Goal: Task Accomplishment & Management: Manage account settings

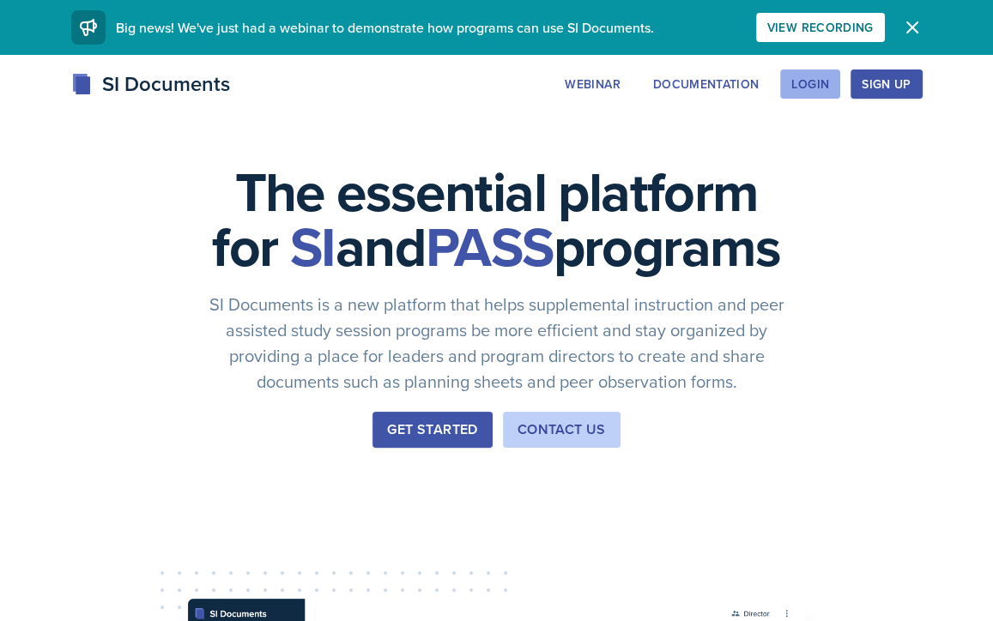
click at [810, 83] on div "Login" at bounding box center [810, 84] width 38 height 14
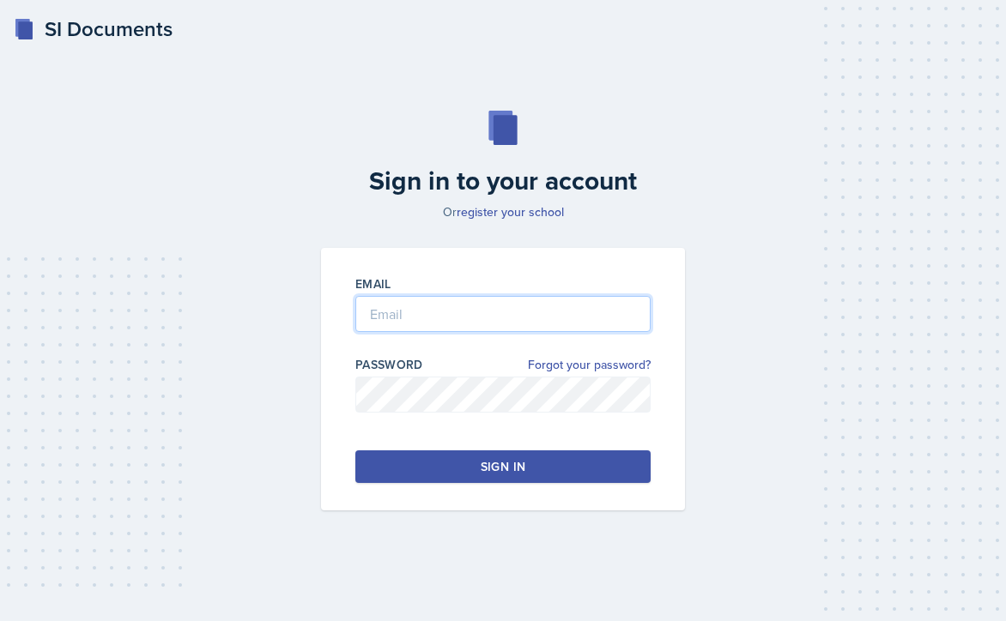
type input "jeanne.haslam@gcsu.edu"
click at [499, 460] on div "Sign in" at bounding box center [503, 466] width 45 height 17
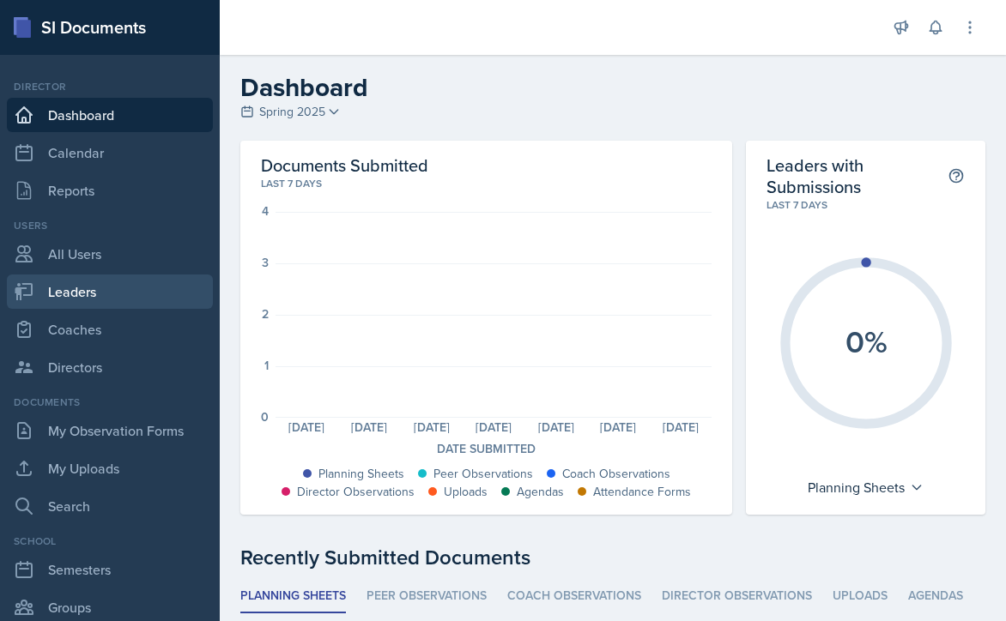
click at [86, 293] on link "Leaders" at bounding box center [110, 292] width 206 height 34
select select "986fdc3e-2246-4ffd-9cb8-78666de4ebed"
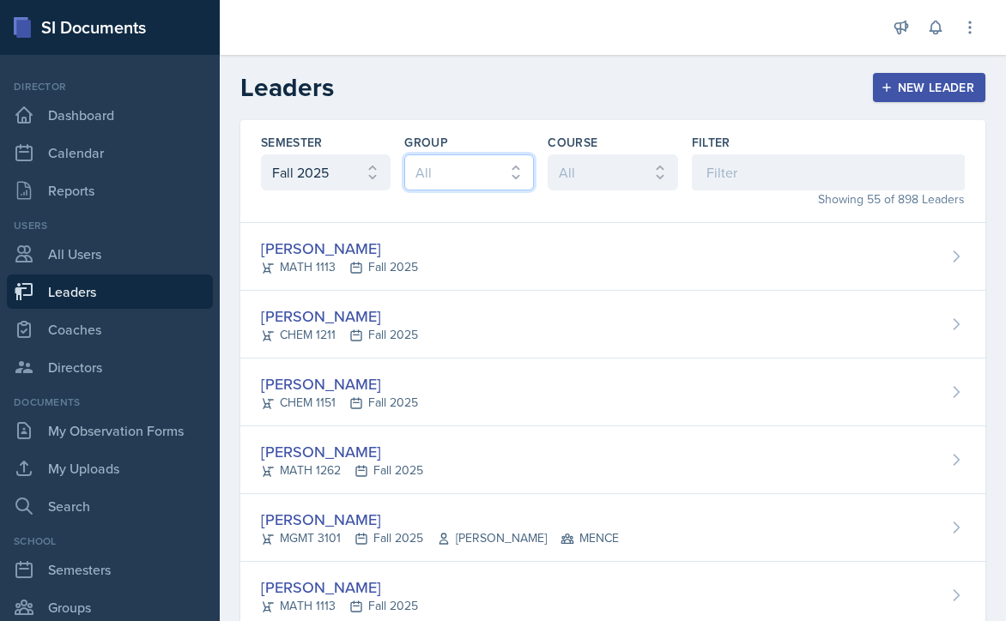
click at [507, 167] on select "All MAPP MENCE BECK" at bounding box center [469, 172] width 130 height 36
select select "7b7b0581-3cff-4db8-9566-fba67390f9c3"
click at [404, 154] on select "All MAPP MENCE BECK" at bounding box center [469, 172] width 130 height 36
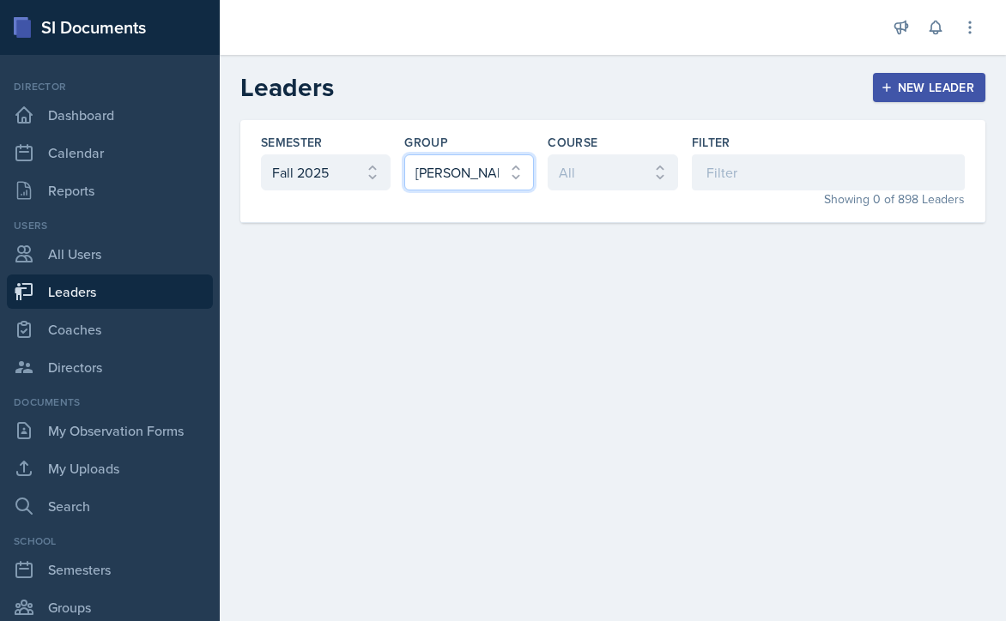
click at [516, 166] on select "All MAPP MENCE BECK" at bounding box center [469, 172] width 130 height 36
select select
click at [404, 154] on select "All MAPP MENCE BECK" at bounding box center [469, 172] width 130 height 36
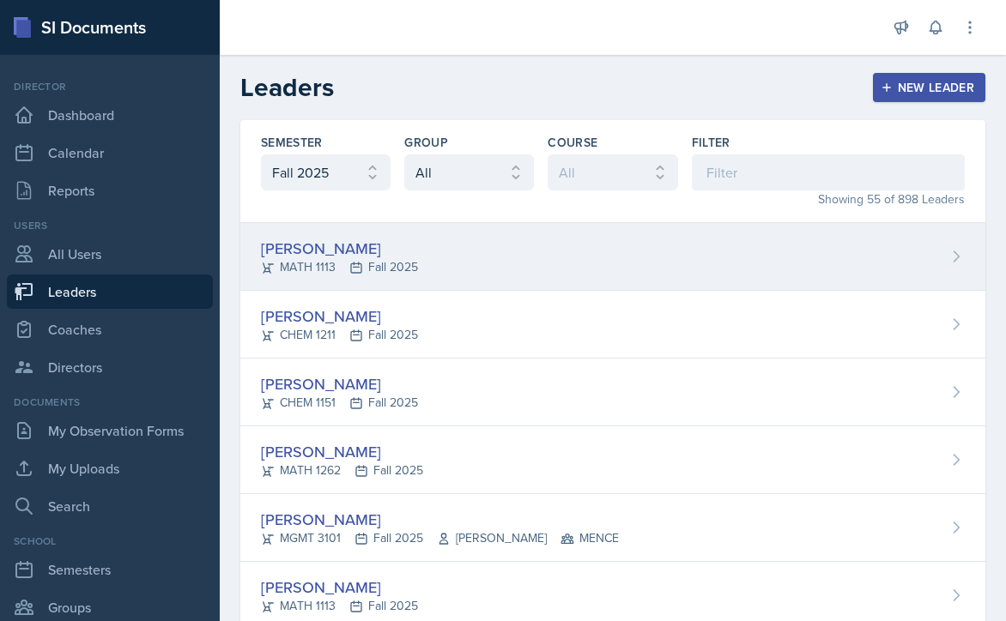
click at [450, 247] on div "Lauren Jones MATH 1113 Fall 2025" at bounding box center [612, 257] width 745 height 68
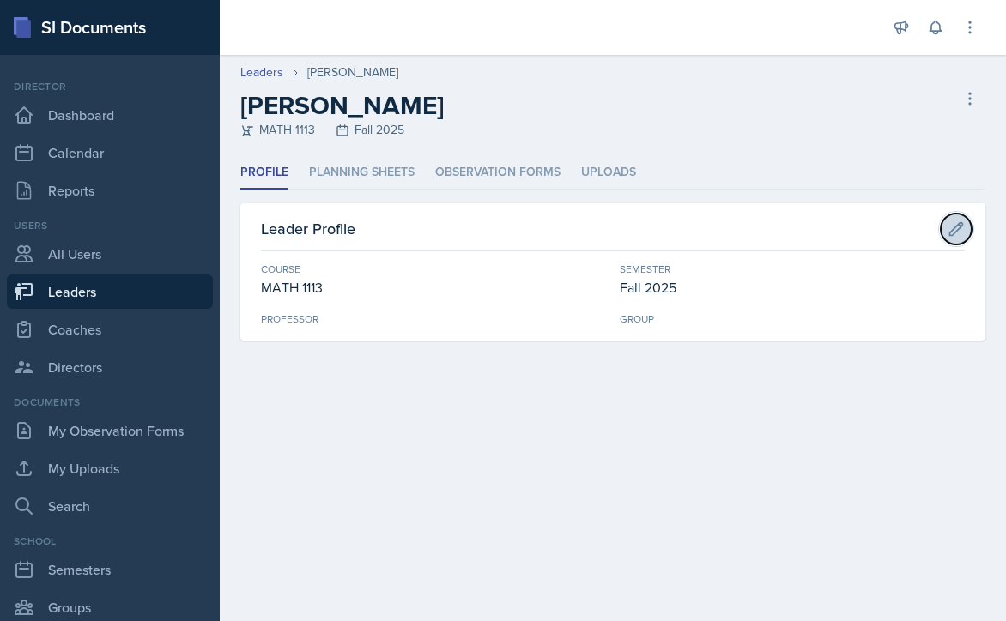
click at [961, 227] on icon at bounding box center [955, 229] width 17 height 17
select select "d236ee51-059a-45e2-88e4-86a0f95ae8ef"
select select "986fdc3e-2246-4ffd-9cb8-78666de4ebed"
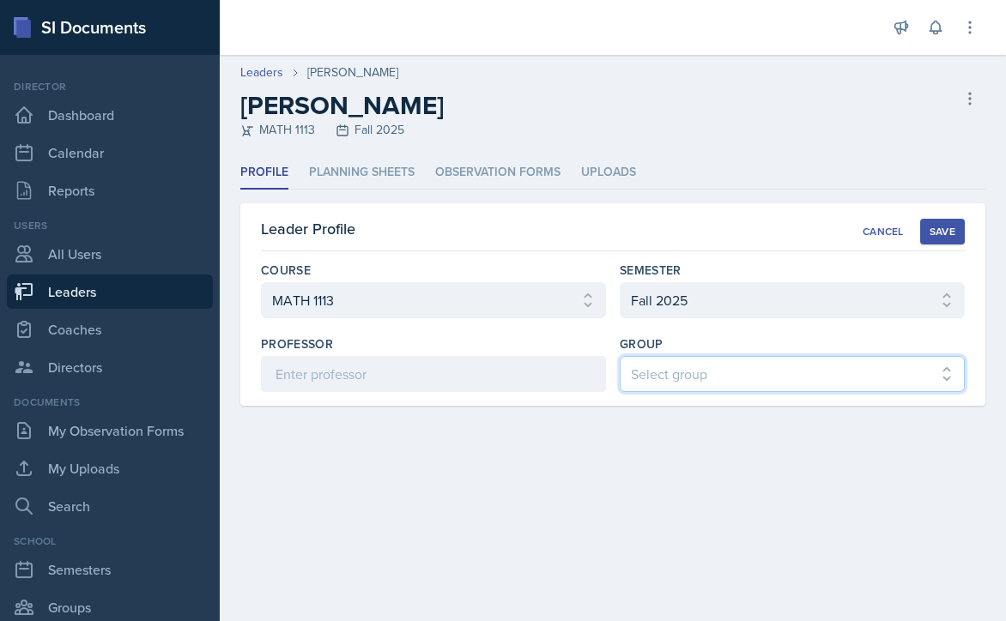
click at [834, 379] on select "Select group [PERSON_NAME] [PERSON_NAME] MENCE" at bounding box center [792, 374] width 345 height 36
select select "7b7b0581-3cff-4db8-9566-fba67390f9c3"
click at [620, 356] on select "Select group [PERSON_NAME] [PERSON_NAME] MENCE" at bounding box center [792, 374] width 345 height 36
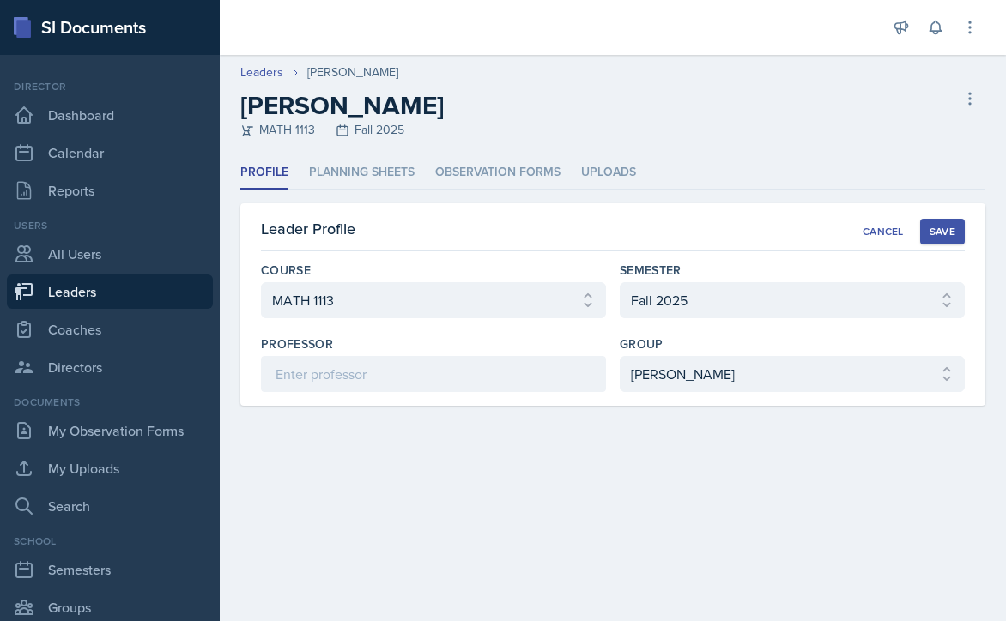
click at [937, 231] on div "Save" at bounding box center [942, 232] width 26 height 14
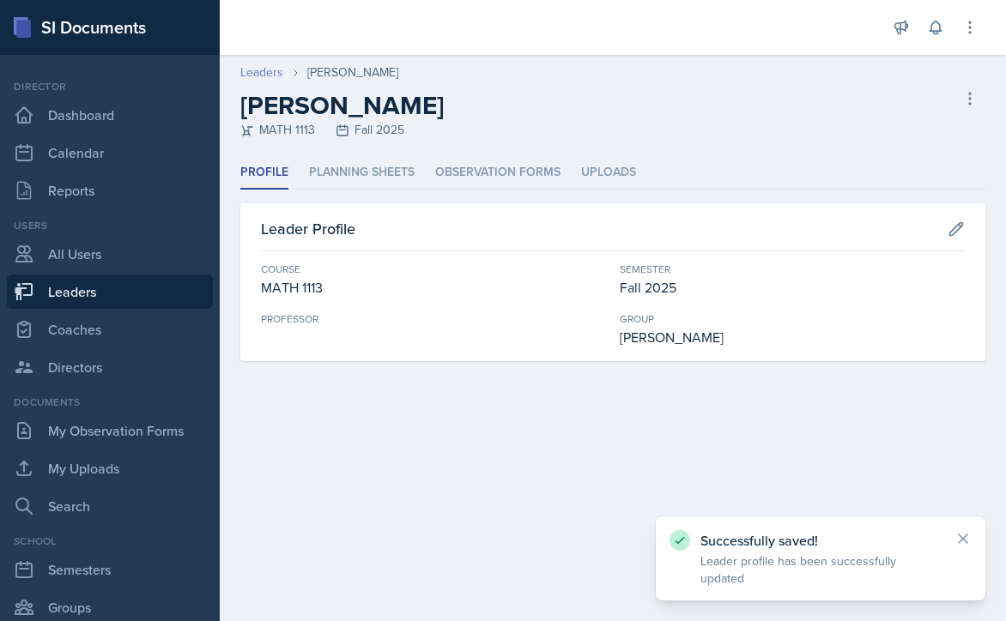
click at [256, 74] on link "Leaders" at bounding box center [261, 72] width 43 height 18
select select "986fdc3e-2246-4ffd-9cb8-78666de4ebed"
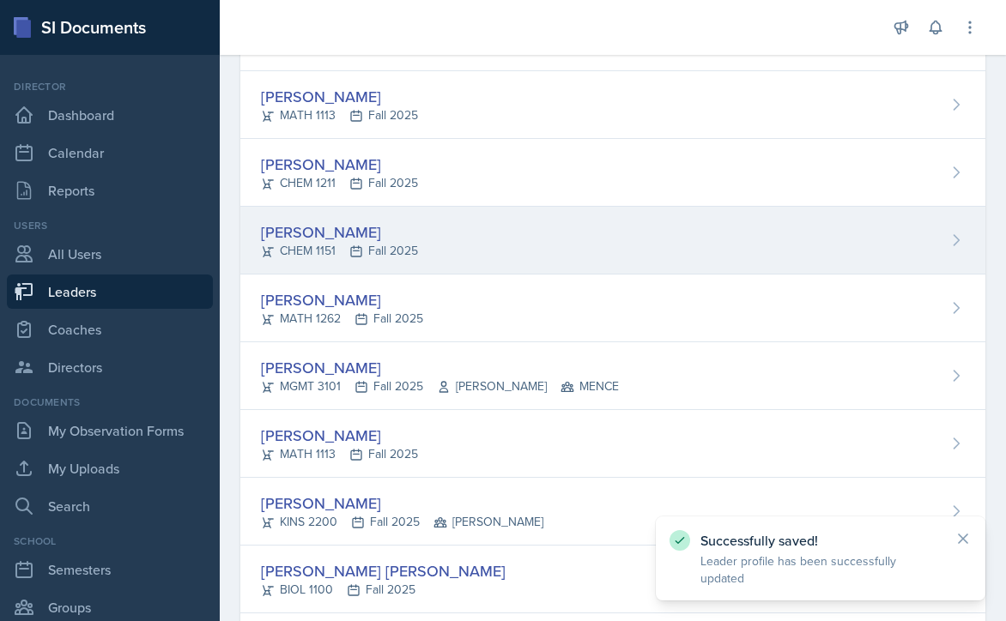
scroll to position [172, 0]
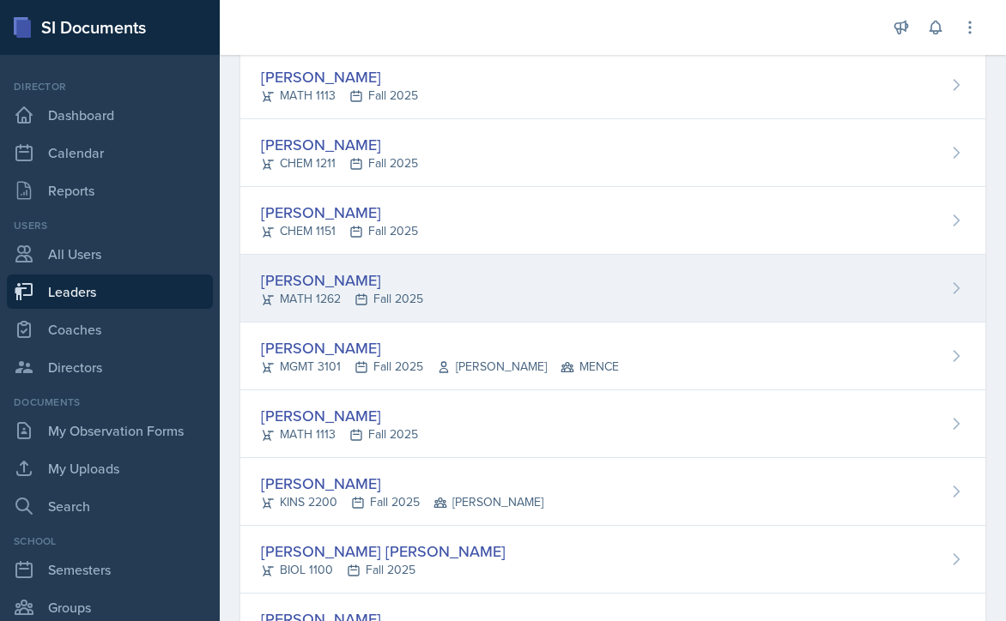
click at [445, 295] on div "Jonas Barfield MATH 1262 Fall 2025" at bounding box center [612, 289] width 745 height 68
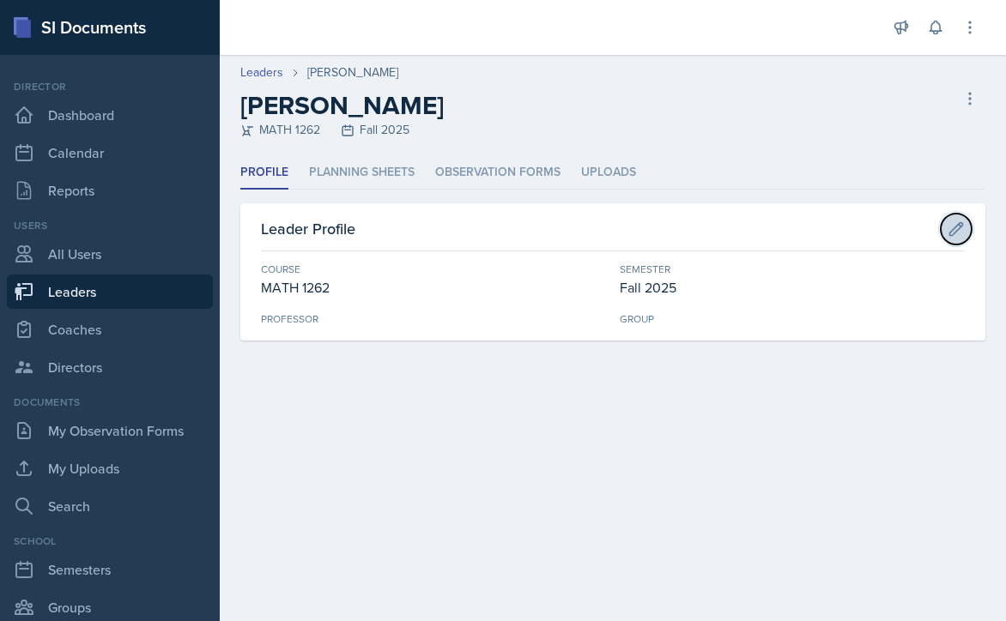
click at [954, 226] on icon at bounding box center [955, 229] width 17 height 17
select select "8c1c6c70-06a7-4ea0-a76f-afdef5495926"
select select "986fdc3e-2246-4ffd-9cb8-78666de4ebed"
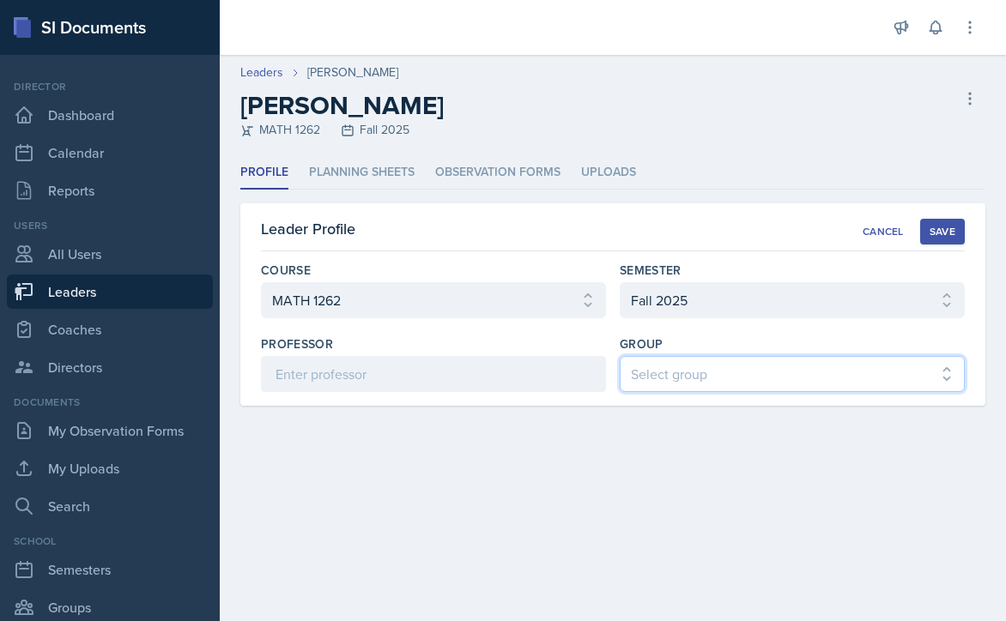
click at [730, 374] on select "Select group [PERSON_NAME] [PERSON_NAME] MENCE" at bounding box center [792, 374] width 345 height 36
select select "7b7b0581-3cff-4db8-9566-fba67390f9c3"
click at [620, 356] on select "Select group [PERSON_NAME] [PERSON_NAME] MENCE" at bounding box center [792, 374] width 345 height 36
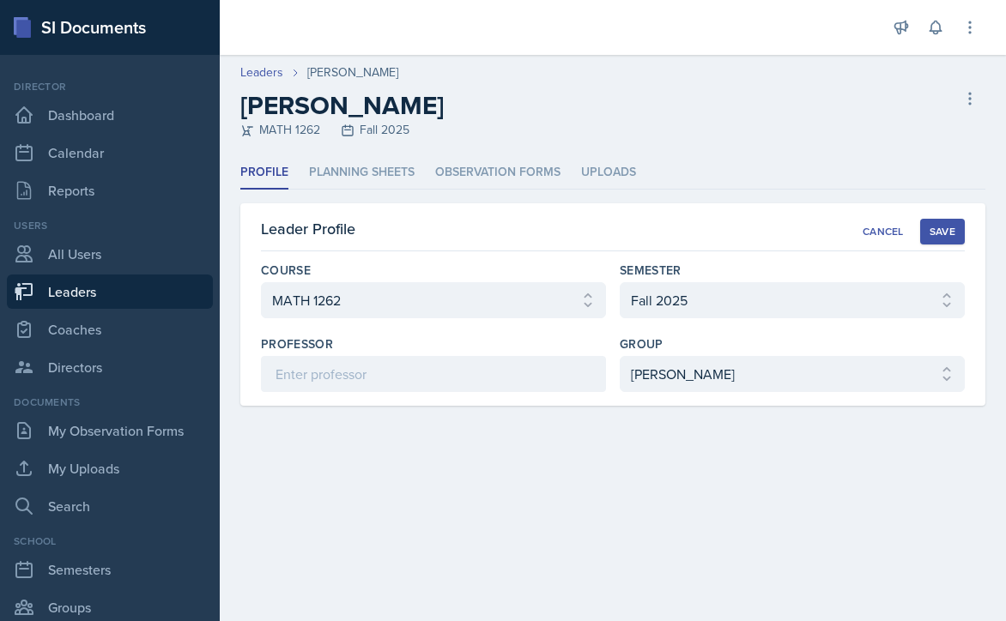
click at [941, 226] on div "Save" at bounding box center [942, 232] width 26 height 14
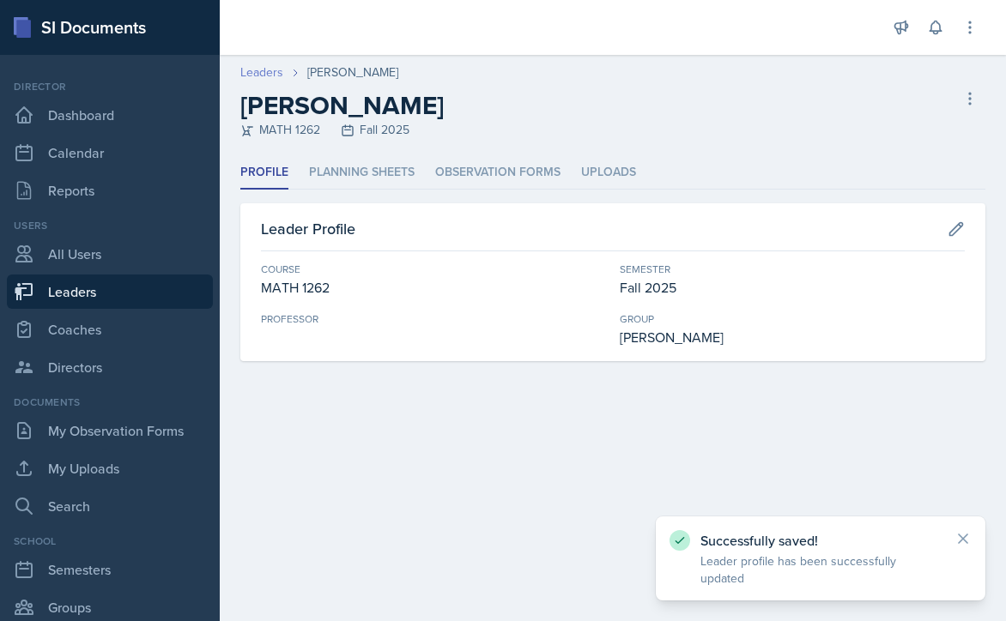
click at [257, 73] on link "Leaders" at bounding box center [261, 72] width 43 height 18
select select "986fdc3e-2246-4ffd-9cb8-78666de4ebed"
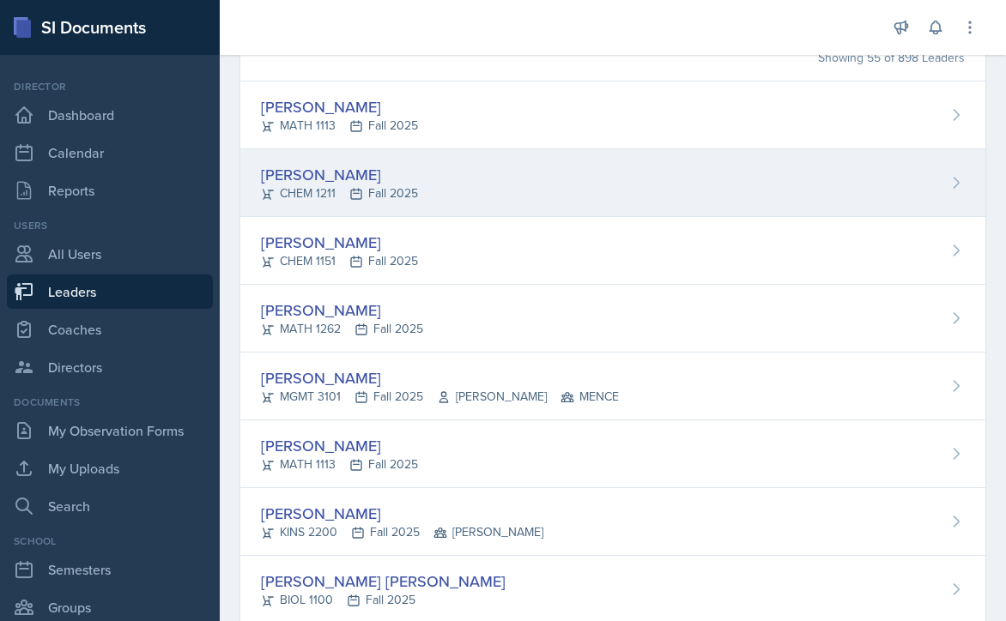
scroll to position [172, 0]
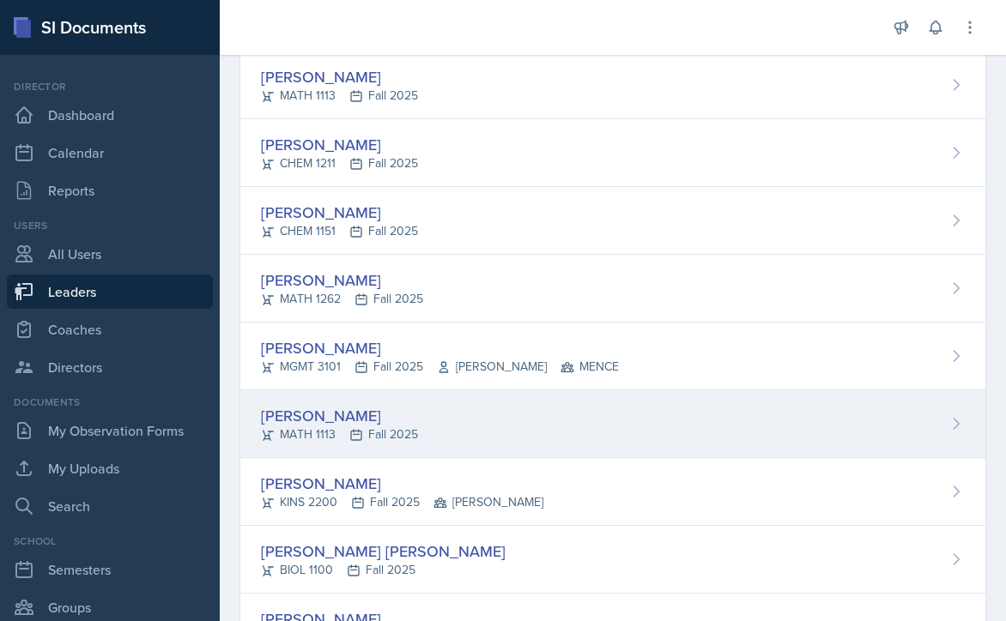
click at [602, 426] on div "Eni Bashua MATH 1113 Fall 2025" at bounding box center [612, 424] width 745 height 68
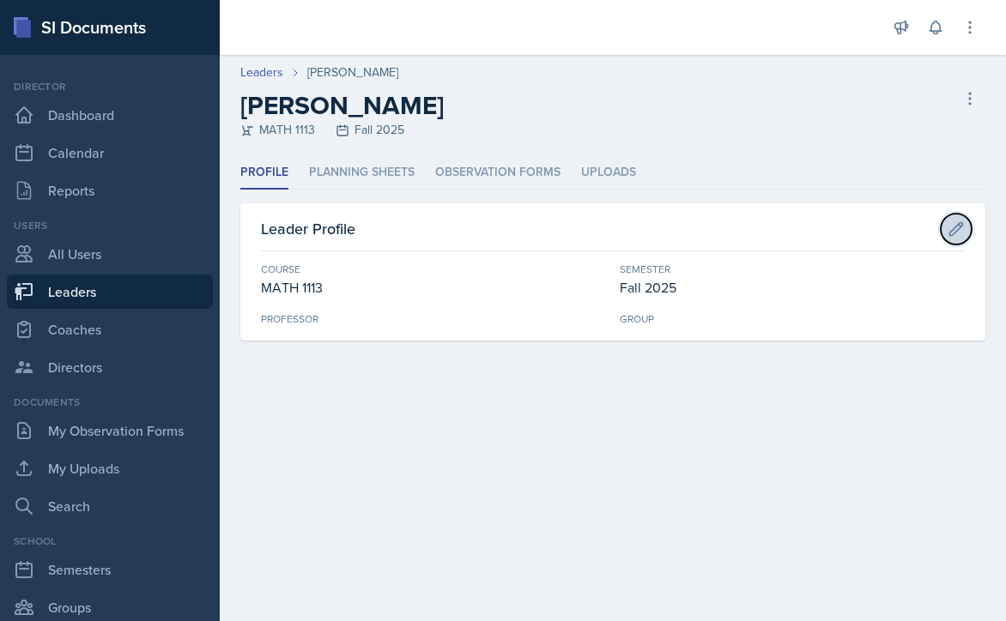
click at [952, 225] on icon at bounding box center [955, 229] width 17 height 17
select select "d236ee51-059a-45e2-88e4-86a0f95ae8ef"
select select "986fdc3e-2246-4ffd-9cb8-78666de4ebed"
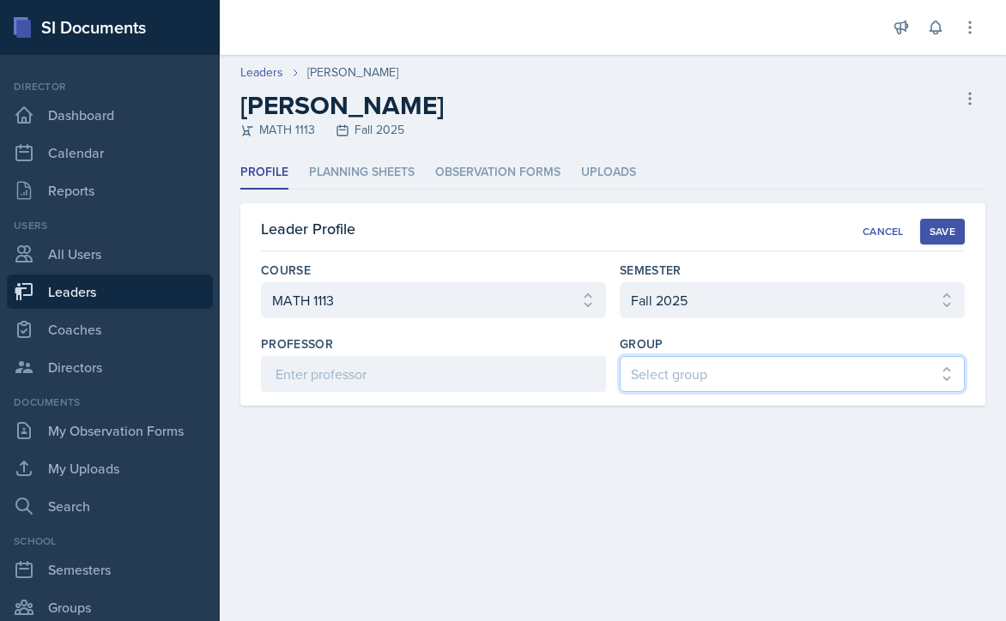
click at [653, 375] on select "Select group [PERSON_NAME] [PERSON_NAME] MENCE" at bounding box center [792, 374] width 345 height 36
select select "7b7b0581-3cff-4db8-9566-fba67390f9c3"
click at [620, 356] on select "Select group [PERSON_NAME] [PERSON_NAME] MENCE" at bounding box center [792, 374] width 345 height 36
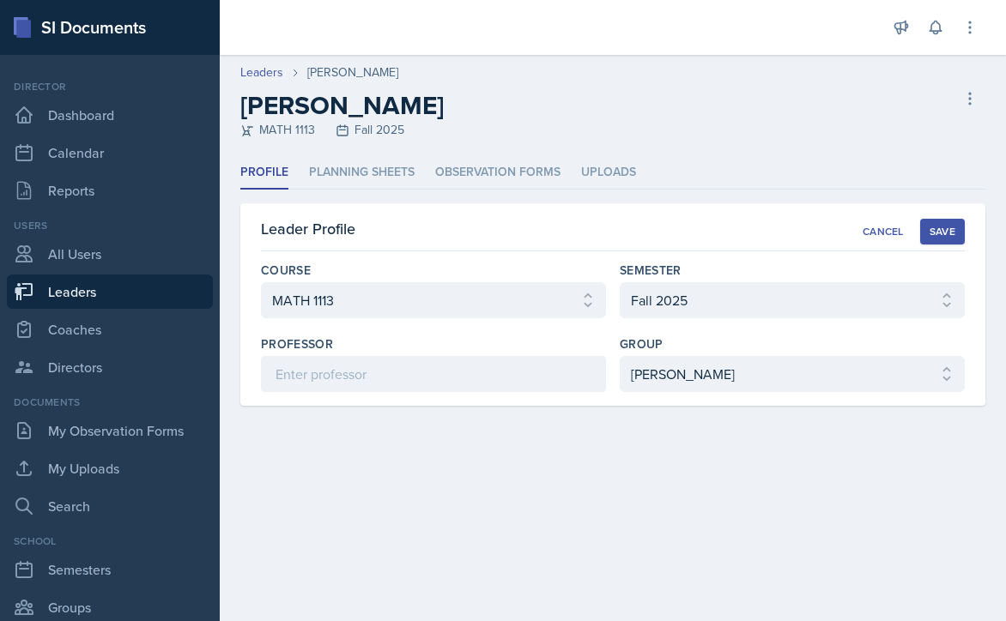
click at [939, 227] on div "Save" at bounding box center [942, 232] width 26 height 14
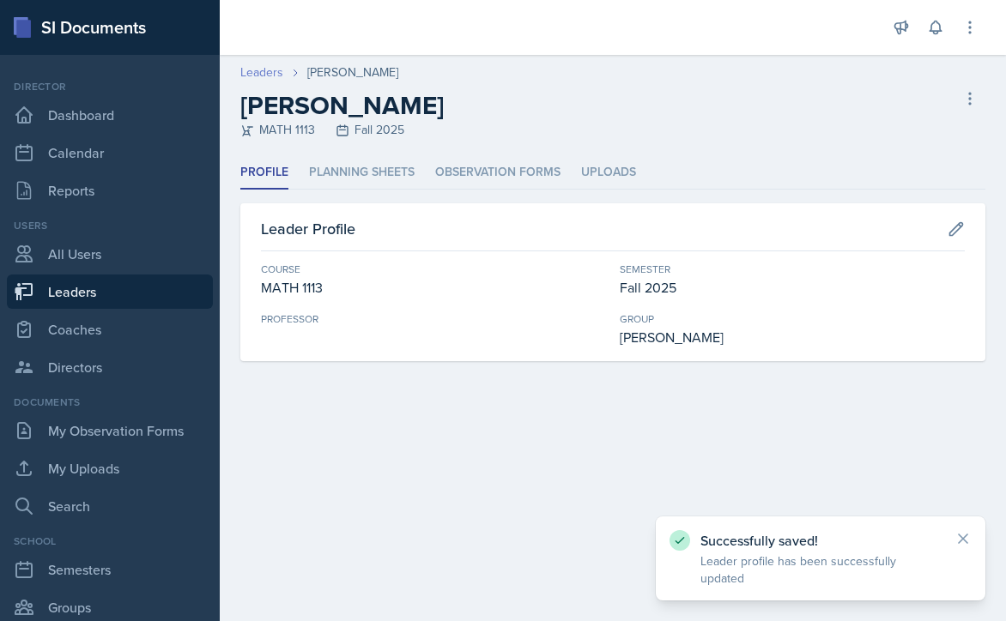
click at [263, 71] on link "Leaders" at bounding box center [261, 72] width 43 height 18
select select "986fdc3e-2246-4ffd-9cb8-78666de4ebed"
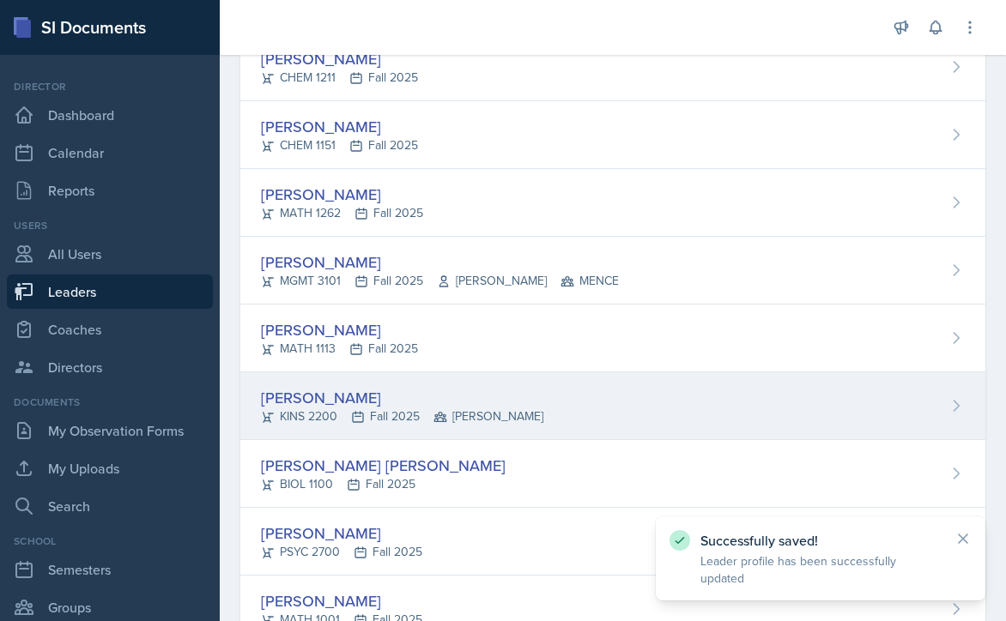
scroll to position [343, 0]
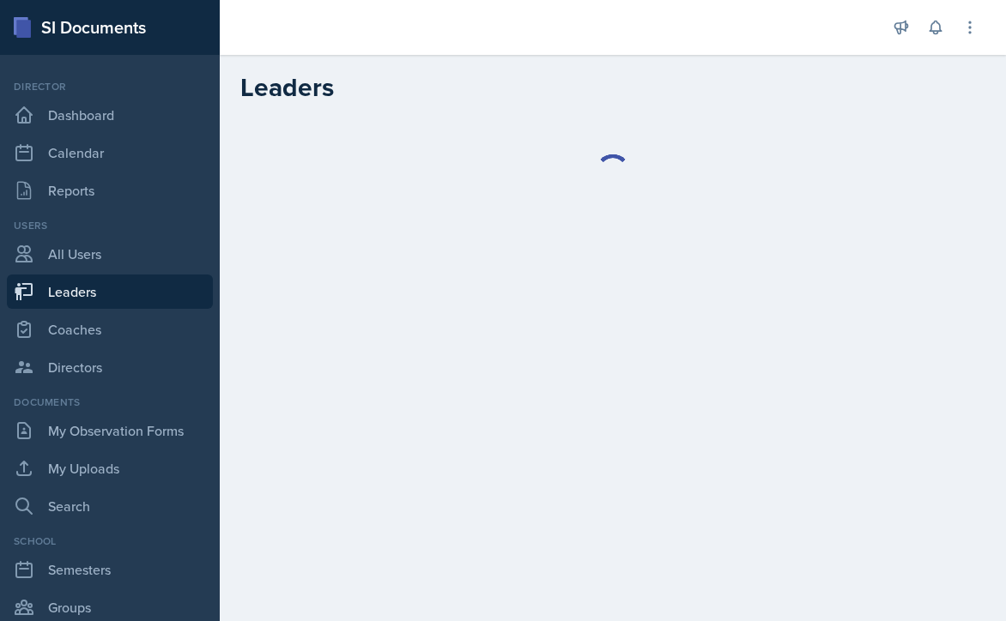
select select "986fdc3e-2246-4ffd-9cb8-78666de4ebed"
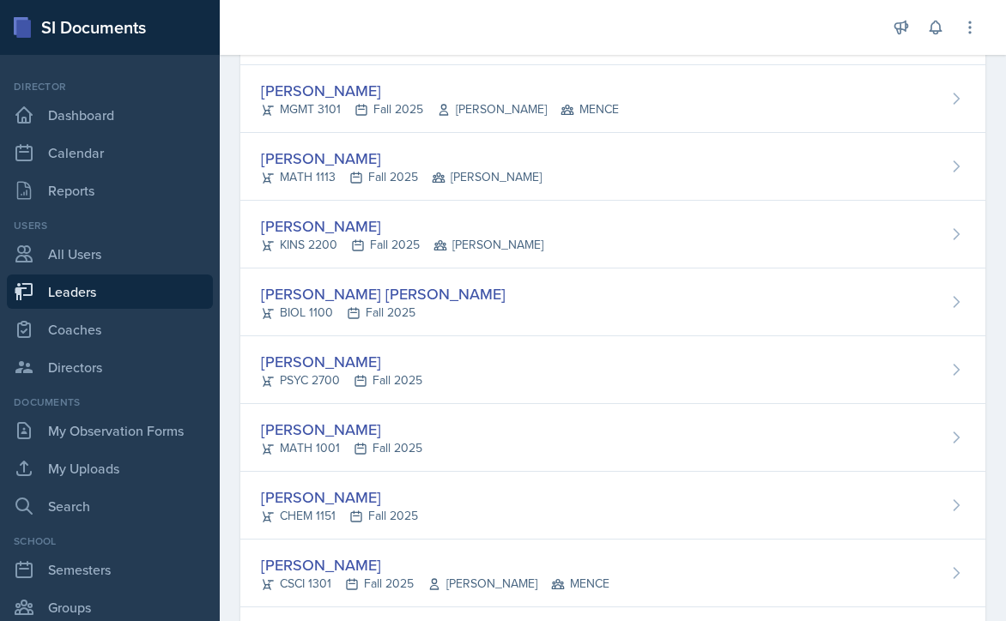
scroll to position [515, 0]
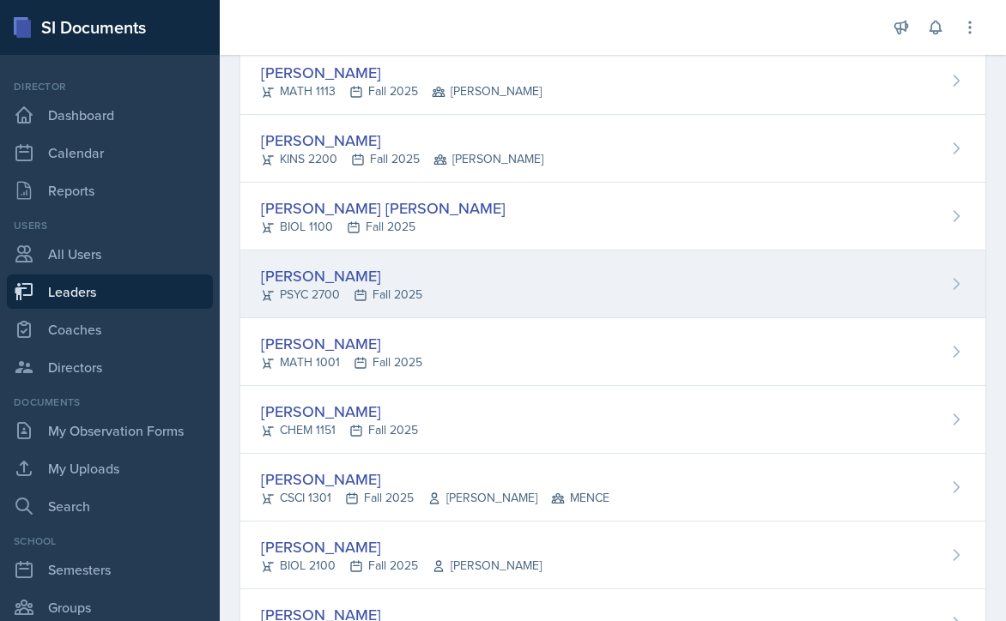
click at [460, 289] on div "[PERSON_NAME] PSYC 2700 Fall 2025" at bounding box center [612, 285] width 745 height 68
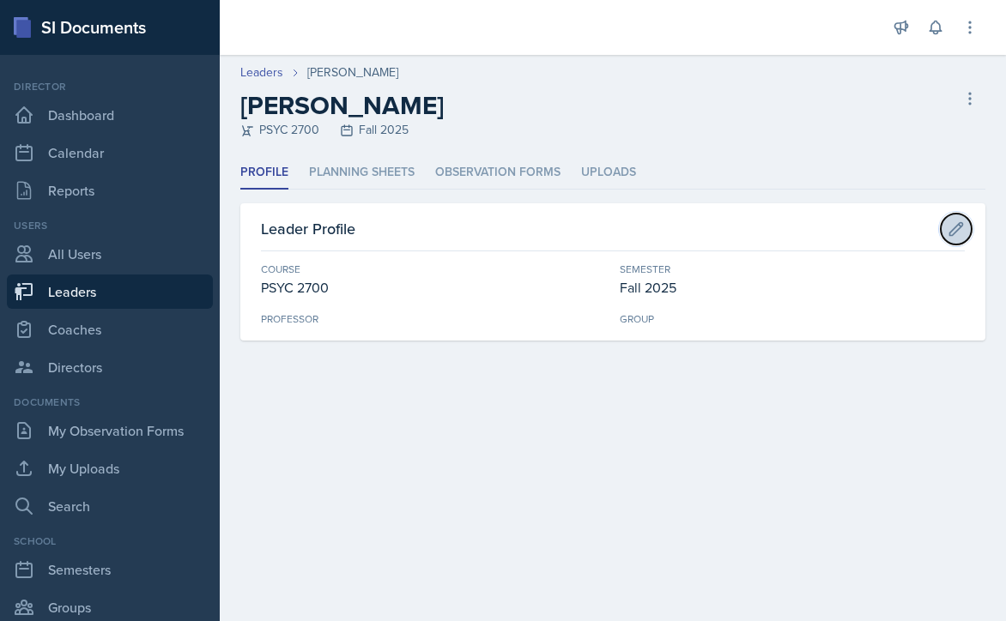
click at [944, 229] on button at bounding box center [955, 229] width 31 height 31
select select "abe6cc92-cda0-419a-99d4-526c6c05315f"
select select "986fdc3e-2246-4ffd-9cb8-78666de4ebed"
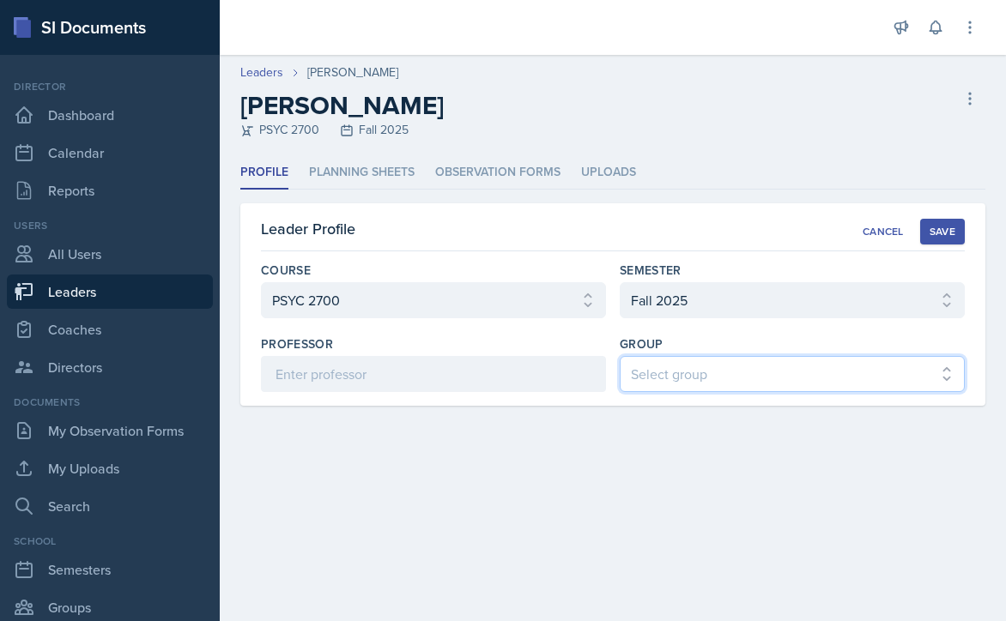
click at [795, 370] on select "Select group [PERSON_NAME] [PERSON_NAME] MENCE" at bounding box center [792, 374] width 345 height 36
select select "7b7b0581-3cff-4db8-9566-fba67390f9c3"
click at [620, 356] on select "Select group [PERSON_NAME] [PERSON_NAME] MENCE" at bounding box center [792, 374] width 345 height 36
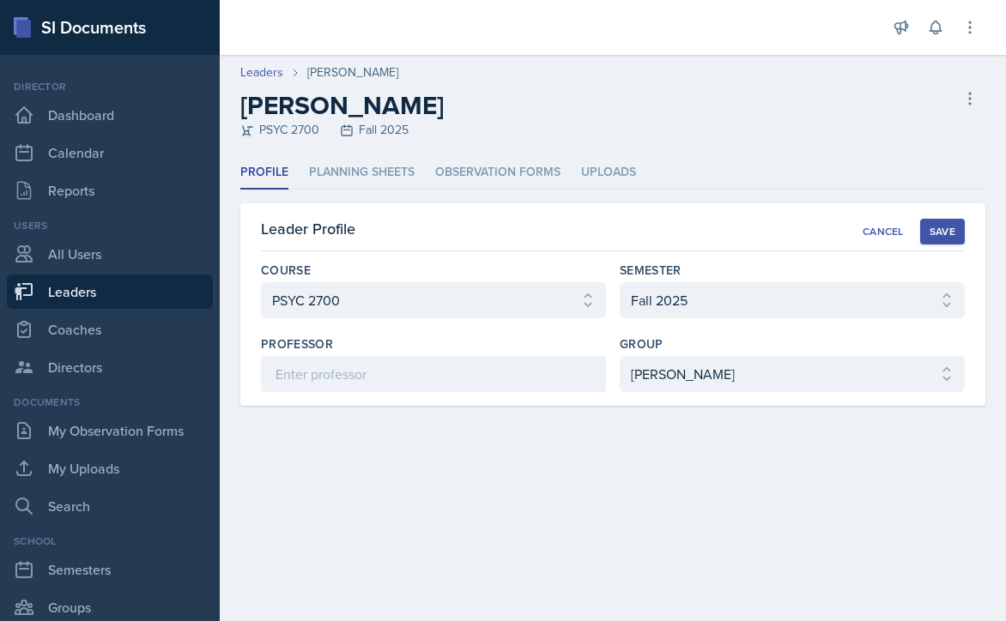
click at [947, 225] on div "Save" at bounding box center [942, 232] width 26 height 14
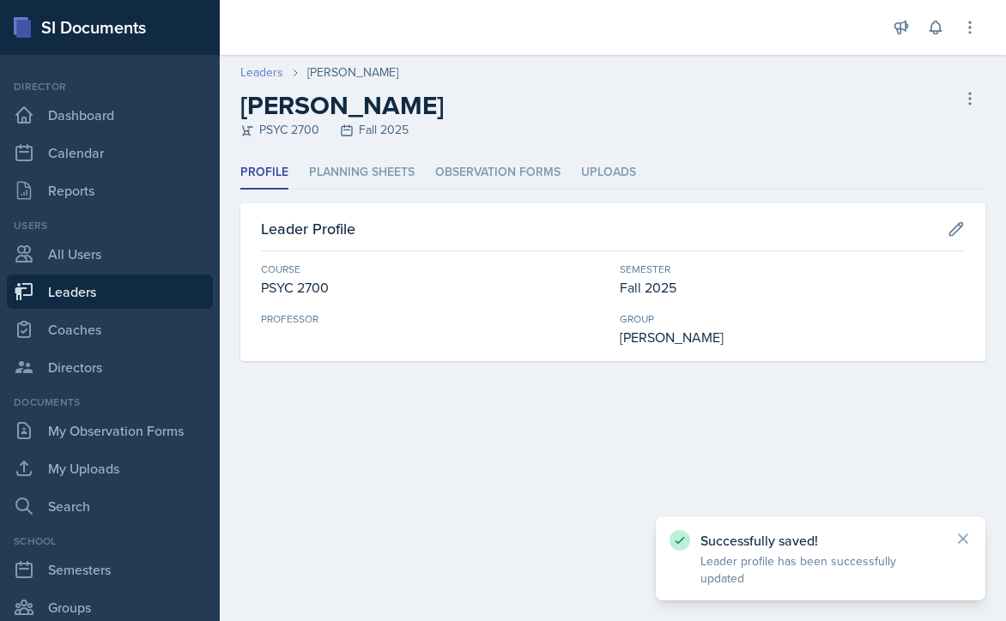
click at [264, 72] on link "Leaders" at bounding box center [261, 72] width 43 height 18
select select "986fdc3e-2246-4ffd-9cb8-78666de4ebed"
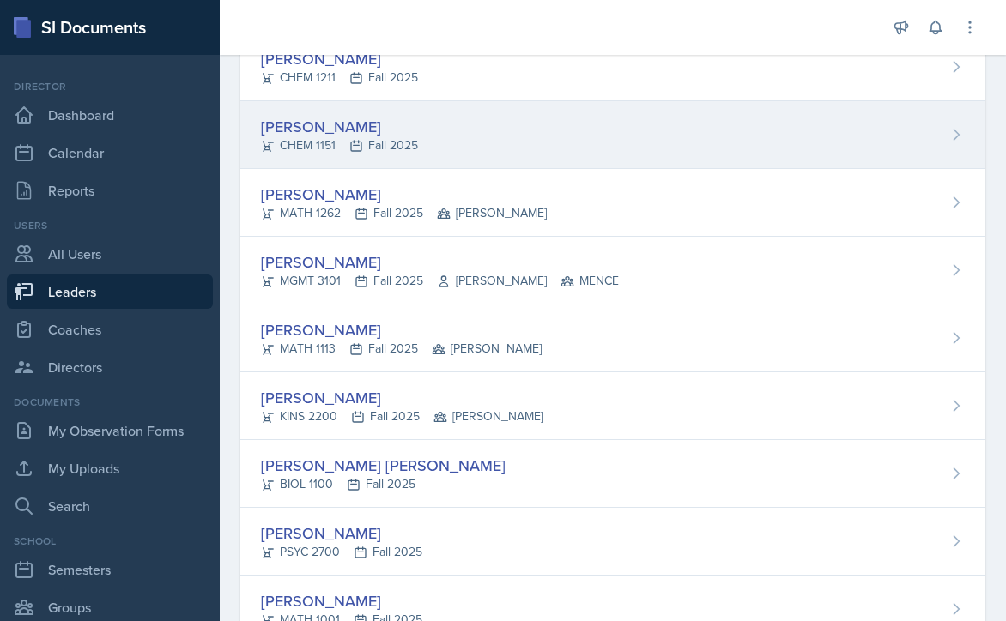
scroll to position [343, 0]
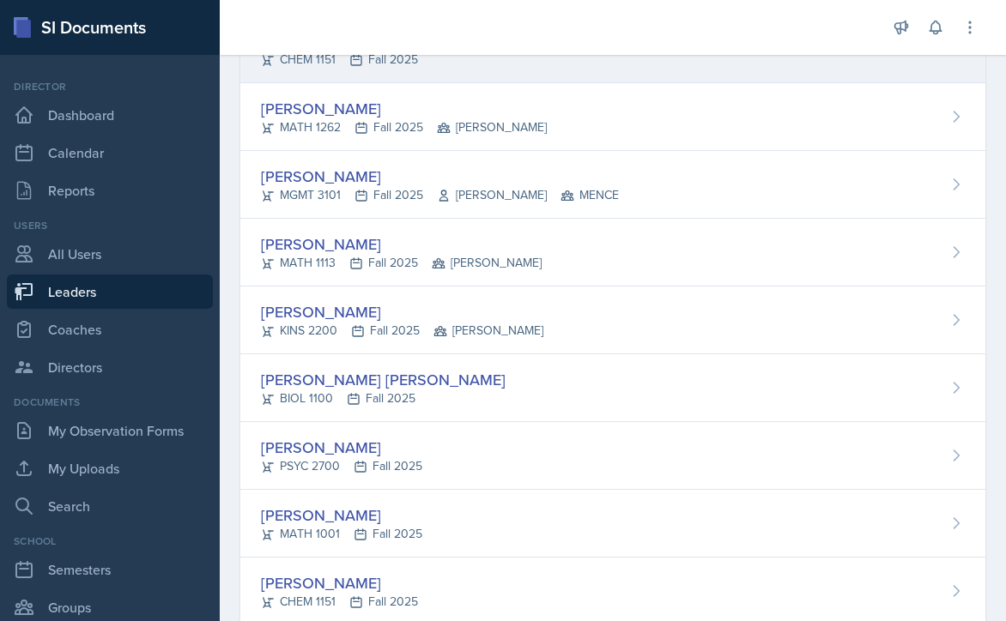
click at [535, 396] on div "[PERSON_NAME] [PERSON_NAME] BIOL 1100 Fall 2025" at bounding box center [612, 388] width 745 height 68
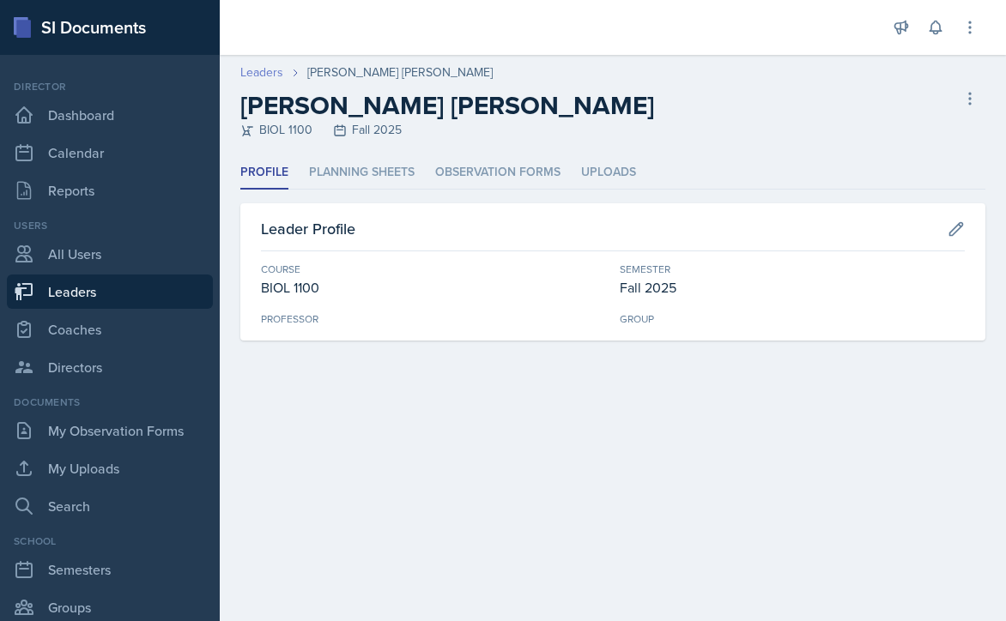
click at [257, 76] on link "Leaders" at bounding box center [261, 72] width 43 height 18
select select "986fdc3e-2246-4ffd-9cb8-78666de4ebed"
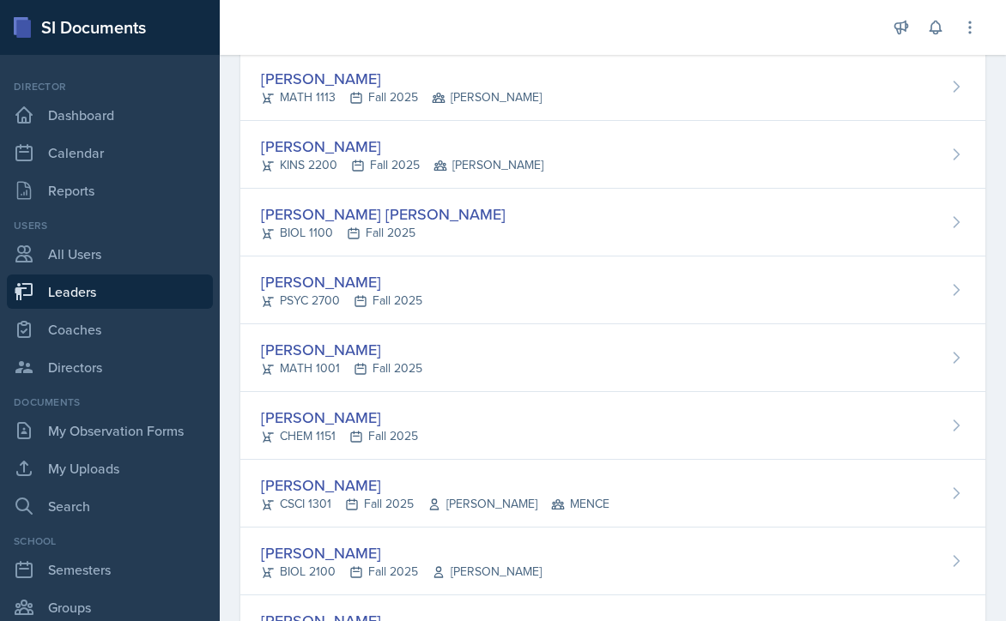
scroll to position [515, 0]
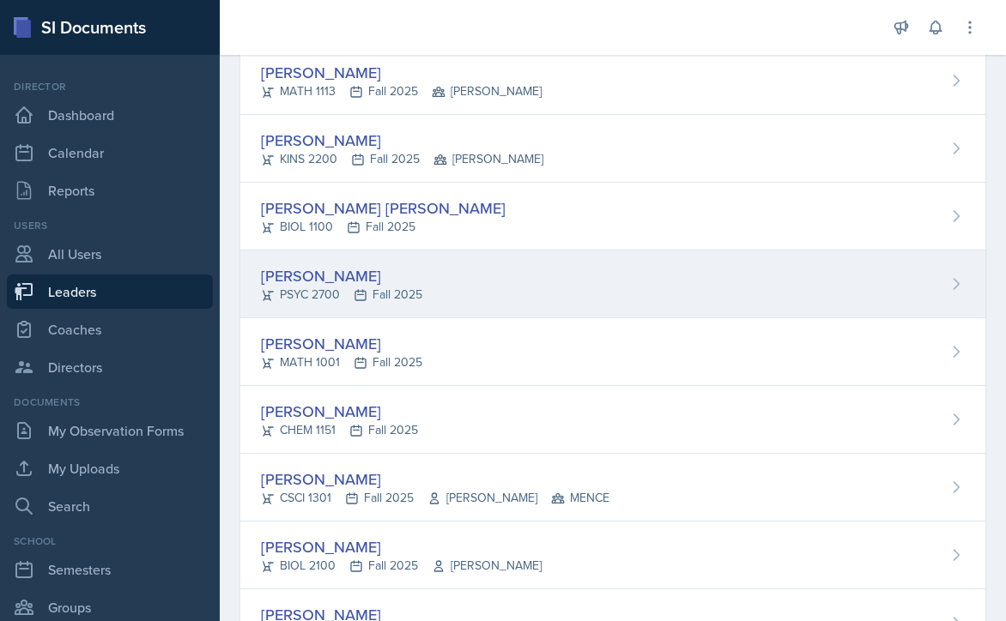
click at [591, 286] on div "[PERSON_NAME] PSYC 2700 Fall 2025" at bounding box center [612, 285] width 745 height 68
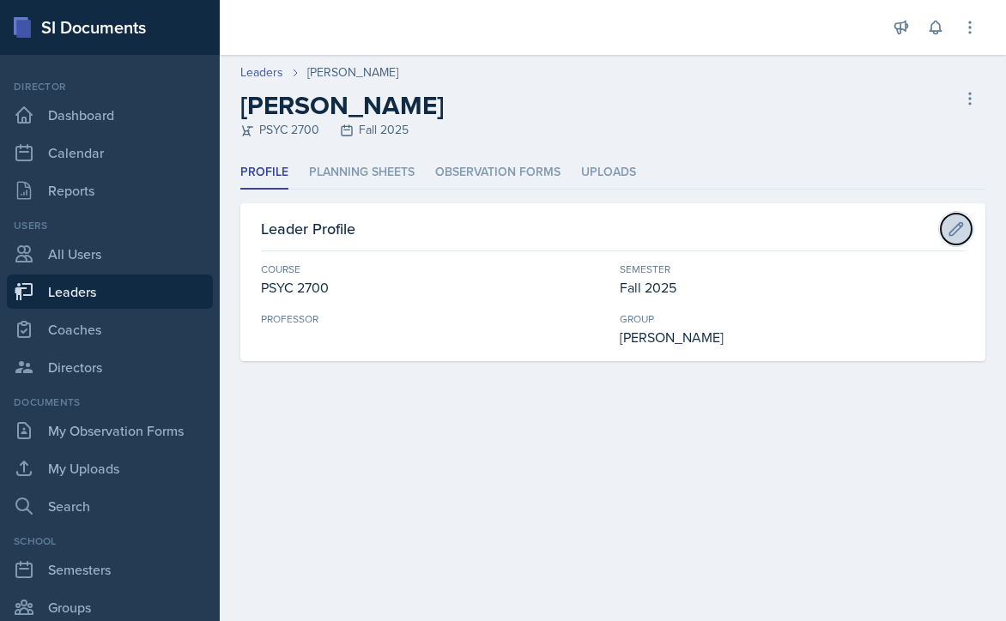
click at [949, 229] on icon at bounding box center [955, 229] width 17 height 17
select select "abe6cc92-cda0-419a-99d4-526c6c05315f"
select select "986fdc3e-2246-4ffd-9cb8-78666de4ebed"
select select "7b7b0581-3cff-4db8-9566-fba67390f9c3"
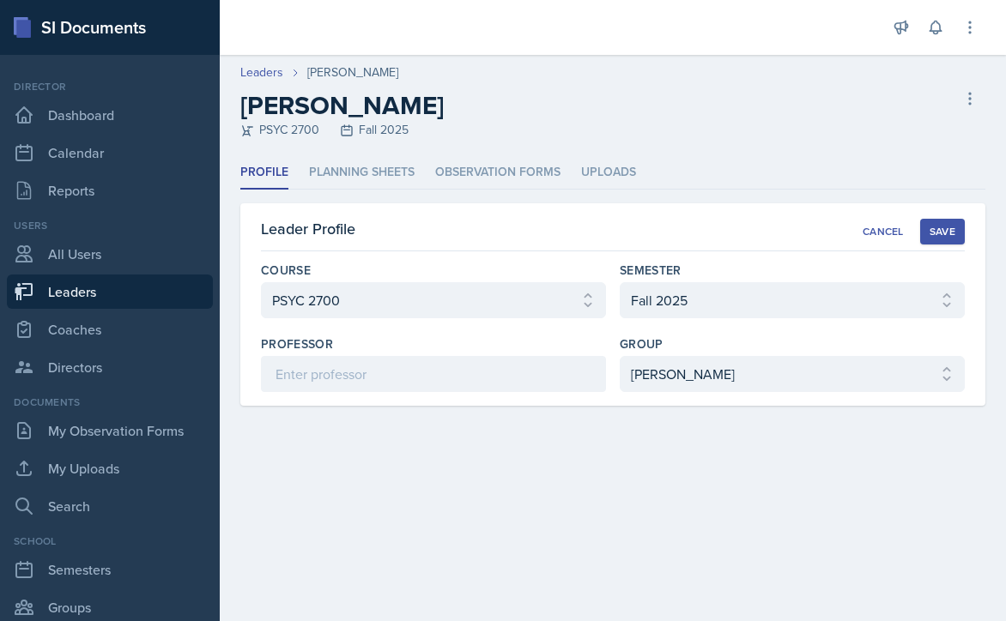
click at [934, 226] on div "Save" at bounding box center [942, 232] width 26 height 14
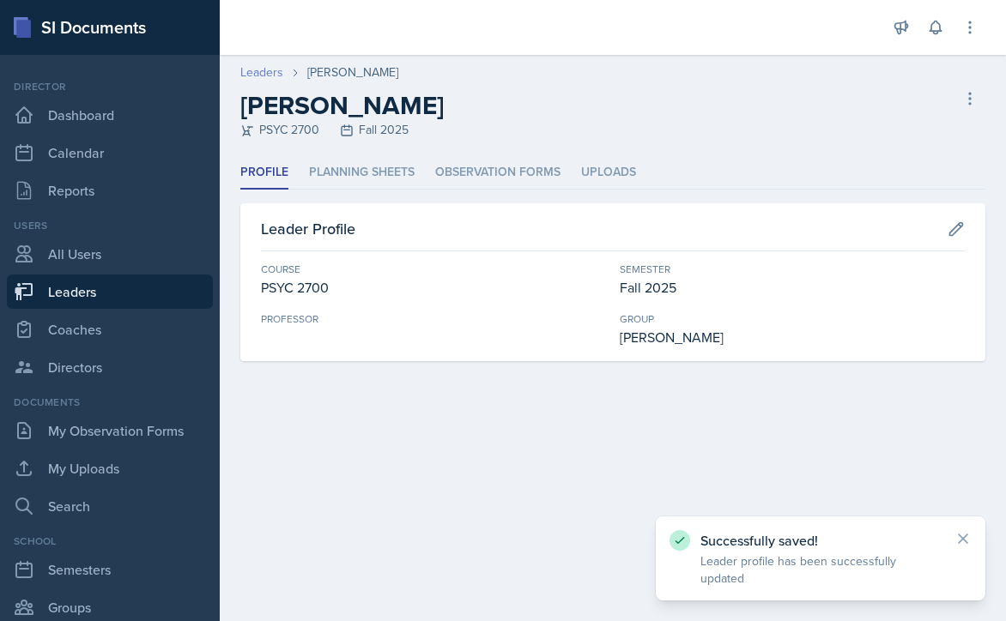
click at [261, 70] on link "Leaders" at bounding box center [261, 72] width 43 height 18
select select "986fdc3e-2246-4ffd-9cb8-78666de4ebed"
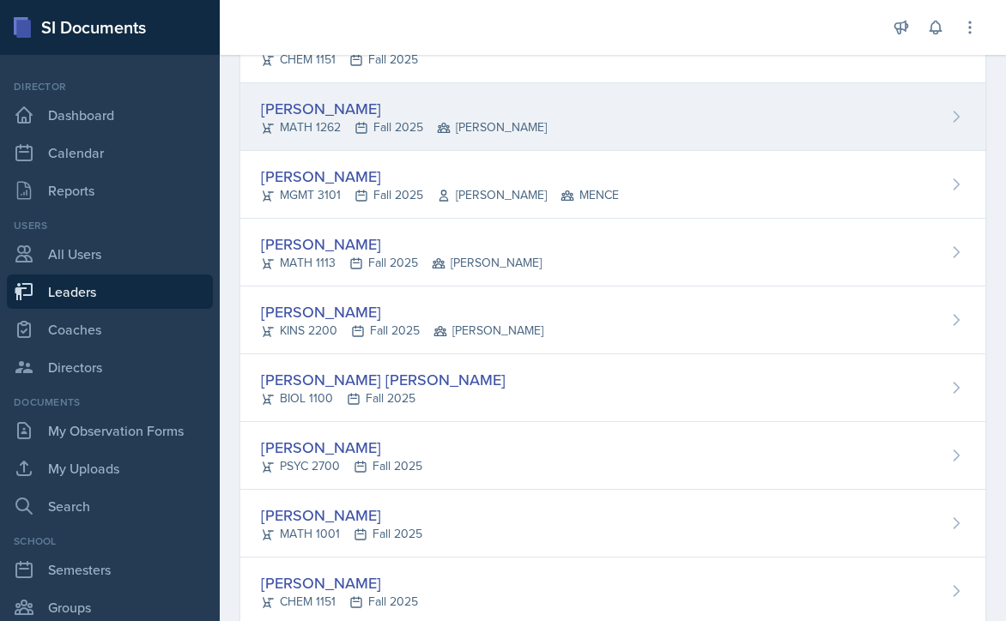
scroll to position [429, 0]
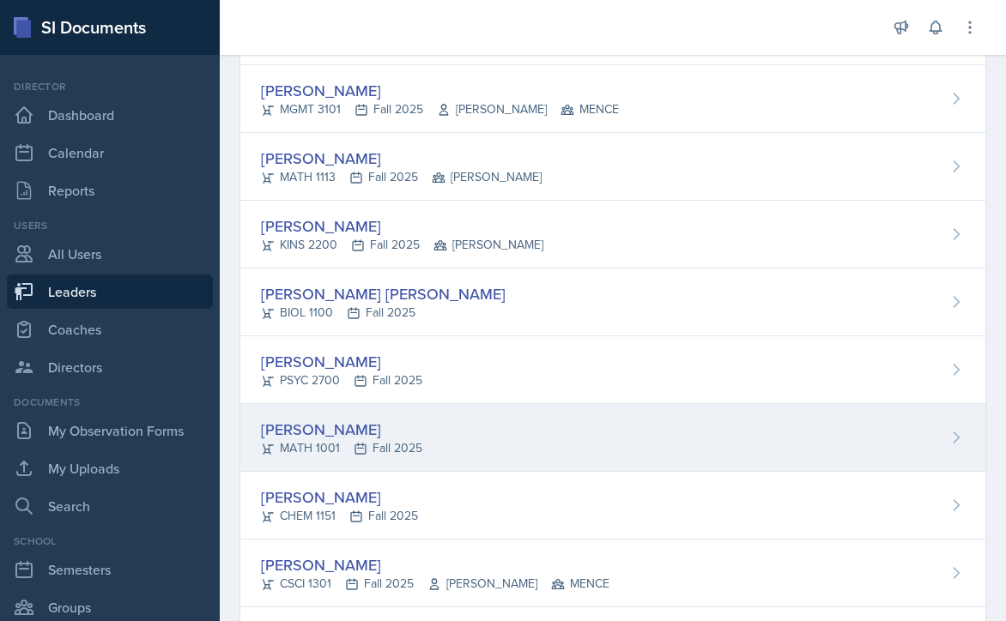
click at [541, 432] on div "Caroline Bruner MATH 1001 Fall 2025" at bounding box center [612, 438] width 745 height 68
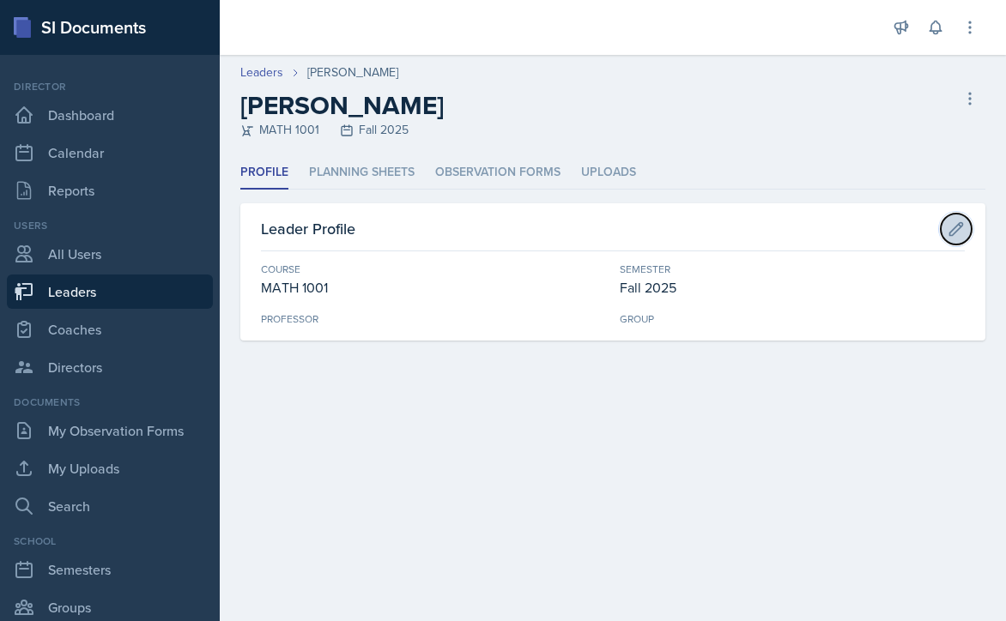
click at [954, 231] on icon at bounding box center [956, 228] width 13 height 13
select select "c791e157-50e7-4c52-bb41-8889e21dc1fd"
select select "986fdc3e-2246-4ffd-9cb8-78666de4ebed"
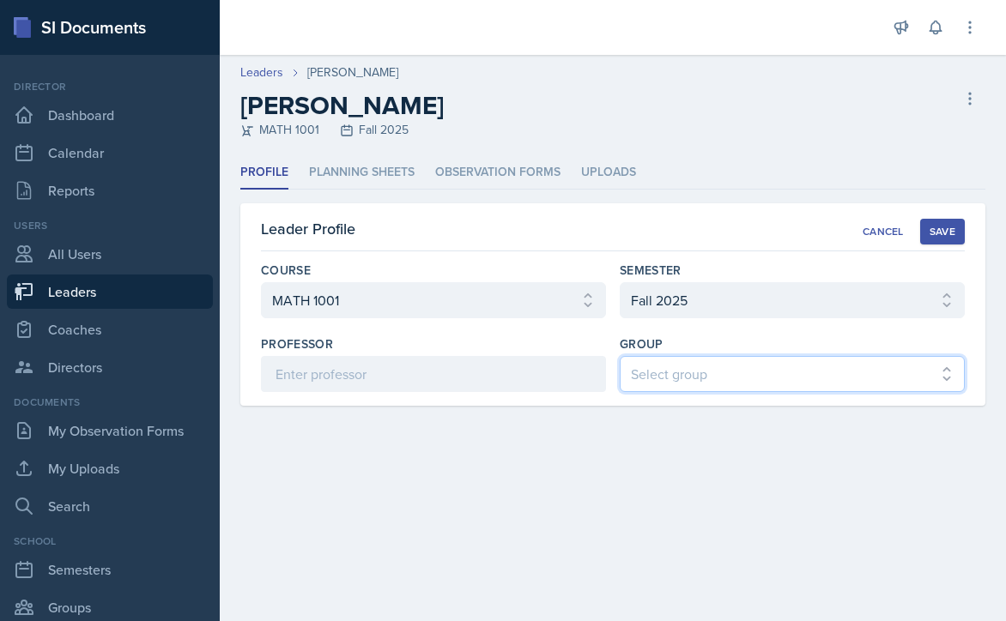
click at [763, 369] on select "Select group [PERSON_NAME] [PERSON_NAME] MENCE" at bounding box center [792, 374] width 345 height 36
select select "7b7b0581-3cff-4db8-9566-fba67390f9c3"
click at [620, 356] on select "Select group [PERSON_NAME] [PERSON_NAME] MENCE" at bounding box center [792, 374] width 345 height 36
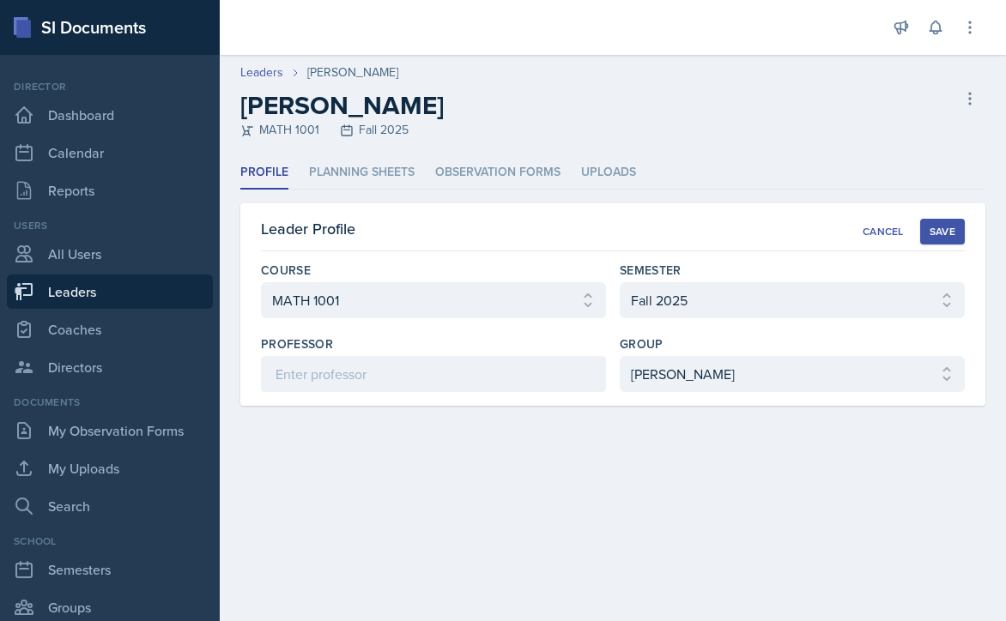
click at [937, 229] on div "Save" at bounding box center [942, 232] width 26 height 14
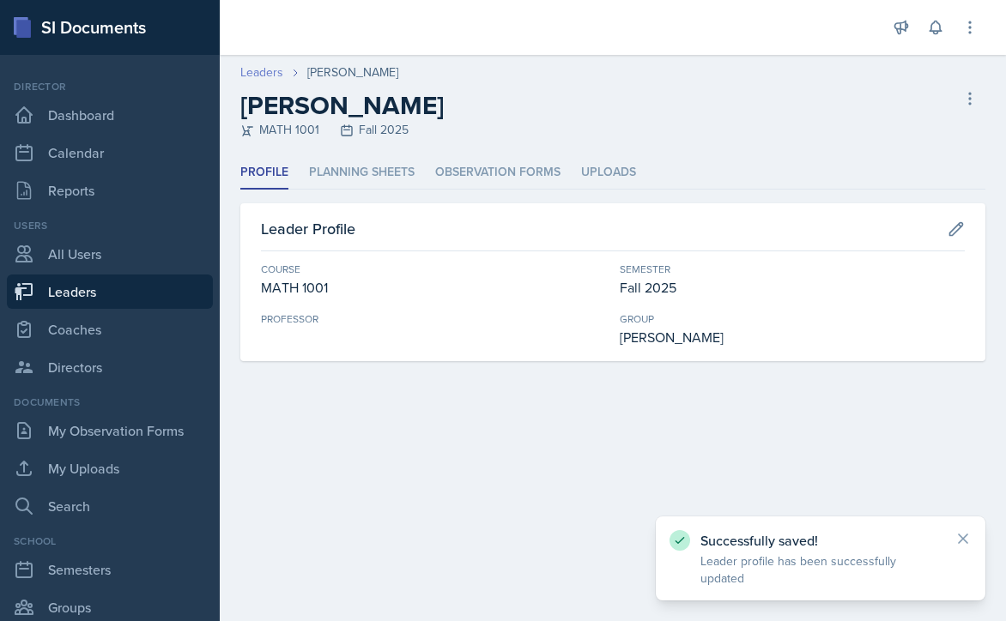
click at [264, 72] on link "Leaders" at bounding box center [261, 72] width 43 height 18
select select "986fdc3e-2246-4ffd-9cb8-78666de4ebed"
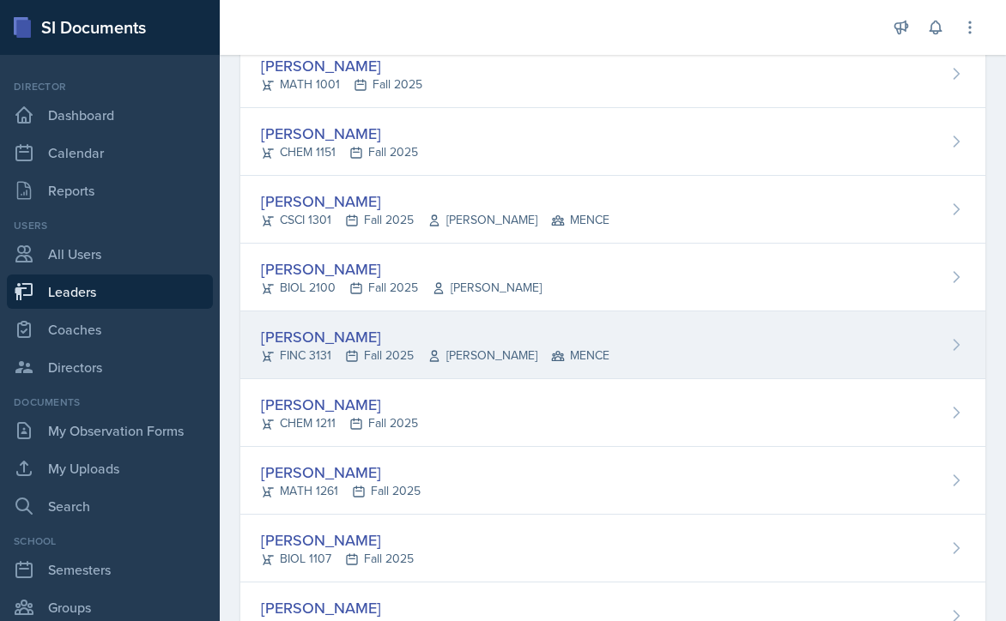
scroll to position [858, 0]
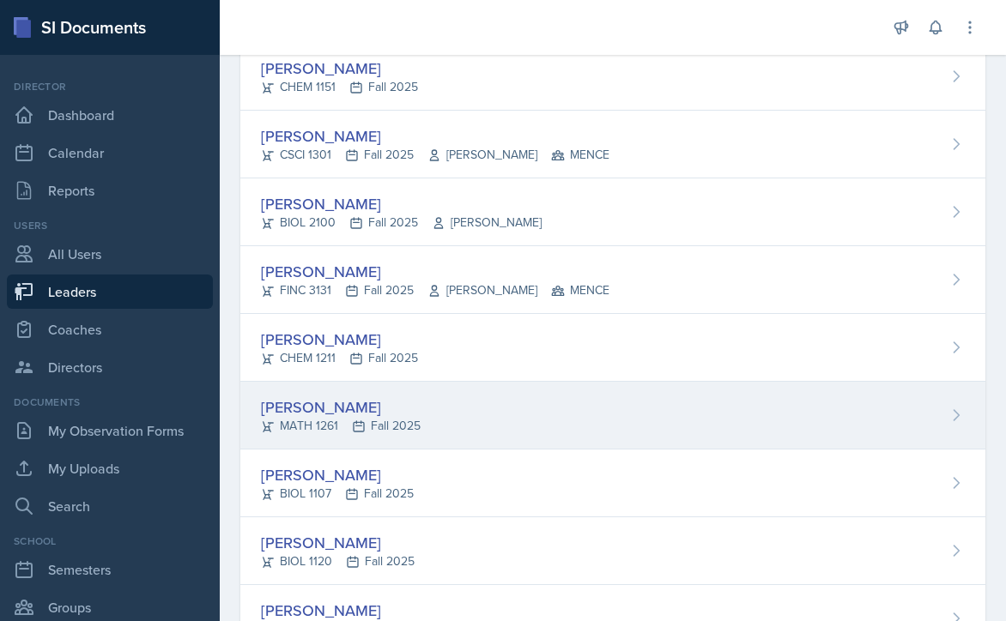
click at [630, 427] on div "Jude Doredant MATH 1261 Fall 2025" at bounding box center [612, 416] width 745 height 68
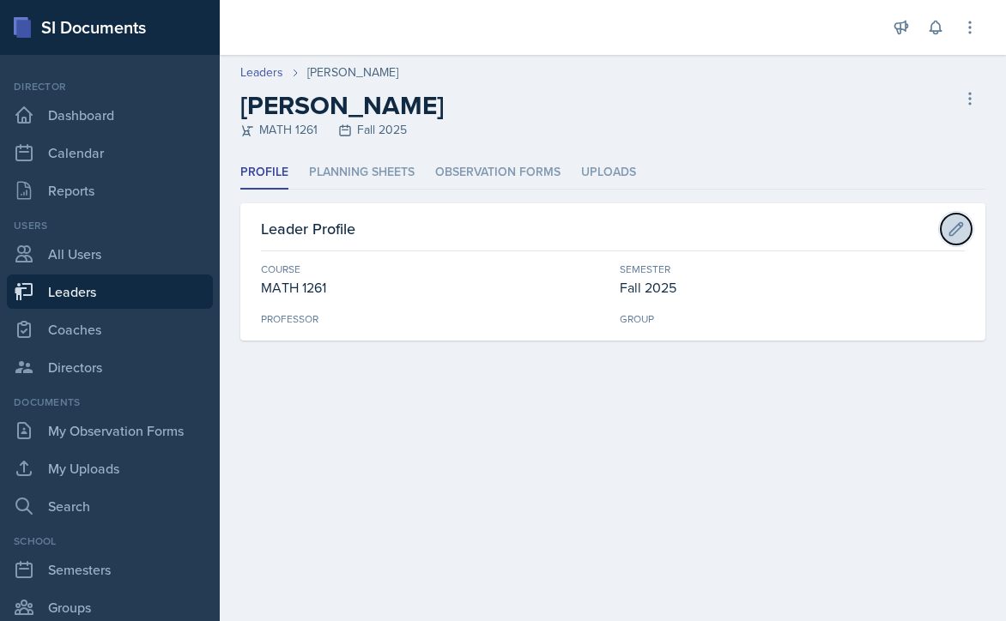
click at [948, 231] on icon at bounding box center [955, 229] width 17 height 17
select select "7e071553-0b37-4a4a-a235-5ee2229324e6"
select select "986fdc3e-2246-4ffd-9cb8-78666de4ebed"
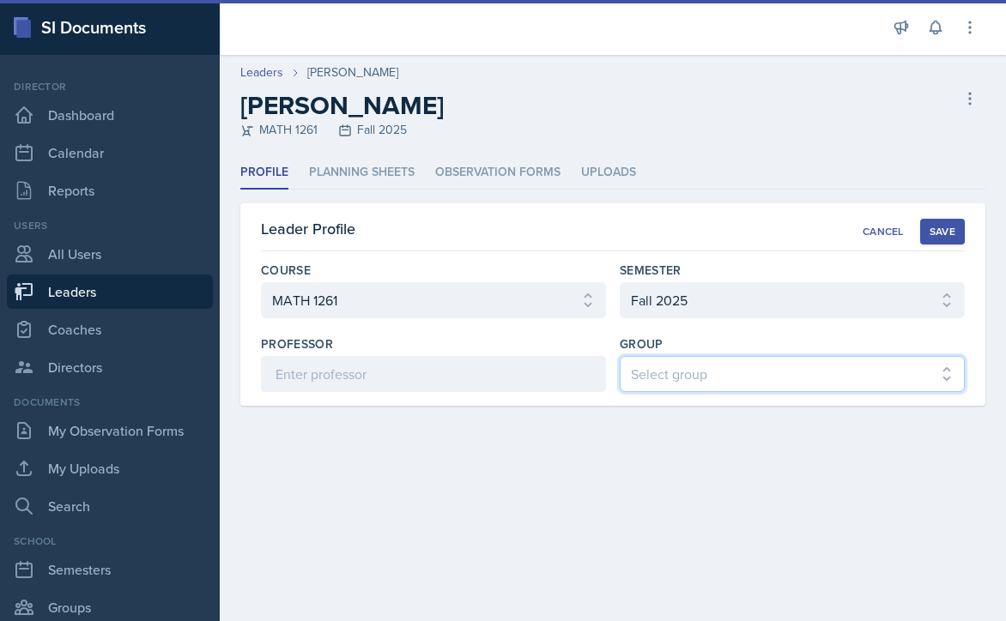
click at [749, 373] on select "Select group [PERSON_NAME] [PERSON_NAME] MENCE" at bounding box center [792, 374] width 345 height 36
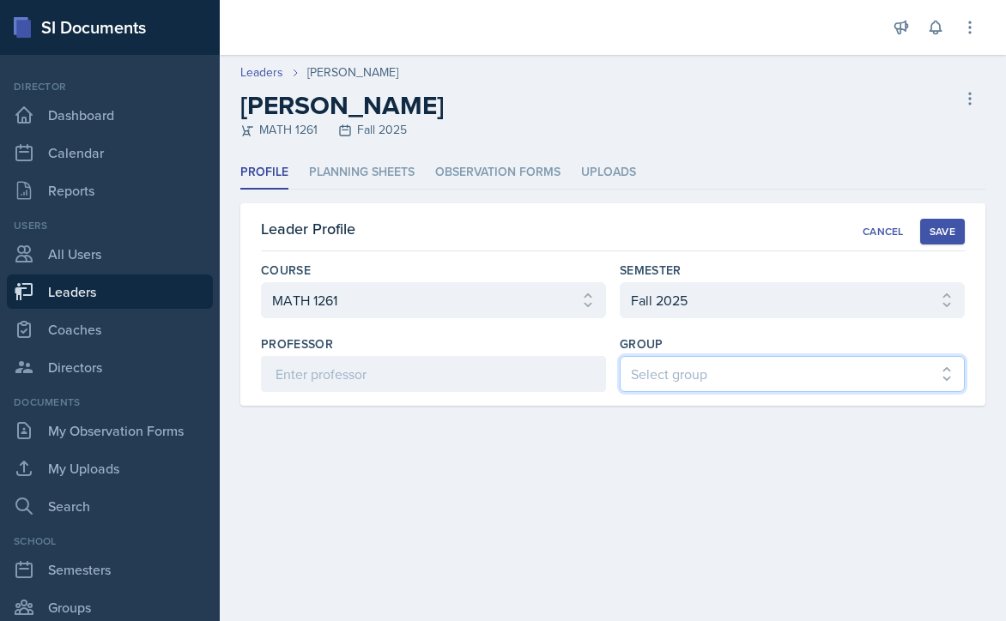
select select "7b7b0581-3cff-4db8-9566-fba67390f9c3"
click at [620, 356] on select "Select group [PERSON_NAME] [PERSON_NAME] MENCE" at bounding box center [792, 374] width 345 height 36
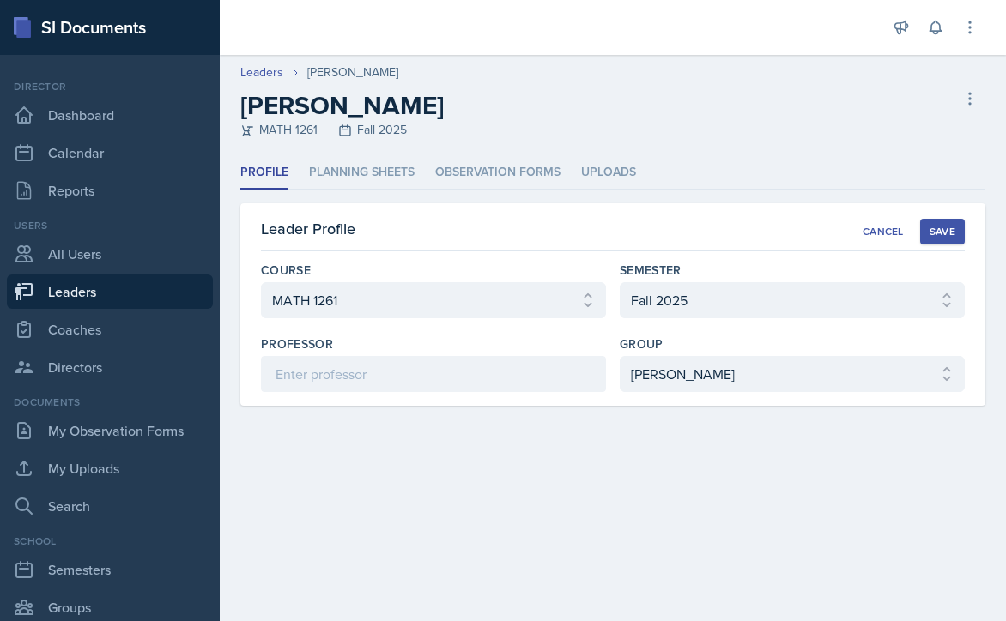
click at [940, 229] on div "Save" at bounding box center [942, 232] width 26 height 14
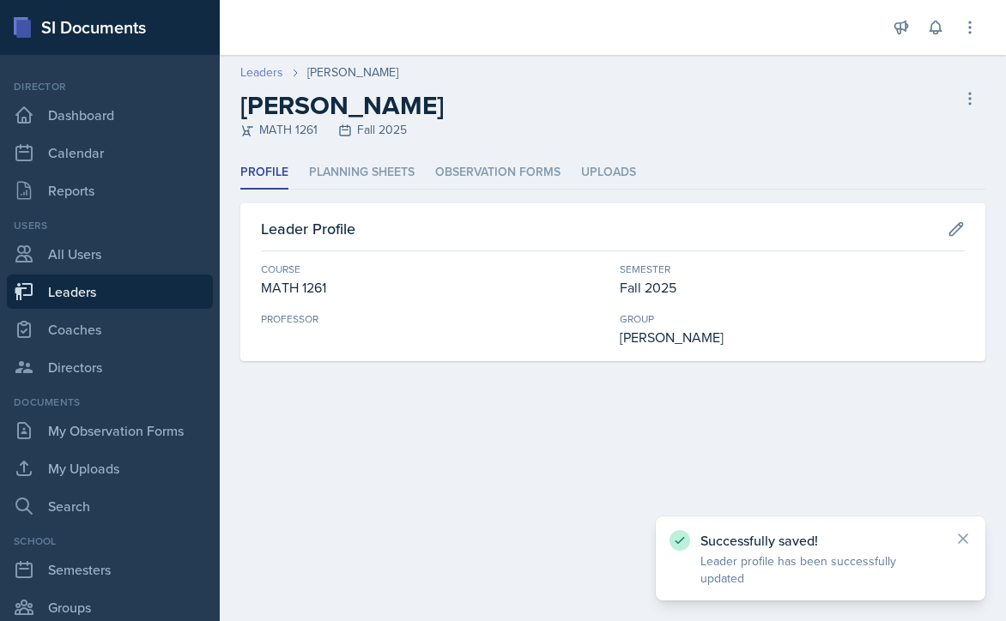
click at [254, 71] on link "Leaders" at bounding box center [261, 72] width 43 height 18
select select "986fdc3e-2246-4ffd-9cb8-78666de4ebed"
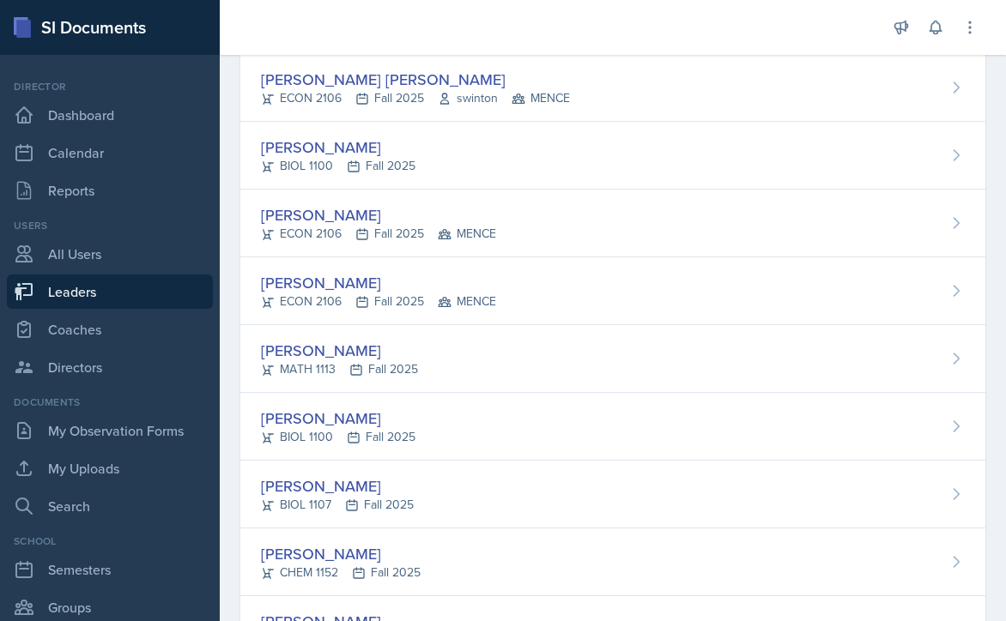
scroll to position [1974, 0]
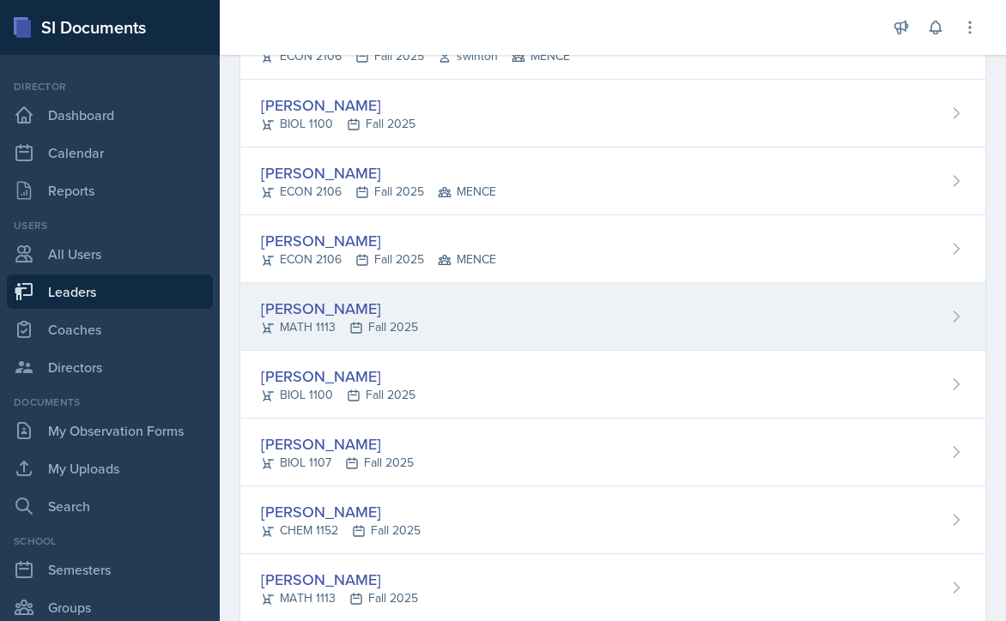
click at [541, 302] on div "Anna Kroll MATH 1113 Fall 2025" at bounding box center [612, 317] width 745 height 68
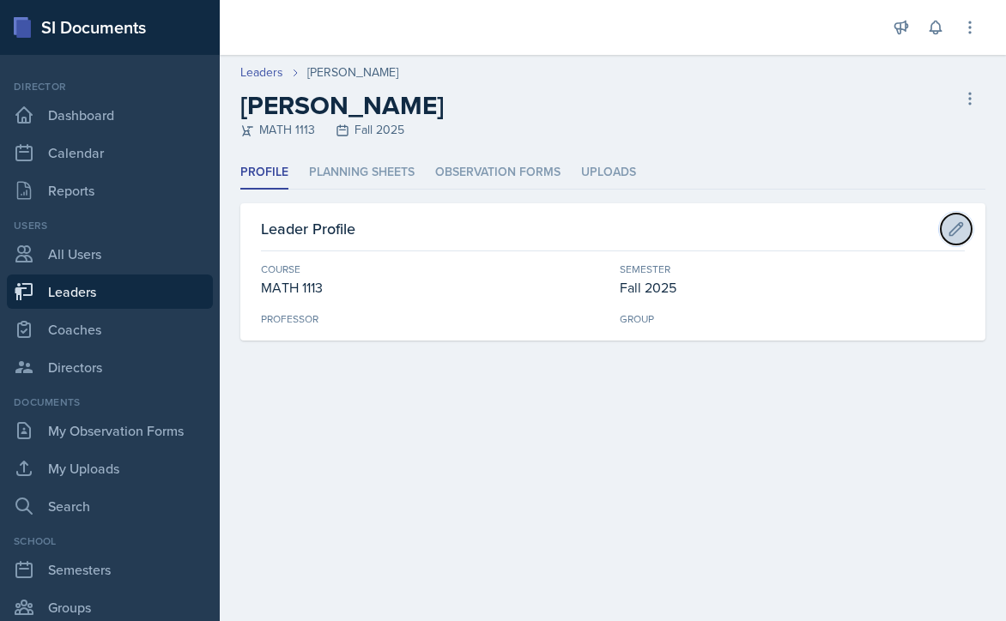
click at [946, 231] on button at bounding box center [955, 229] width 31 height 31
select select "d236ee51-059a-45e2-88e4-86a0f95ae8ef"
select select "986fdc3e-2246-4ffd-9cb8-78666de4ebed"
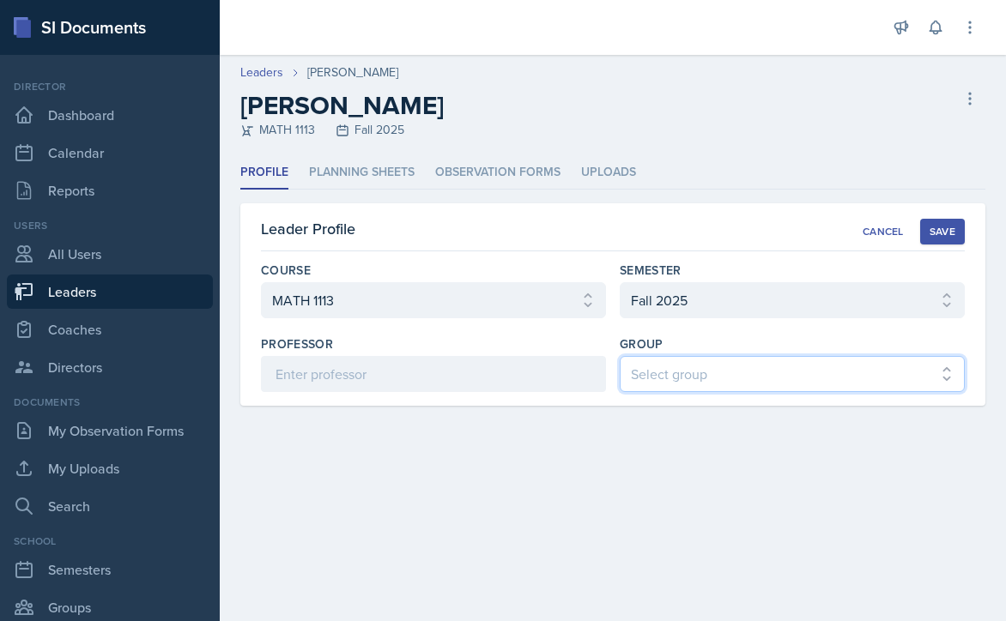
click at [751, 373] on select "Select group [PERSON_NAME] [PERSON_NAME] MENCE" at bounding box center [792, 374] width 345 height 36
select select "7b7b0581-3cff-4db8-9566-fba67390f9c3"
click at [620, 356] on select "Select group [PERSON_NAME] [PERSON_NAME] MENCE" at bounding box center [792, 374] width 345 height 36
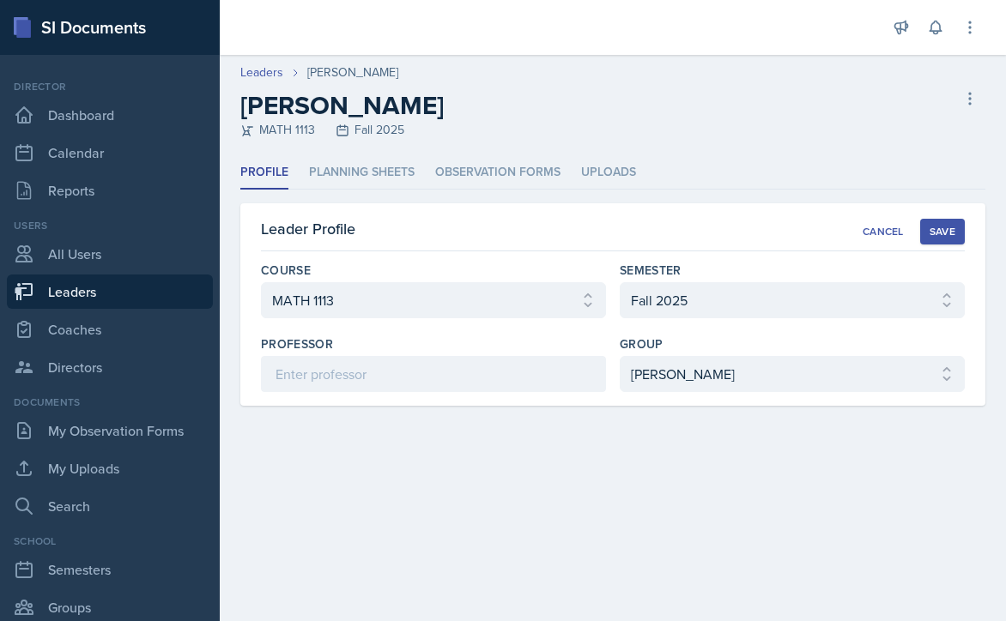
click at [944, 227] on div "Save" at bounding box center [942, 232] width 26 height 14
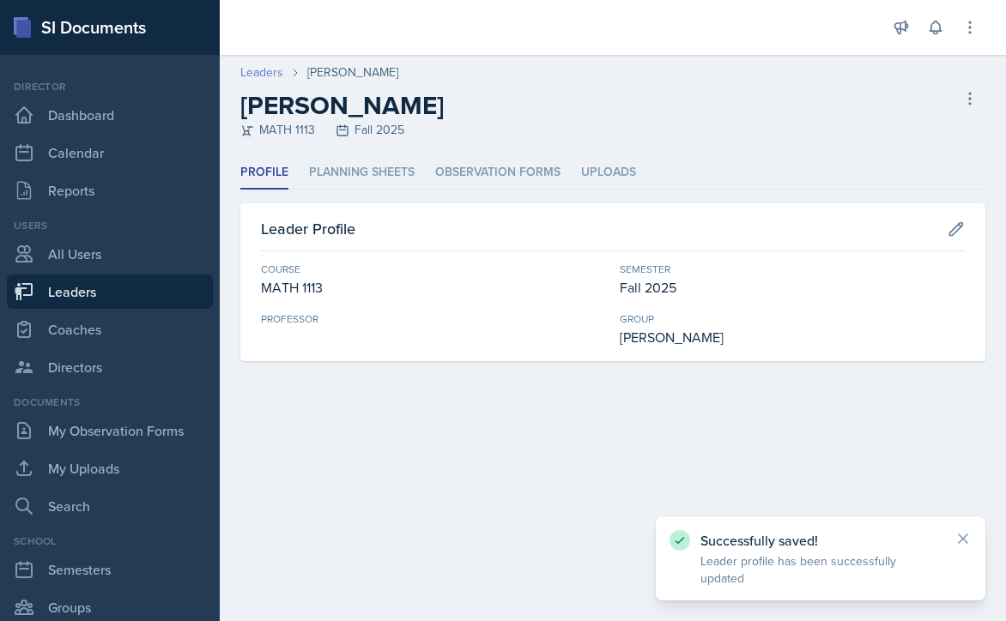
click at [275, 70] on link "Leaders" at bounding box center [261, 72] width 43 height 18
select select "986fdc3e-2246-4ffd-9cb8-78666de4ebed"
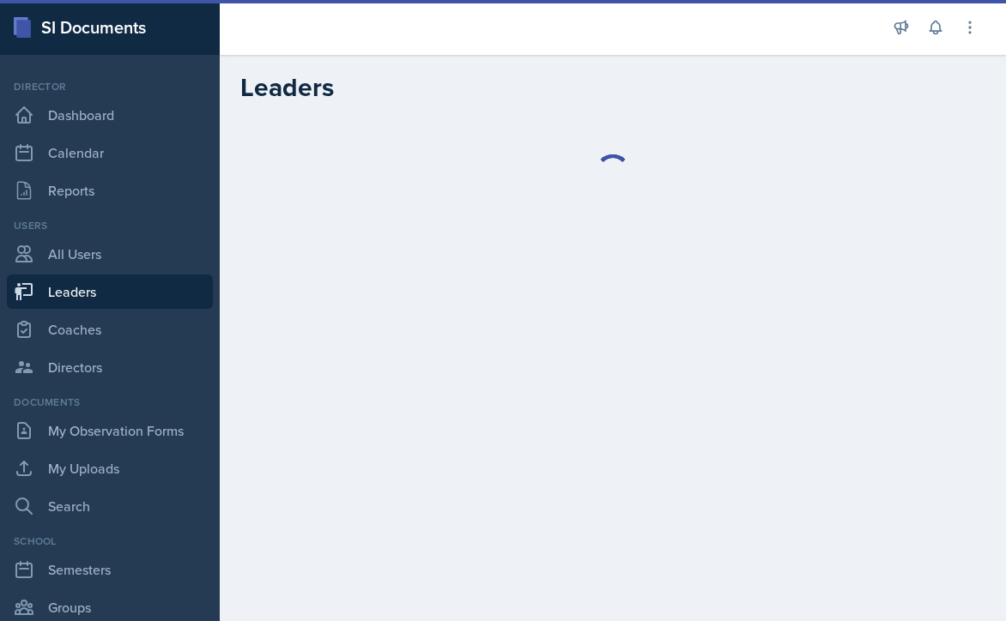
select select "986fdc3e-2246-4ffd-9cb8-78666de4ebed"
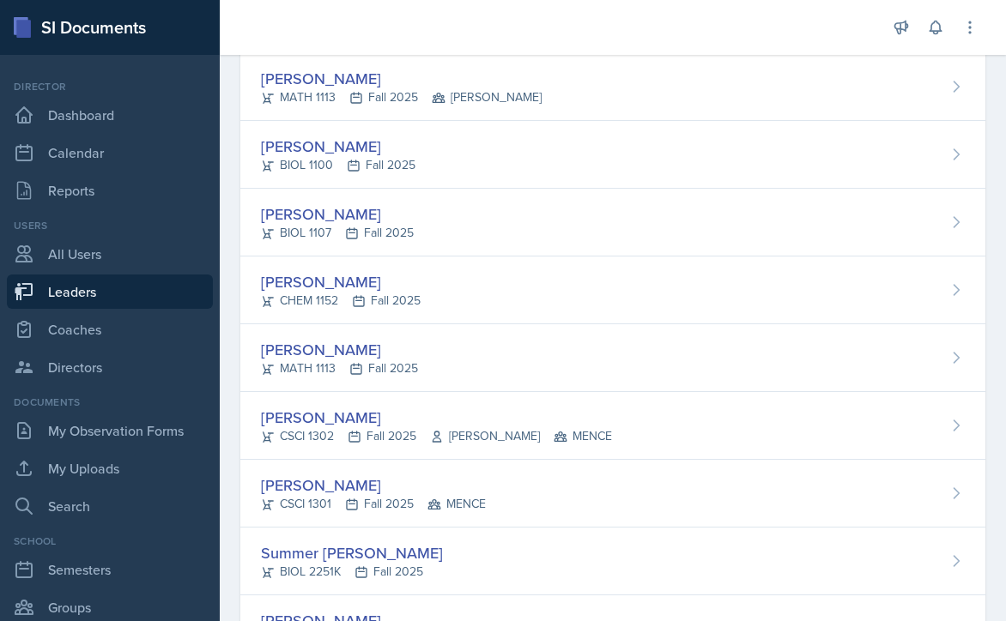
scroll to position [2231, 0]
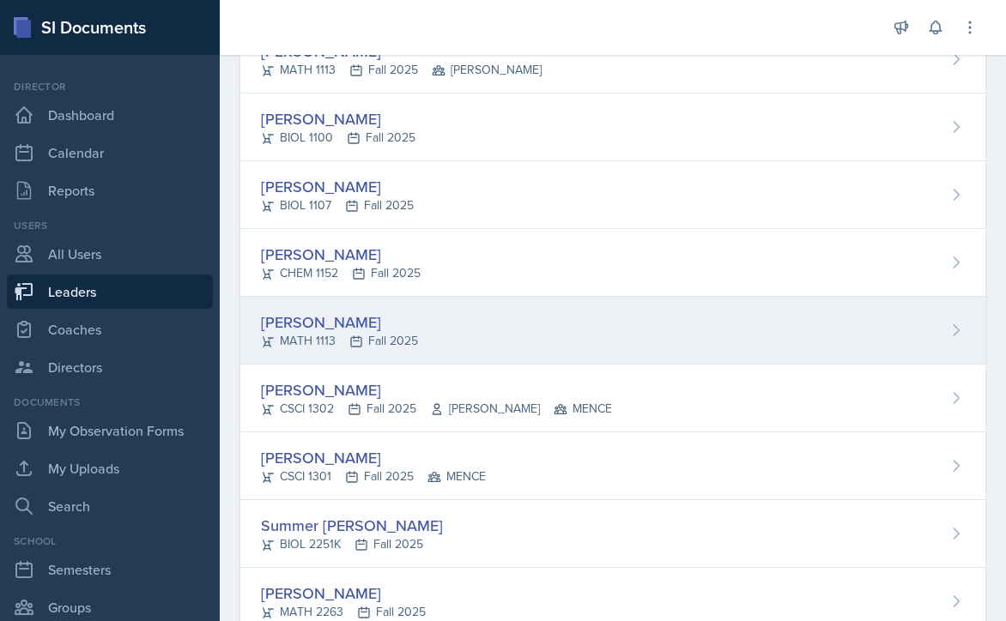
click at [593, 314] on div "Caleb Lorenz MATH 1113 Fall 2025" at bounding box center [612, 331] width 745 height 68
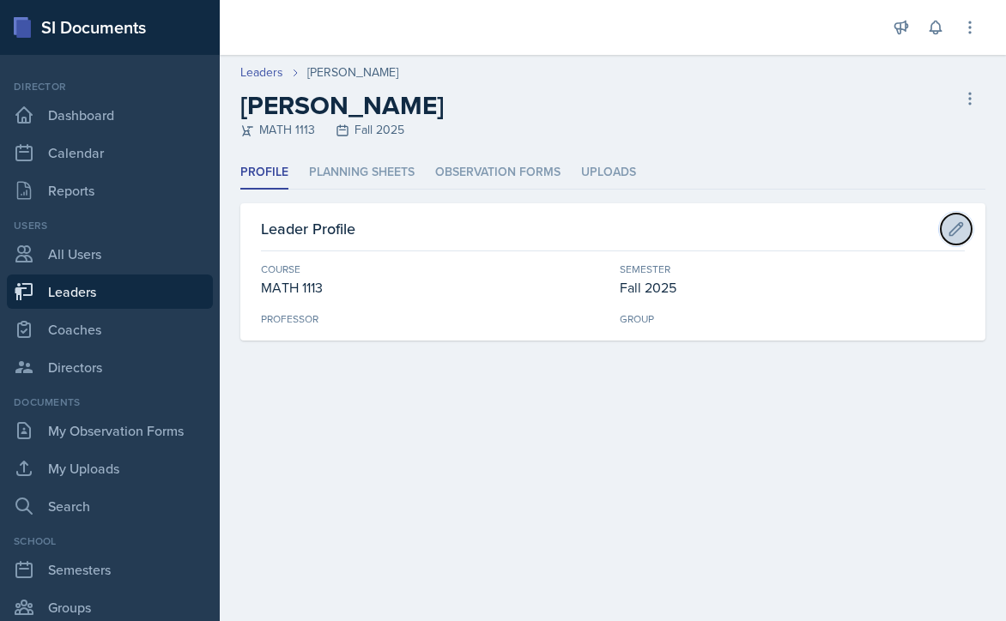
click at [954, 228] on icon at bounding box center [955, 229] width 17 height 17
select select "d236ee51-059a-45e2-88e4-86a0f95ae8ef"
select select "986fdc3e-2246-4ffd-9cb8-78666de4ebed"
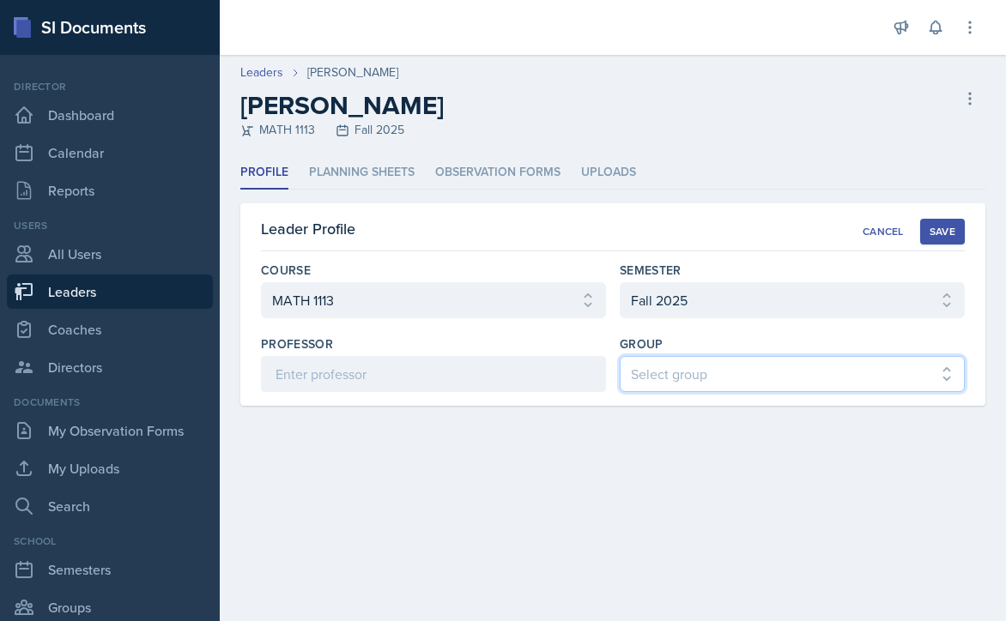
click at [662, 383] on select "Select group [PERSON_NAME] [PERSON_NAME] MENCE" at bounding box center [792, 374] width 345 height 36
select select "7b7b0581-3cff-4db8-9566-fba67390f9c3"
click at [620, 356] on select "Select group [PERSON_NAME] [PERSON_NAME] MENCE" at bounding box center [792, 374] width 345 height 36
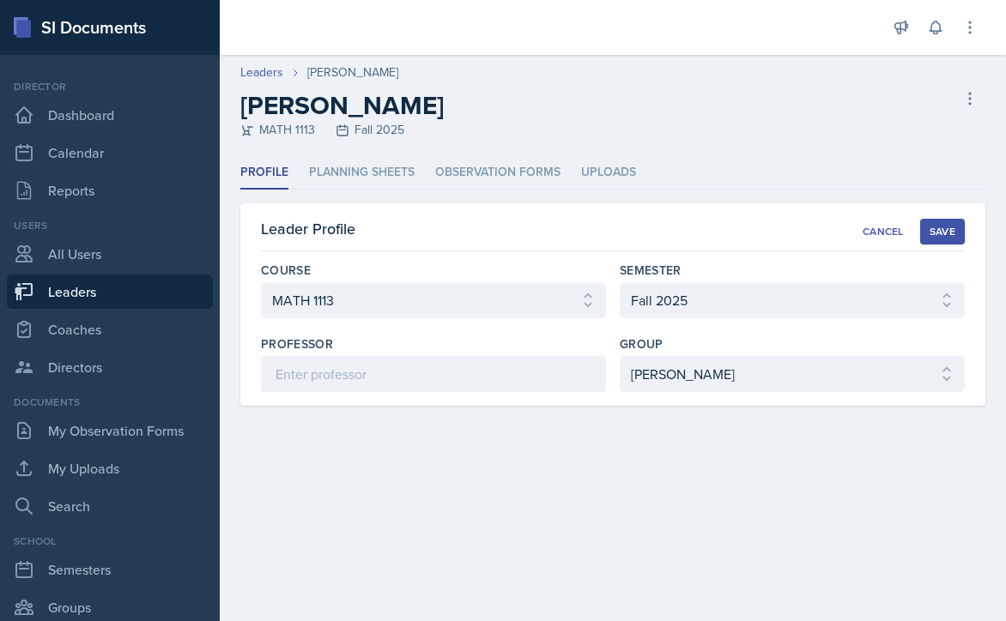
click at [944, 226] on div "Save" at bounding box center [942, 232] width 26 height 14
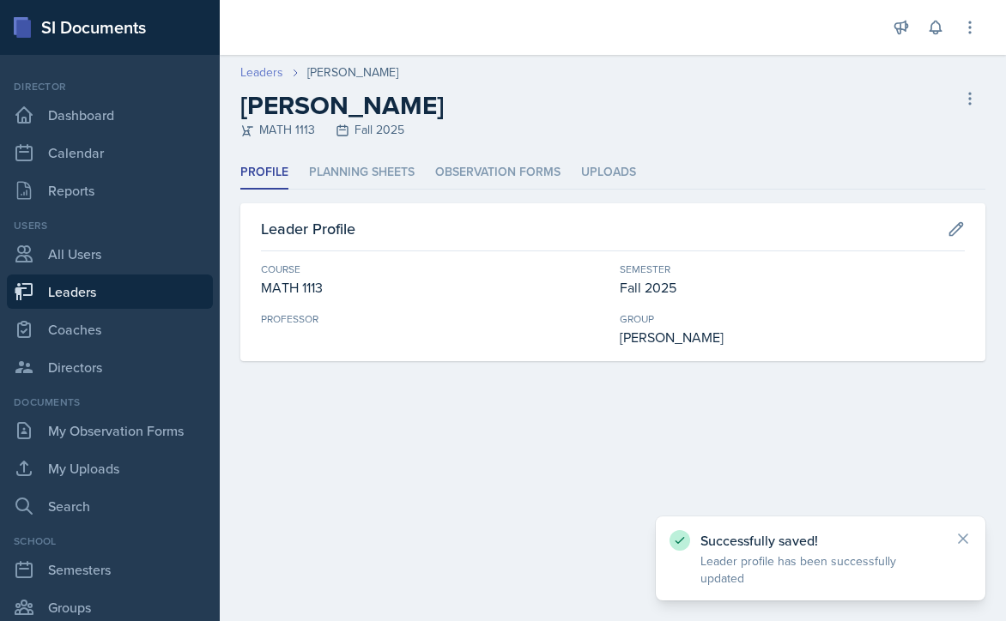
click at [261, 71] on link "Leaders" at bounding box center [261, 72] width 43 height 18
select select "986fdc3e-2246-4ffd-9cb8-78666de4ebed"
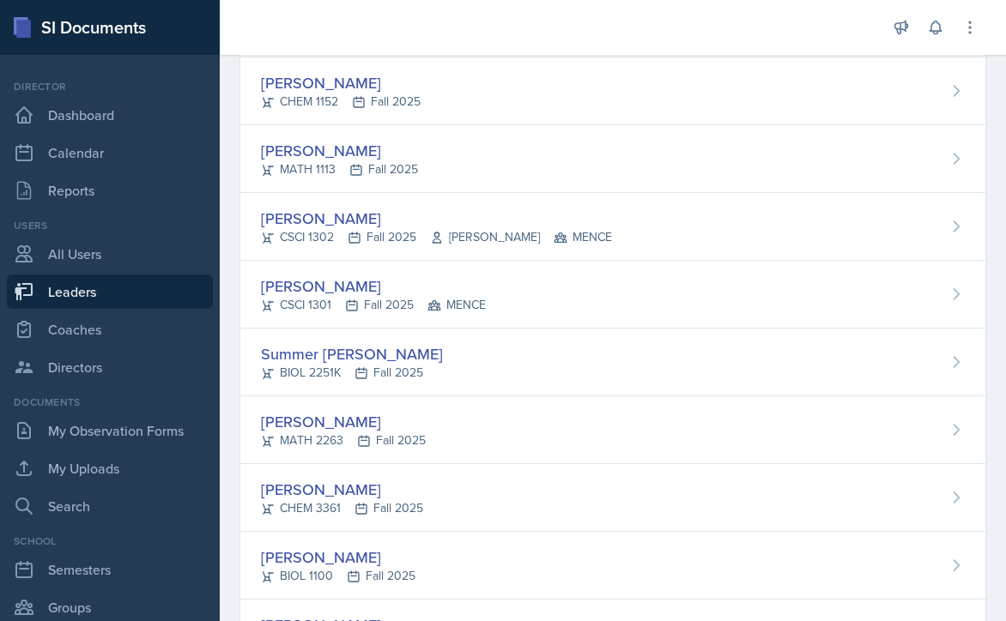
scroll to position [2488, 0]
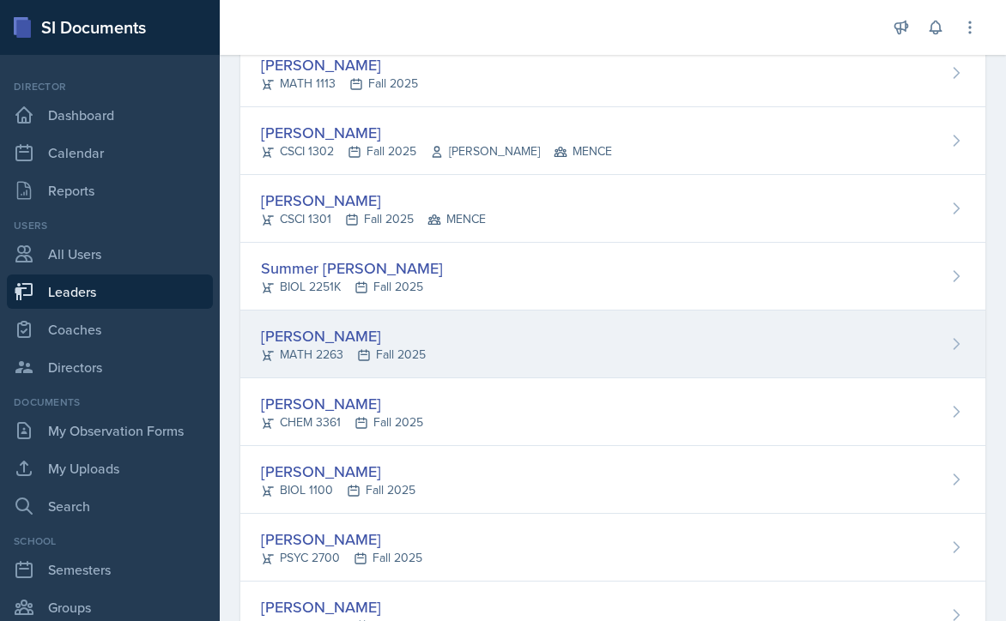
click at [586, 350] on div "Ashton Mullendore MATH 2263 Fall 2025" at bounding box center [612, 345] width 745 height 68
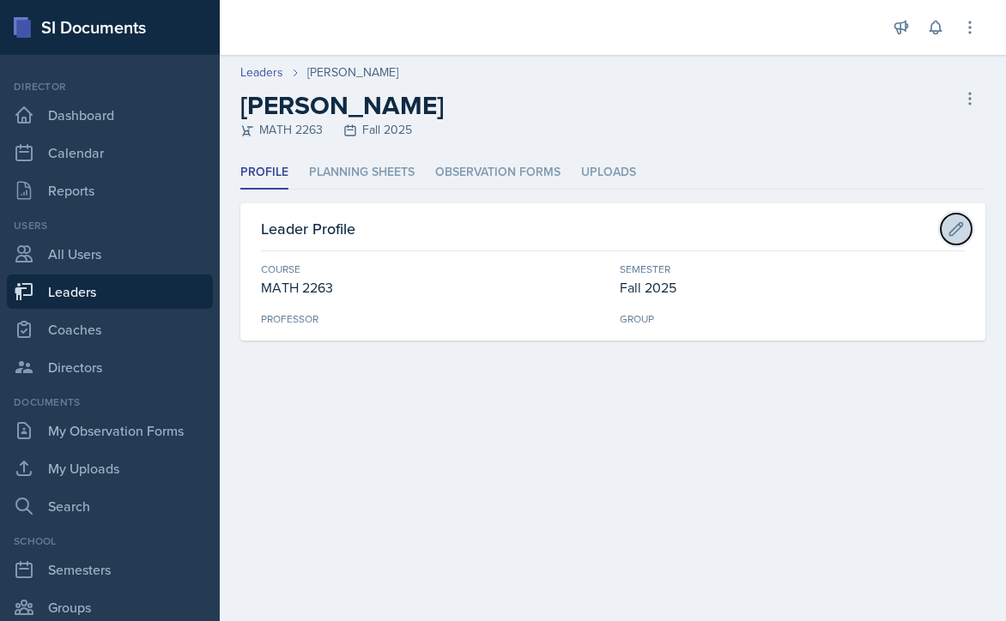
click at [958, 226] on icon at bounding box center [955, 229] width 17 height 17
select select "5b9b20b4-1710-437f-86a3-fffa275be54b"
select select "986fdc3e-2246-4ffd-9cb8-78666de4ebed"
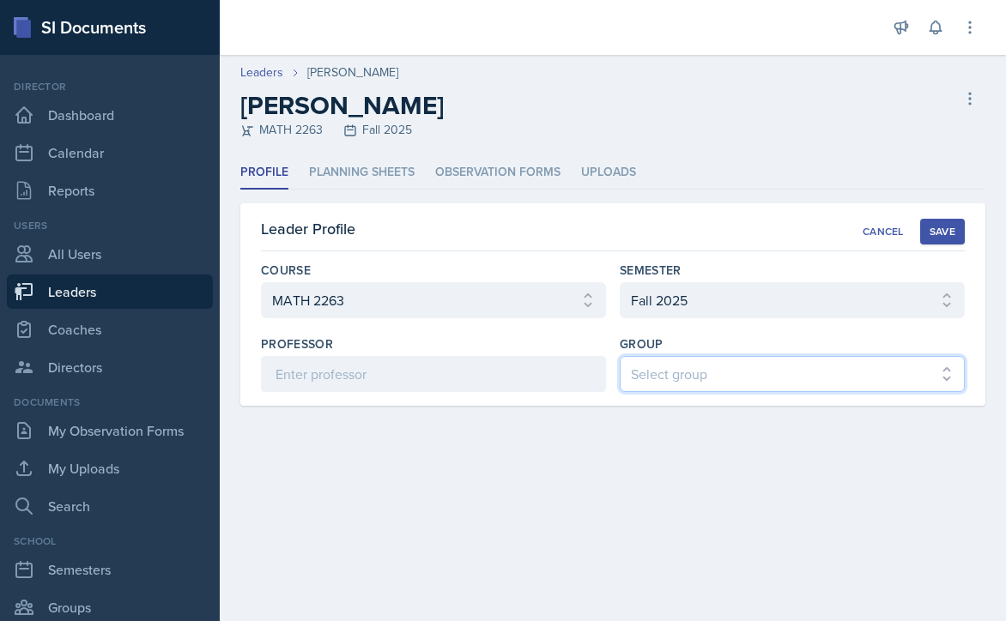
click at [724, 366] on select "Select group [PERSON_NAME] [PERSON_NAME] MENCE" at bounding box center [792, 374] width 345 height 36
select select "7b7b0581-3cff-4db8-9566-fba67390f9c3"
click at [620, 356] on select "Select group [PERSON_NAME] [PERSON_NAME] MENCE" at bounding box center [792, 374] width 345 height 36
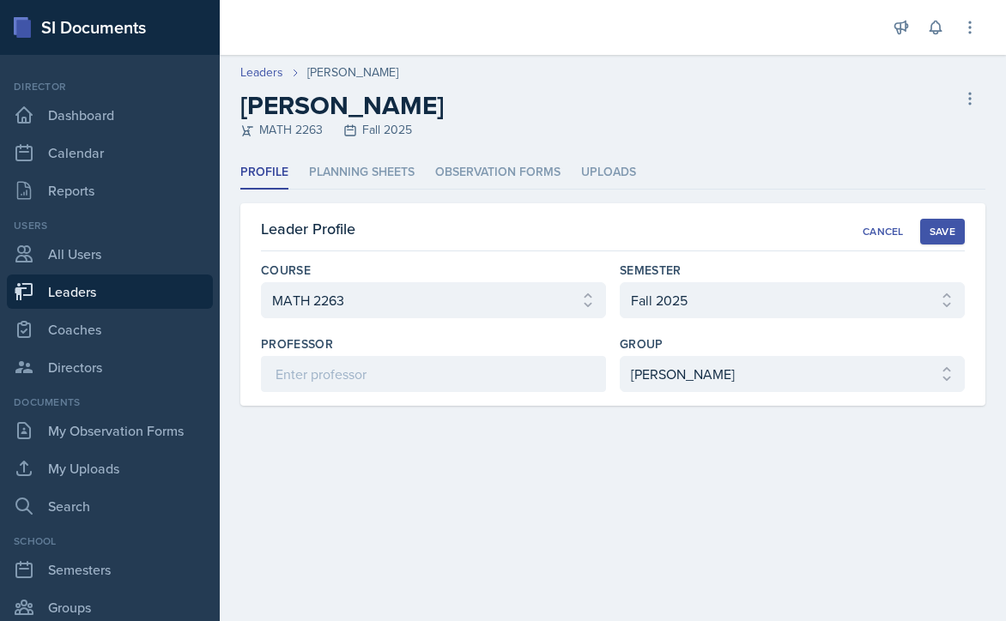
click at [944, 226] on div "Save" at bounding box center [942, 232] width 26 height 14
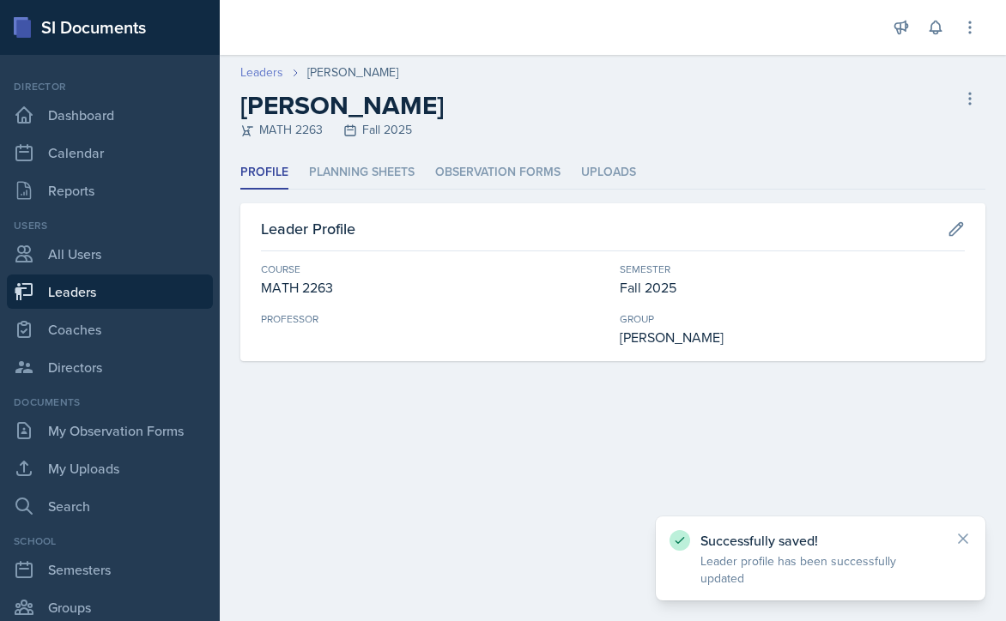
click at [254, 76] on link "Leaders" at bounding box center [261, 72] width 43 height 18
select select "986fdc3e-2246-4ffd-9cb8-78666de4ebed"
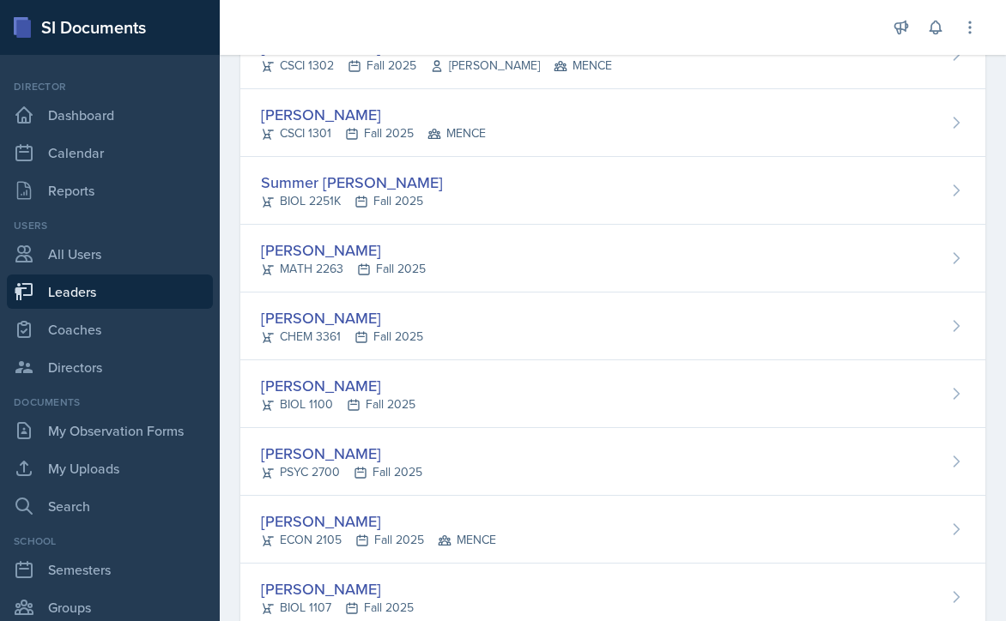
scroll to position [2660, 0]
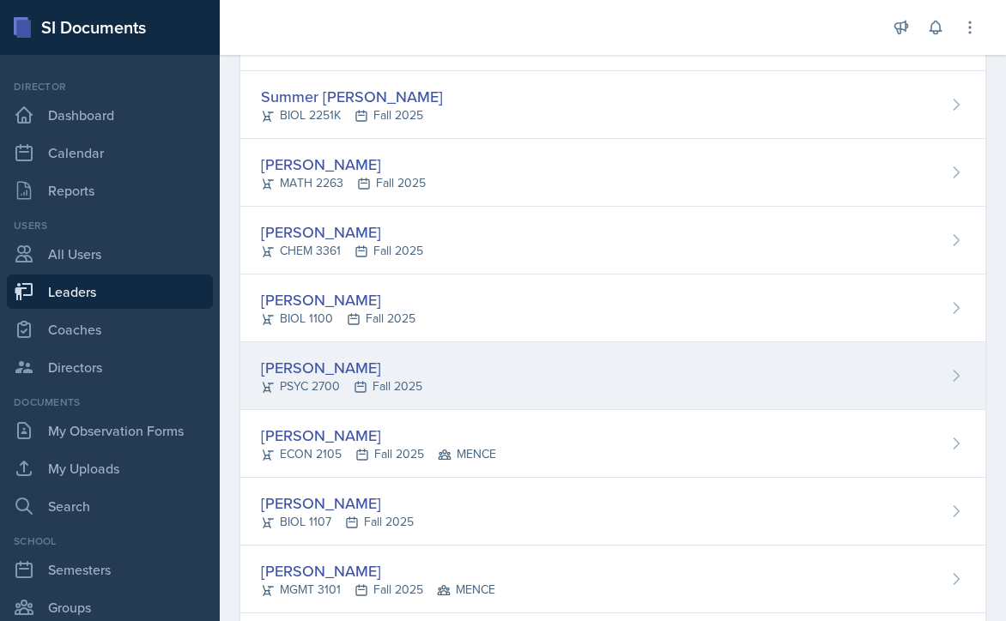
click at [528, 364] on div "Emma Paliotta PSYC 2700 Fall 2025" at bounding box center [612, 376] width 745 height 68
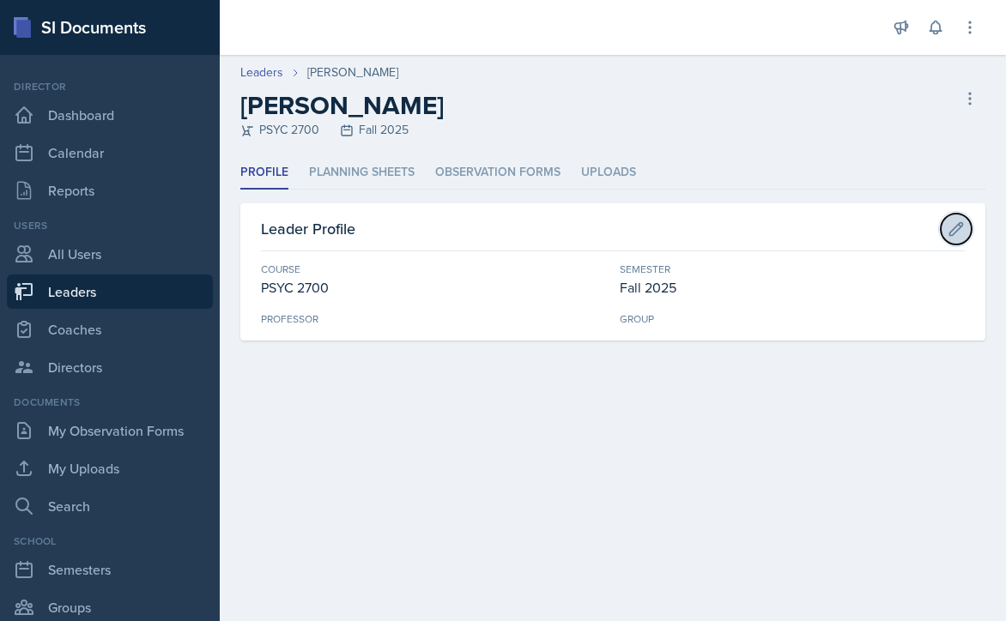
click at [967, 225] on button at bounding box center [955, 229] width 31 height 31
select select "abe6cc92-cda0-419a-99d4-526c6c05315f"
select select "986fdc3e-2246-4ffd-9cb8-78666de4ebed"
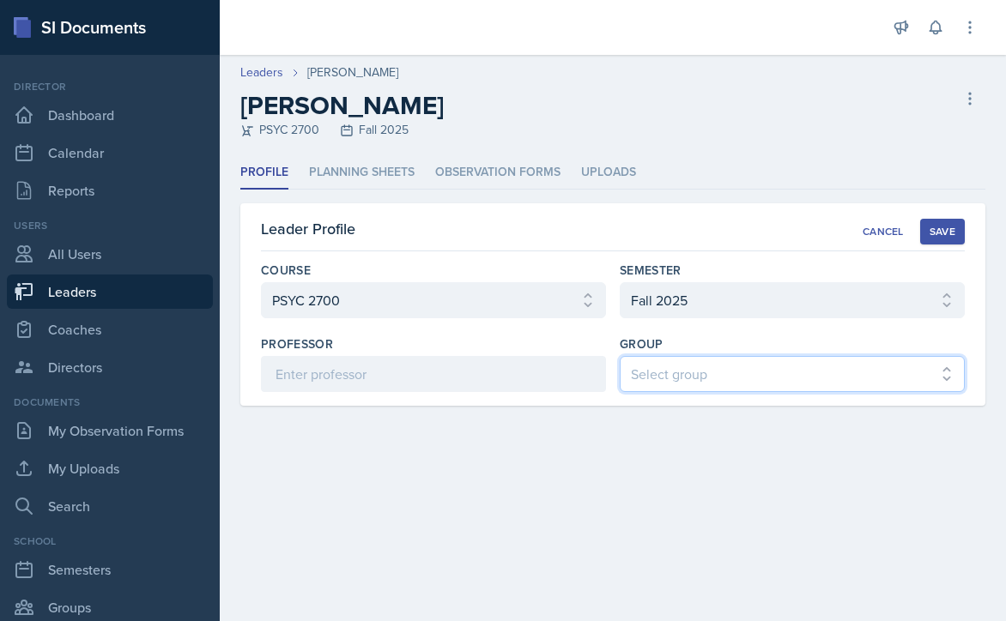
click at [761, 387] on select "Select group [PERSON_NAME] [PERSON_NAME] MENCE" at bounding box center [792, 374] width 345 height 36
select select "7b7b0581-3cff-4db8-9566-fba67390f9c3"
click at [620, 356] on select "Select group [PERSON_NAME] [PERSON_NAME] MENCE" at bounding box center [792, 374] width 345 height 36
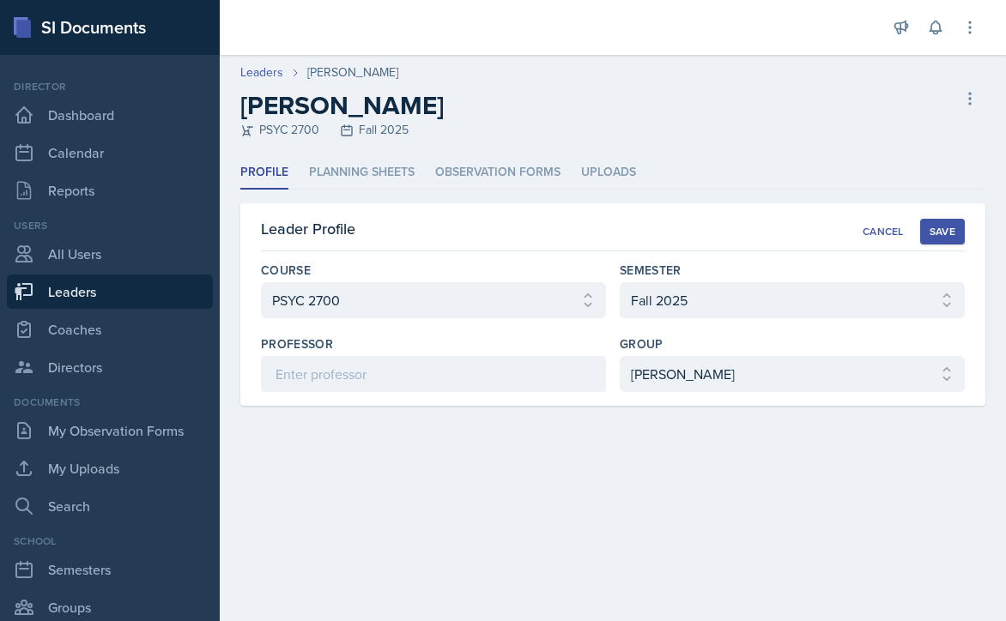
click at [934, 227] on div "Save" at bounding box center [942, 232] width 26 height 14
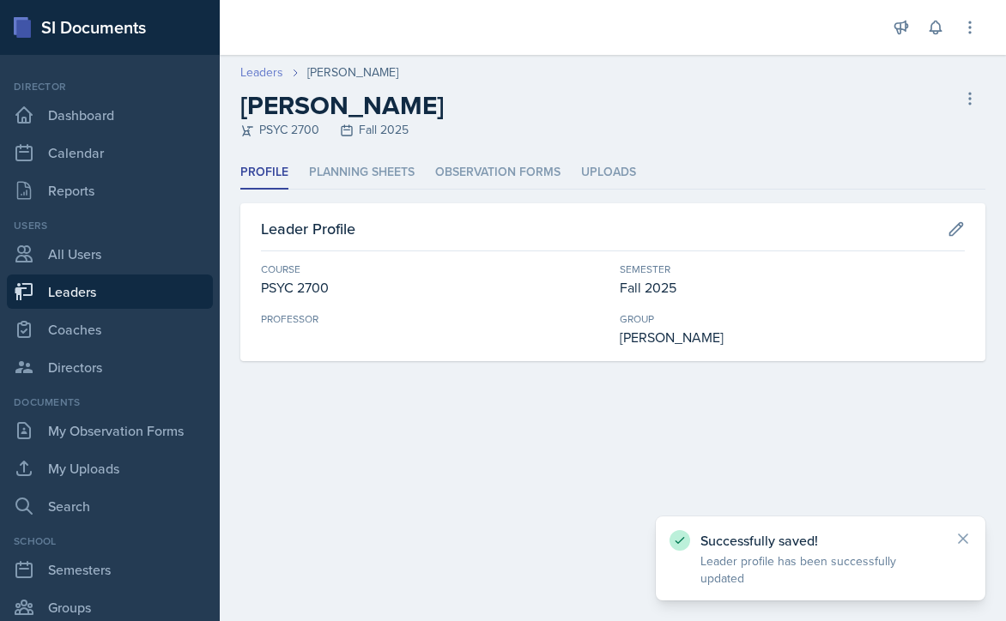
click at [257, 71] on link "Leaders" at bounding box center [261, 72] width 43 height 18
select select "986fdc3e-2246-4ffd-9cb8-78666de4ebed"
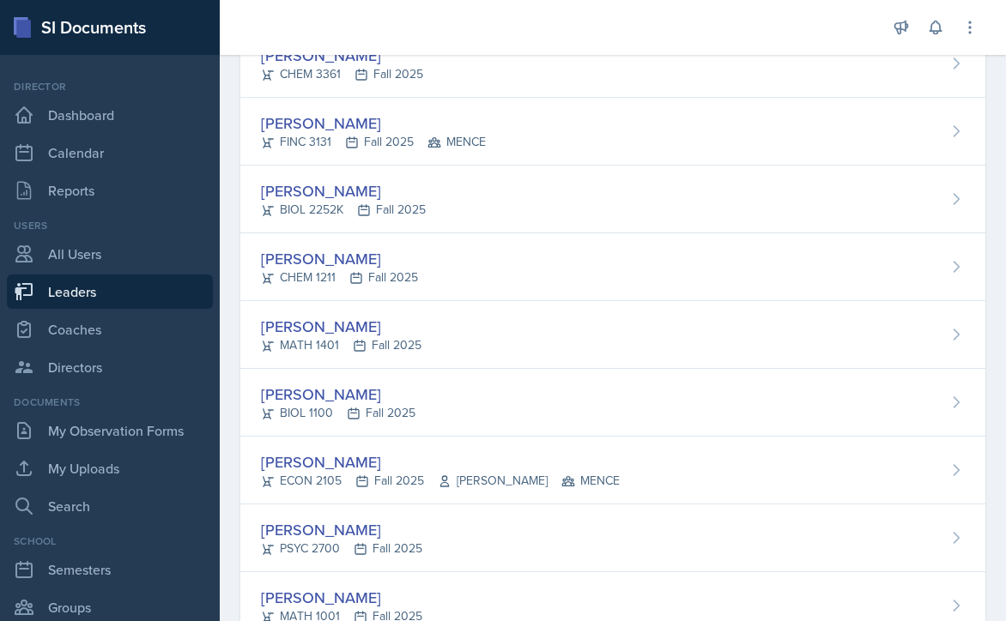
scroll to position [3361, 0]
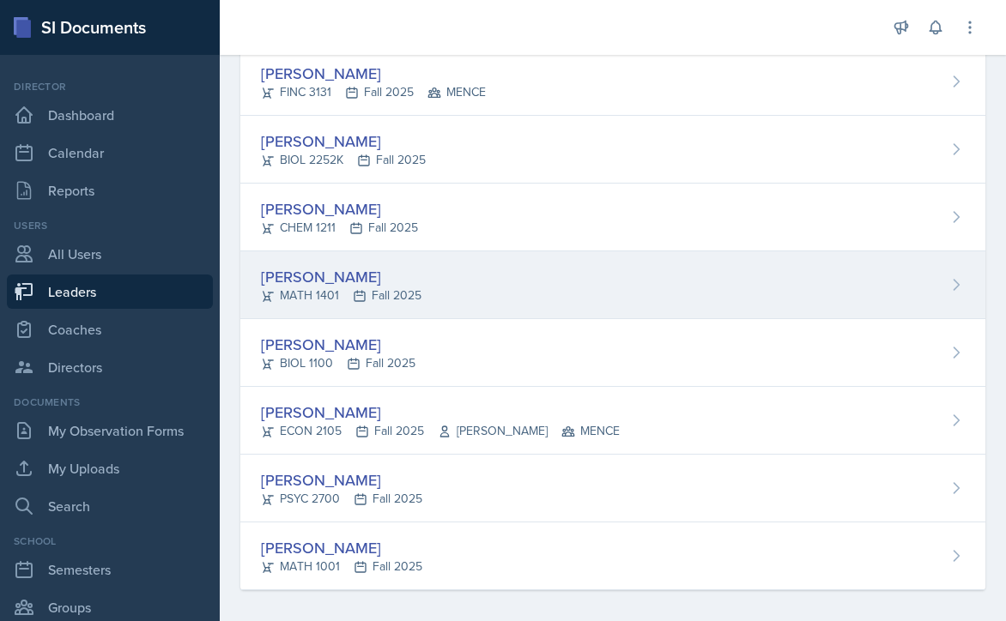
click at [518, 284] on div "Jennings Turk MATH 1401 Fall 2025" at bounding box center [612, 285] width 745 height 68
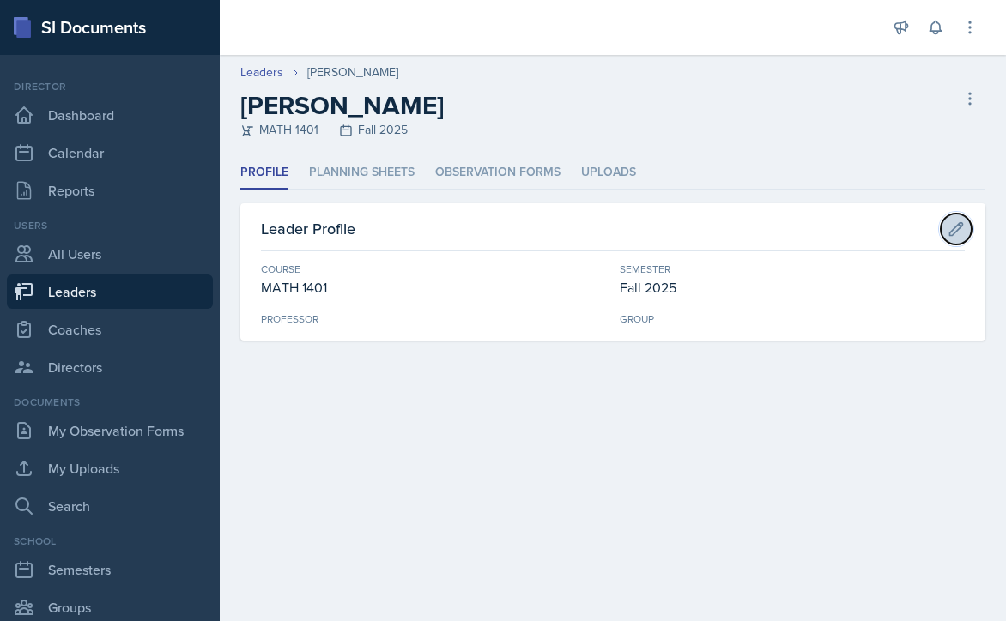
click at [945, 226] on button at bounding box center [955, 229] width 31 height 31
select select "b1080293-7c56-4194-86fd-7ef0845368b3"
select select "986fdc3e-2246-4ffd-9cb8-78666de4ebed"
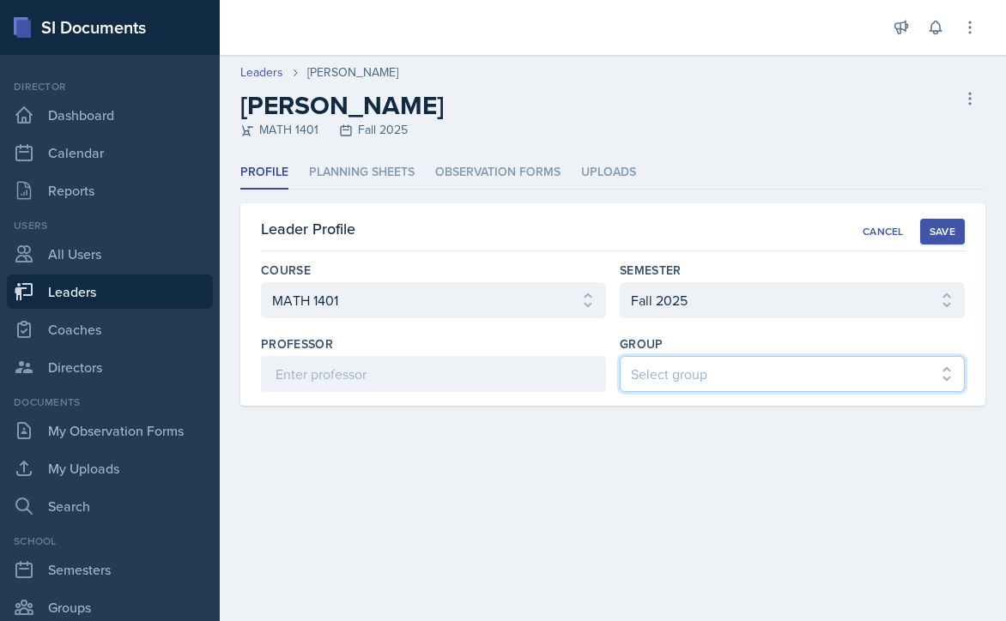
click at [635, 369] on select "Select group [PERSON_NAME] [PERSON_NAME] MENCE" at bounding box center [792, 374] width 345 height 36
select select "7b7b0581-3cff-4db8-9566-fba67390f9c3"
click at [620, 356] on select "Select group [PERSON_NAME] [PERSON_NAME] MENCE" at bounding box center [792, 374] width 345 height 36
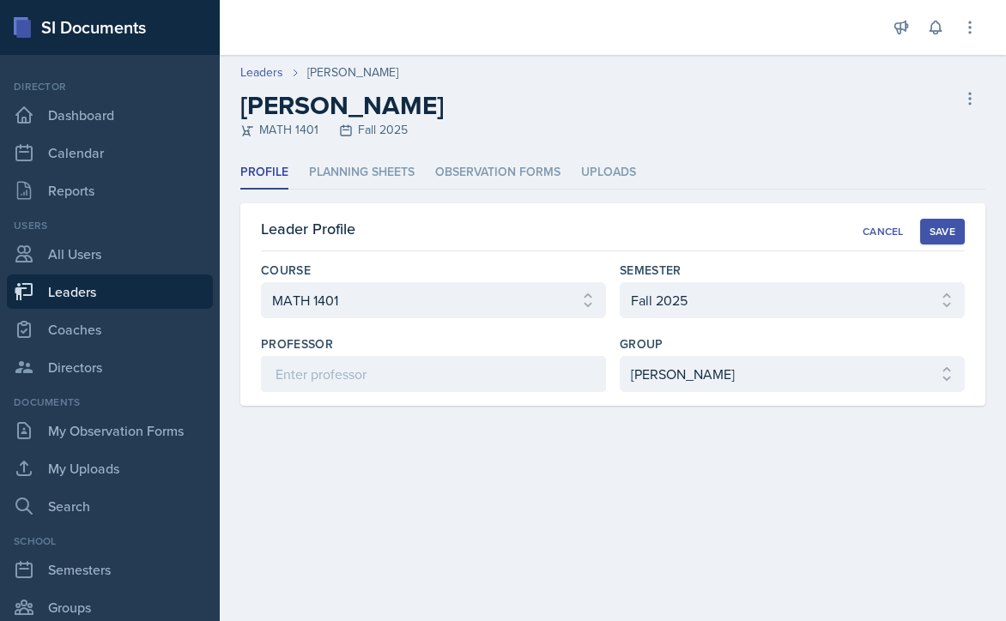
click at [943, 226] on div "Save" at bounding box center [942, 232] width 26 height 14
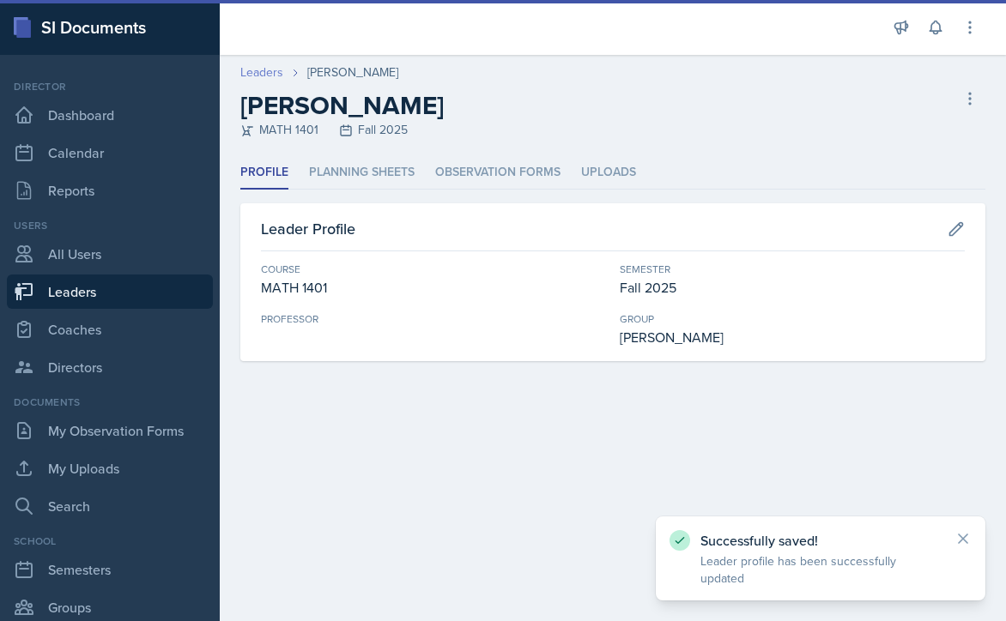
click at [252, 70] on link "Leaders" at bounding box center [261, 72] width 43 height 18
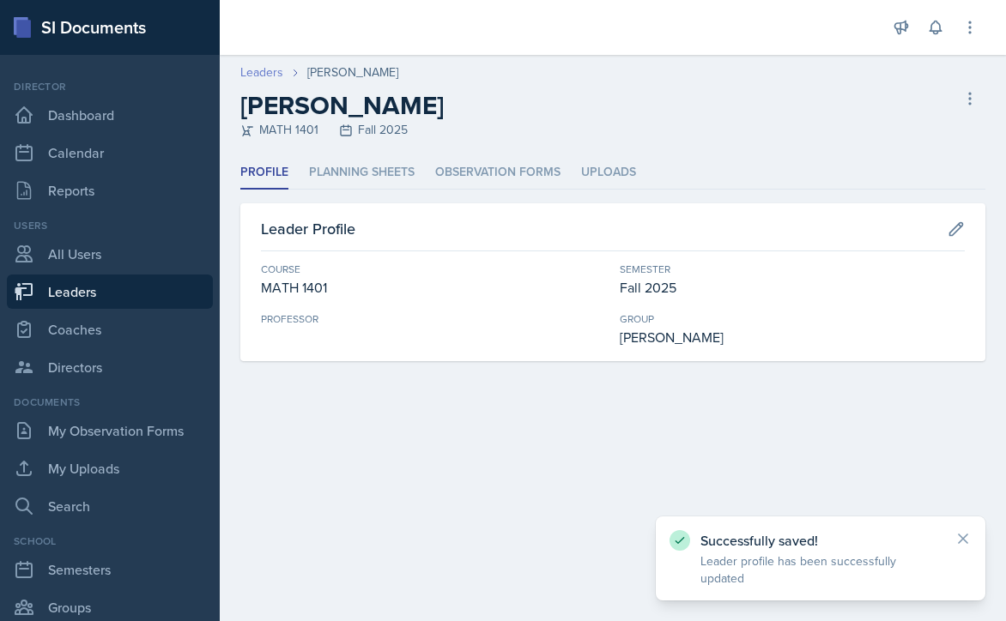
select select "986fdc3e-2246-4ffd-9cb8-78666de4ebed"
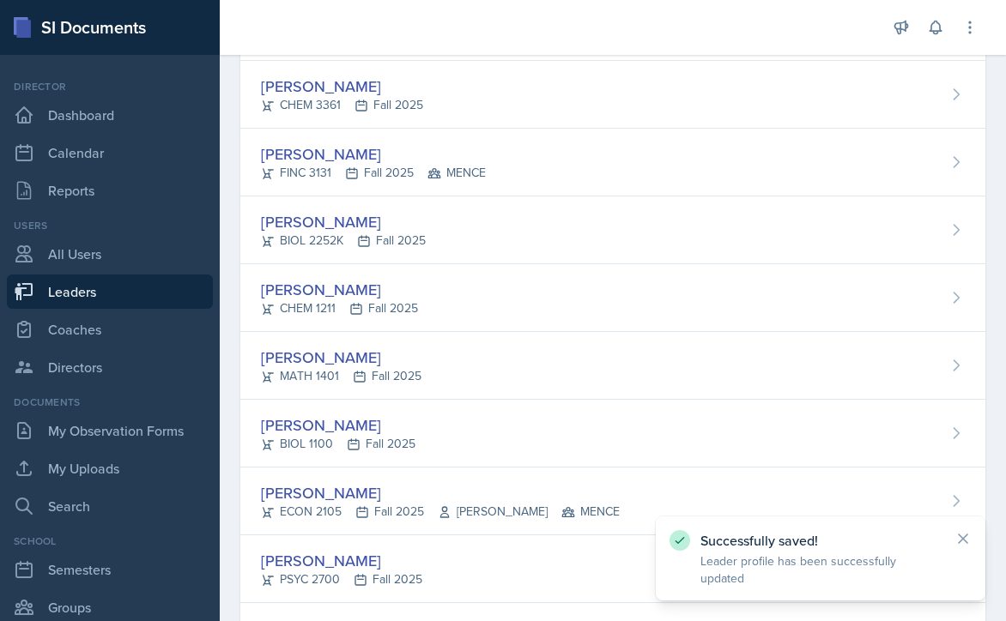
scroll to position [3361, 0]
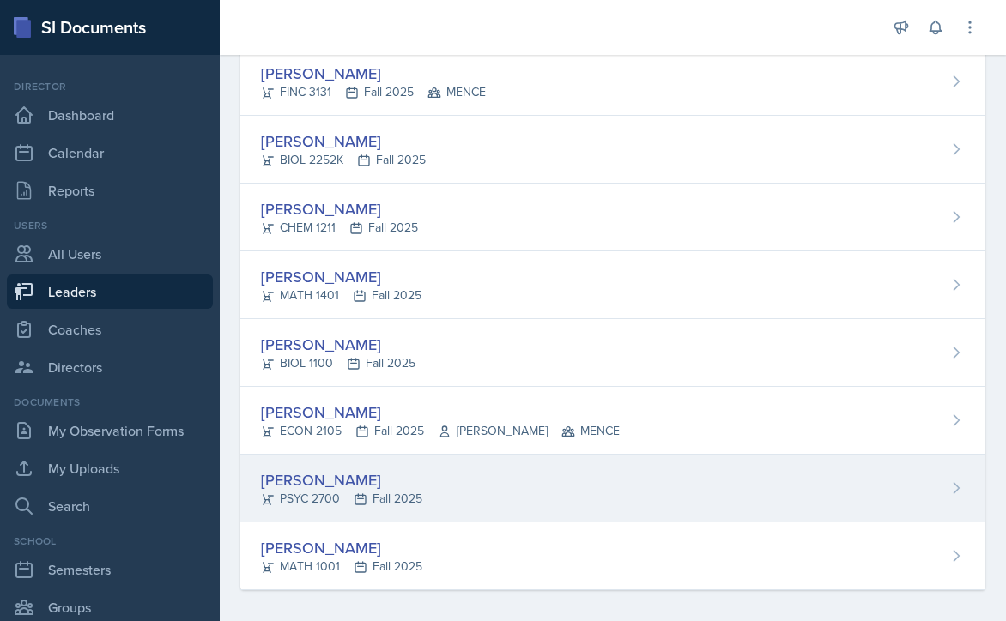
click at [535, 473] on div "Martha Zamorano PSYC 2700 Fall 2025" at bounding box center [612, 489] width 745 height 68
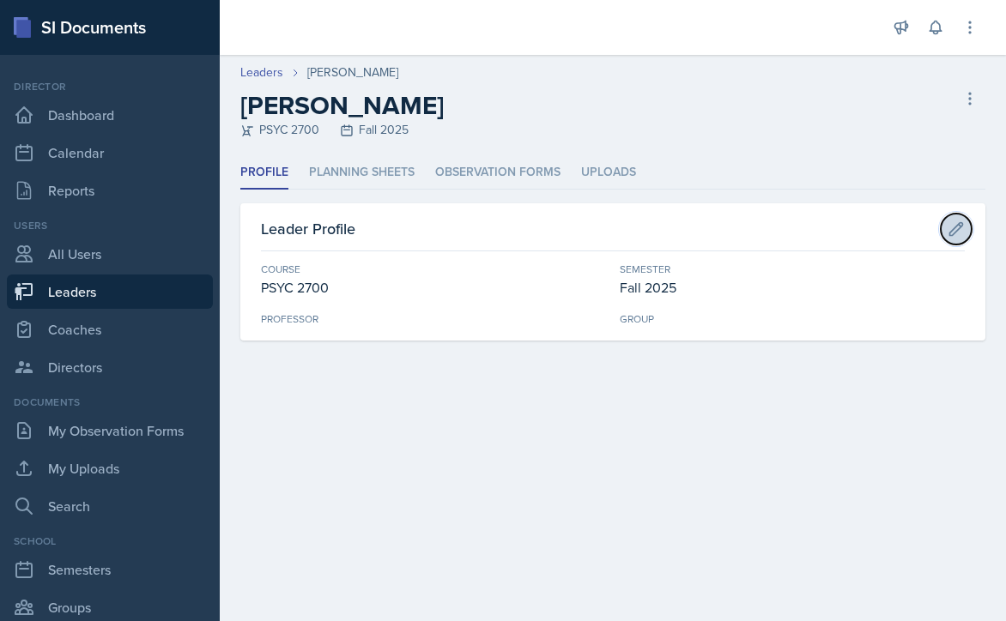
click at [959, 229] on icon at bounding box center [955, 229] width 17 height 17
select select "abe6cc92-cda0-419a-99d4-526c6c05315f"
select select "986fdc3e-2246-4ffd-9cb8-78666de4ebed"
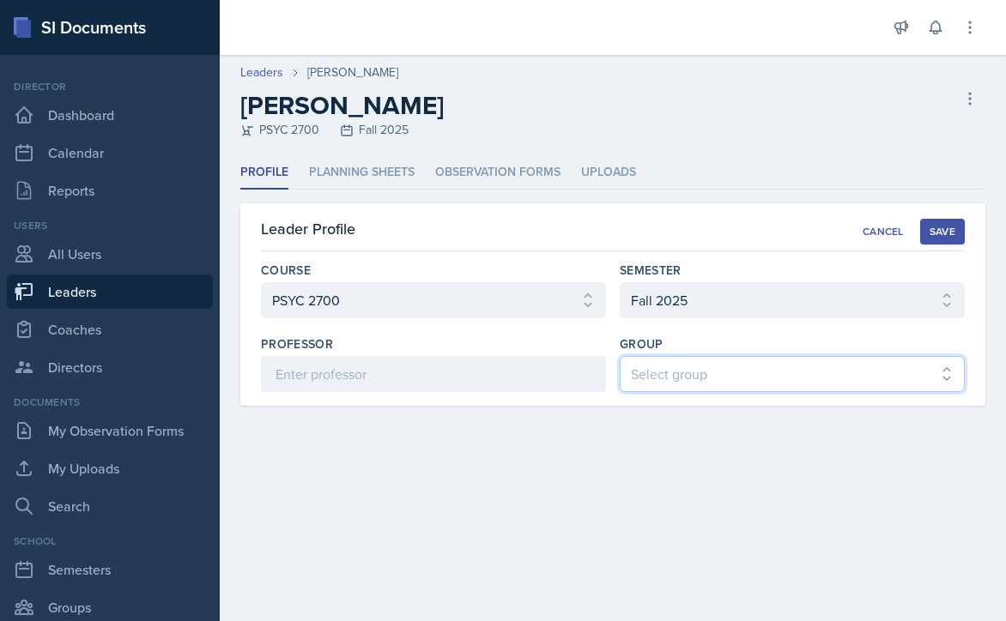
click at [727, 373] on select "Select group [PERSON_NAME] [PERSON_NAME] MENCE" at bounding box center [792, 374] width 345 height 36
select select "7b7b0581-3cff-4db8-9566-fba67390f9c3"
click at [620, 356] on select "Select group [PERSON_NAME] [PERSON_NAME] MENCE" at bounding box center [792, 374] width 345 height 36
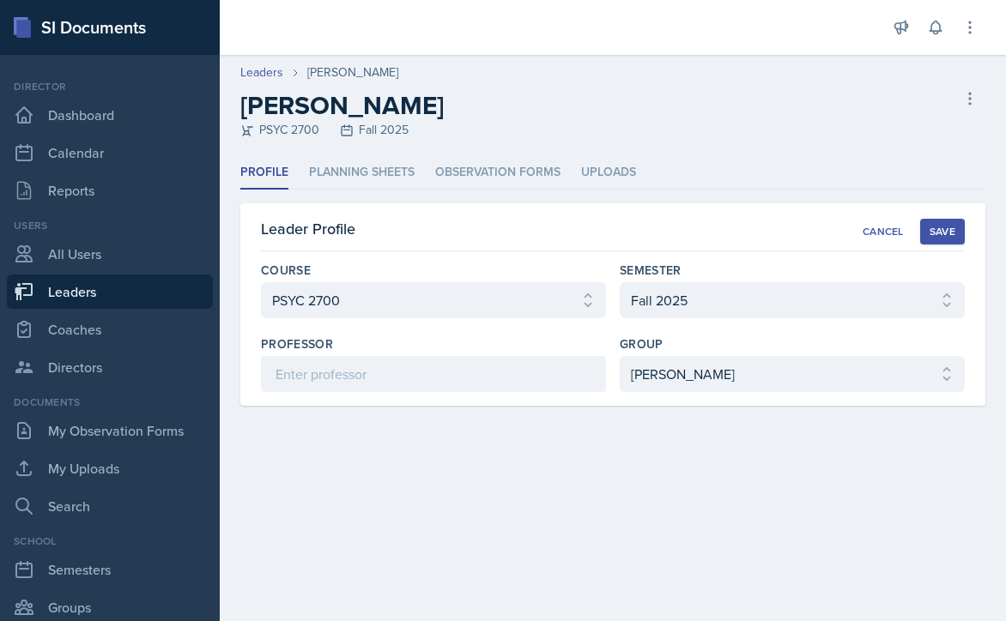
click at [947, 228] on div "Save" at bounding box center [942, 232] width 26 height 14
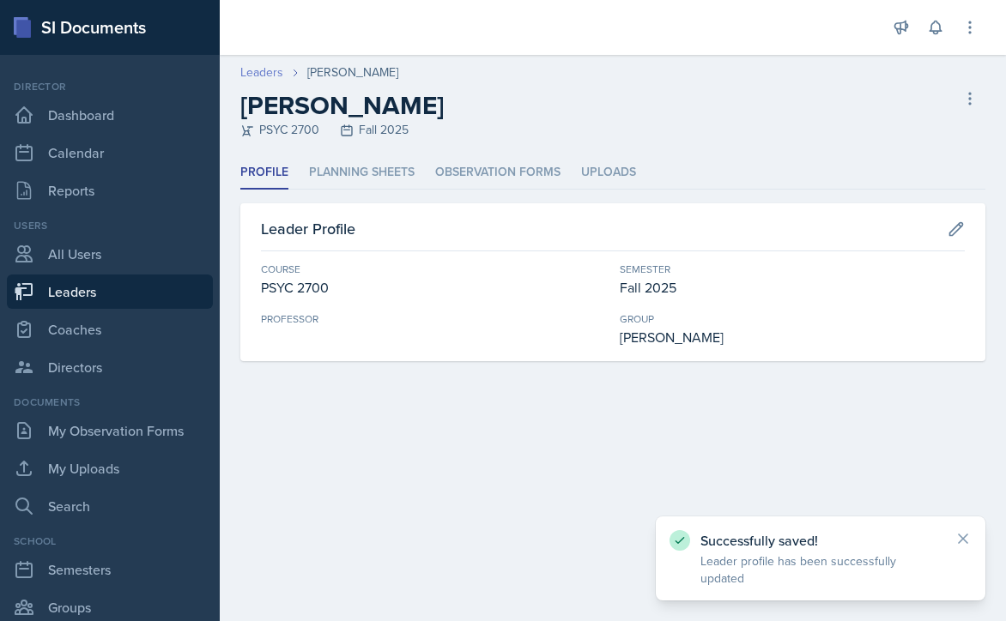
click at [261, 73] on link "Leaders" at bounding box center [261, 72] width 43 height 18
select select "986fdc3e-2246-4ffd-9cb8-78666de4ebed"
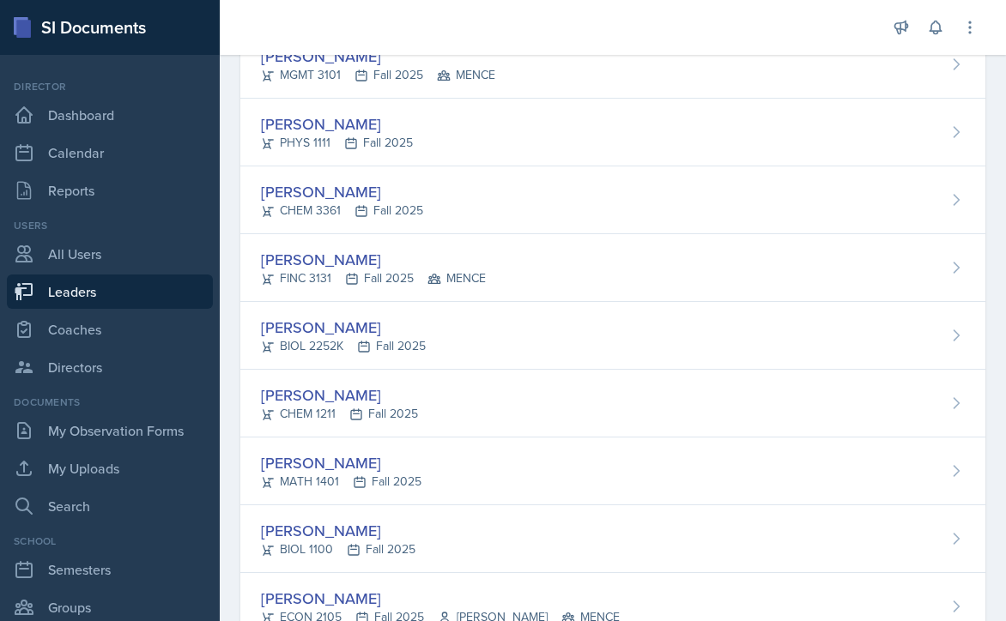
scroll to position [3361, 0]
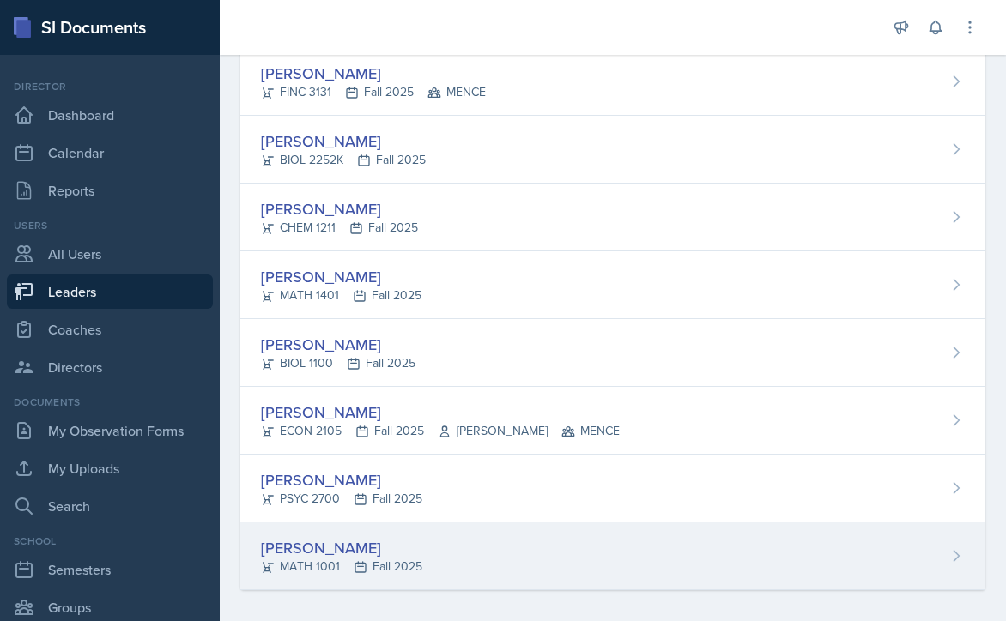
click at [553, 547] on div "Gianna Zoeller MATH 1001 Fall 2025" at bounding box center [612, 557] width 745 height 68
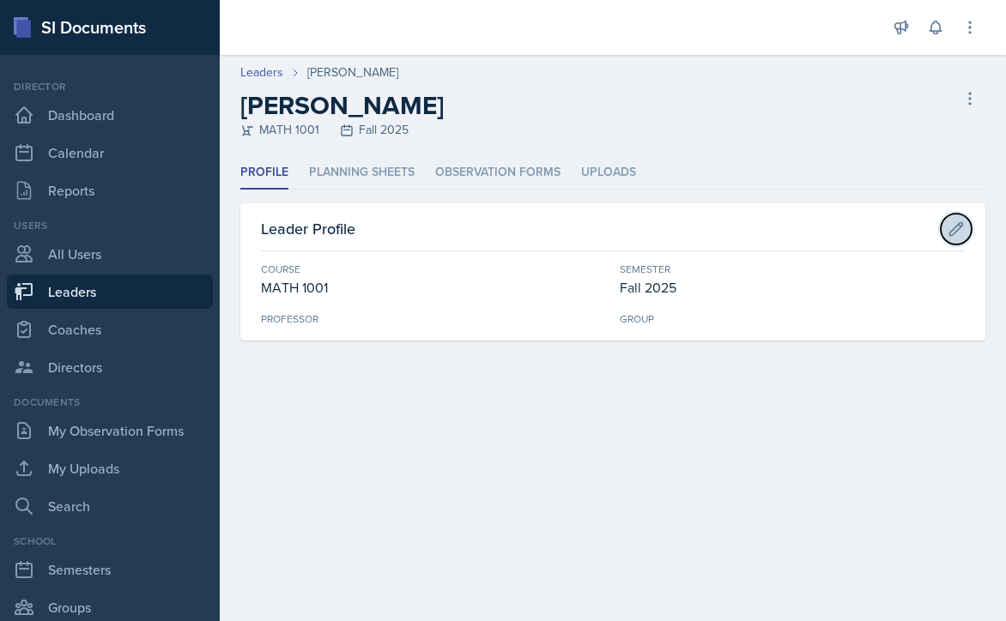
click at [962, 222] on icon at bounding box center [956, 228] width 13 height 13
select select "c791e157-50e7-4c52-bb41-8889e21dc1fd"
select select "986fdc3e-2246-4ffd-9cb8-78666de4ebed"
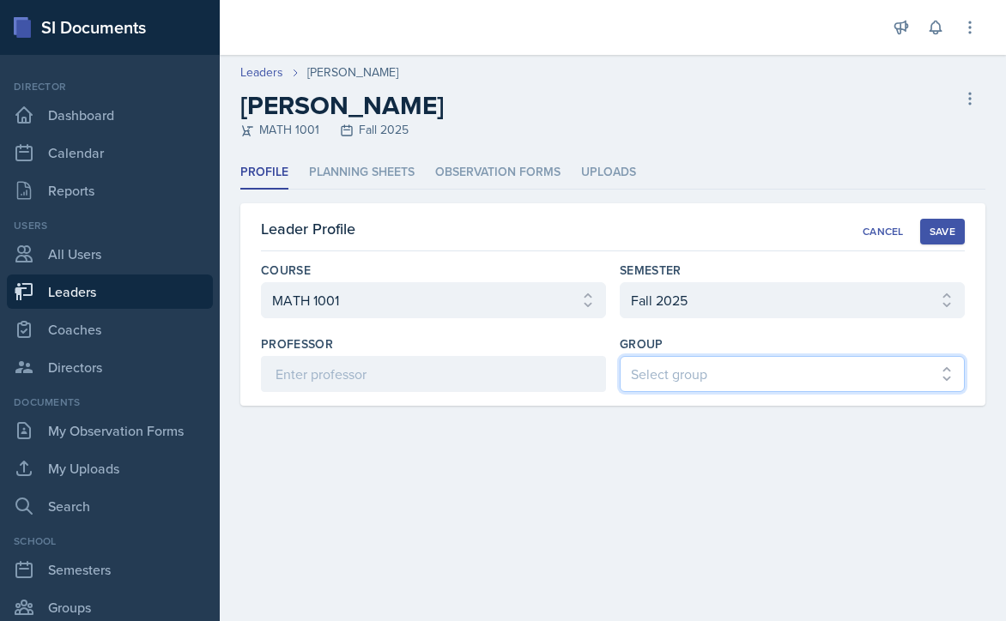
click at [746, 371] on select "Select group [PERSON_NAME] [PERSON_NAME] MENCE" at bounding box center [792, 374] width 345 height 36
select select "7b7b0581-3cff-4db8-9566-fba67390f9c3"
click at [620, 356] on select "Select group [PERSON_NAME] [PERSON_NAME] MENCE" at bounding box center [792, 374] width 345 height 36
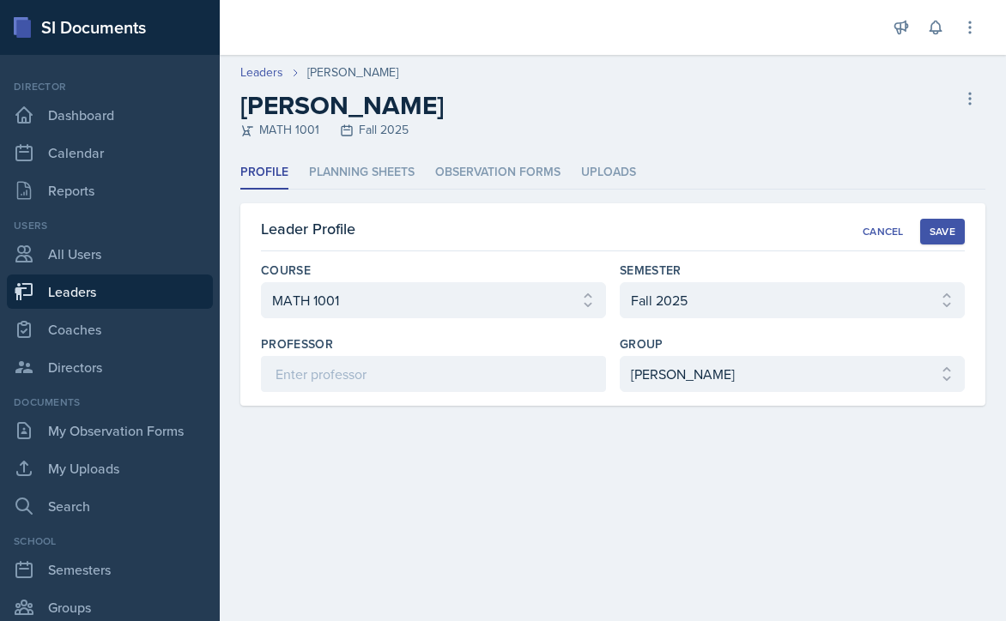
click at [950, 226] on div "Save" at bounding box center [942, 232] width 26 height 14
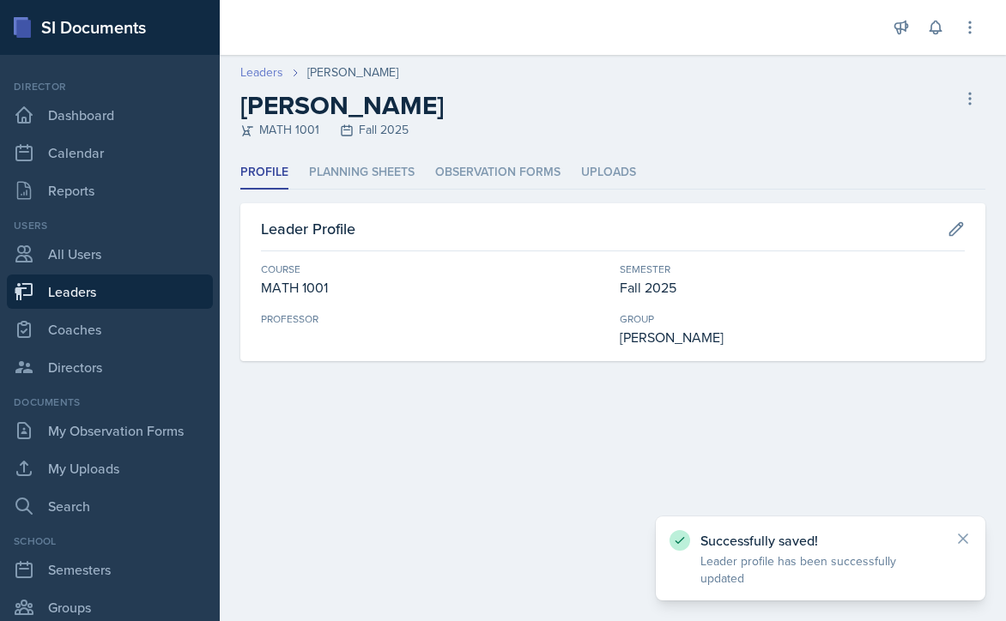
click at [258, 74] on link "Leaders" at bounding box center [261, 72] width 43 height 18
select select "986fdc3e-2246-4ffd-9cb8-78666de4ebed"
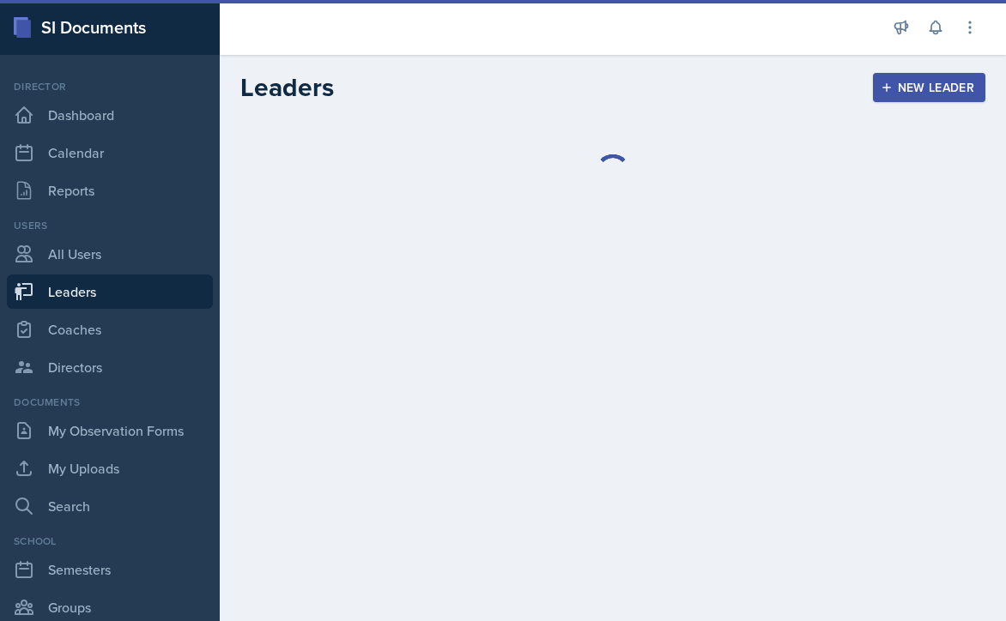
select select "986fdc3e-2246-4ffd-9cb8-78666de4ebed"
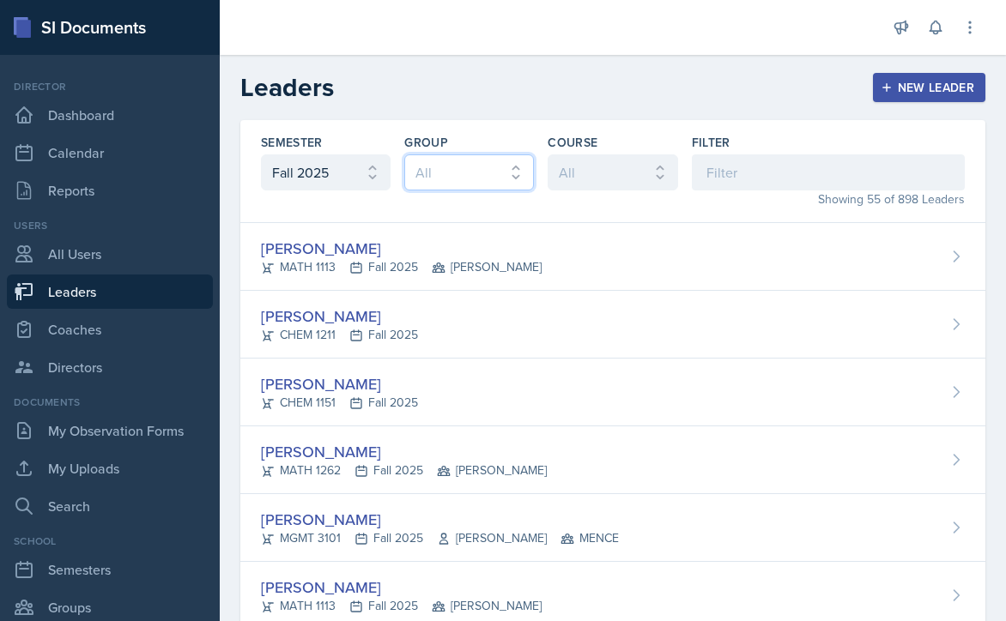
click at [503, 166] on select "All MAPP MENCE BECK" at bounding box center [469, 172] width 130 height 36
select select "7b7b0581-3cff-4db8-9566-fba67390f9c3"
click at [404, 154] on select "All MAPP MENCE BECK" at bounding box center [469, 172] width 130 height 36
click at [509, 166] on select "All MAPP MENCE BECK" at bounding box center [469, 172] width 130 height 36
select select
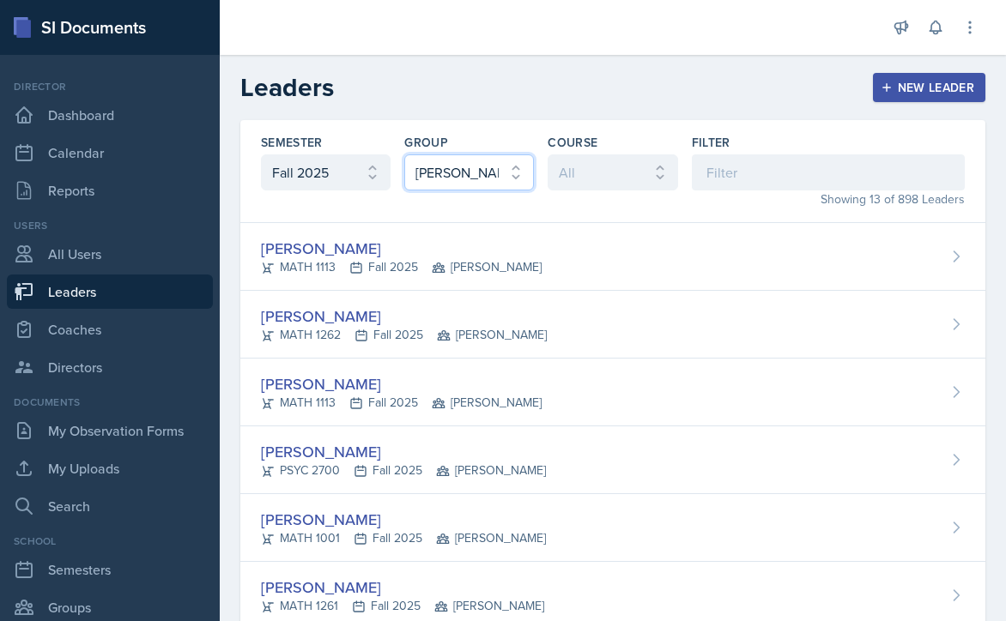
click at [404, 154] on select "All MAPP MENCE BECK" at bounding box center [469, 172] width 130 height 36
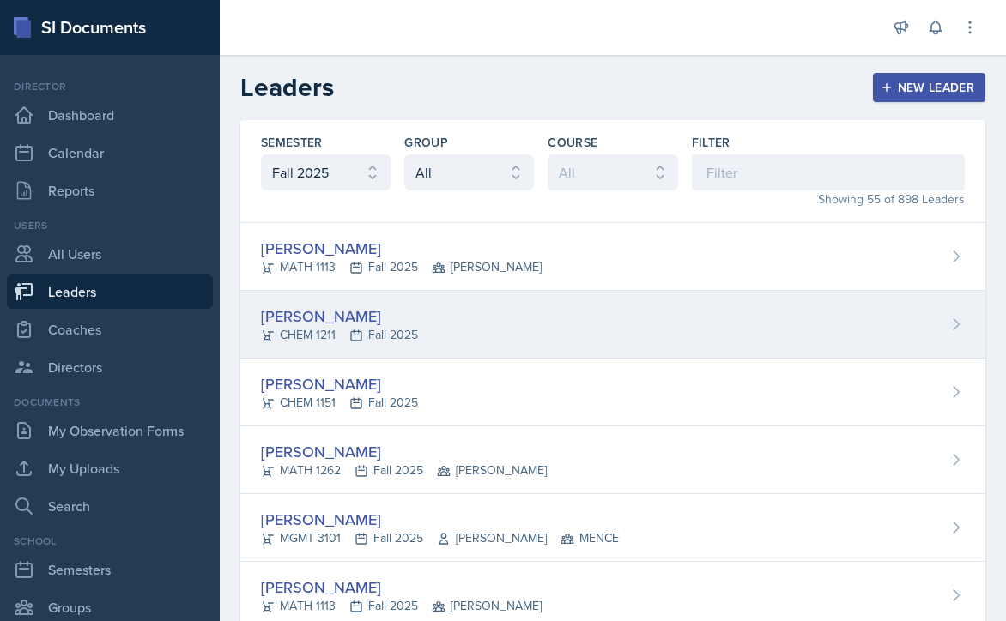
click at [462, 320] on div "Lucy Artime CHEM 1211 Fall 2025" at bounding box center [612, 325] width 745 height 68
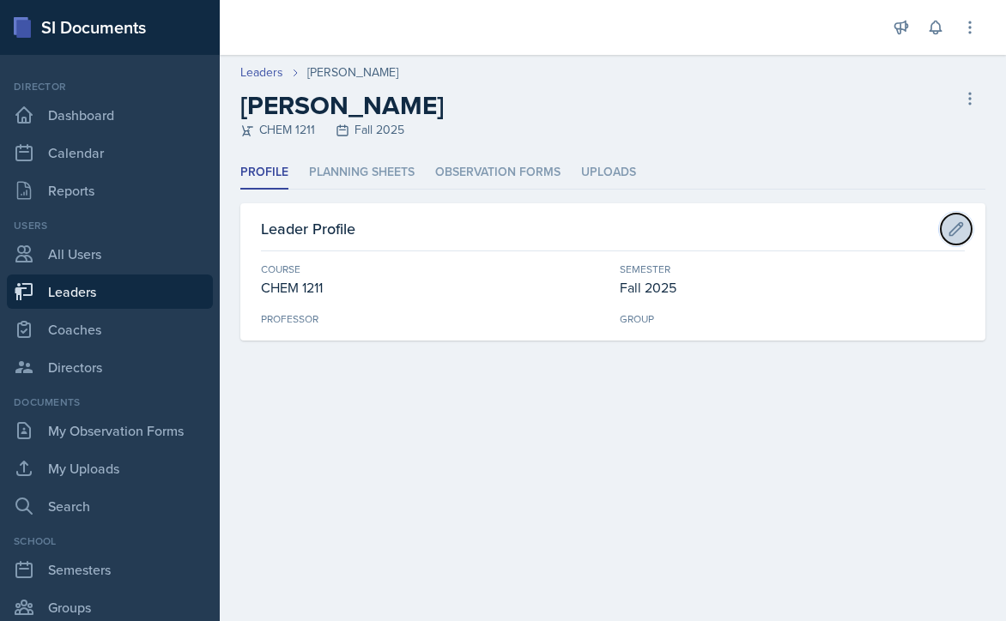
click at [952, 224] on icon at bounding box center [955, 229] width 17 height 17
select select "f563b5ee-2306-4600-b49e-4e785f6b30e5"
select select "986fdc3e-2246-4ffd-9cb8-78666de4ebed"
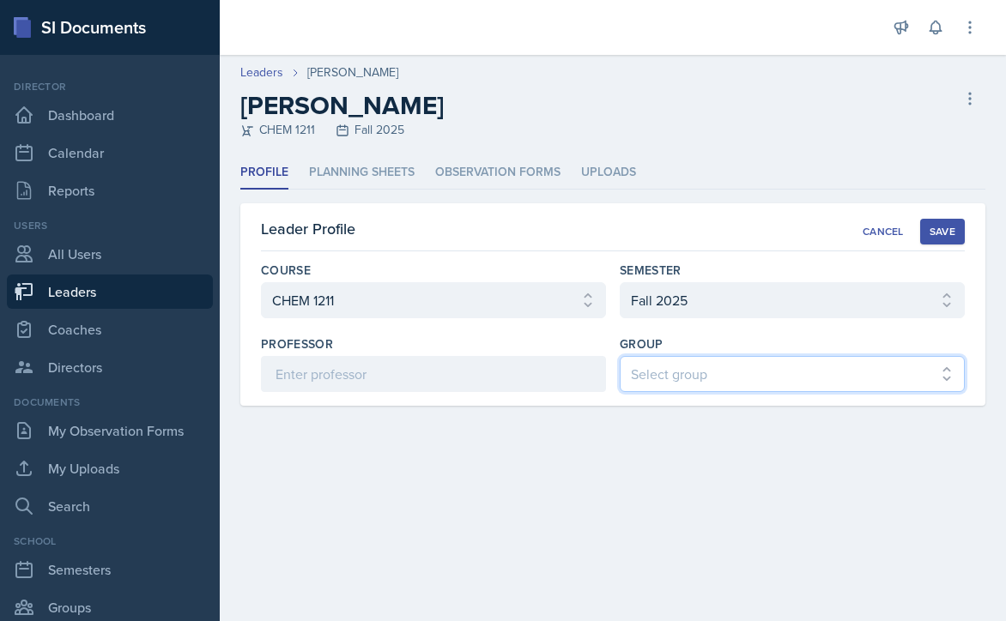
click at [758, 371] on select "Select group [PERSON_NAME] [PERSON_NAME] MENCE" at bounding box center [792, 374] width 345 height 36
select select "9b87640f-6d85-459b-8e62-c3d1492c2763"
click at [620, 356] on select "Select group [PERSON_NAME] [PERSON_NAME] MENCE" at bounding box center [792, 374] width 345 height 36
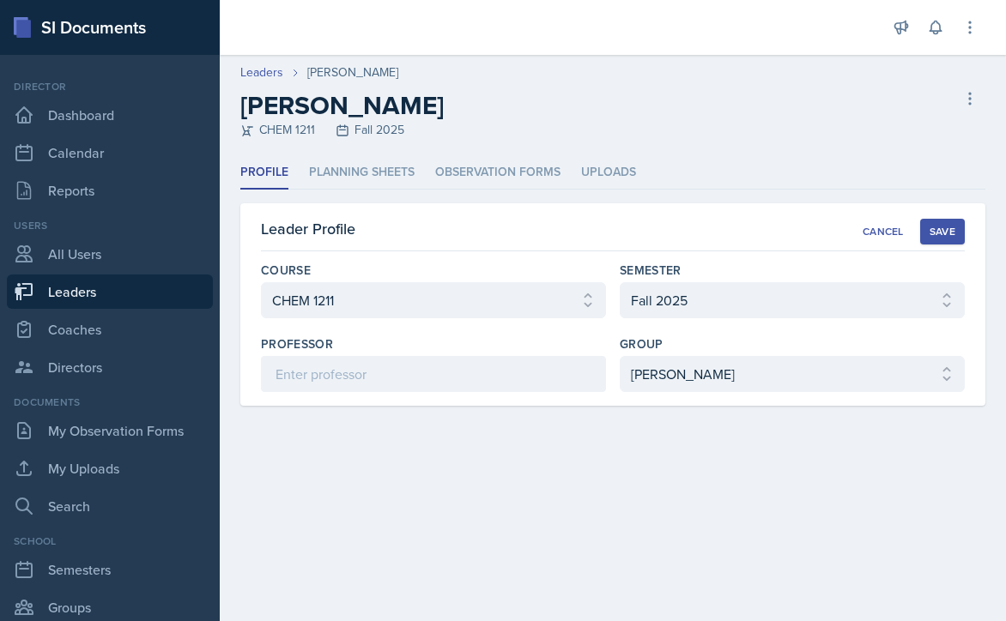
click at [937, 232] on div "Save" at bounding box center [942, 232] width 26 height 14
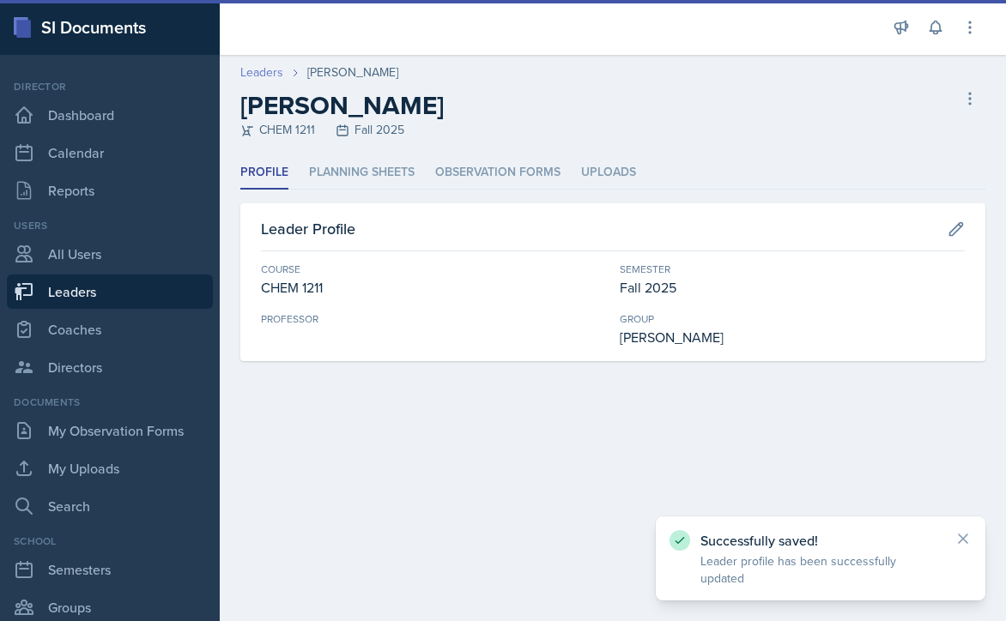
click at [257, 74] on link "Leaders" at bounding box center [261, 72] width 43 height 18
select select "986fdc3e-2246-4ffd-9cb8-78666de4ebed"
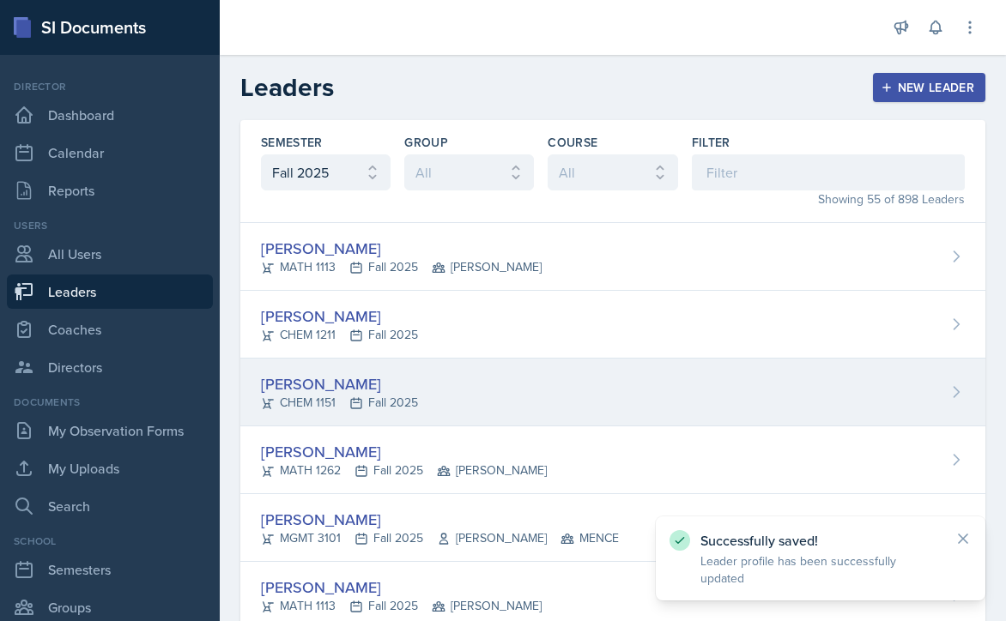
click at [511, 404] on div "Odeya Atar CHEM 1151 Fall 2025" at bounding box center [612, 393] width 745 height 68
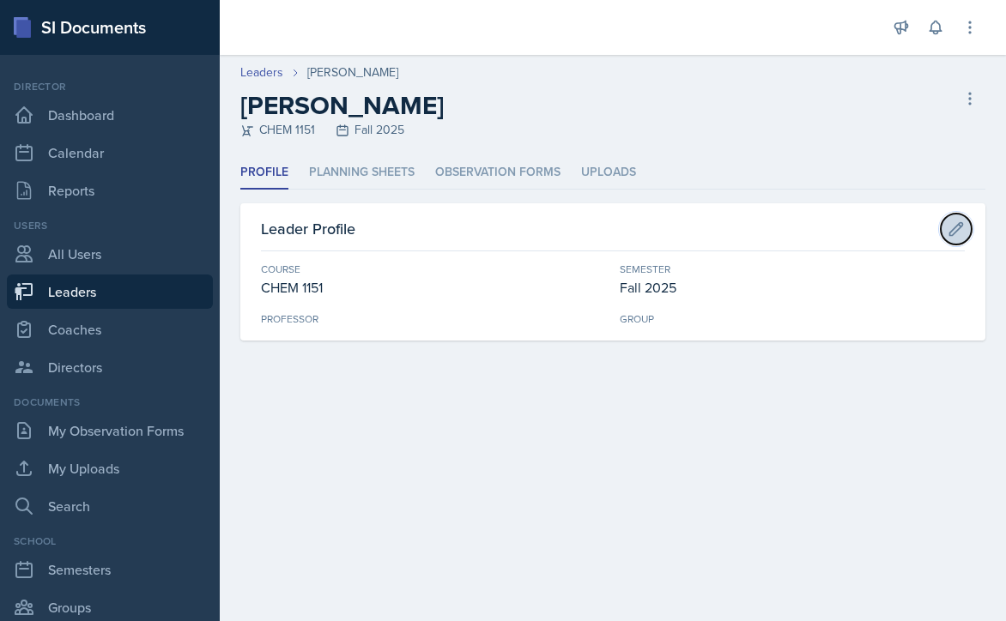
click at [952, 229] on icon at bounding box center [956, 228] width 13 height 13
select select "7bd47903-3574-489d-8c9e-6ab34119391f"
select select "986fdc3e-2246-4ffd-9cb8-78666de4ebed"
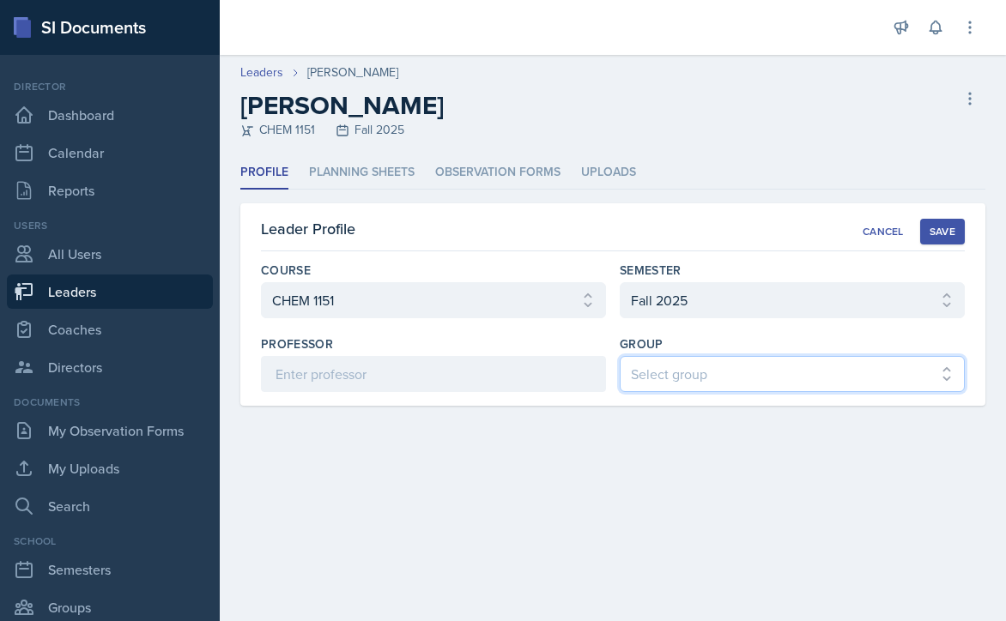
click at [722, 370] on select "Select group [PERSON_NAME] [PERSON_NAME] MENCE" at bounding box center [792, 374] width 345 height 36
select select "9b87640f-6d85-459b-8e62-c3d1492c2763"
click at [620, 356] on select "Select group [PERSON_NAME] [PERSON_NAME] MENCE" at bounding box center [792, 374] width 345 height 36
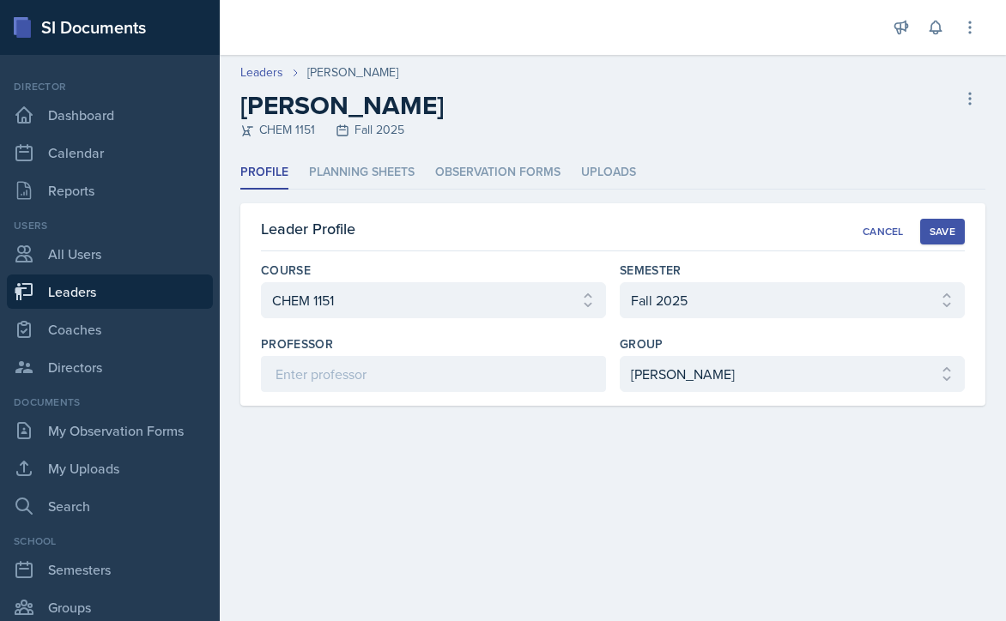
click at [937, 226] on div "Save" at bounding box center [942, 232] width 26 height 14
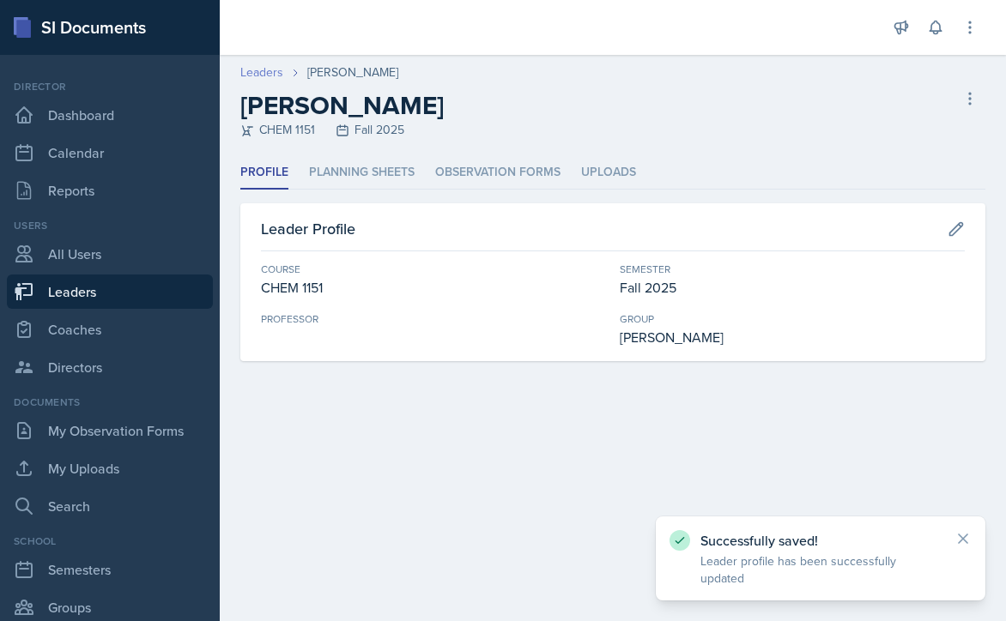
click at [260, 69] on link "Leaders" at bounding box center [261, 72] width 43 height 18
select select "986fdc3e-2246-4ffd-9cb8-78666de4ebed"
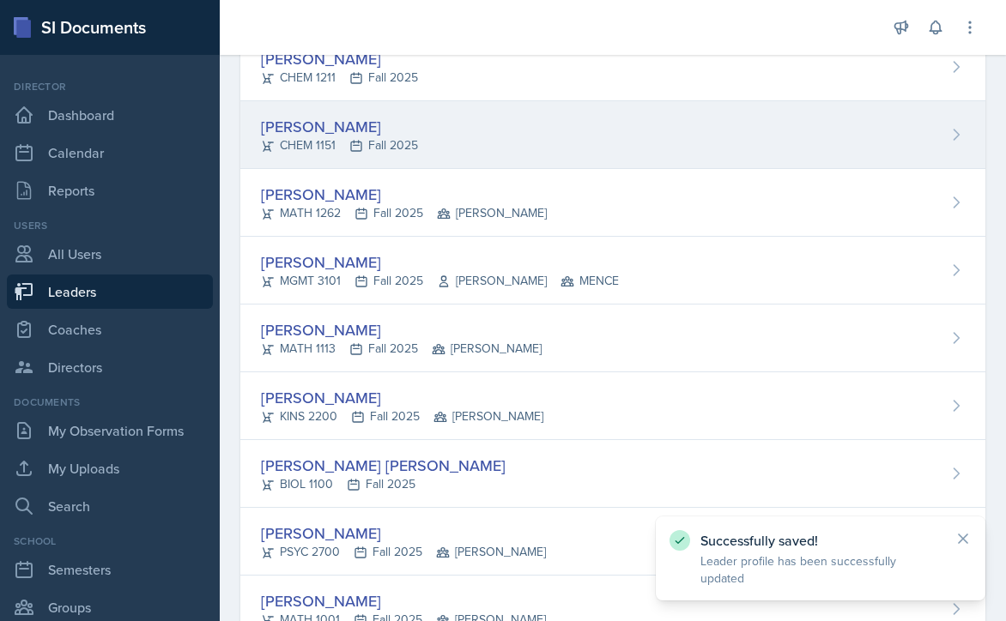
scroll to position [343, 0]
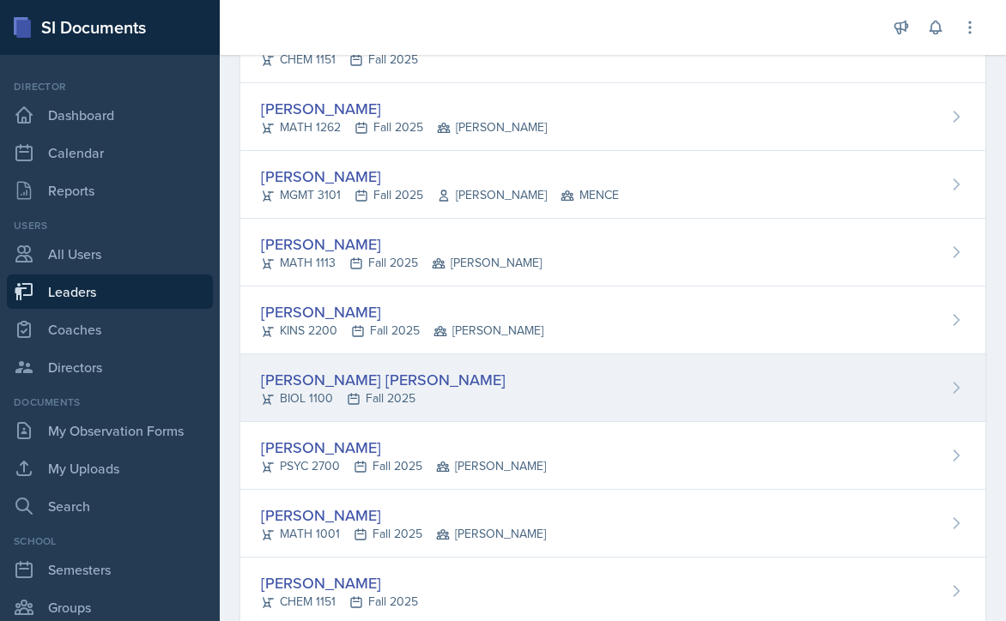
click at [447, 390] on div "[PERSON_NAME] [PERSON_NAME] BIOL 1100 Fall 2025" at bounding box center [612, 388] width 745 height 68
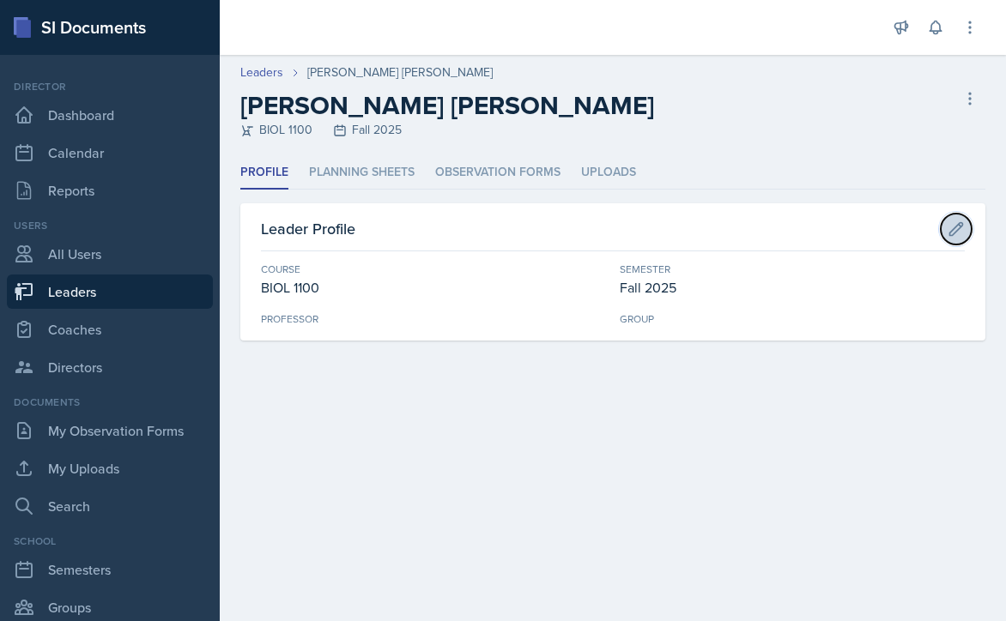
click at [958, 224] on icon at bounding box center [956, 228] width 13 height 13
select select "36541d13-729a-45ef-a9cb-922687840166"
select select "986fdc3e-2246-4ffd-9cb8-78666de4ebed"
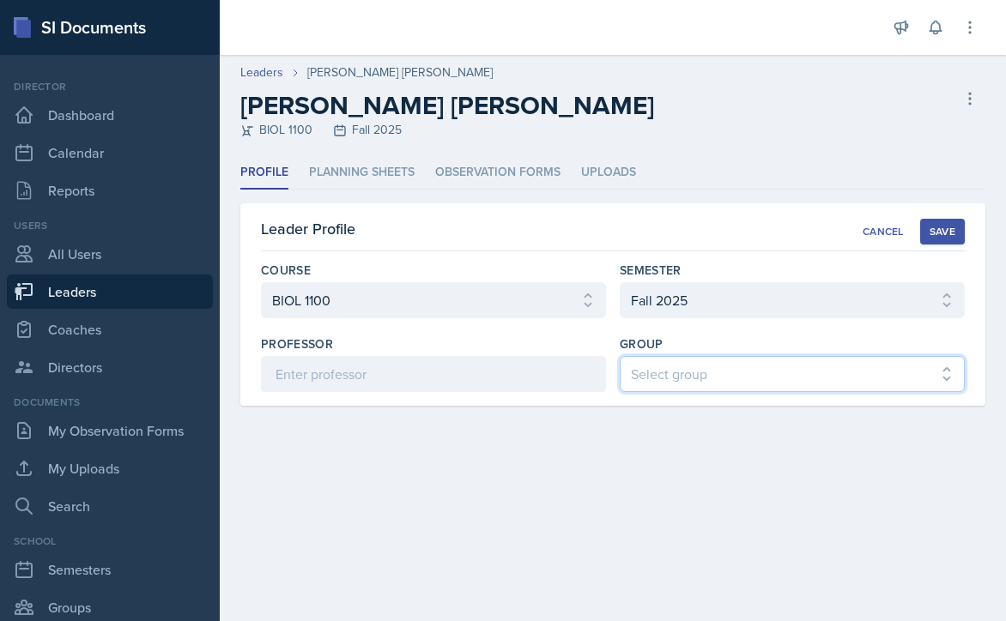
click at [744, 369] on select "Select group [PERSON_NAME] [PERSON_NAME] MENCE" at bounding box center [792, 374] width 345 height 36
select select "9b87640f-6d85-459b-8e62-c3d1492c2763"
click at [620, 356] on select "Select group [PERSON_NAME] [PERSON_NAME] MENCE" at bounding box center [792, 374] width 345 height 36
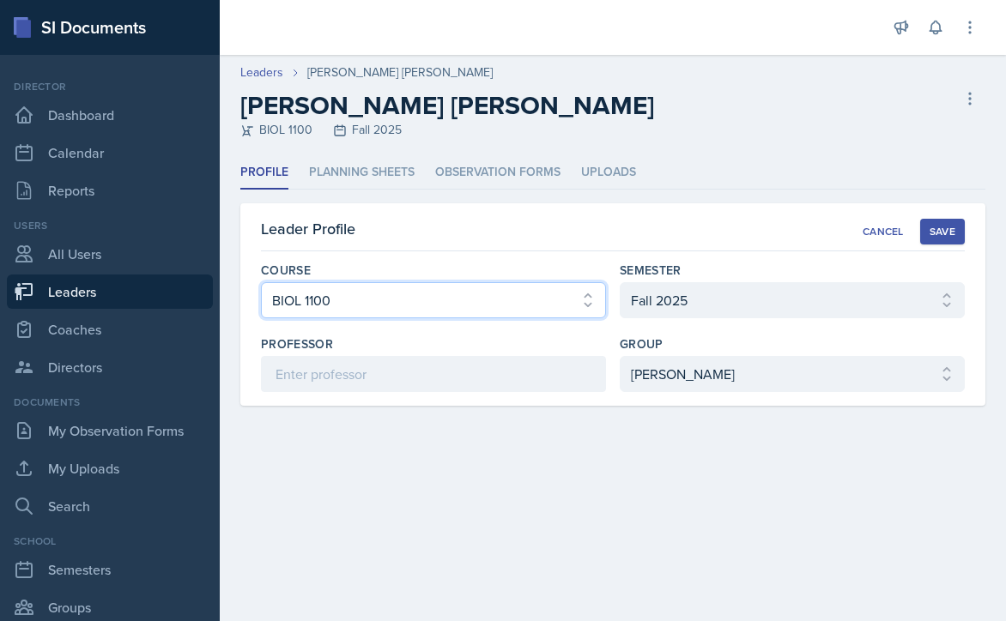
click at [583, 300] on select "Select course ACCT 3101 ACCT 3102 ASTR 1000 BIOL 1100 BIOL 1107 BIOL 1108 BIOL …" at bounding box center [433, 300] width 345 height 36
select select "f563b5ee-2306-4600-b49e-4e785f6b30e5"
click at [261, 282] on select "Select course ACCT 3101 ACCT 3102 ASTR 1000 BIOL 1100 BIOL 1107 BIOL 1108 BIOL …" at bounding box center [433, 300] width 345 height 36
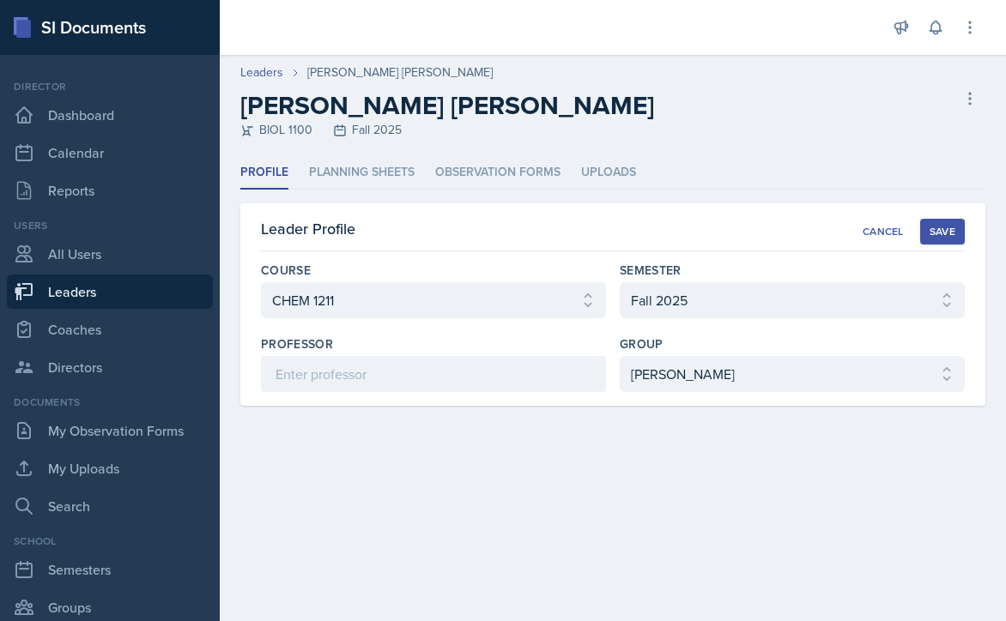
click at [944, 226] on div "Save" at bounding box center [942, 232] width 26 height 14
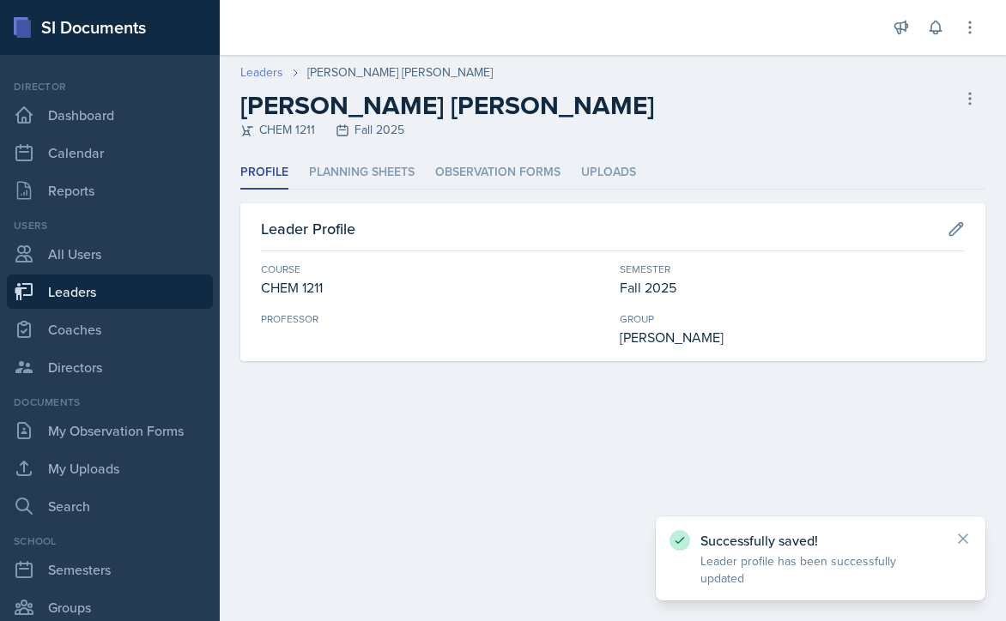
click at [265, 75] on link "Leaders" at bounding box center [261, 72] width 43 height 18
select select "986fdc3e-2246-4ffd-9cb8-78666de4ebed"
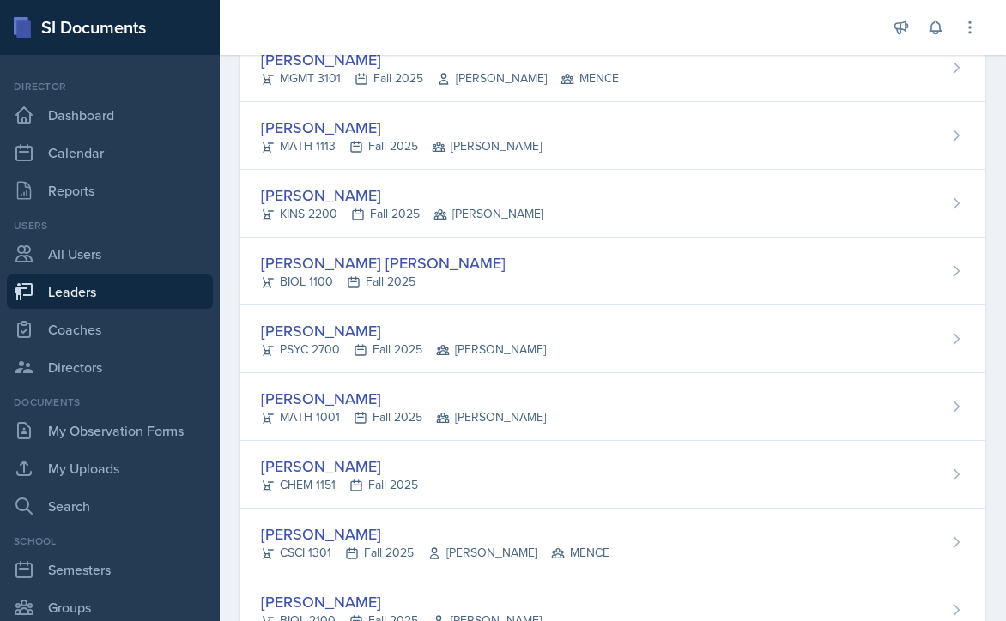
scroll to position [515, 0]
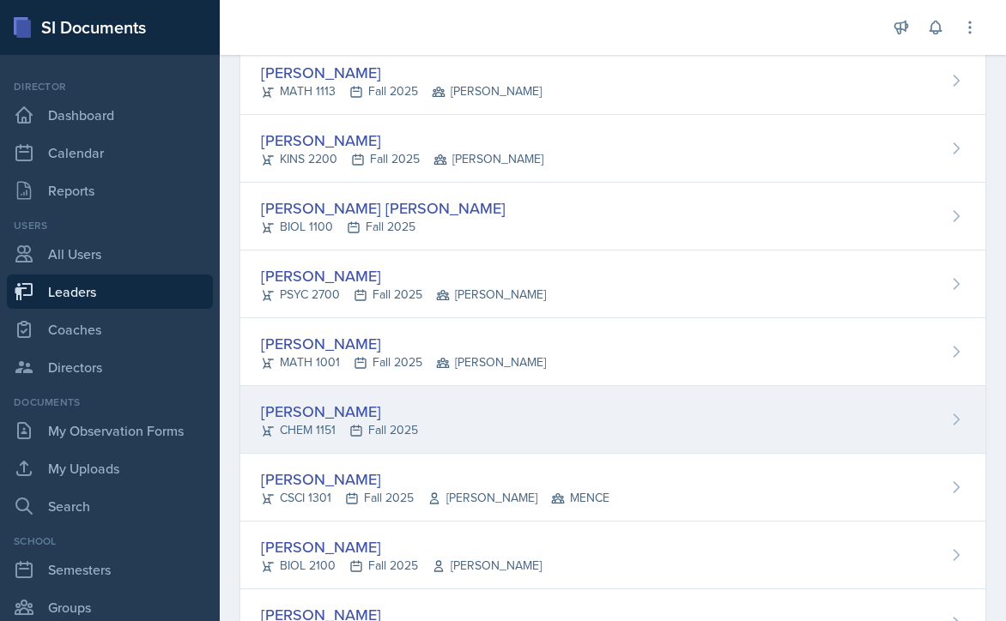
click at [522, 420] on div "Owen Campbell CHEM 1151 Fall 2025" at bounding box center [612, 420] width 745 height 68
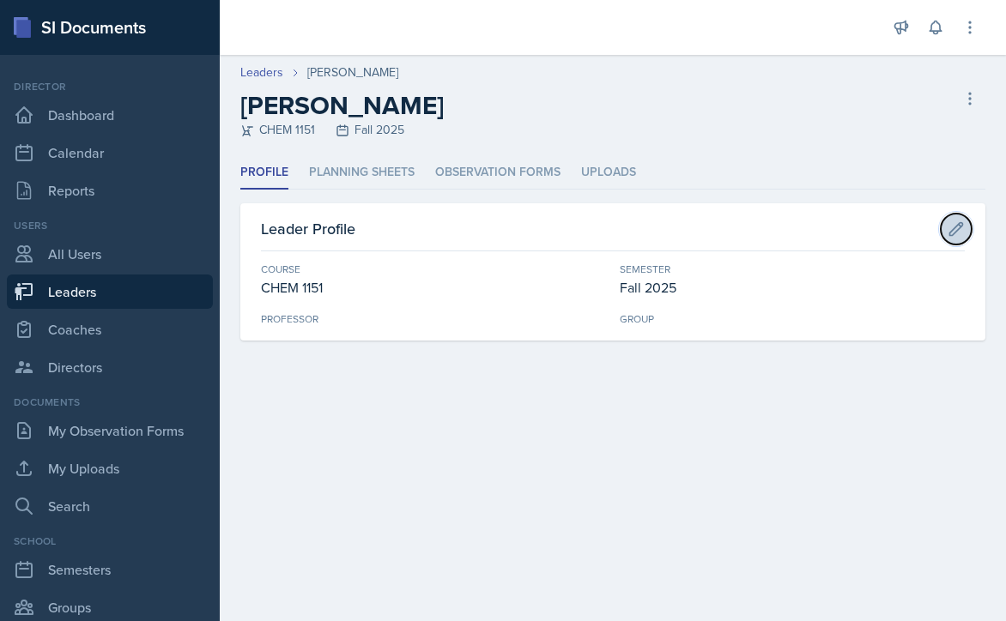
click at [951, 223] on icon at bounding box center [955, 229] width 17 height 17
select select "7bd47903-3574-489d-8c9e-6ab34119391f"
select select "986fdc3e-2246-4ffd-9cb8-78666de4ebed"
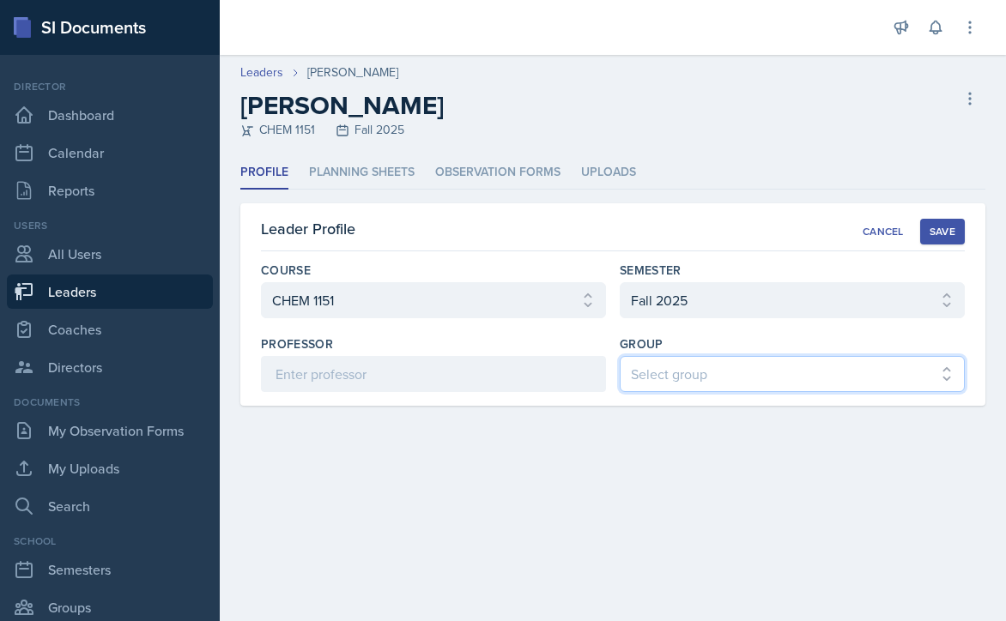
click at [741, 376] on select "Select group [PERSON_NAME] [PERSON_NAME] MENCE" at bounding box center [792, 374] width 345 height 36
select select "9b87640f-6d85-459b-8e62-c3d1492c2763"
click at [620, 356] on select "Select group [PERSON_NAME] [PERSON_NAME] MENCE" at bounding box center [792, 374] width 345 height 36
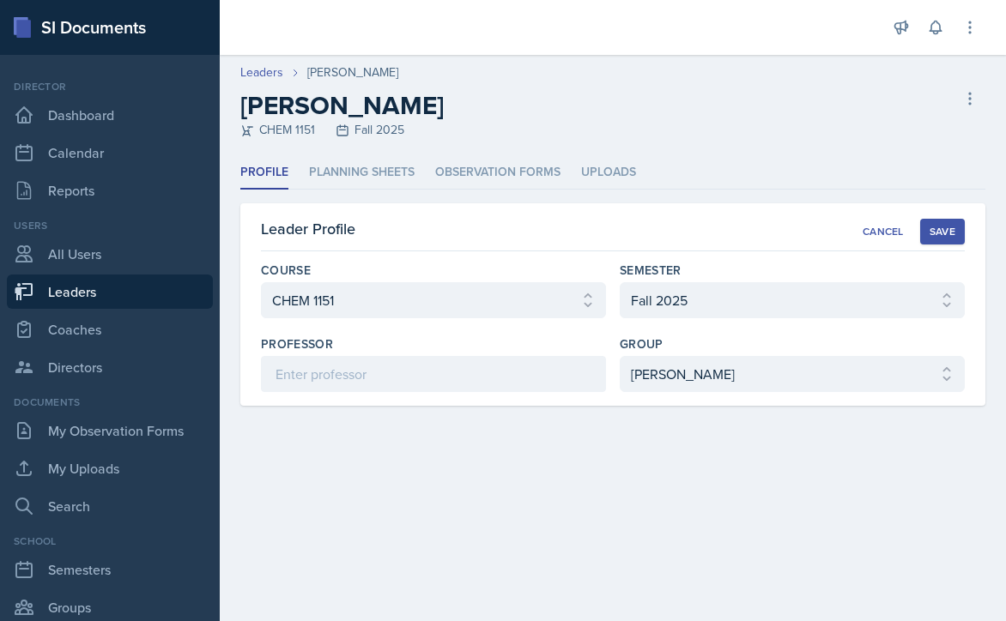
click at [947, 225] on div "Save" at bounding box center [942, 232] width 26 height 14
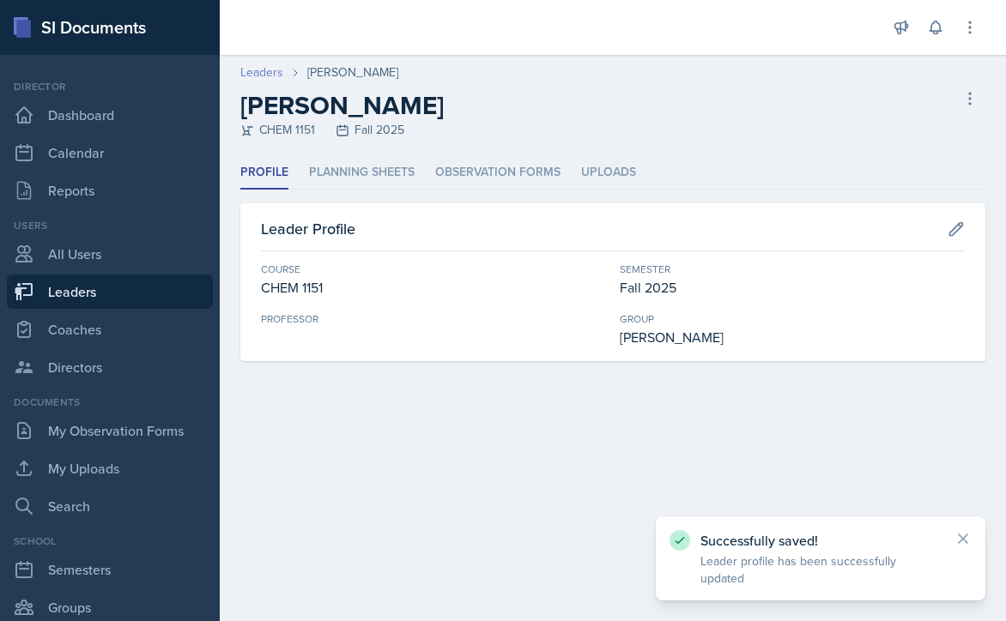
click at [253, 70] on link "Leaders" at bounding box center [261, 72] width 43 height 18
select select "986fdc3e-2246-4ffd-9cb8-78666de4ebed"
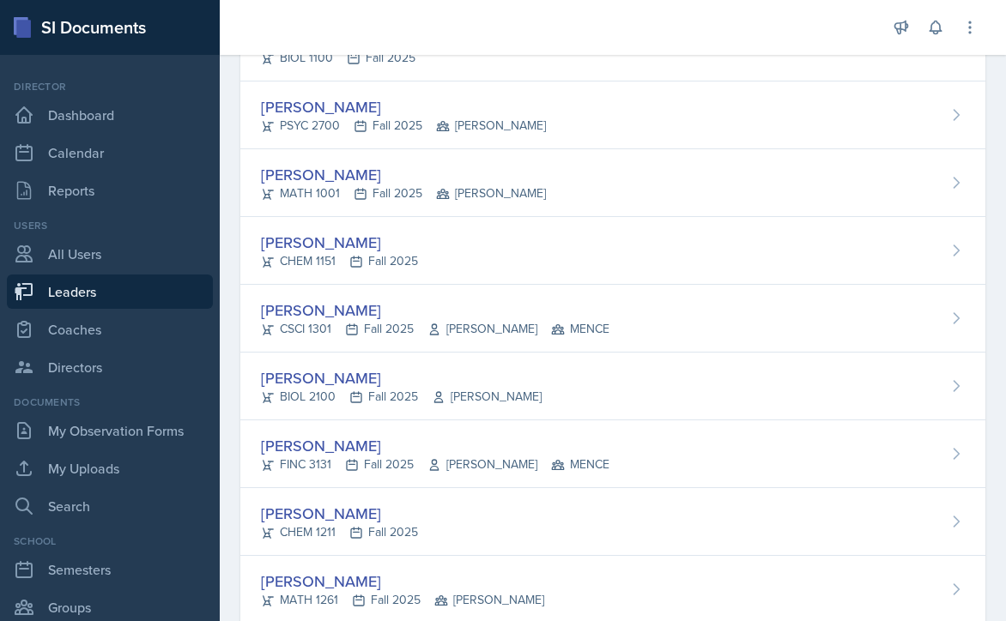
scroll to position [686, 0]
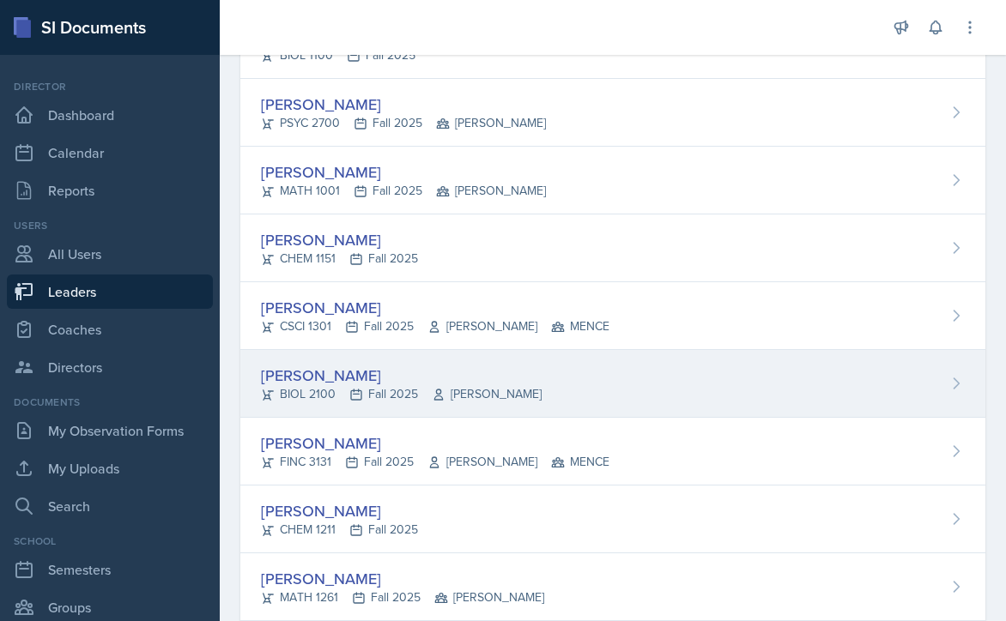
click at [541, 383] on div "Nathan Choi BIOL 2100 Fall 2025 Weese" at bounding box center [612, 384] width 745 height 68
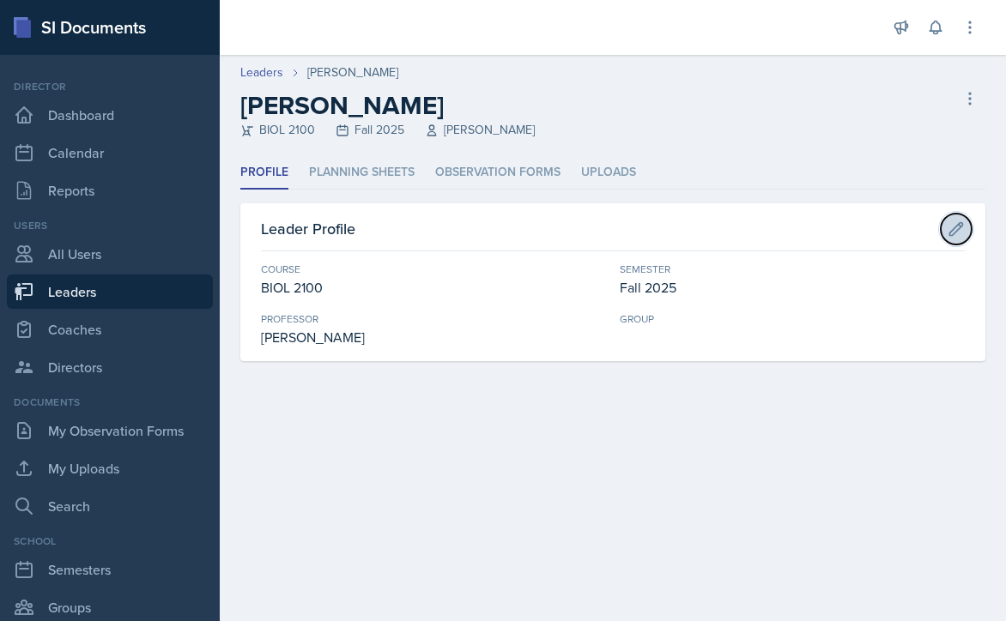
click at [949, 228] on icon at bounding box center [955, 229] width 17 height 17
select select "5687ebe7-0029-4f91-85b7-4eb85b843e3b"
select select "986fdc3e-2246-4ffd-9cb8-78666de4ebed"
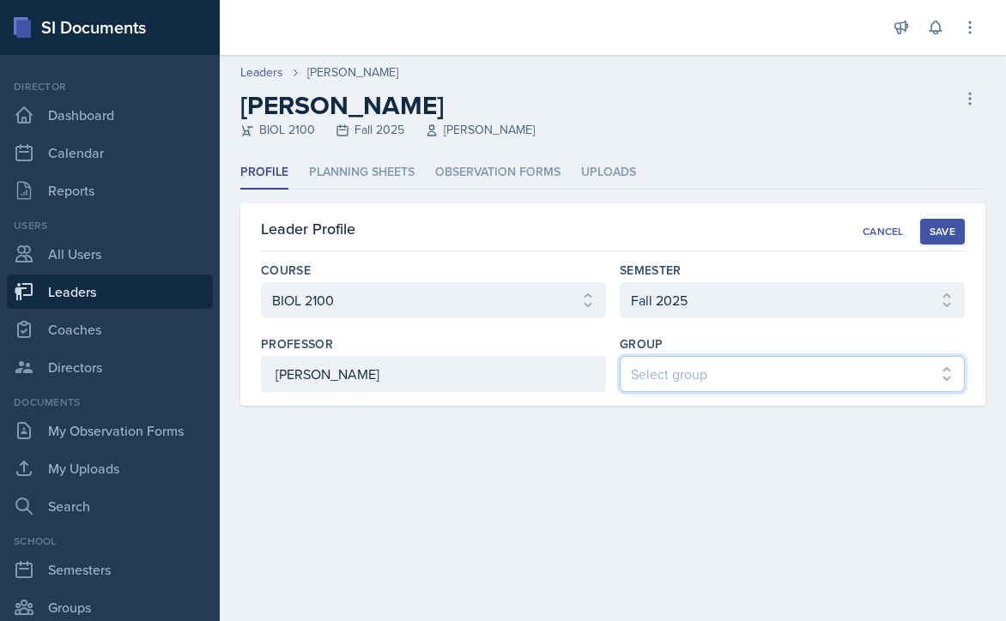
click at [739, 372] on select "Select group [PERSON_NAME] [PERSON_NAME] MENCE" at bounding box center [792, 374] width 345 height 36
select select "9b87640f-6d85-459b-8e62-c3d1492c2763"
click at [620, 356] on select "Select group [PERSON_NAME] [PERSON_NAME] MENCE" at bounding box center [792, 374] width 345 height 36
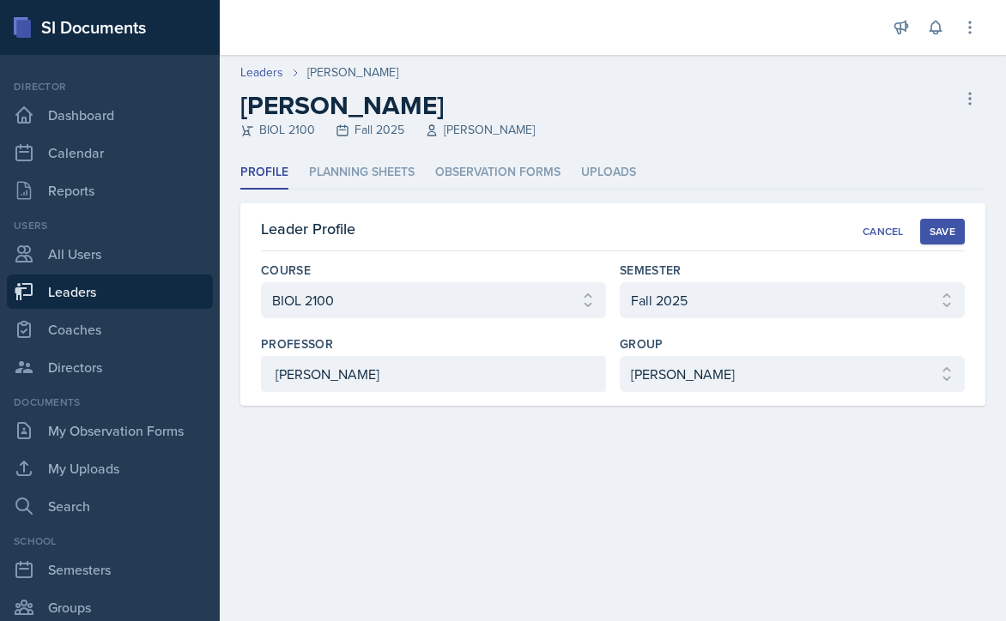
click at [949, 229] on div "Save" at bounding box center [942, 232] width 26 height 14
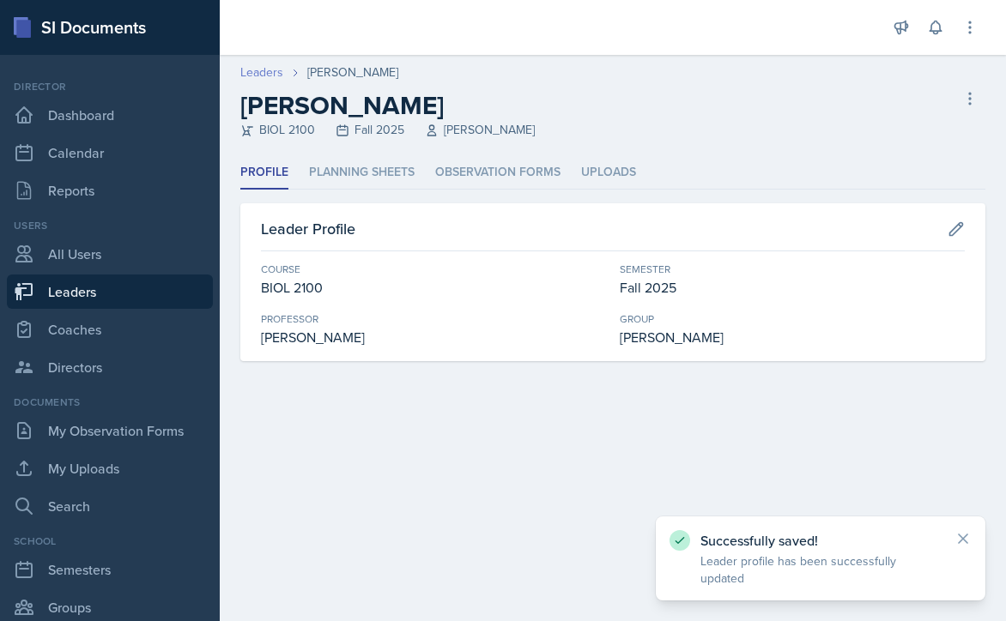
click at [247, 68] on link "Leaders" at bounding box center [261, 72] width 43 height 18
select select "986fdc3e-2246-4ffd-9cb8-78666de4ebed"
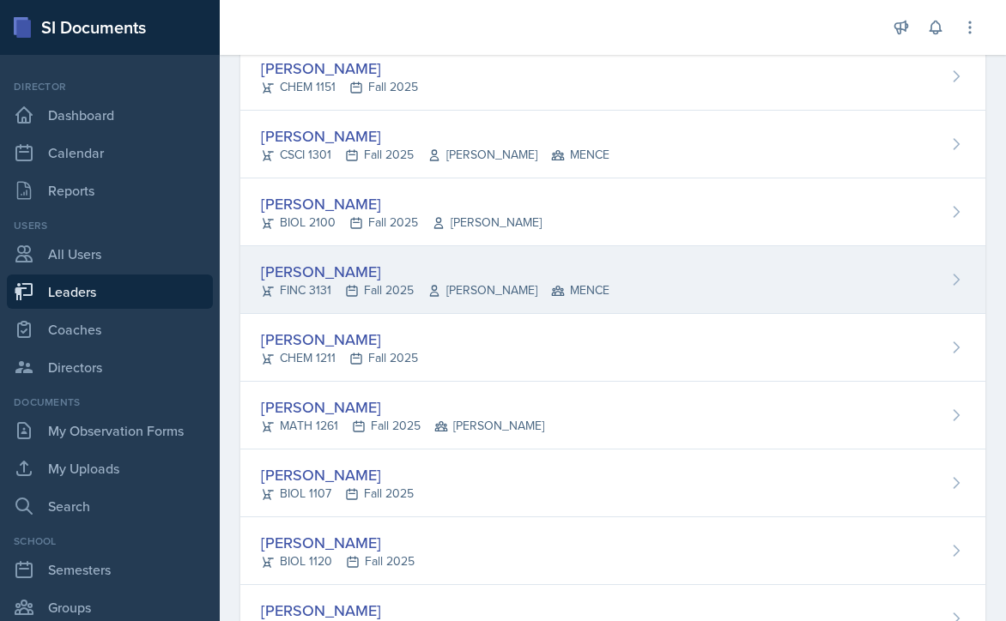
scroll to position [944, 0]
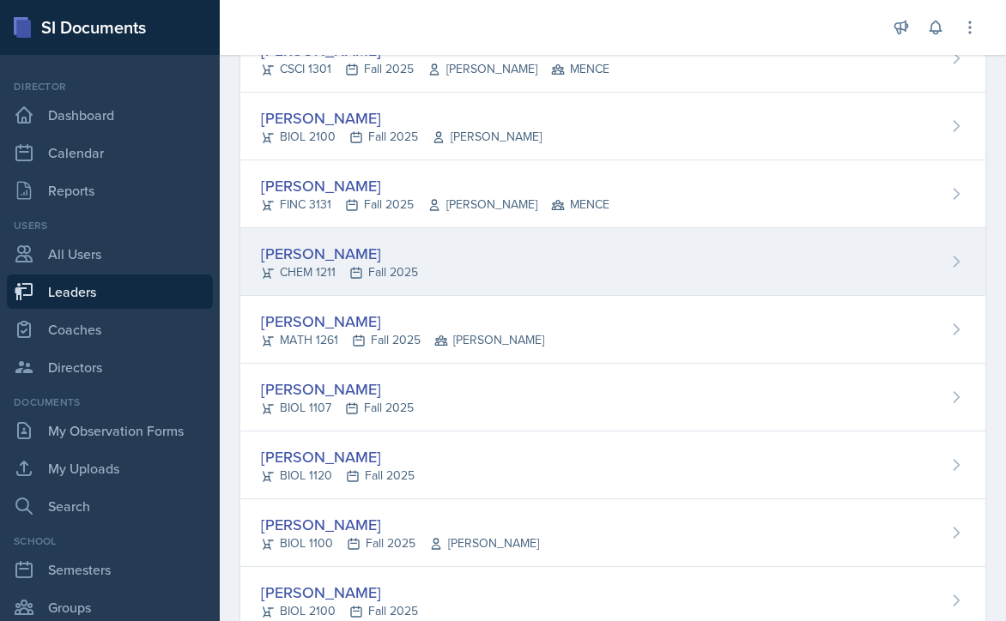
click at [539, 270] on div "Rebecca Deroth CHEM 1211 Fall 2025" at bounding box center [612, 262] width 745 height 68
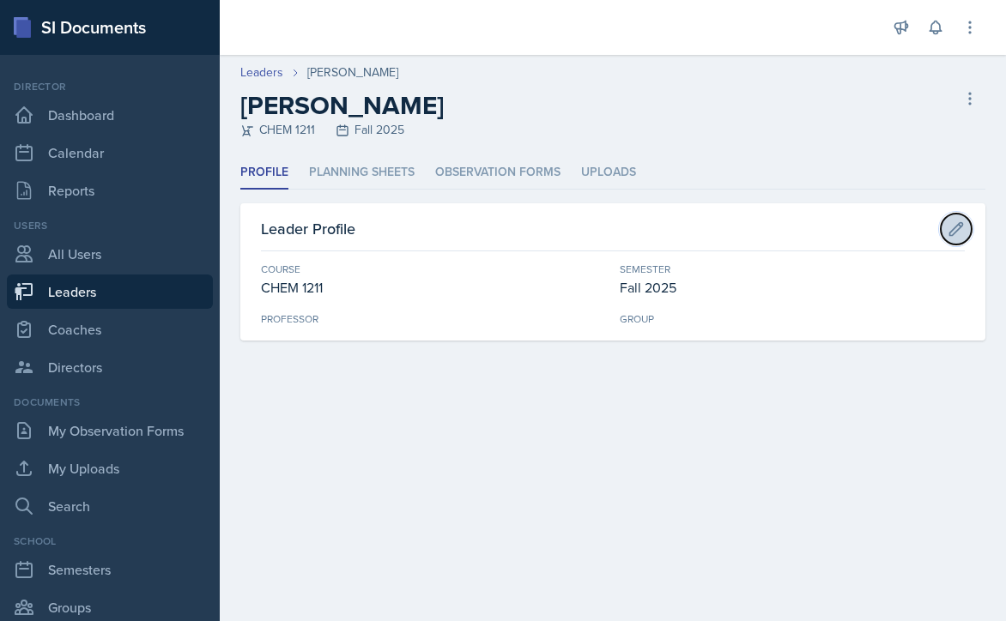
click at [947, 226] on icon at bounding box center [955, 229] width 17 height 17
select select "f563b5ee-2306-4600-b49e-4e785f6b30e5"
select select "986fdc3e-2246-4ffd-9cb8-78666de4ebed"
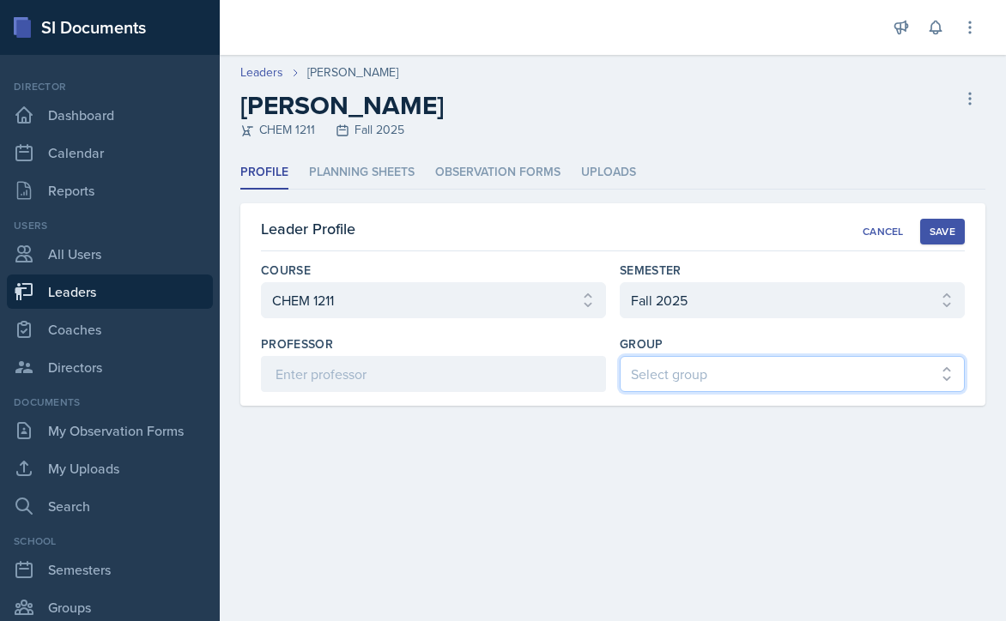
click at [741, 369] on select "Select group [PERSON_NAME] [PERSON_NAME] MENCE" at bounding box center [792, 374] width 345 height 36
select select "9b87640f-6d85-459b-8e62-c3d1492c2763"
click at [620, 356] on select "Select group [PERSON_NAME] [PERSON_NAME] MENCE" at bounding box center [792, 374] width 345 height 36
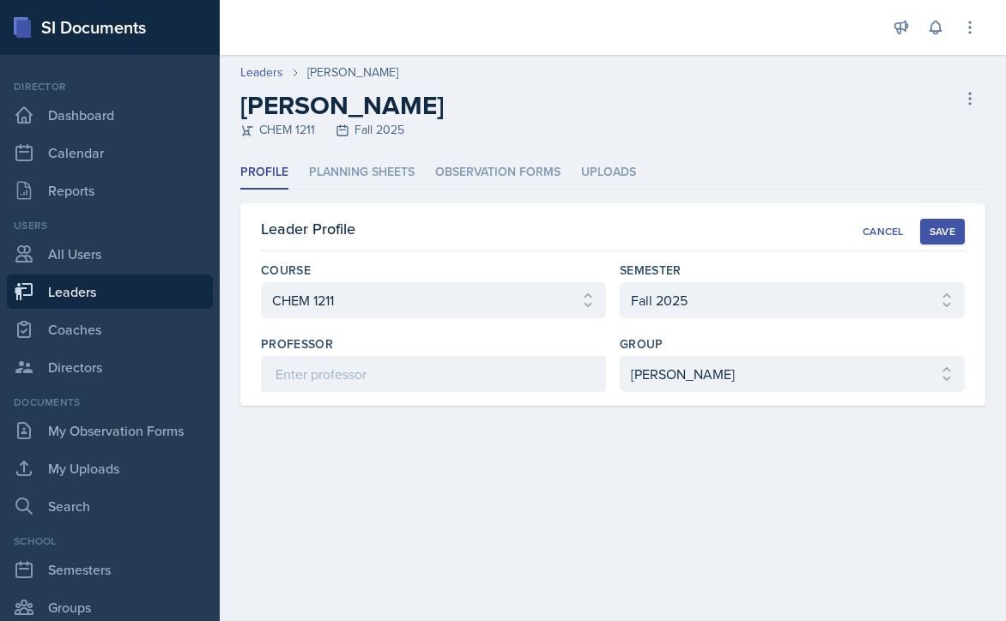
click at [937, 228] on div "Save" at bounding box center [942, 232] width 26 height 14
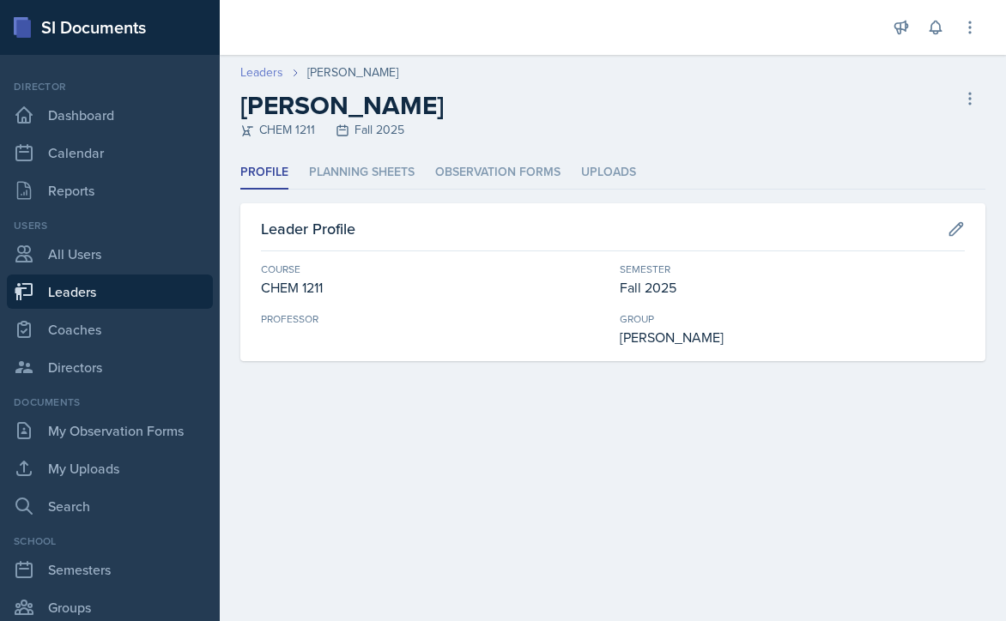
click at [262, 70] on link "Leaders" at bounding box center [261, 72] width 43 height 18
select select "986fdc3e-2246-4ffd-9cb8-78666de4ebed"
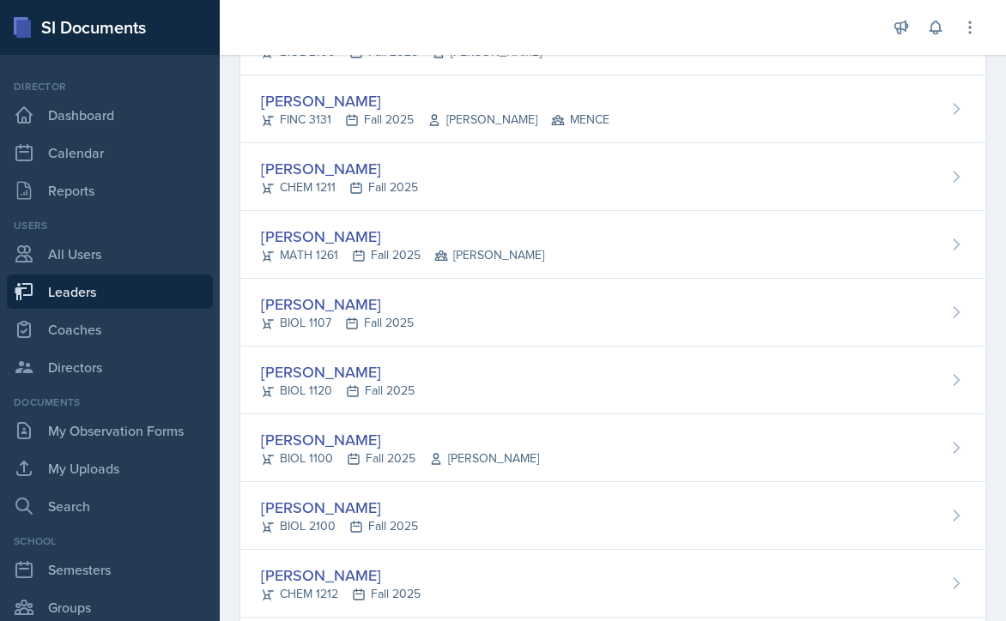
scroll to position [1030, 0]
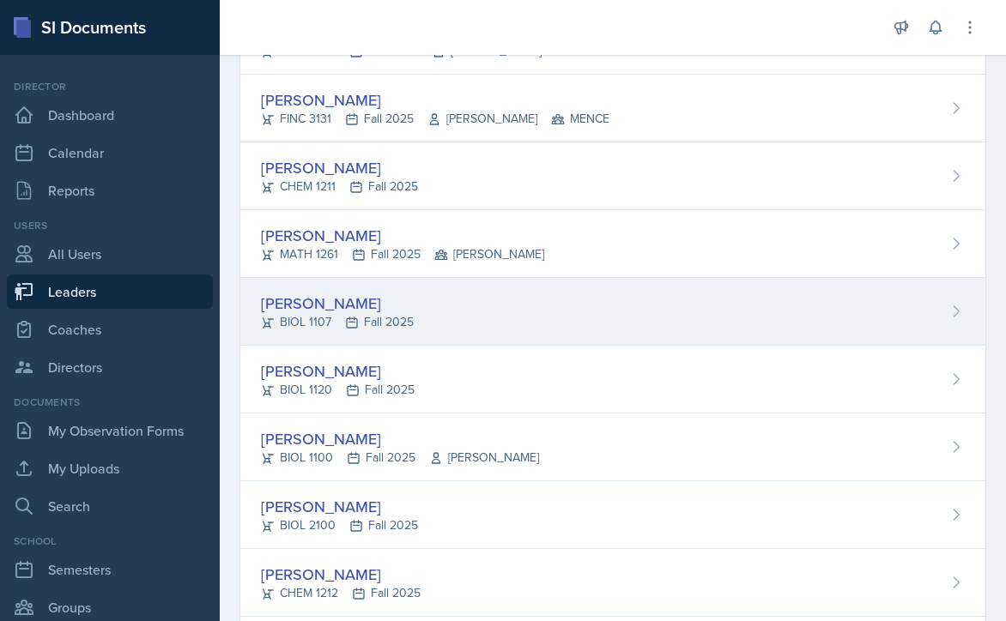
click at [556, 304] on div "Riya Dua BIOL 1107 Fall 2025" at bounding box center [612, 312] width 745 height 68
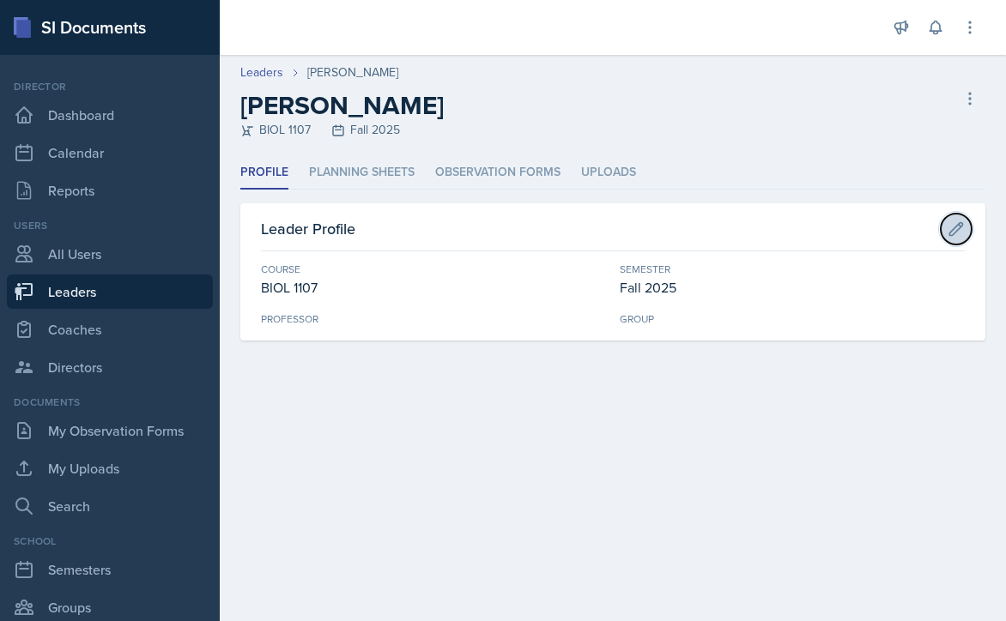
click at [947, 231] on icon at bounding box center [955, 229] width 17 height 17
select select "6d02d006-d2ce-4ab3-bc11-53b48f3c94ca"
select select "986fdc3e-2246-4ffd-9cb8-78666de4ebed"
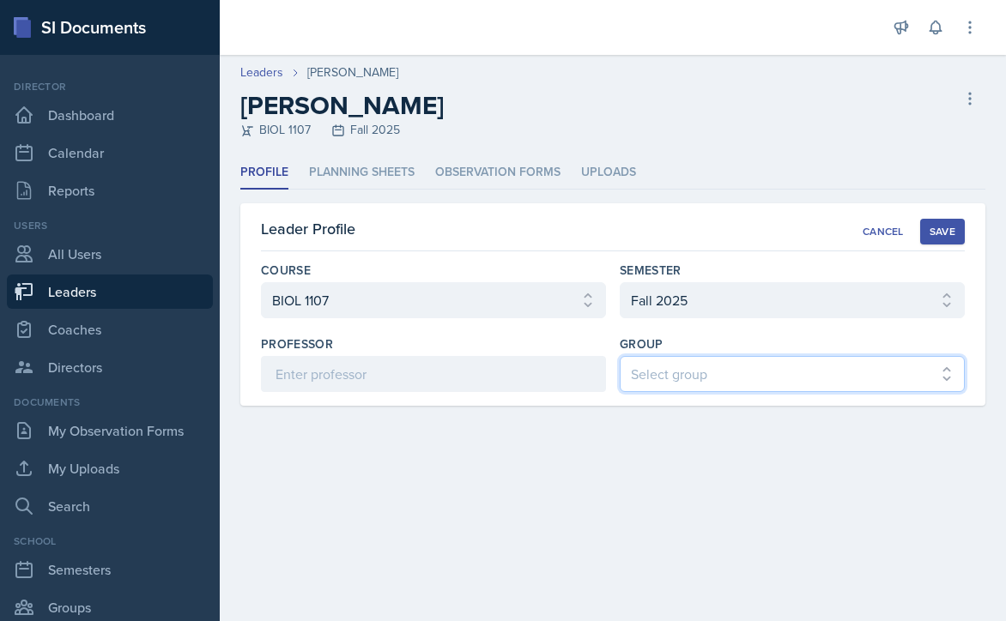
click at [745, 369] on select "Select group [PERSON_NAME] [PERSON_NAME] MENCE" at bounding box center [792, 374] width 345 height 36
select select "9b87640f-6d85-459b-8e62-c3d1492c2763"
click at [620, 356] on select "Select group [PERSON_NAME] [PERSON_NAME] MENCE" at bounding box center [792, 374] width 345 height 36
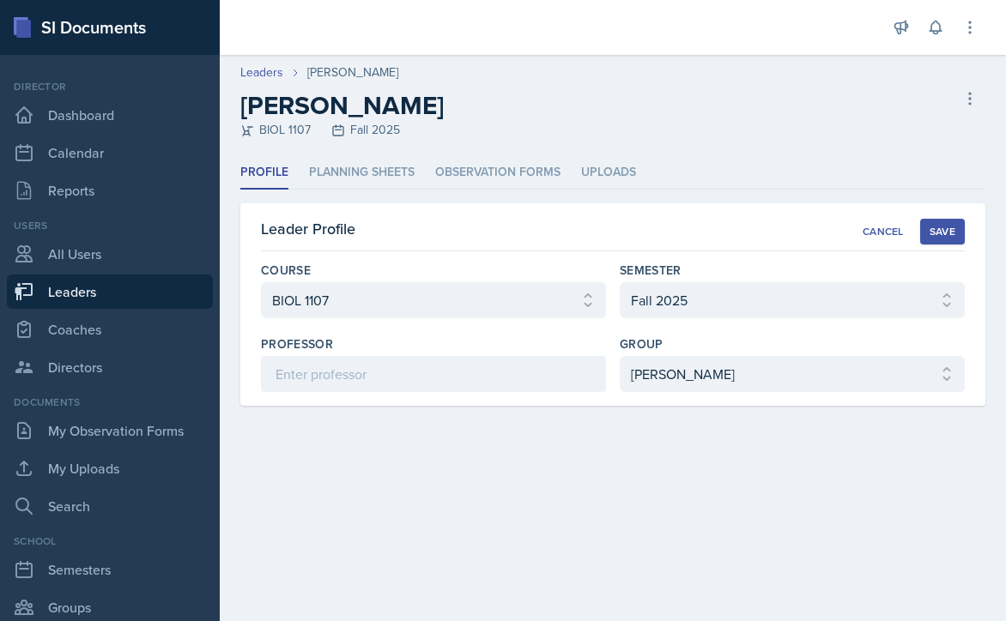
click at [940, 233] on div "Save" at bounding box center [942, 232] width 26 height 14
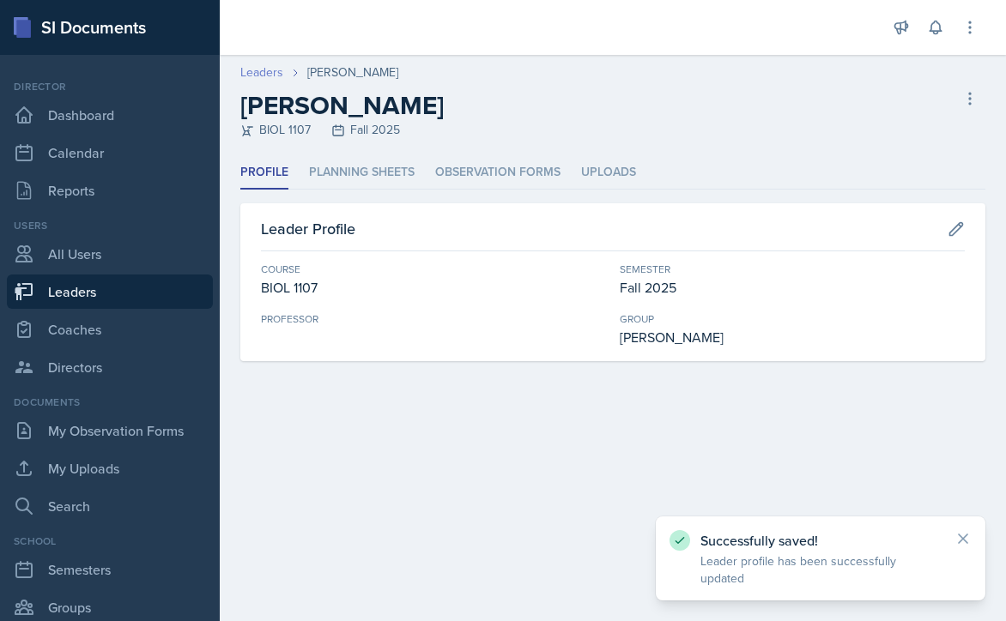
click at [247, 72] on link "Leaders" at bounding box center [261, 72] width 43 height 18
select select "986fdc3e-2246-4ffd-9cb8-78666de4ebed"
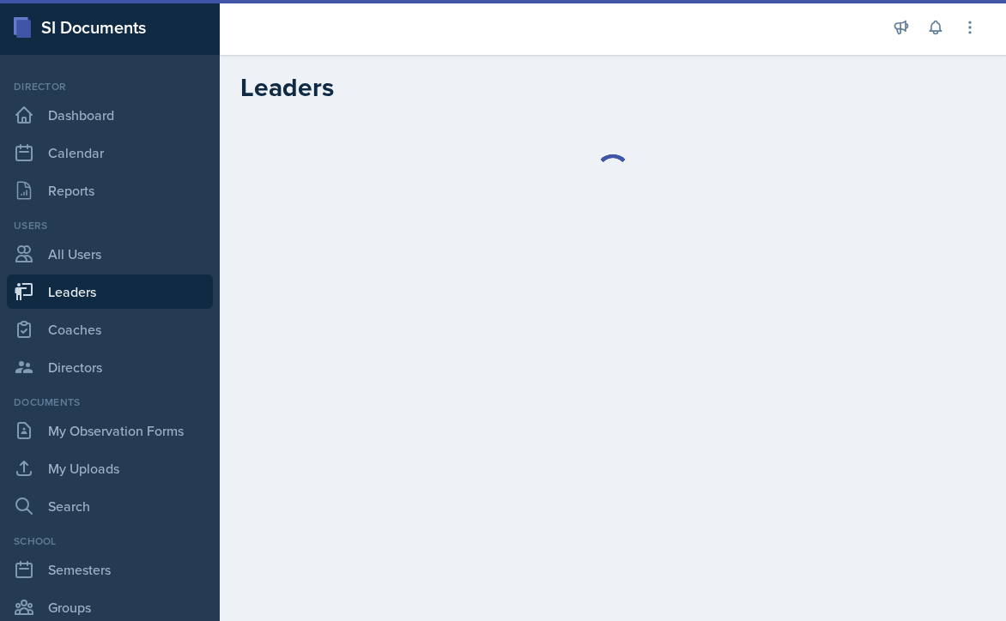
select select "986fdc3e-2246-4ffd-9cb8-78666de4ebed"
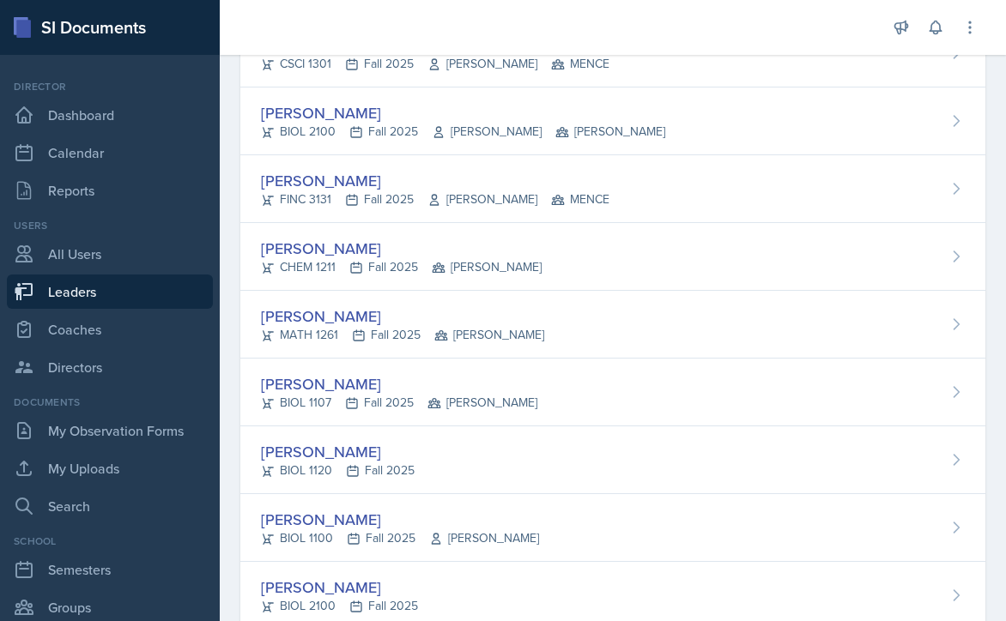
scroll to position [1030, 0]
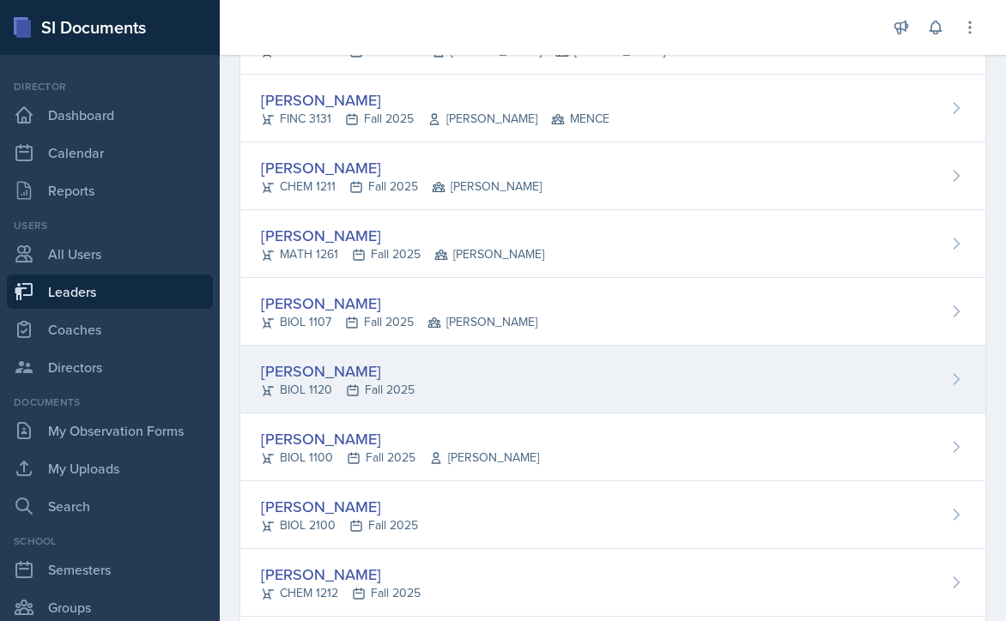
click at [453, 363] on div "[PERSON_NAME] BIOL 1120 Fall 2025" at bounding box center [612, 380] width 745 height 68
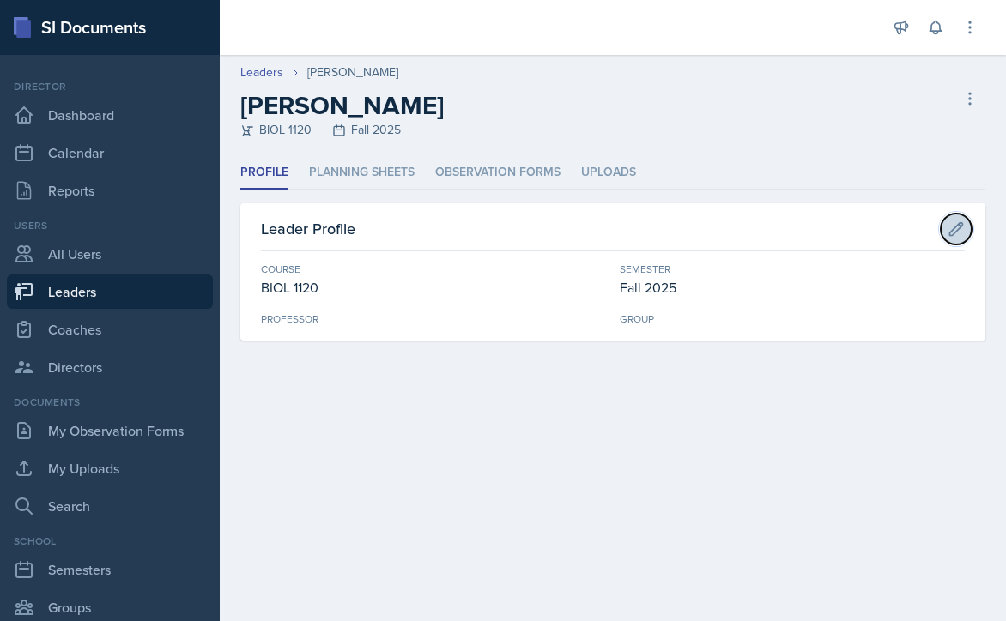
click at [958, 226] on icon at bounding box center [955, 229] width 17 height 17
select select "abe17d30-a433-45e5-b329-7df8e9a81b50"
select select "986fdc3e-2246-4ffd-9cb8-78666de4ebed"
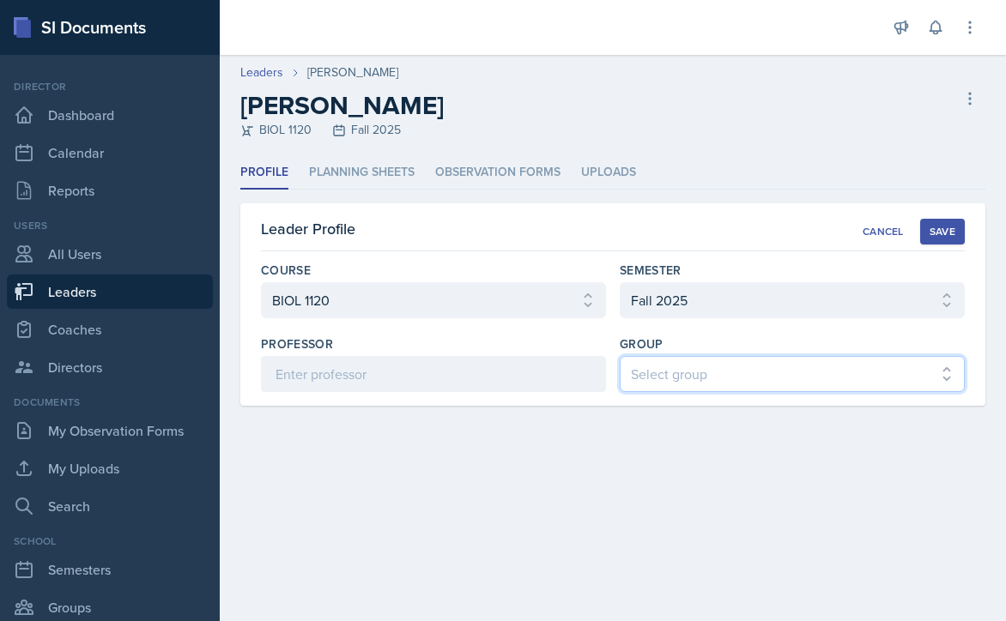
click at [670, 380] on select "Select group [PERSON_NAME] [PERSON_NAME] MENCE" at bounding box center [792, 374] width 345 height 36
select select "9b87640f-6d85-459b-8e62-c3d1492c2763"
click at [620, 356] on select "Select group [PERSON_NAME] [PERSON_NAME] MENCE" at bounding box center [792, 374] width 345 height 36
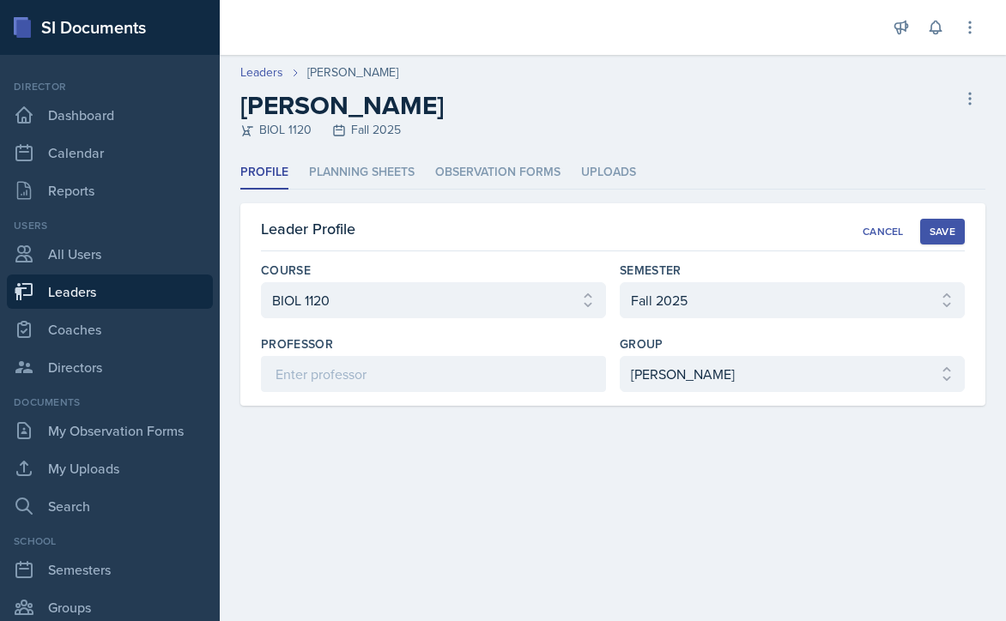
click at [930, 232] on div "Save" at bounding box center [942, 232] width 26 height 14
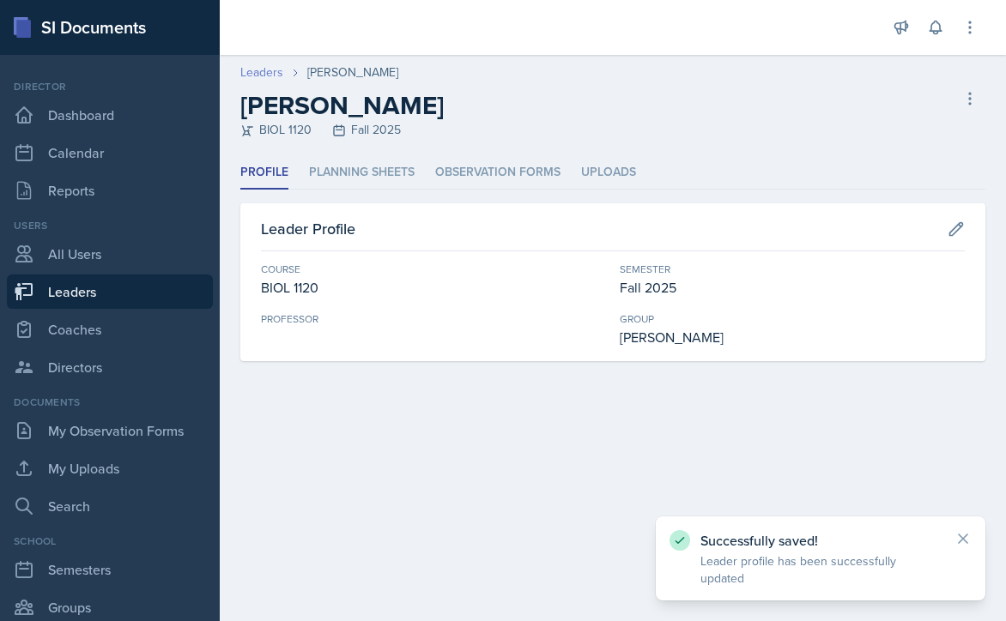
click at [264, 73] on link "Leaders" at bounding box center [261, 72] width 43 height 18
select select "986fdc3e-2246-4ffd-9cb8-78666de4ebed"
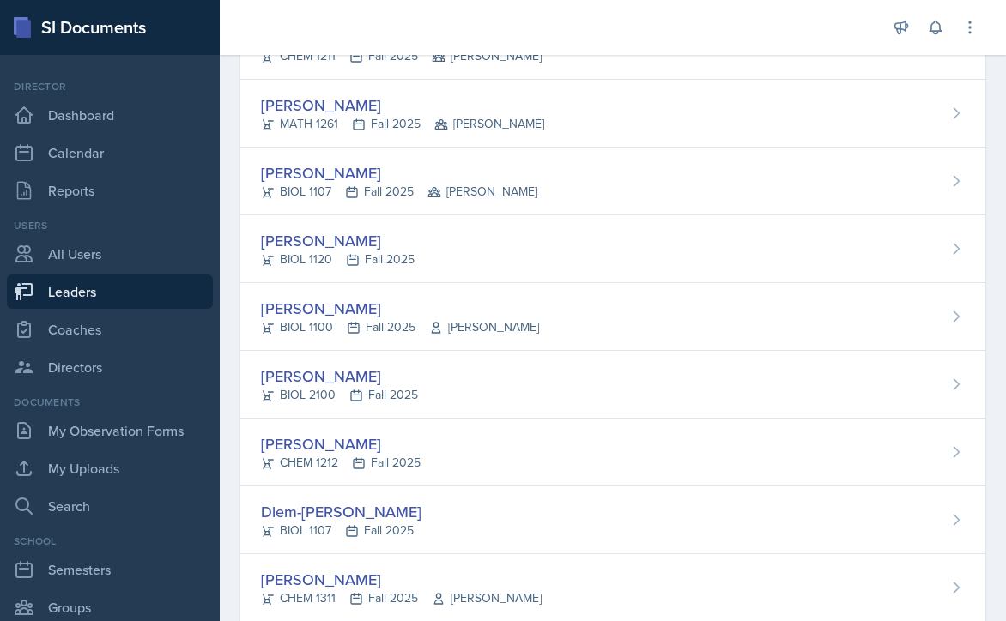
scroll to position [1201, 0]
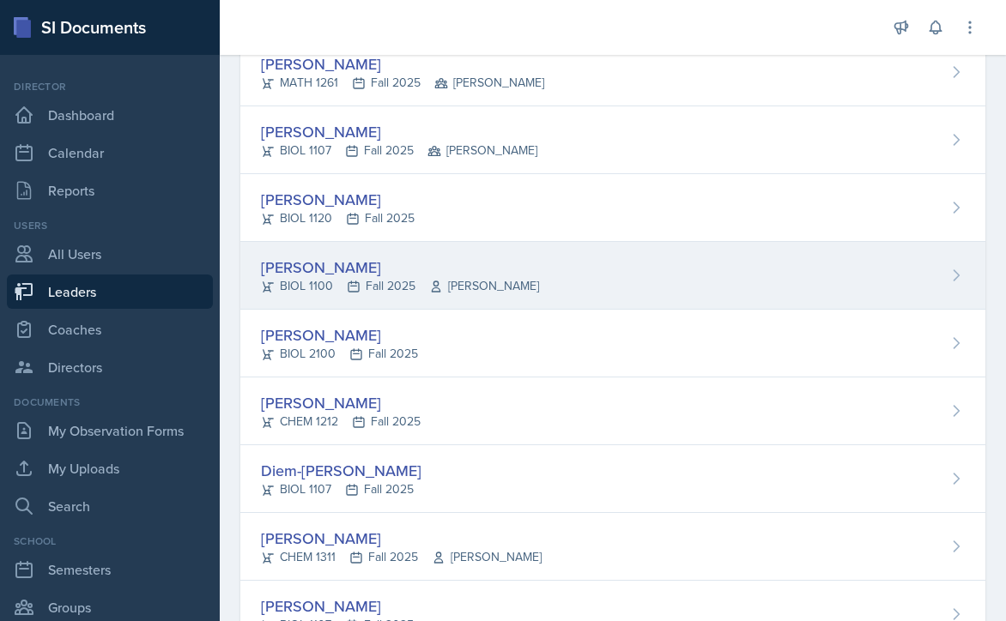
click at [367, 260] on div "[PERSON_NAME]" at bounding box center [400, 267] width 278 height 23
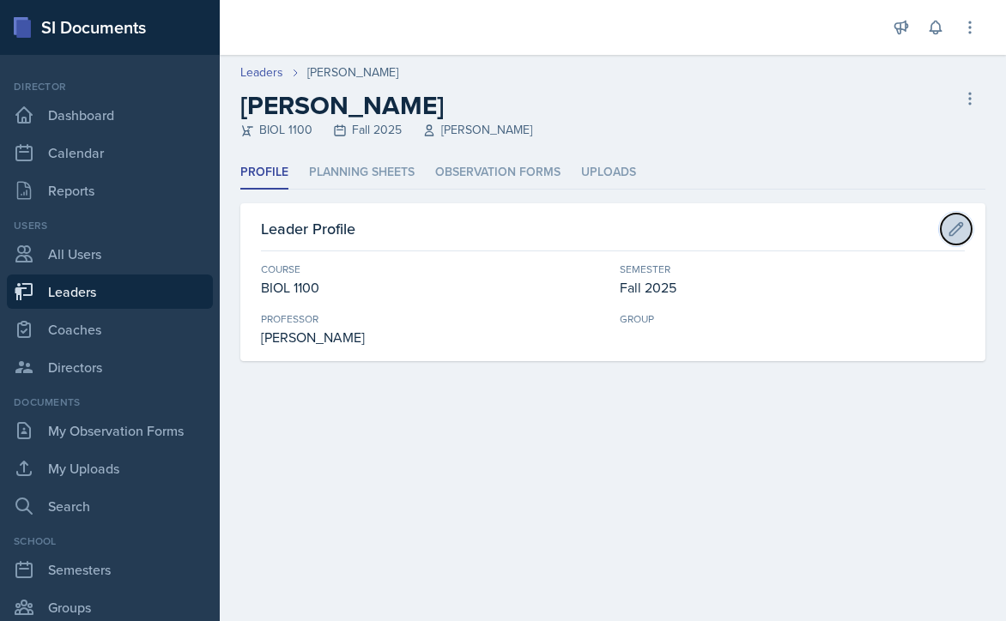
click at [951, 232] on icon at bounding box center [955, 229] width 17 height 17
select select "36541d13-729a-45ef-a9cb-922687840166"
select select "986fdc3e-2246-4ffd-9cb8-78666de4ebed"
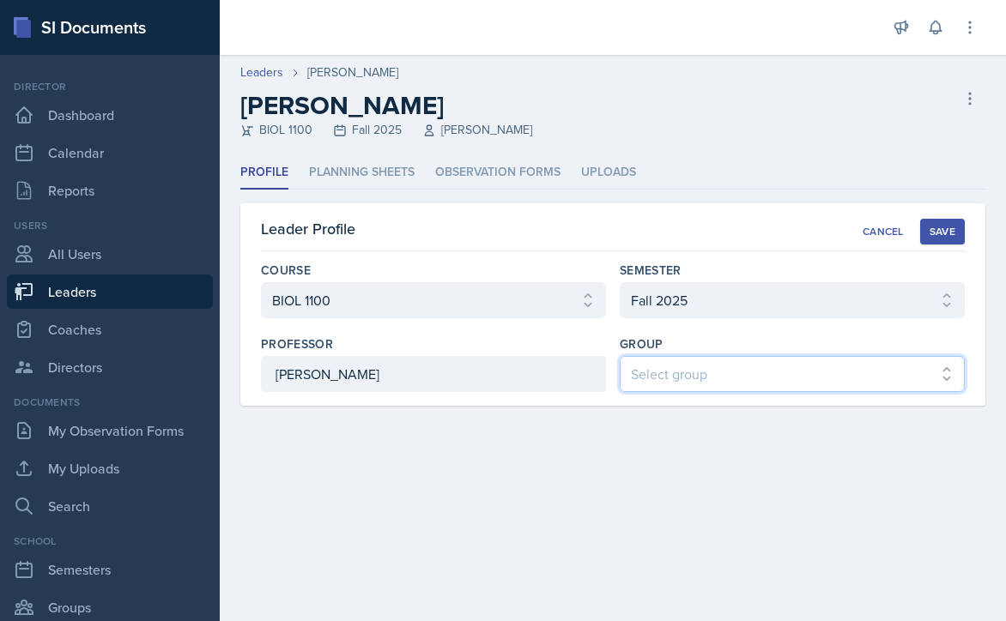
click at [750, 379] on select "Select group [PERSON_NAME] [PERSON_NAME] MENCE" at bounding box center [792, 374] width 345 height 36
select select "9b87640f-6d85-459b-8e62-c3d1492c2763"
click at [620, 356] on select "Select group [PERSON_NAME] [PERSON_NAME] MENCE" at bounding box center [792, 374] width 345 height 36
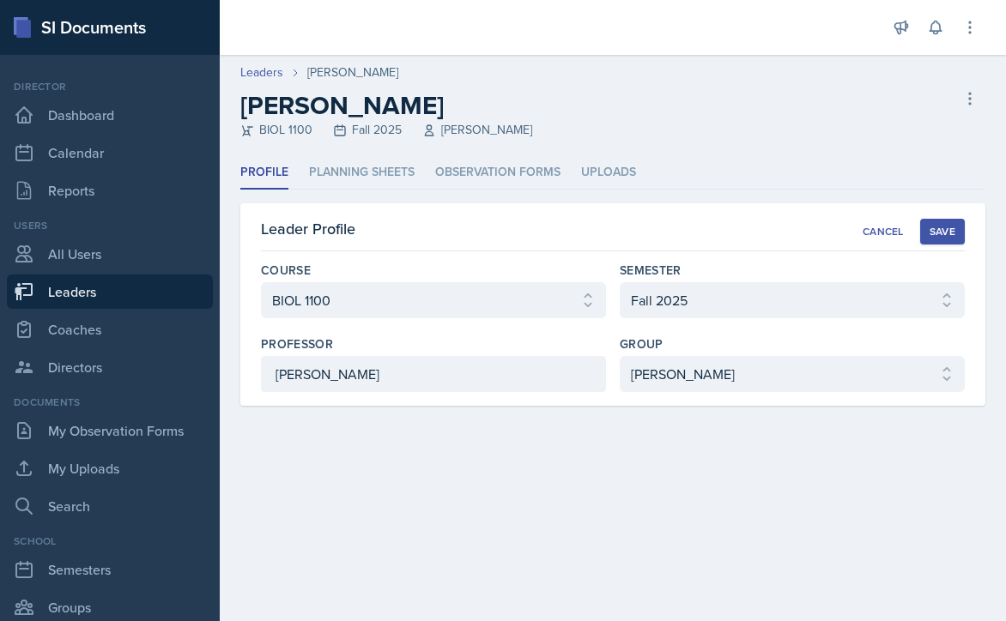
click at [940, 233] on div "Save" at bounding box center [942, 232] width 26 height 14
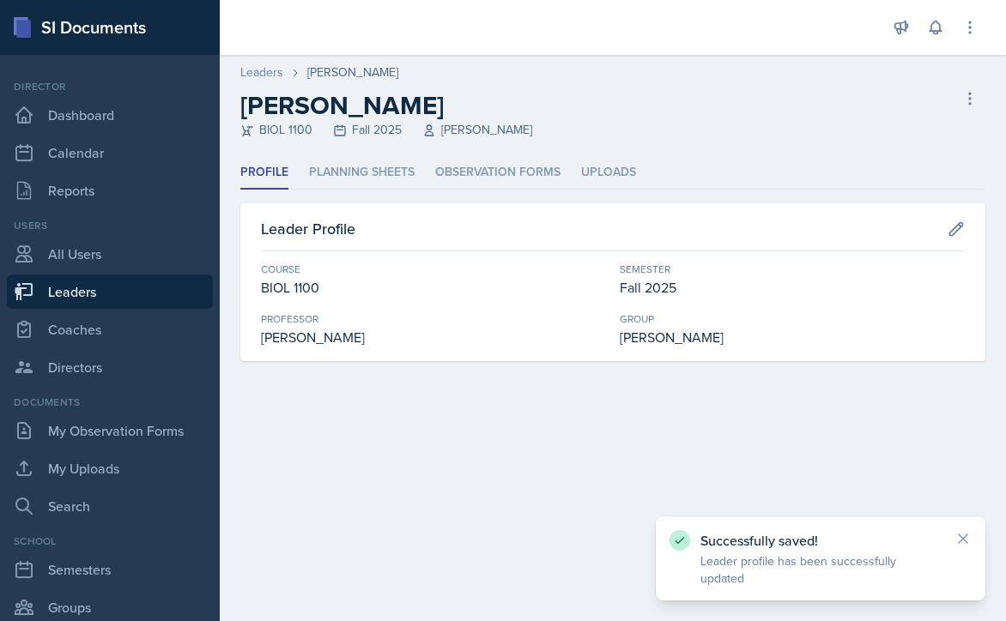
click at [259, 74] on link "Leaders" at bounding box center [261, 72] width 43 height 18
select select "986fdc3e-2246-4ffd-9cb8-78666de4ebed"
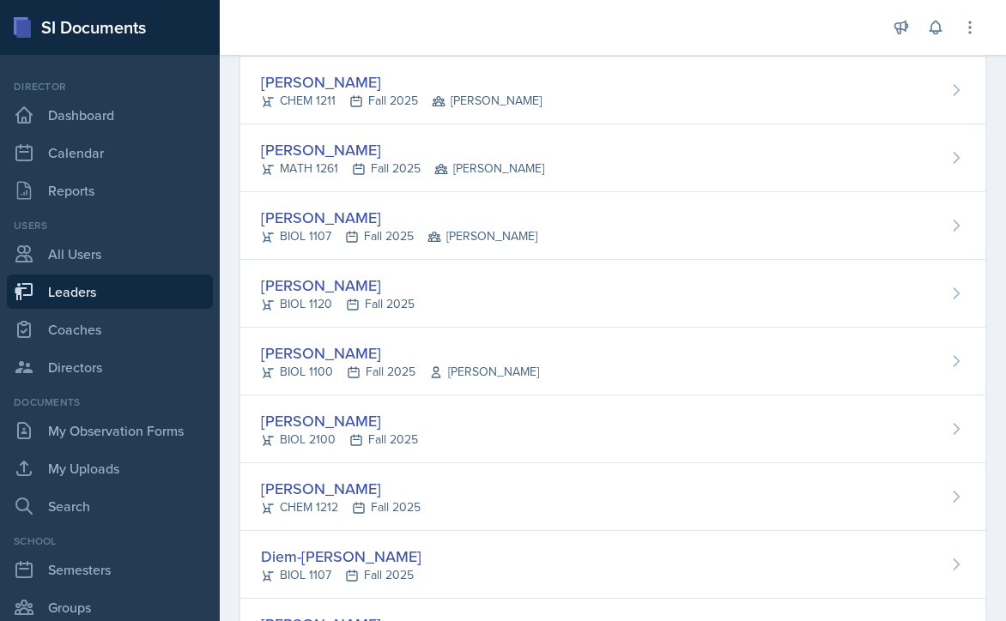
scroll to position [1201, 0]
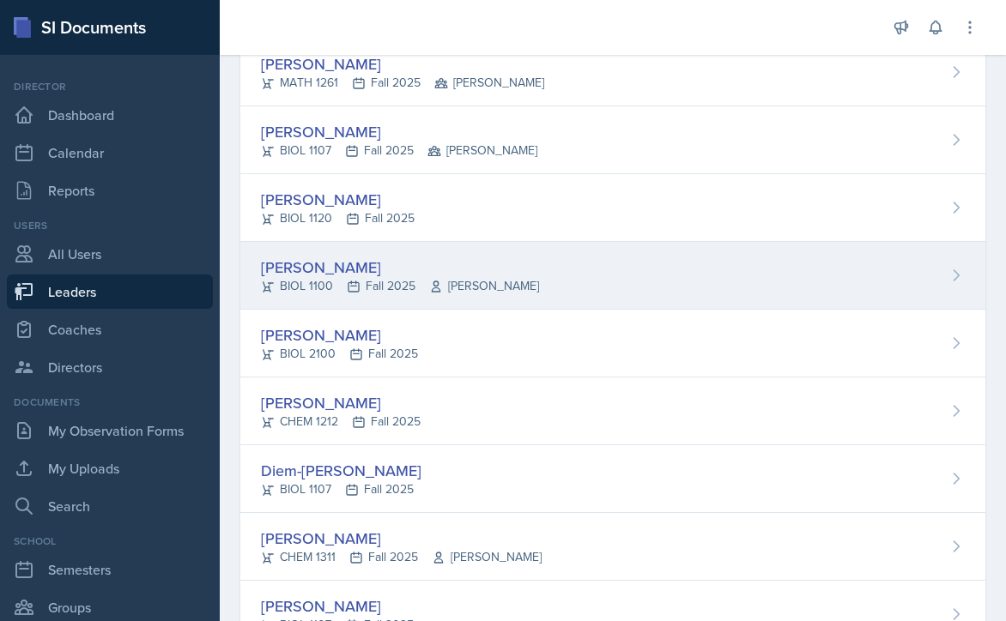
click at [568, 278] on div "[PERSON_NAME] BIOL 1100 Fall 2025 [PERSON_NAME]" at bounding box center [612, 276] width 745 height 68
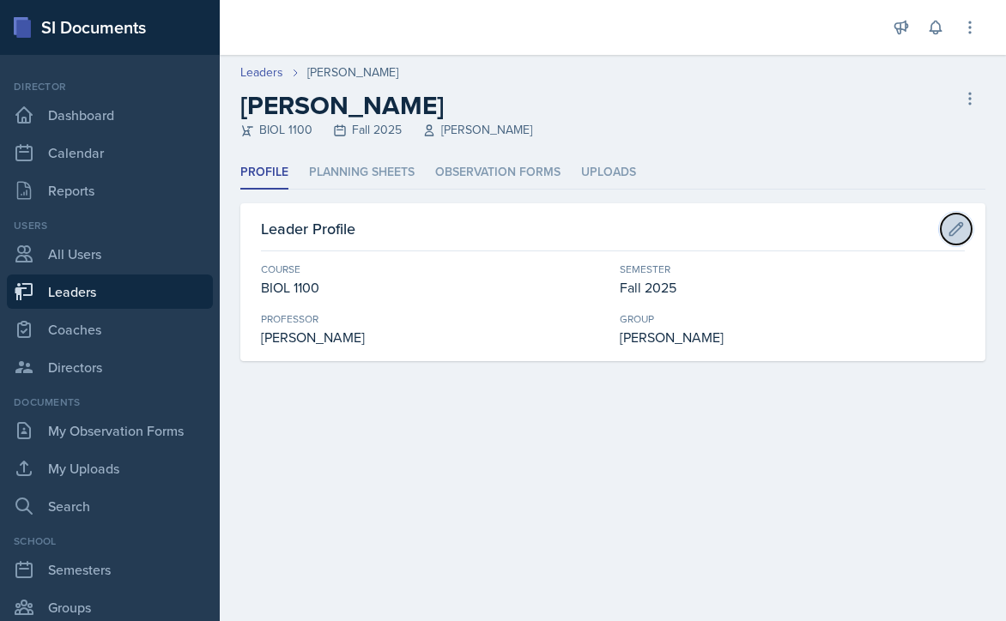
click at [954, 227] on icon at bounding box center [956, 228] width 13 height 13
select select "36541d13-729a-45ef-a9cb-922687840166"
select select "986fdc3e-2246-4ffd-9cb8-78666de4ebed"
select select "9b87640f-6d85-459b-8e62-c3d1492c2763"
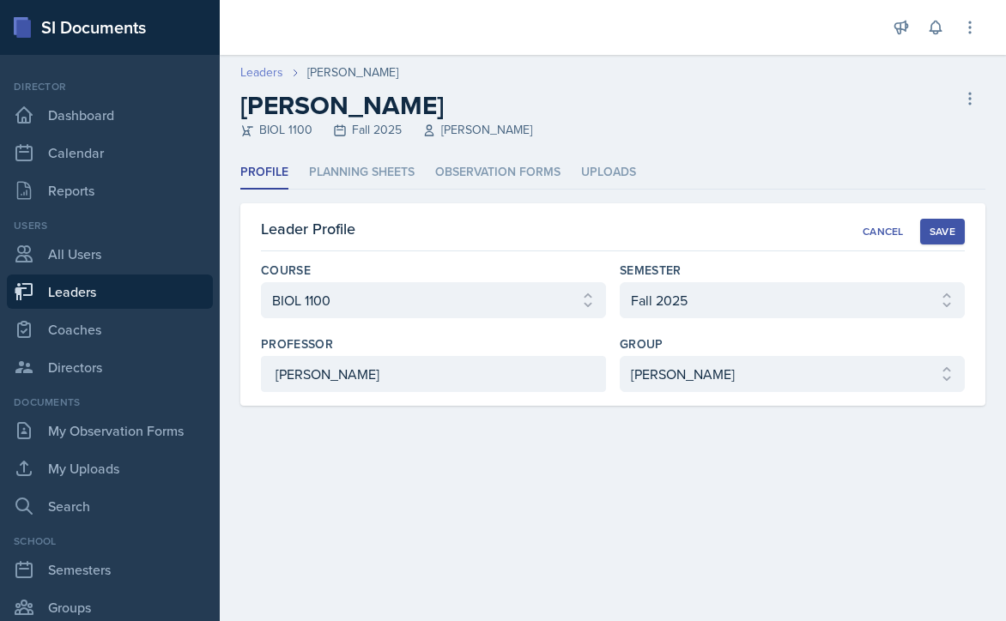
click at [261, 68] on link "Leaders" at bounding box center [261, 72] width 43 height 18
select select "986fdc3e-2246-4ffd-9cb8-78666de4ebed"
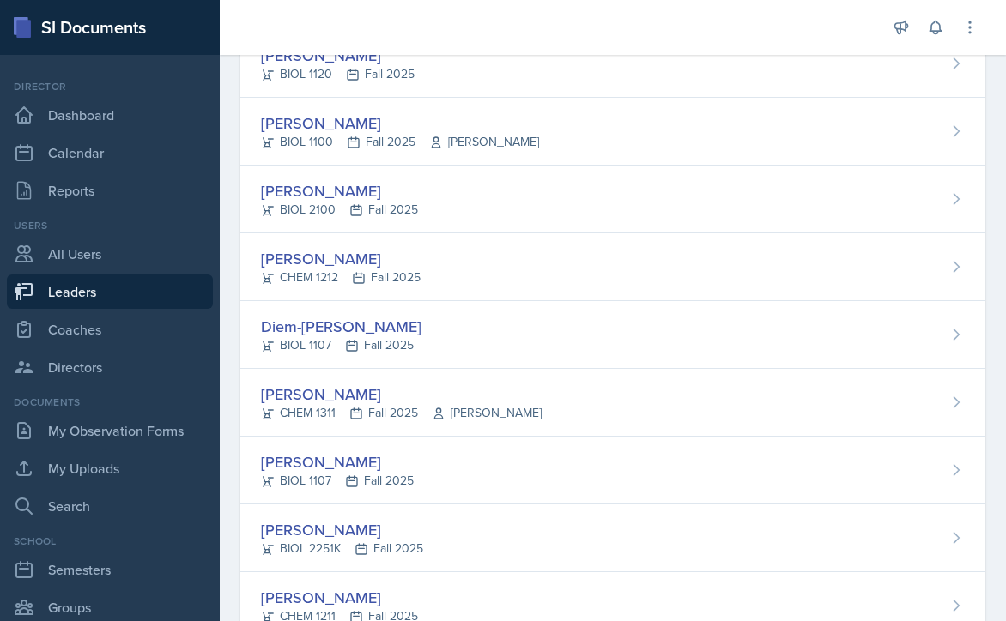
scroll to position [1287, 0]
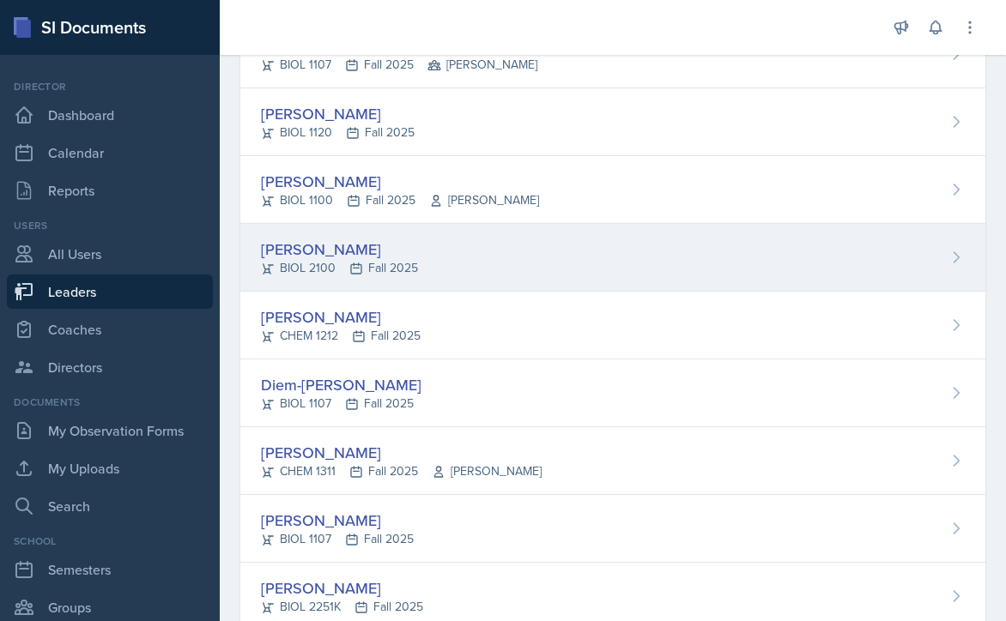
click at [538, 259] on div "[PERSON_NAME] BIOL 2100 Fall 2025" at bounding box center [612, 258] width 745 height 68
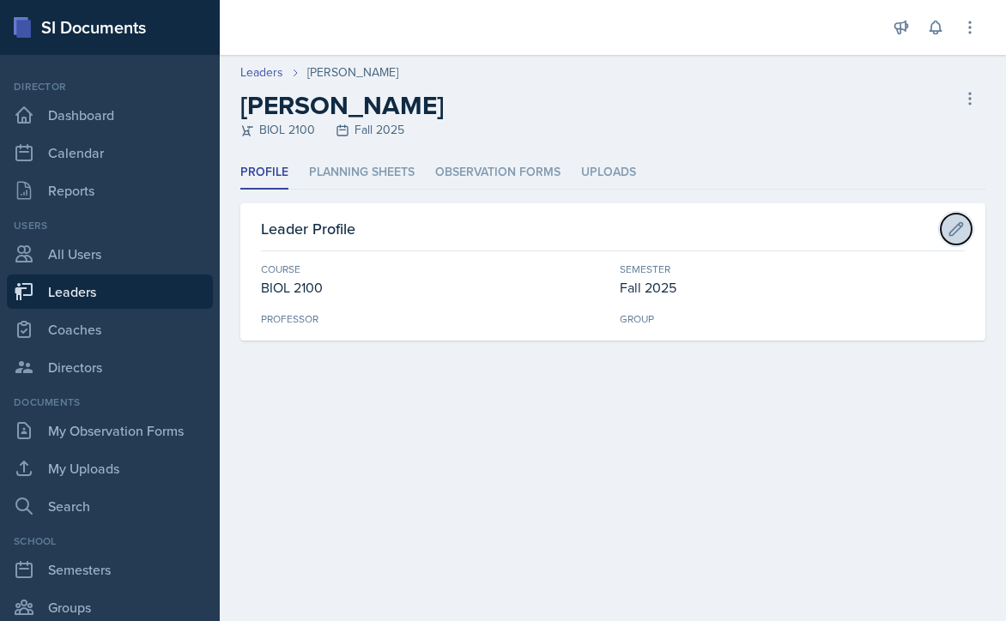
click at [960, 222] on icon at bounding box center [956, 228] width 13 height 13
select select "5687ebe7-0029-4f91-85b7-4eb85b843e3b"
select select "986fdc3e-2246-4ffd-9cb8-78666de4ebed"
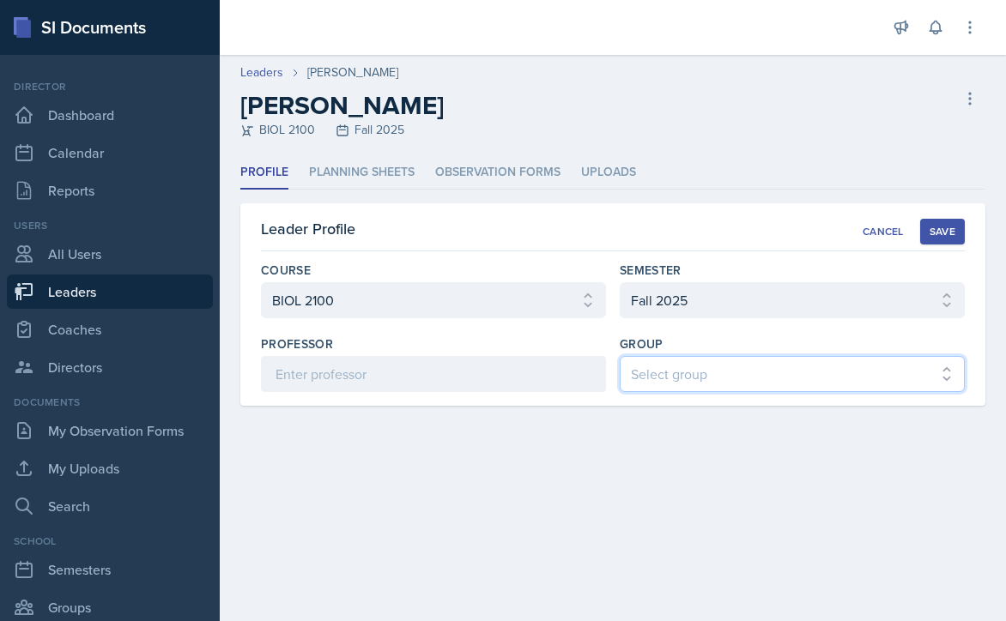
click at [731, 366] on select "Select group [PERSON_NAME] [PERSON_NAME] MENCE" at bounding box center [792, 374] width 345 height 36
select select "9b87640f-6d85-459b-8e62-c3d1492c2763"
click at [620, 356] on select "Select group [PERSON_NAME] [PERSON_NAME] MENCE" at bounding box center [792, 374] width 345 height 36
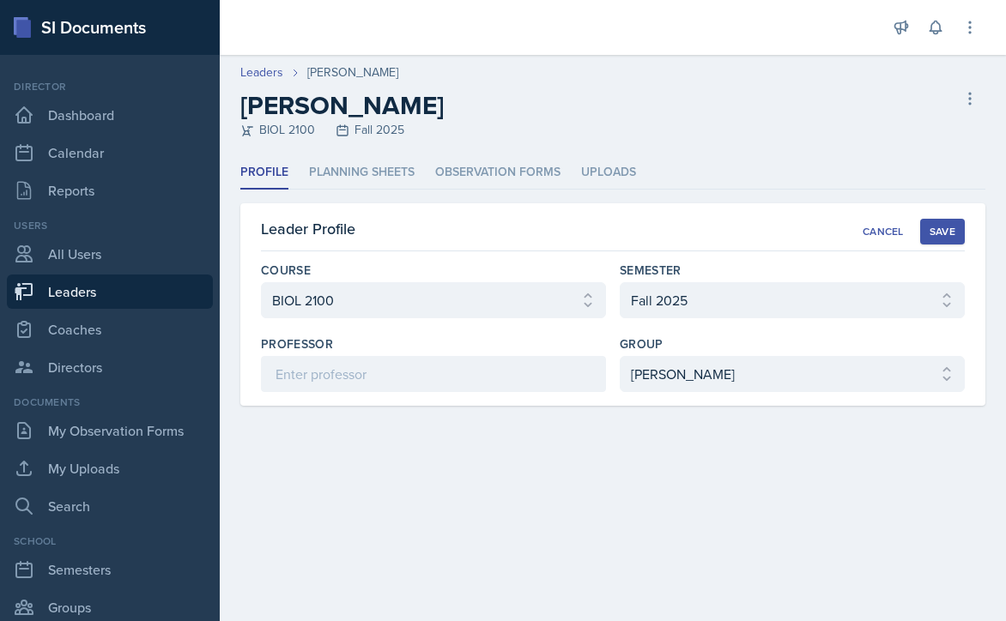
click at [948, 228] on div "Save" at bounding box center [942, 232] width 26 height 14
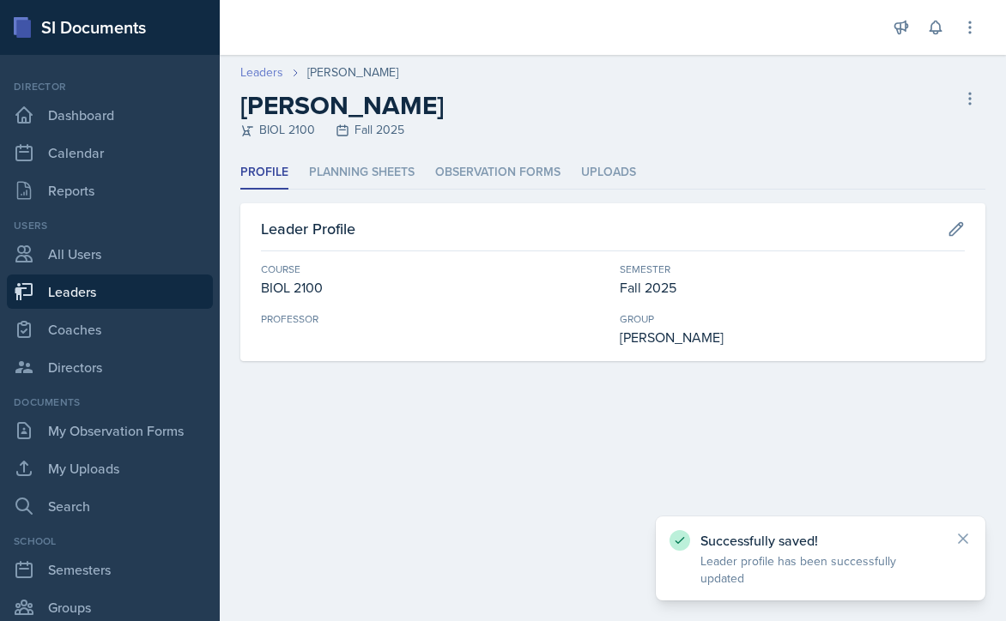
click at [269, 73] on link "Leaders" at bounding box center [261, 72] width 43 height 18
select select "986fdc3e-2246-4ffd-9cb8-78666de4ebed"
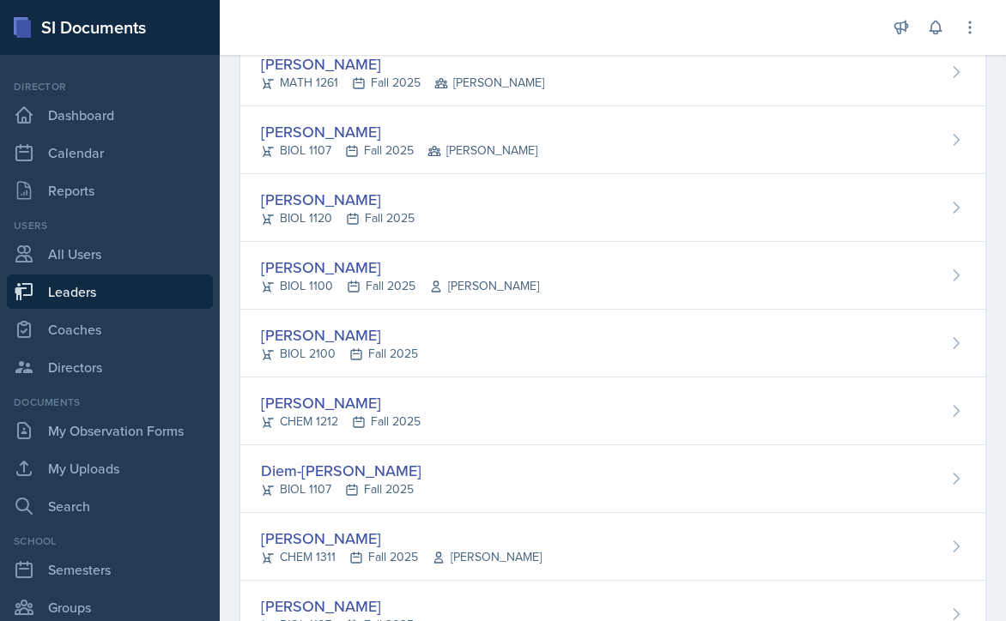
scroll to position [1287, 0]
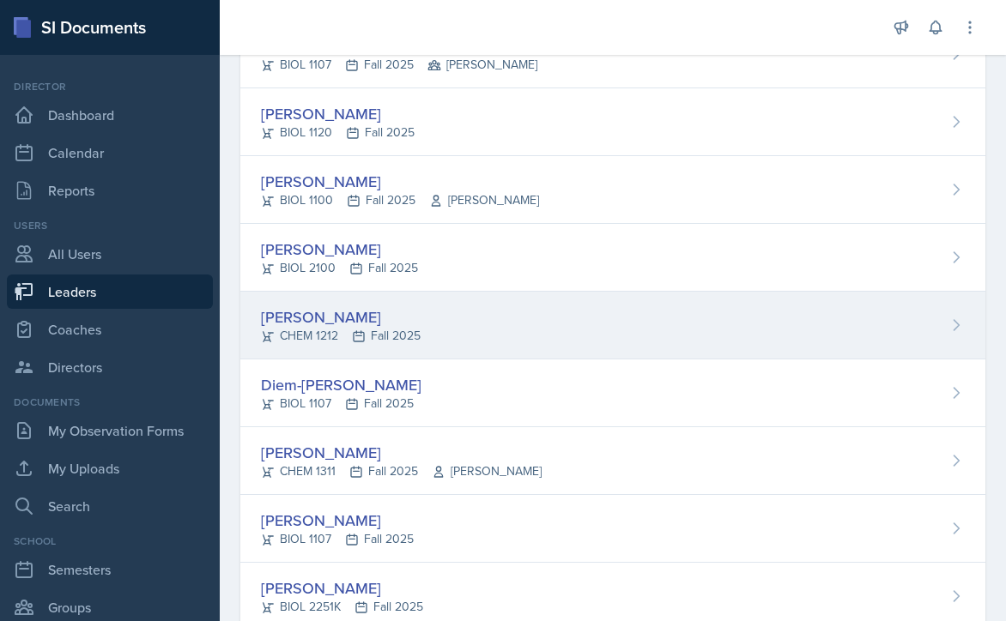
click at [525, 323] on div "Hailey Hill CHEM 1212 Fall 2025" at bounding box center [612, 326] width 745 height 68
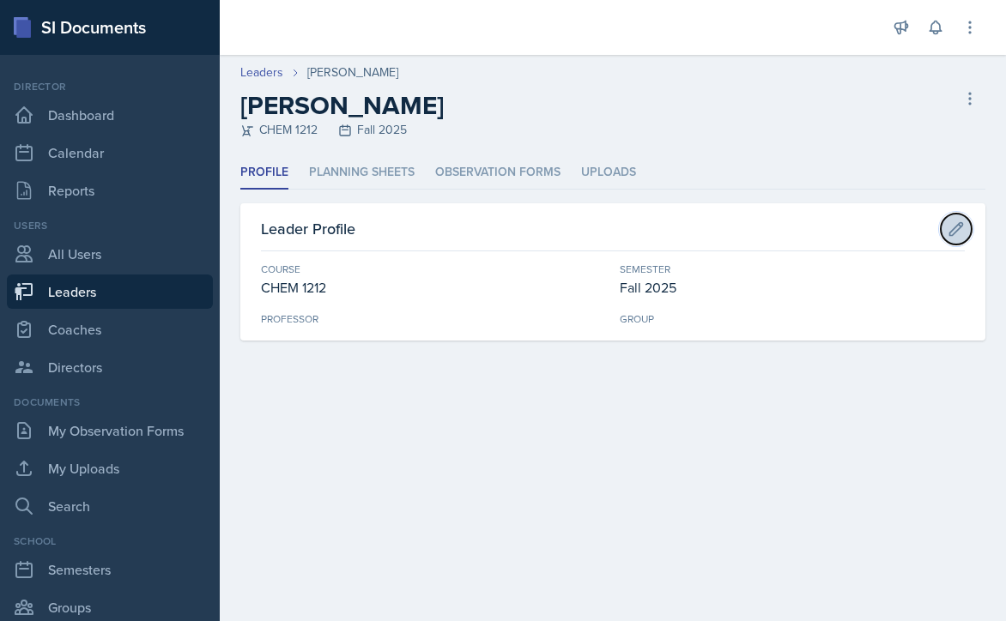
click at [964, 226] on button at bounding box center [955, 229] width 31 height 31
select select "840ce5bb-29bd-4780-9b51-cd9a06060640"
select select "986fdc3e-2246-4ffd-9cb8-78666de4ebed"
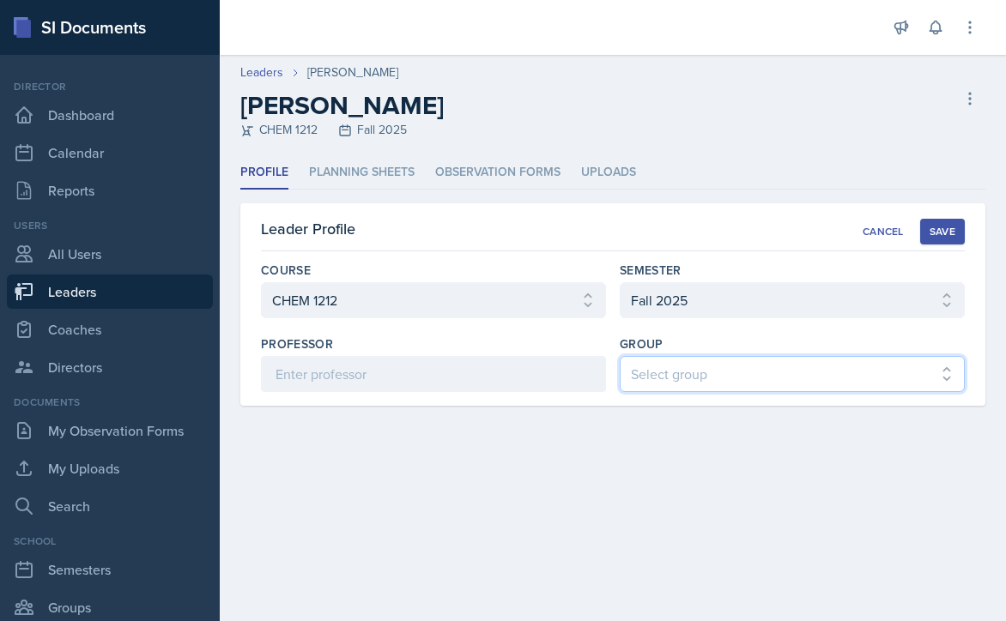
click at [728, 375] on select "Select group [PERSON_NAME] [PERSON_NAME] MENCE" at bounding box center [792, 374] width 345 height 36
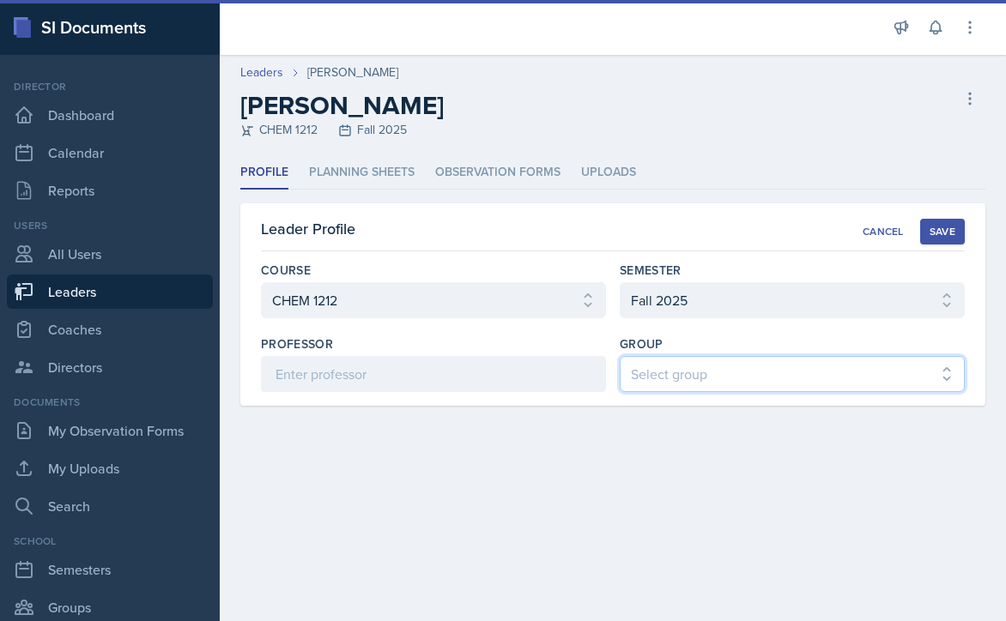
select select "9b87640f-6d85-459b-8e62-c3d1492c2763"
click at [620, 356] on select "Select group [PERSON_NAME] [PERSON_NAME] MENCE" at bounding box center [792, 374] width 345 height 36
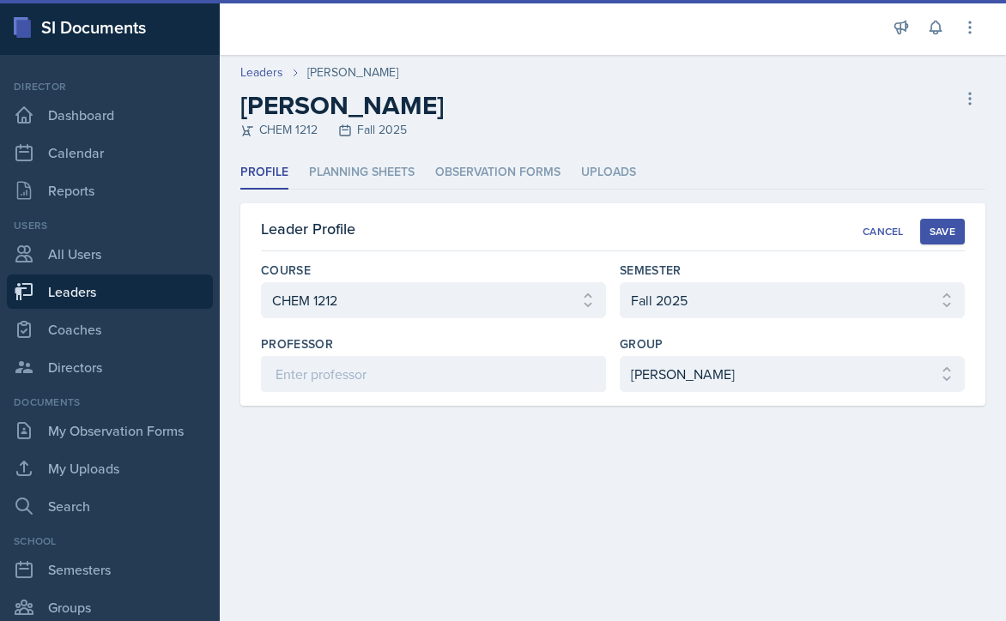
click at [939, 233] on div "Save" at bounding box center [942, 232] width 26 height 14
click at [261, 70] on link "Leaders" at bounding box center [261, 72] width 43 height 18
select select "986fdc3e-2246-4ffd-9cb8-78666de4ebed"
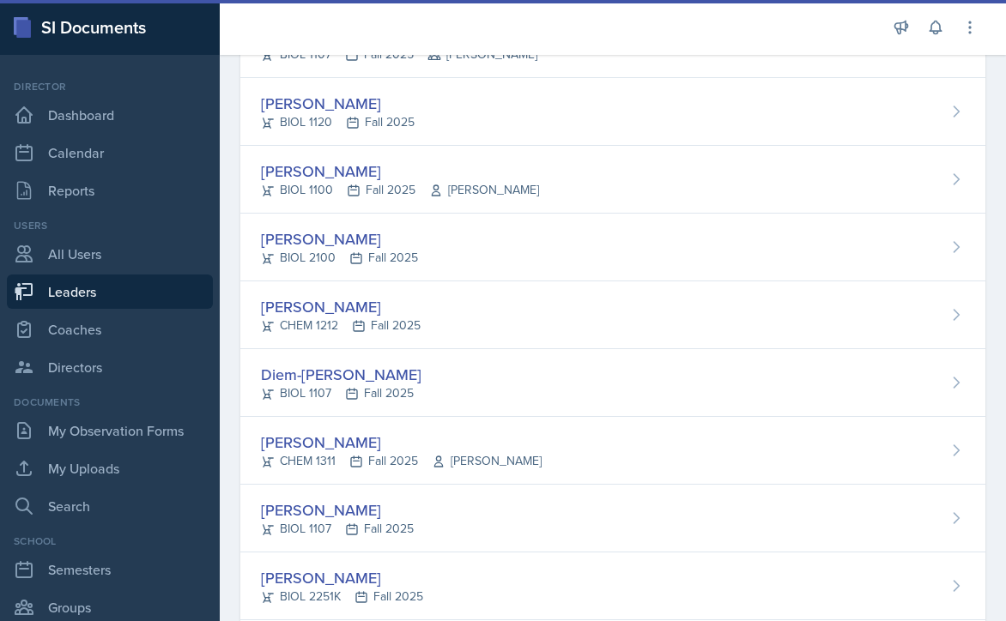
scroll to position [1373, 0]
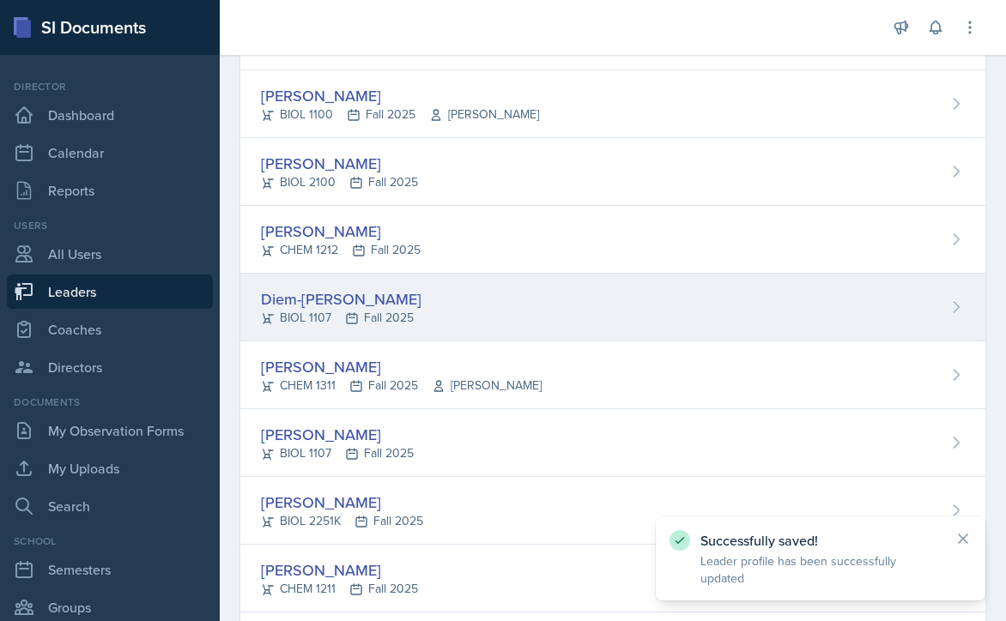
click at [521, 305] on div "Diem-Linh Hoang BIOL 1107 Fall 2025" at bounding box center [612, 308] width 745 height 68
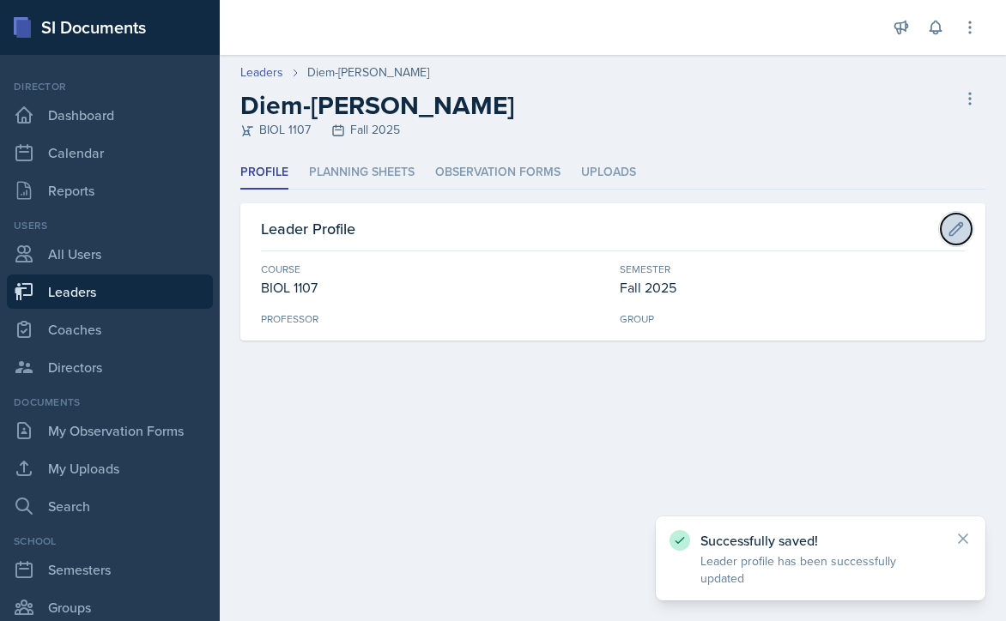
click at [960, 222] on icon at bounding box center [955, 229] width 17 height 17
select select "6d02d006-d2ce-4ab3-bc11-53b48f3c94ca"
select select "986fdc3e-2246-4ffd-9cb8-78666de4ebed"
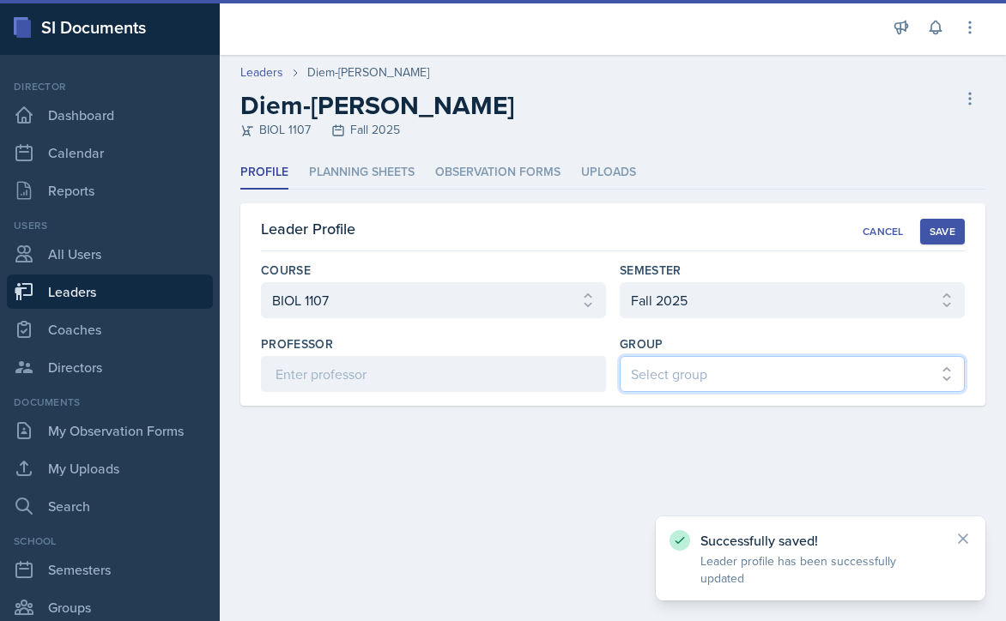
click at [739, 371] on select "Select group [PERSON_NAME] [PERSON_NAME] MENCE" at bounding box center [792, 374] width 345 height 36
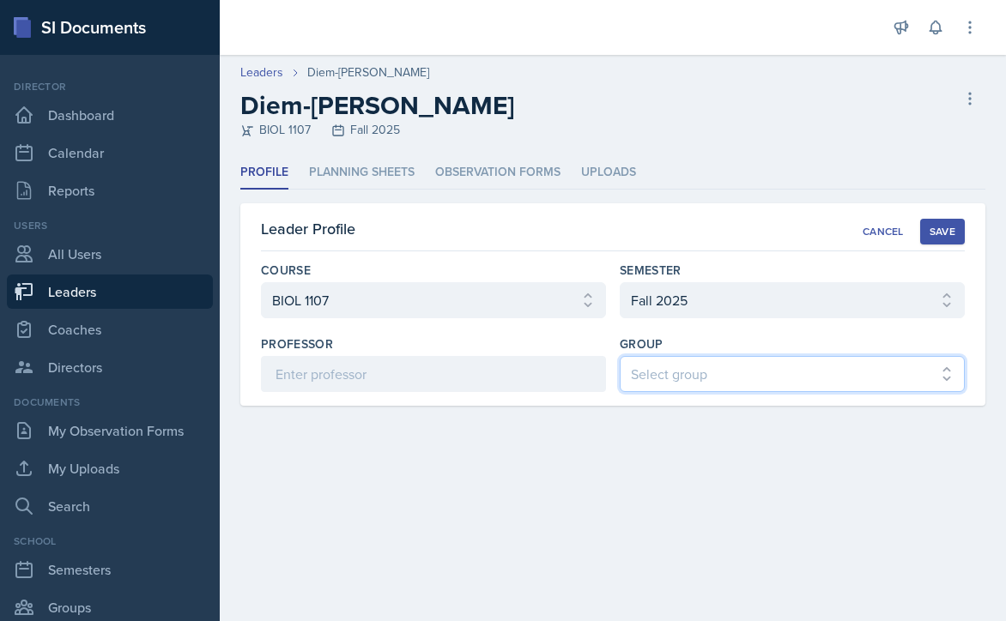
select select "9b87640f-6d85-459b-8e62-c3d1492c2763"
click at [620, 356] on select "Select group [PERSON_NAME] [PERSON_NAME] MENCE" at bounding box center [792, 374] width 345 height 36
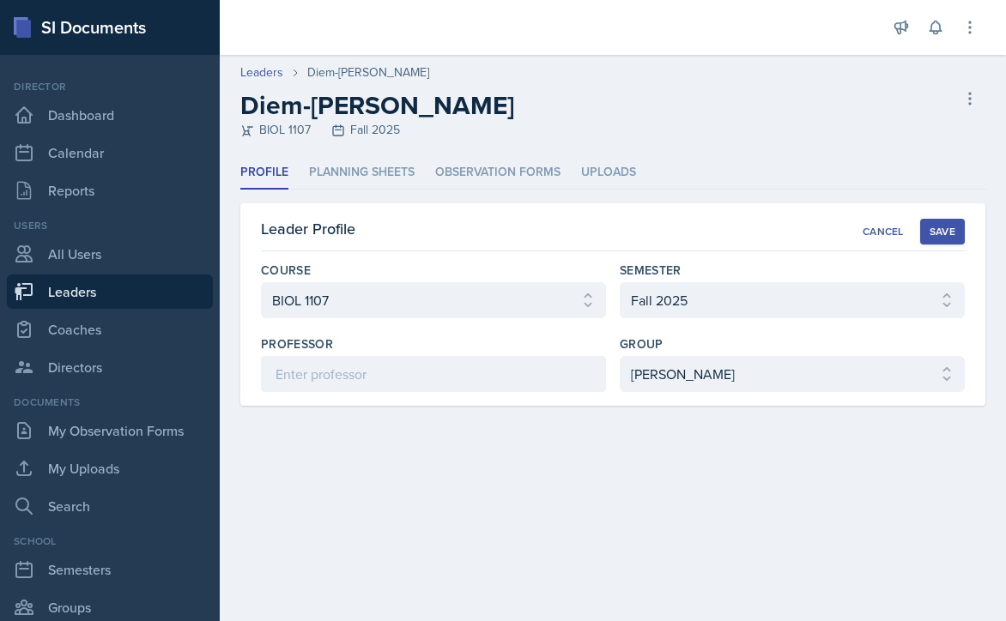
click at [942, 227] on div "Save" at bounding box center [942, 232] width 26 height 14
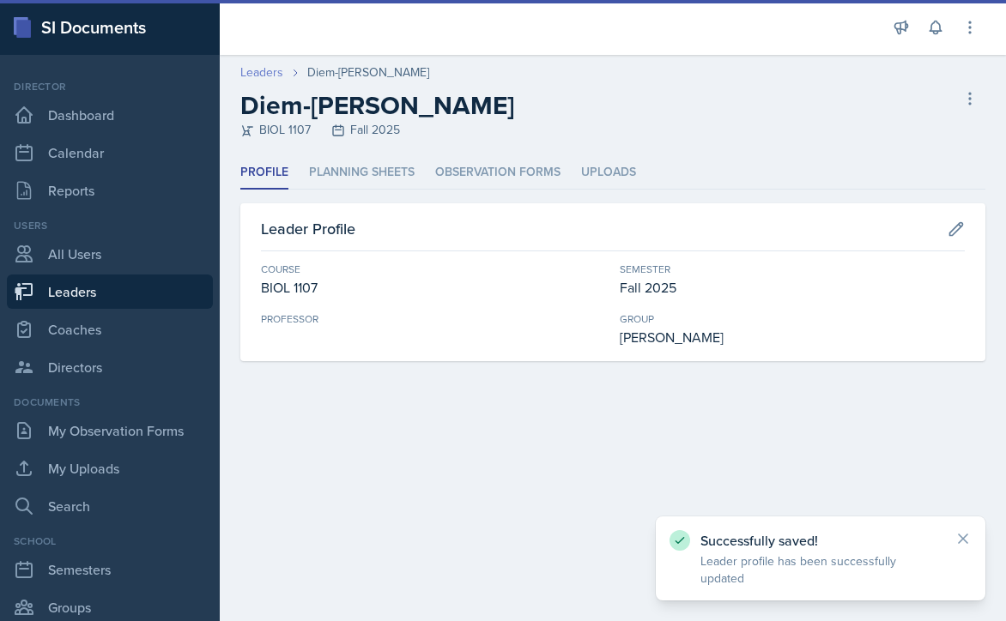
click at [267, 71] on link "Leaders" at bounding box center [261, 72] width 43 height 18
select select "986fdc3e-2246-4ffd-9cb8-78666de4ebed"
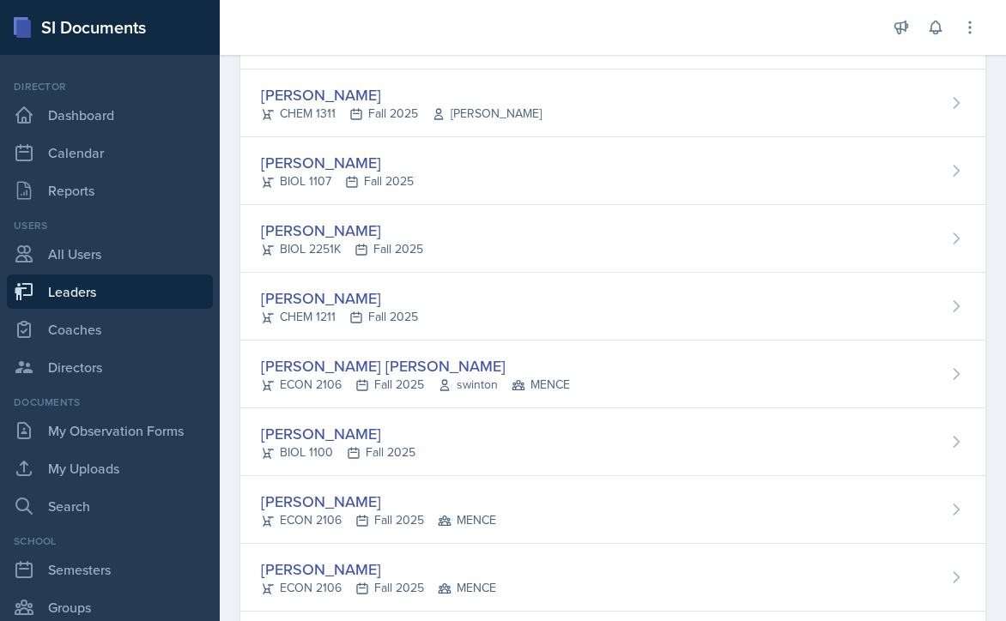
scroll to position [1545, 0]
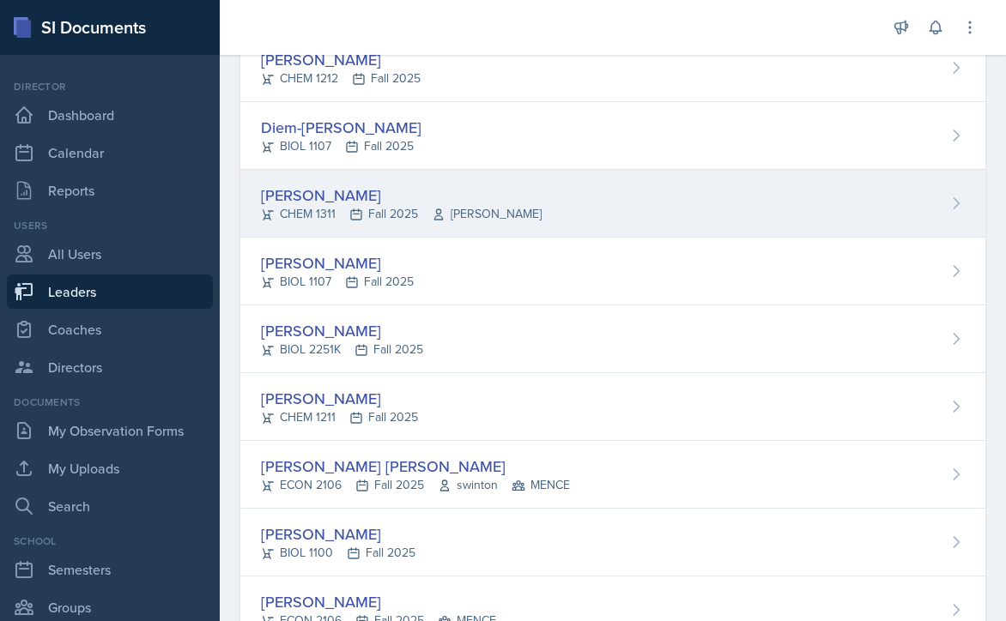
click at [644, 202] on div "Camille Hodek CHEM 1311 Fall 2025 Catrena Lisse" at bounding box center [612, 204] width 745 height 68
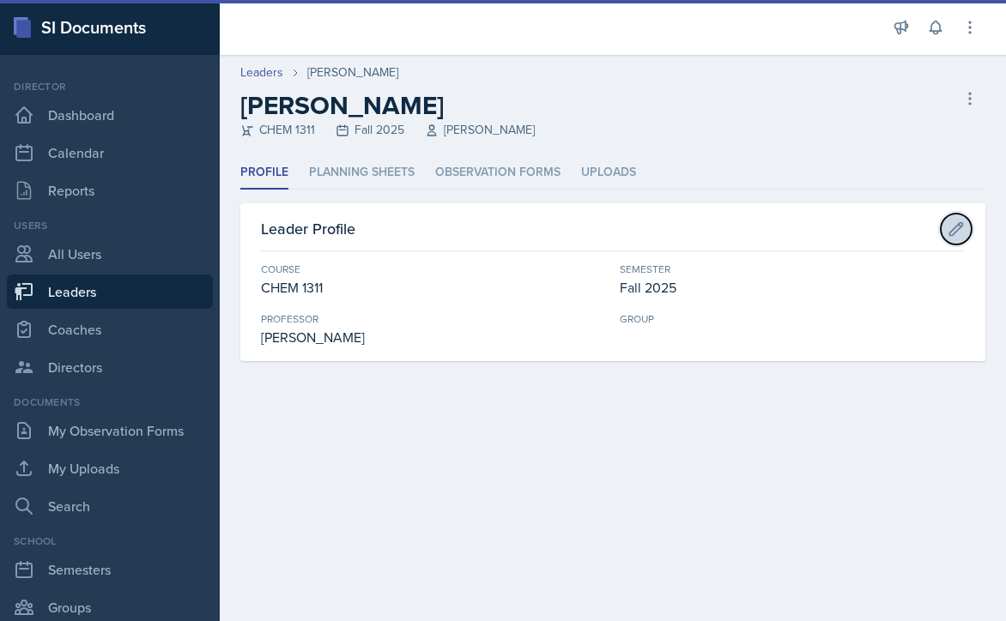
click at [958, 229] on icon at bounding box center [955, 229] width 17 height 17
select select "6c2ef7cf-c78c-4988-858d-cab6c64a7a66"
select select "986fdc3e-2246-4ffd-9cb8-78666de4ebed"
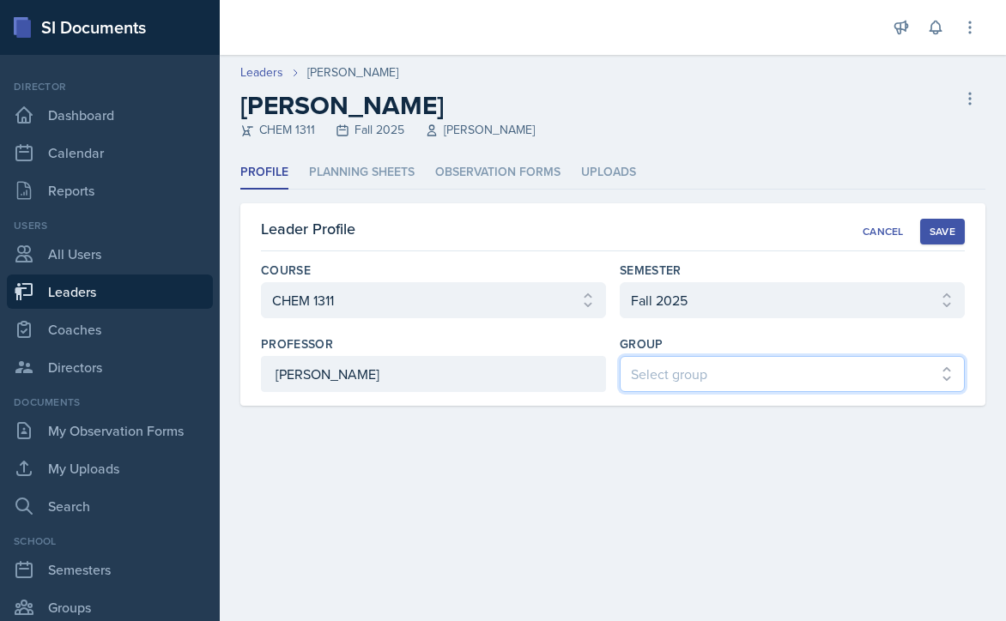
click at [713, 382] on select "Select group [PERSON_NAME] [PERSON_NAME] MENCE" at bounding box center [792, 374] width 345 height 36
select select "9b87640f-6d85-459b-8e62-c3d1492c2763"
click at [620, 356] on select "Select group [PERSON_NAME] [PERSON_NAME] MENCE" at bounding box center [792, 374] width 345 height 36
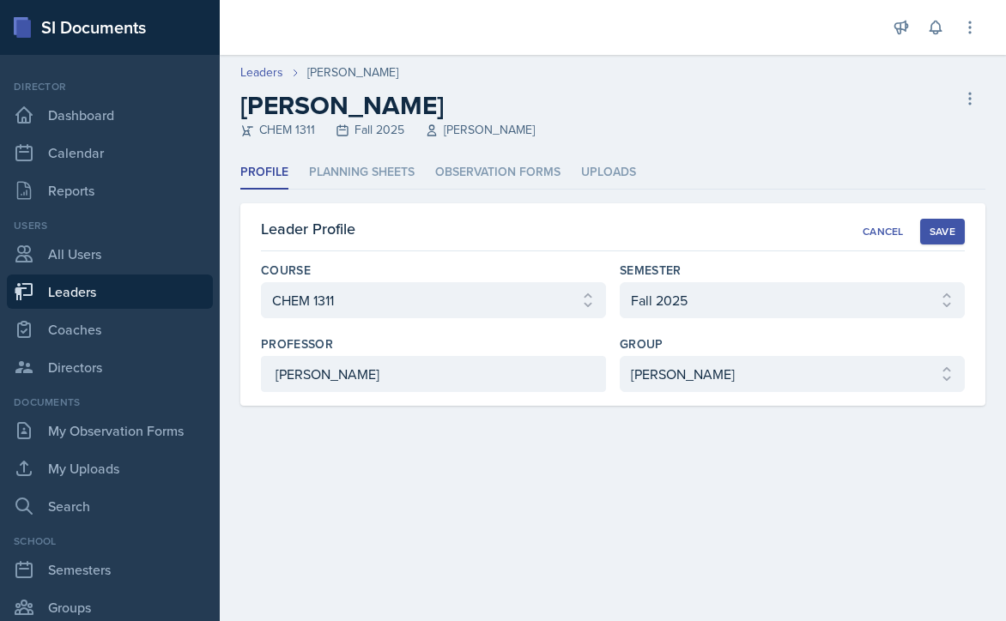
click at [944, 229] on div "Save" at bounding box center [942, 232] width 26 height 14
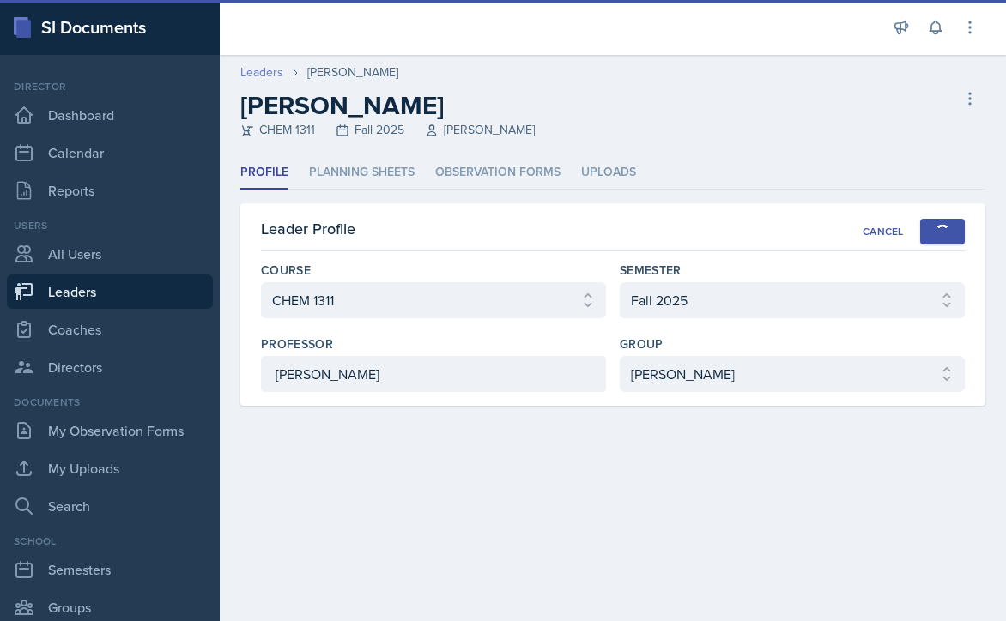
click at [262, 73] on link "Leaders" at bounding box center [261, 72] width 43 height 18
select select "986fdc3e-2246-4ffd-9cb8-78666de4ebed"
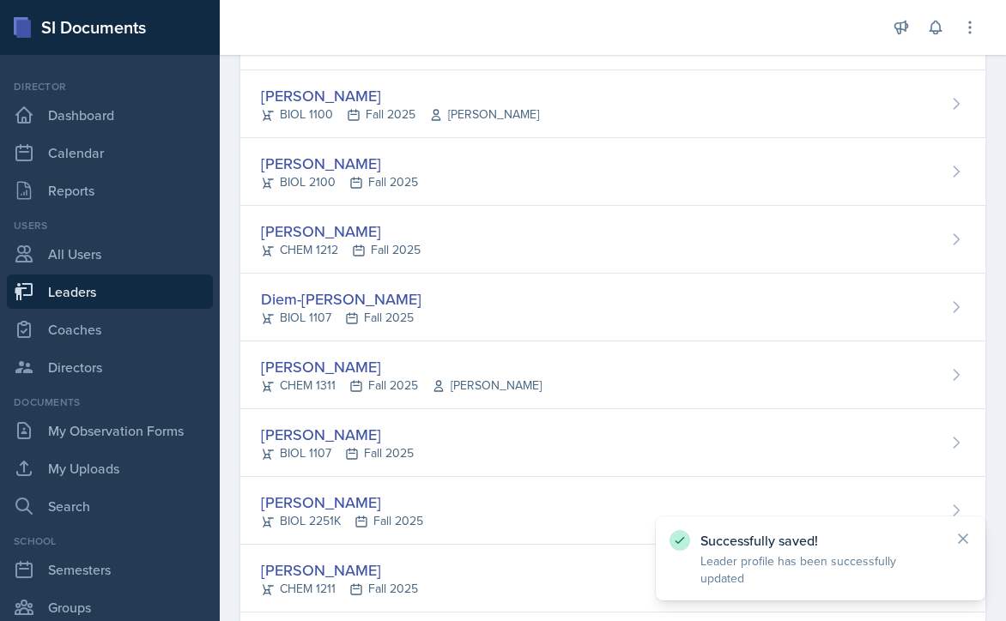
scroll to position [1459, 0]
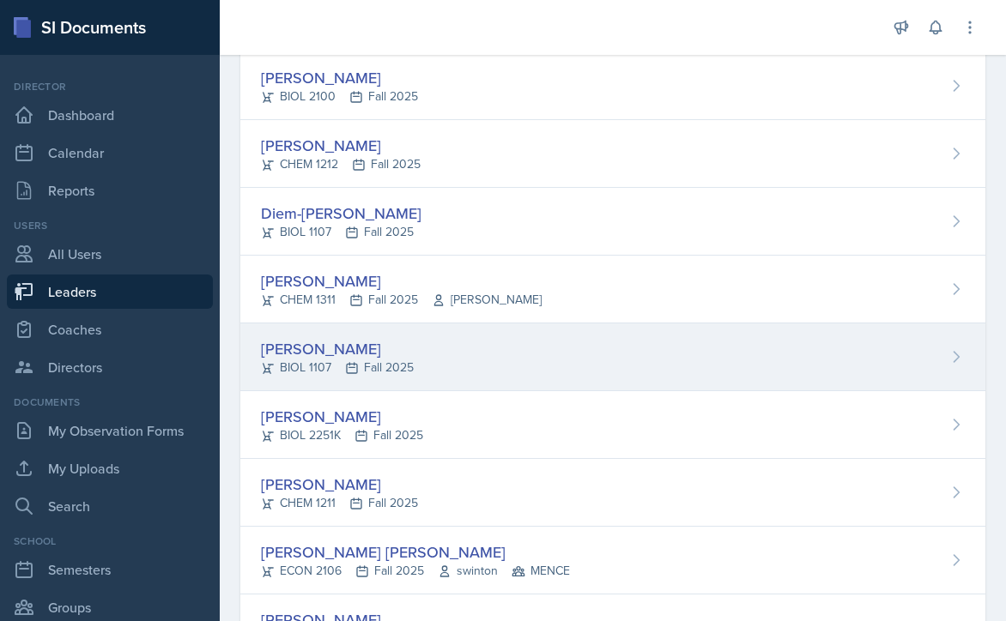
click at [487, 363] on div "Olivia Hood BIOL 1107 Fall 2025" at bounding box center [612, 357] width 745 height 68
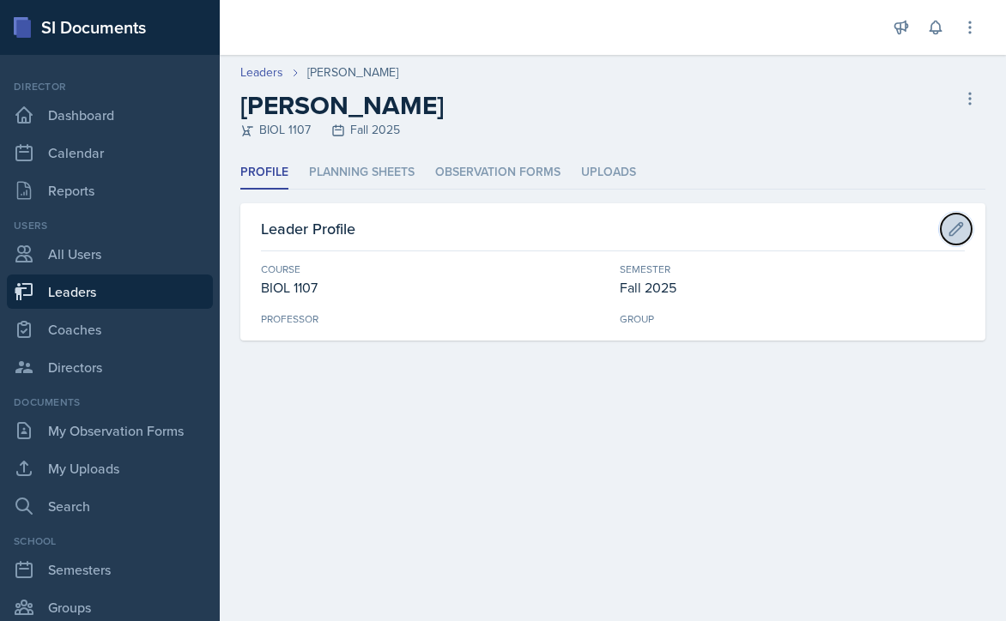
click at [945, 229] on button at bounding box center [955, 229] width 31 height 31
select select "6d02d006-d2ce-4ab3-bc11-53b48f3c94ca"
select select "986fdc3e-2246-4ffd-9cb8-78666de4ebed"
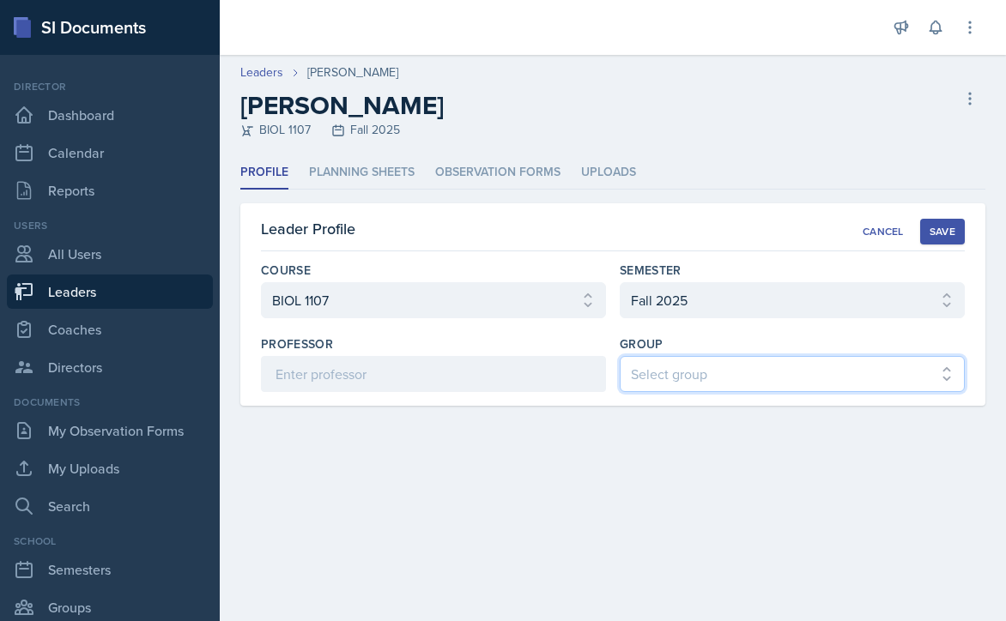
click at [769, 373] on select "Select group [PERSON_NAME] [PERSON_NAME] MENCE" at bounding box center [792, 374] width 345 height 36
select select "9b87640f-6d85-459b-8e62-c3d1492c2763"
click at [620, 356] on select "Select group [PERSON_NAME] [PERSON_NAME] MENCE" at bounding box center [792, 374] width 345 height 36
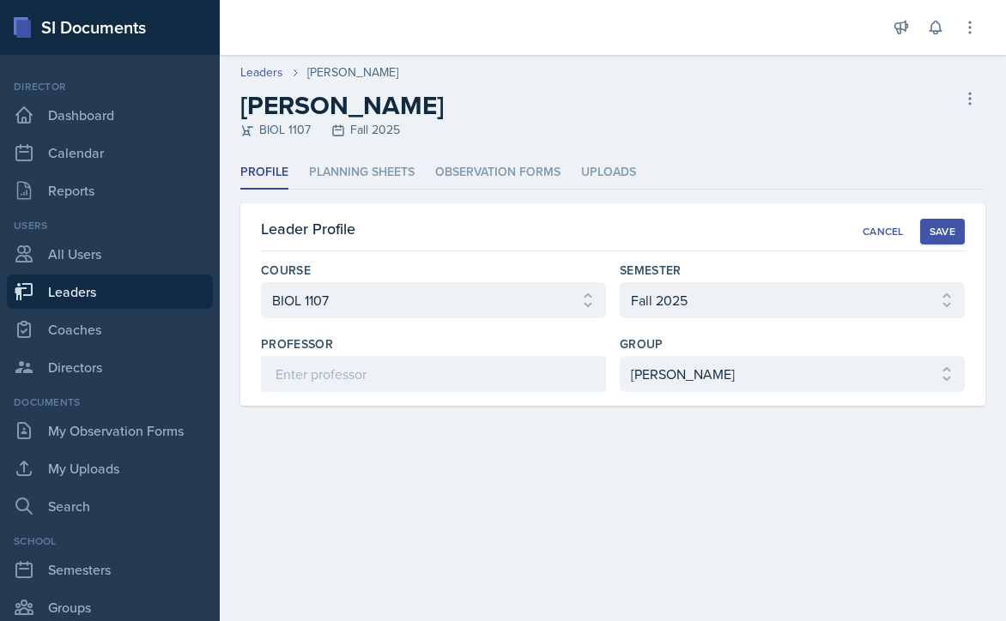
click at [935, 227] on div "Save" at bounding box center [942, 232] width 26 height 14
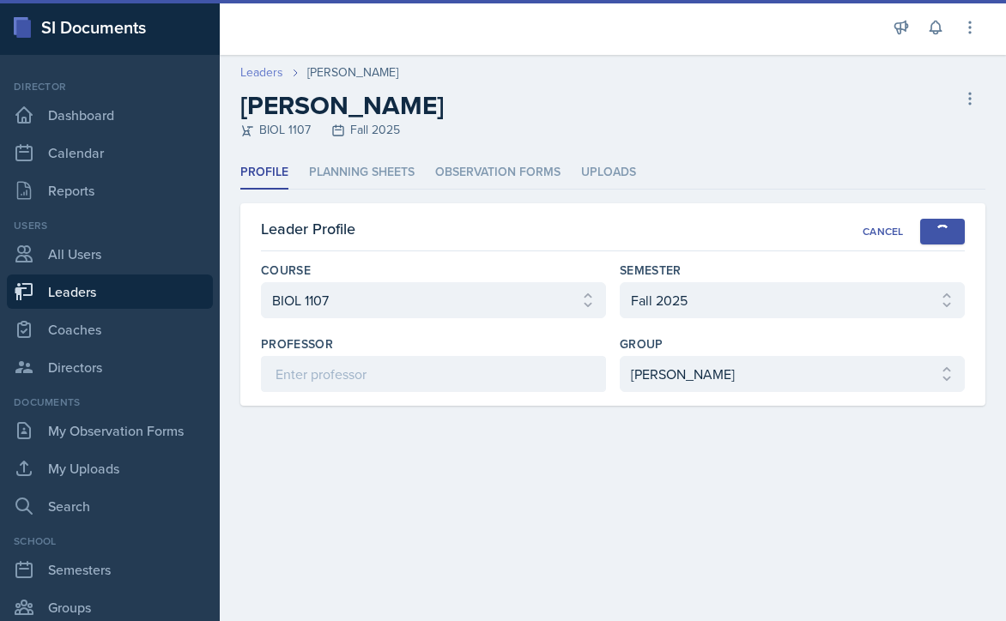
click at [270, 72] on link "Leaders" at bounding box center [261, 72] width 43 height 18
select select "986fdc3e-2246-4ffd-9cb8-78666de4ebed"
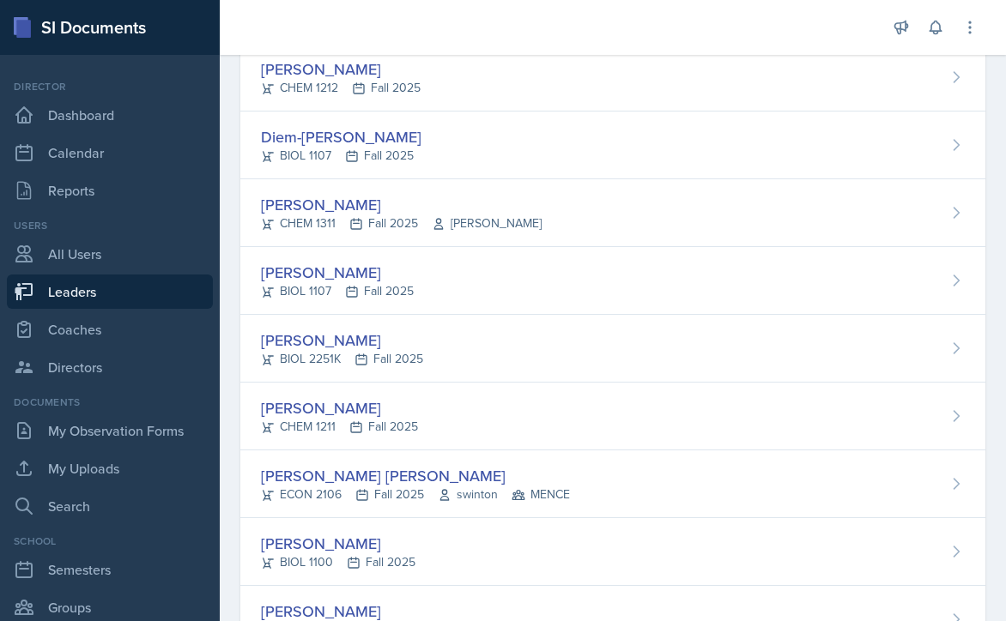
scroll to position [1545, 0]
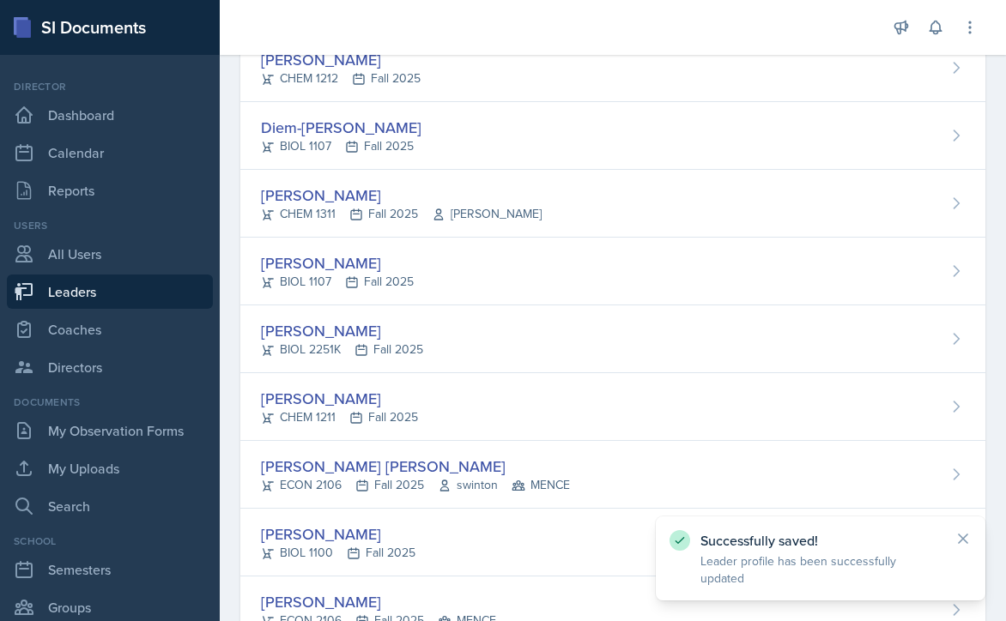
click at [495, 337] on div "Elyse Hoopes BIOL 2251K Fall 2025" at bounding box center [612, 339] width 745 height 68
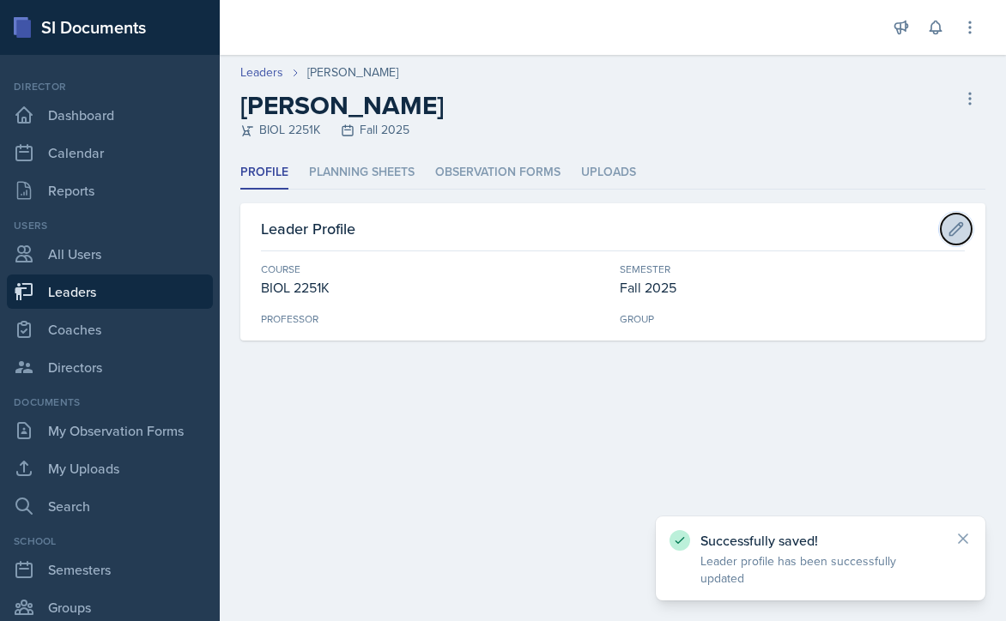
click at [952, 228] on icon at bounding box center [956, 228] width 13 height 13
select select "0962fe08-ee06-47f9-81f7-2fff629c3db1"
select select "986fdc3e-2246-4ffd-9cb8-78666de4ebed"
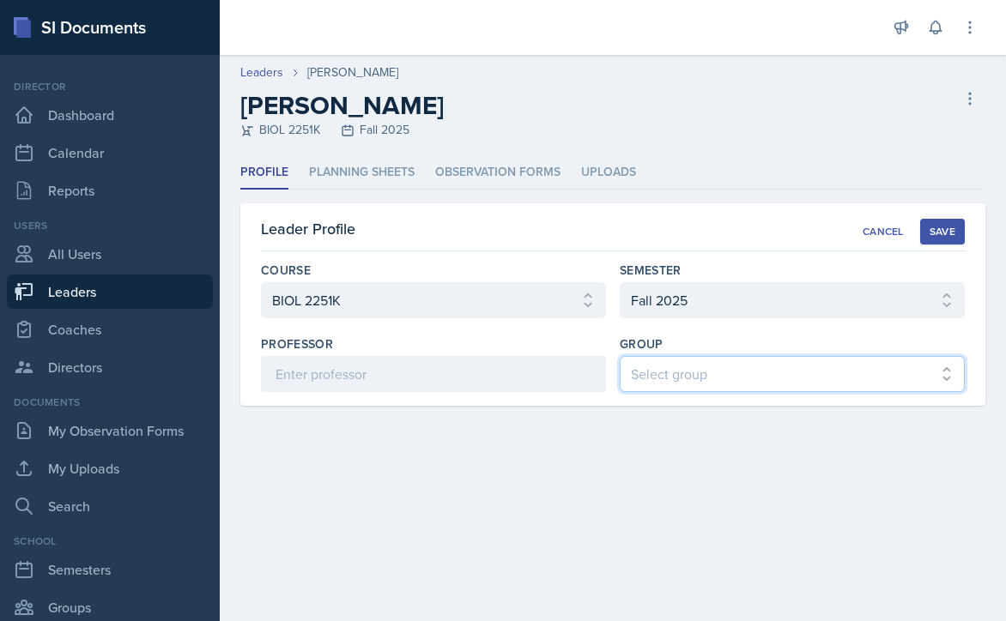
click at [716, 373] on select "Select group BECK MAPP MENCE" at bounding box center [792, 374] width 345 height 36
select select "9b87640f-6d85-459b-8e62-c3d1492c2763"
click at [620, 356] on select "Select group BECK MAPP MENCE" at bounding box center [792, 374] width 345 height 36
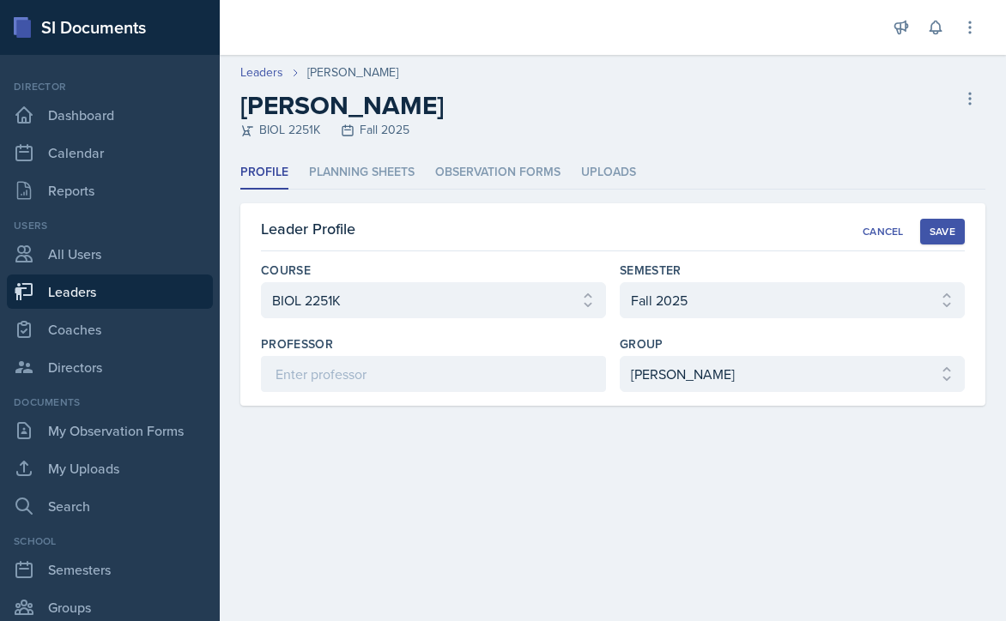
click at [943, 229] on div "Save" at bounding box center [942, 232] width 26 height 14
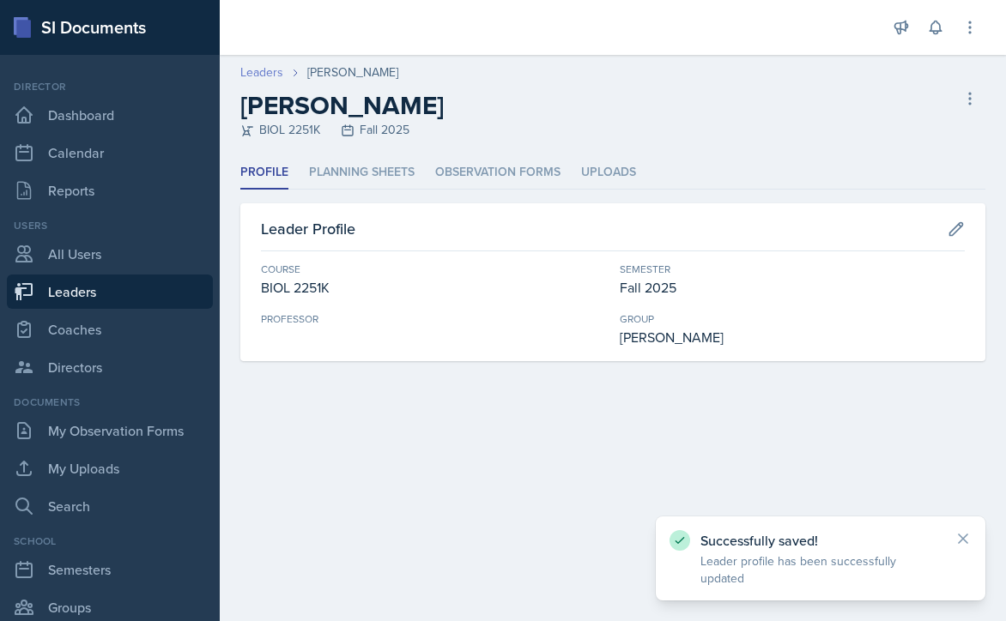
click at [263, 71] on link "Leaders" at bounding box center [261, 72] width 43 height 18
select select "986fdc3e-2246-4ffd-9cb8-78666de4ebed"
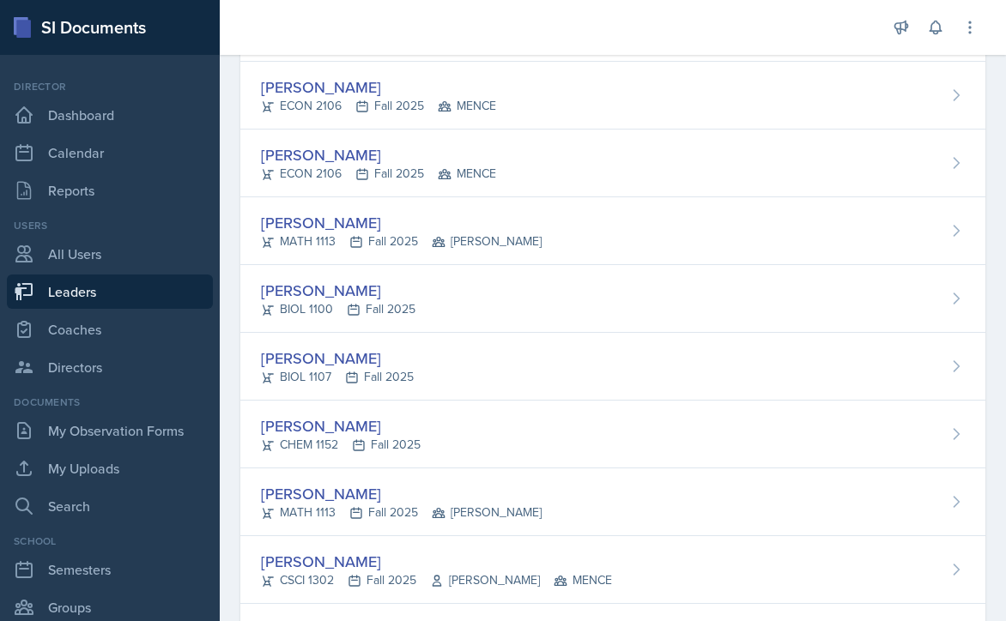
scroll to position [2059, 0]
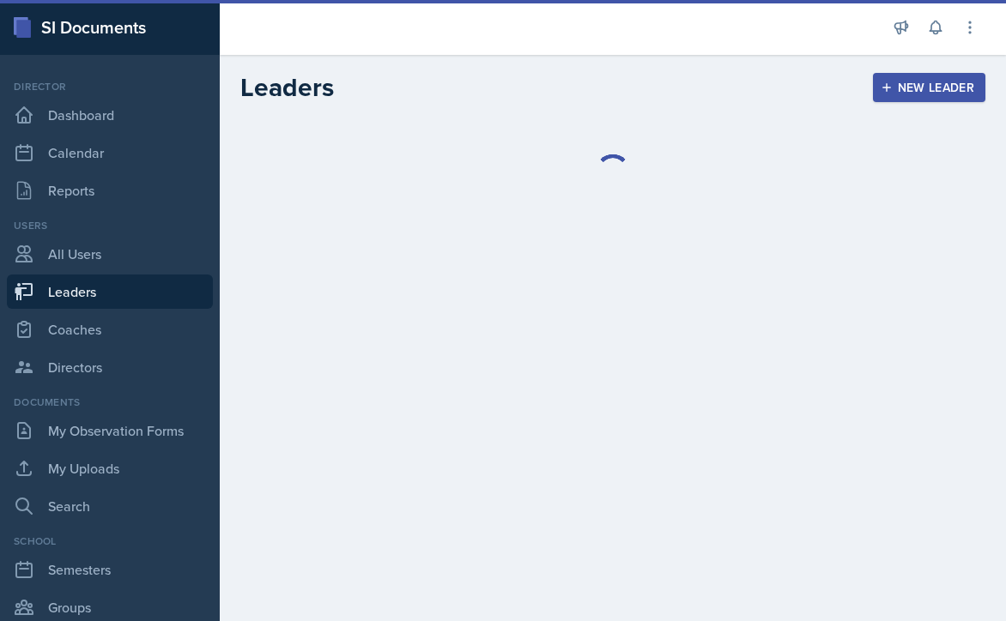
select select "986fdc3e-2246-4ffd-9cb8-78666de4ebed"
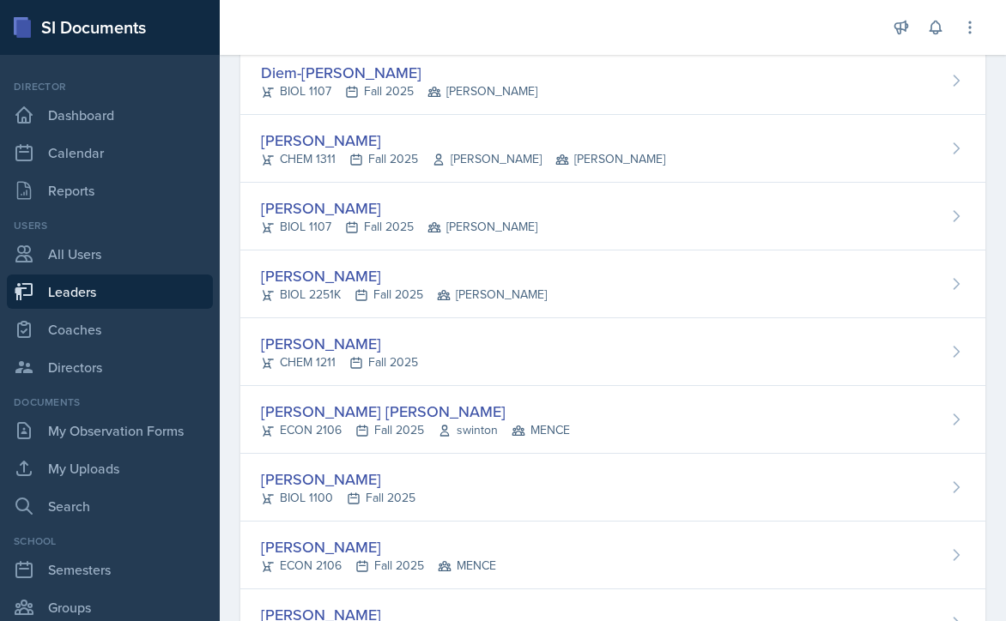
scroll to position [1630, 0]
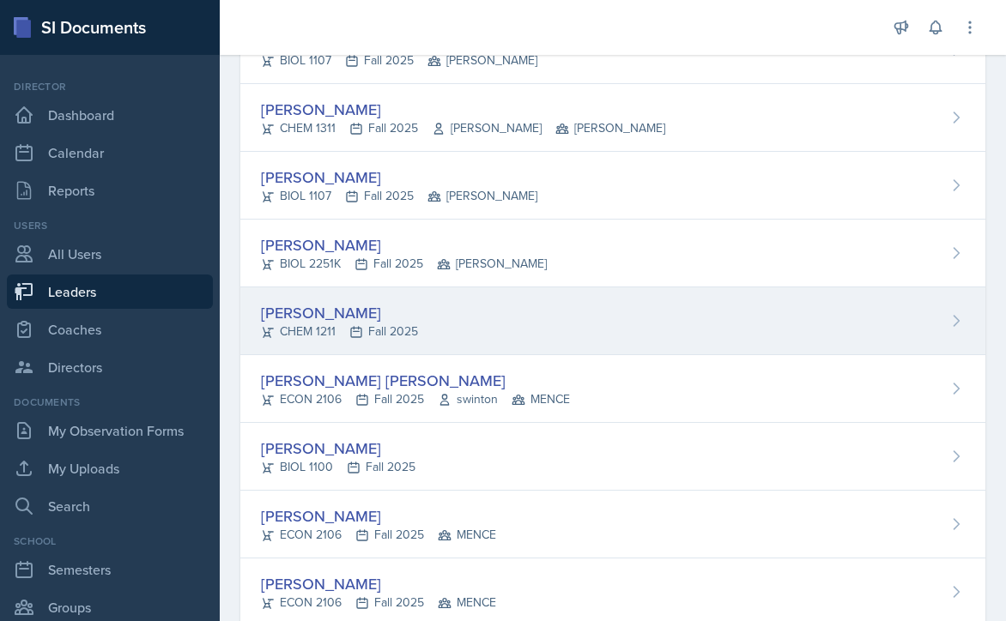
click at [459, 318] on div "Ellie Hopkins CHEM 1211 Fall 2025" at bounding box center [612, 321] width 745 height 68
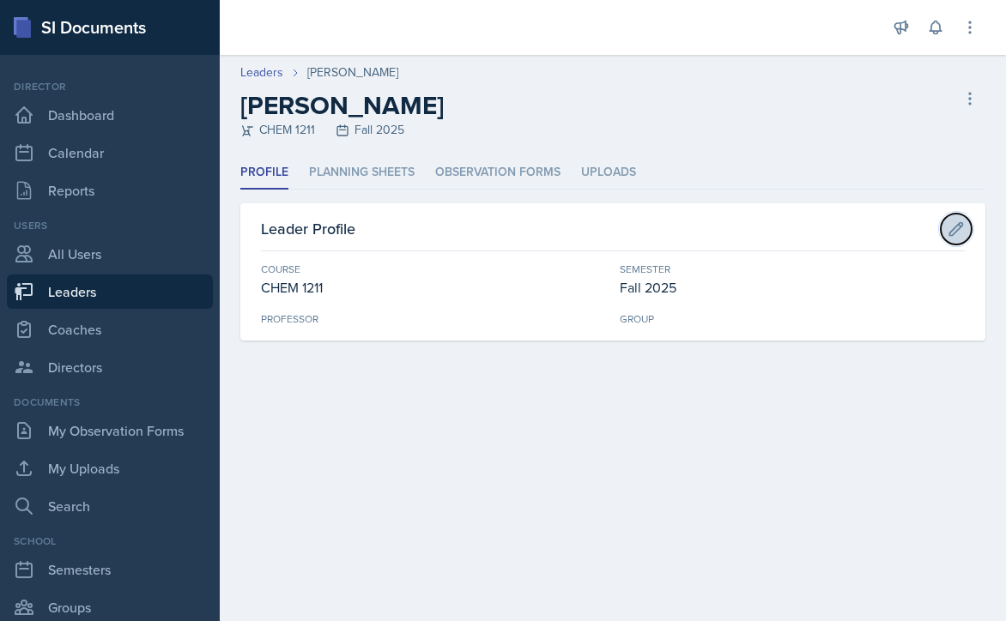
click at [960, 223] on icon at bounding box center [955, 229] width 17 height 17
select select "f563b5ee-2306-4600-b49e-4e785f6b30e5"
select select "986fdc3e-2246-4ffd-9cb8-78666de4ebed"
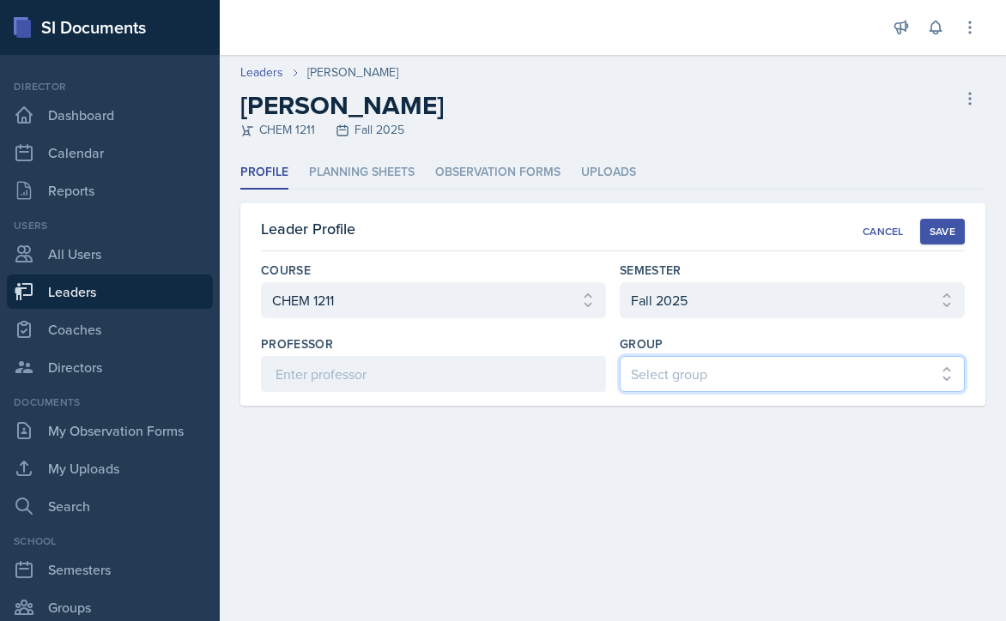
click at [863, 381] on select "Select group [PERSON_NAME] [PERSON_NAME] MENCE" at bounding box center [792, 374] width 345 height 36
select select "9b87640f-6d85-459b-8e62-c3d1492c2763"
click at [620, 356] on select "Select group [PERSON_NAME] [PERSON_NAME] MENCE" at bounding box center [792, 374] width 345 height 36
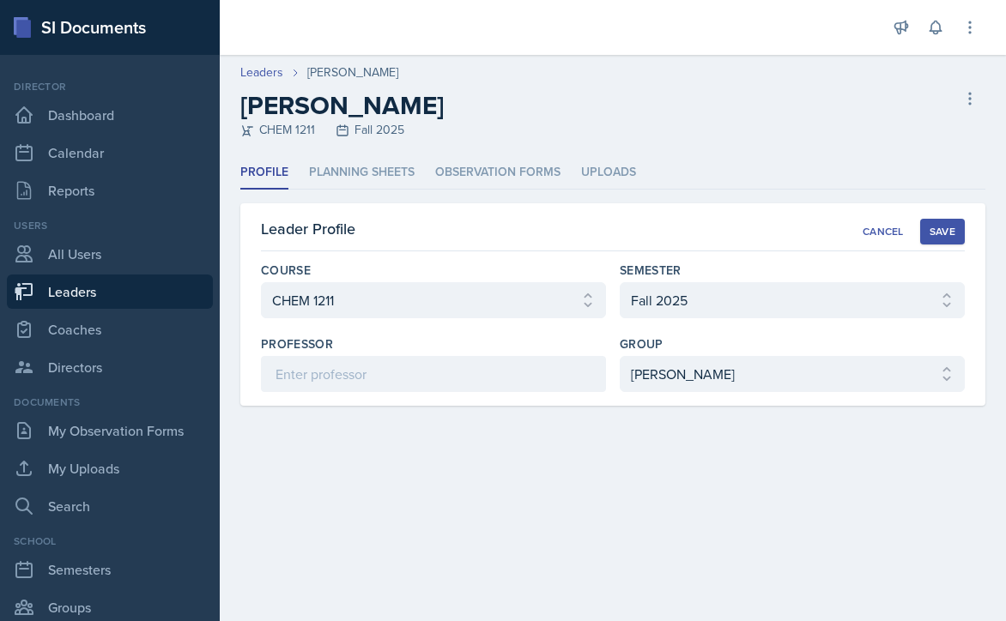
click at [931, 227] on div "Save" at bounding box center [942, 232] width 26 height 14
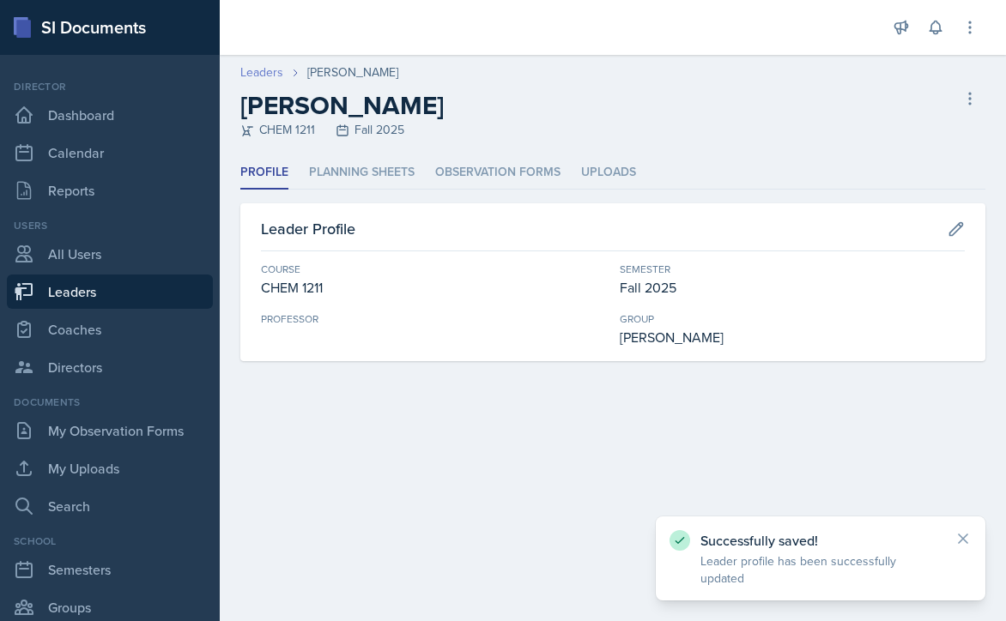
click at [264, 74] on link "Leaders" at bounding box center [261, 72] width 43 height 18
select select "986fdc3e-2246-4ffd-9cb8-78666de4ebed"
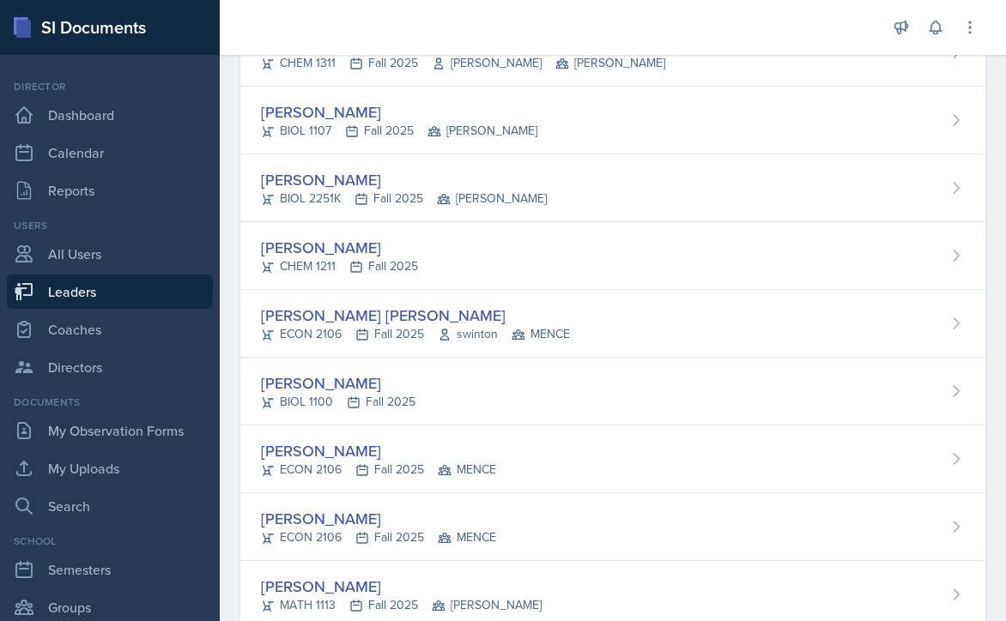
scroll to position [1716, 0]
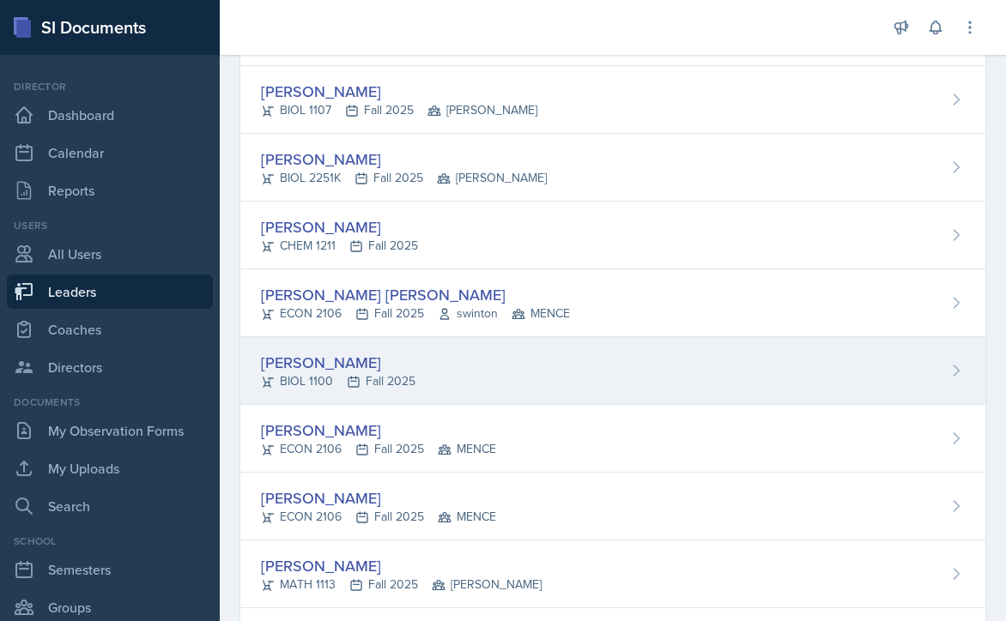
click at [475, 373] on div "Katie Ingraham BIOL 1100 Fall 2025" at bounding box center [612, 371] width 745 height 68
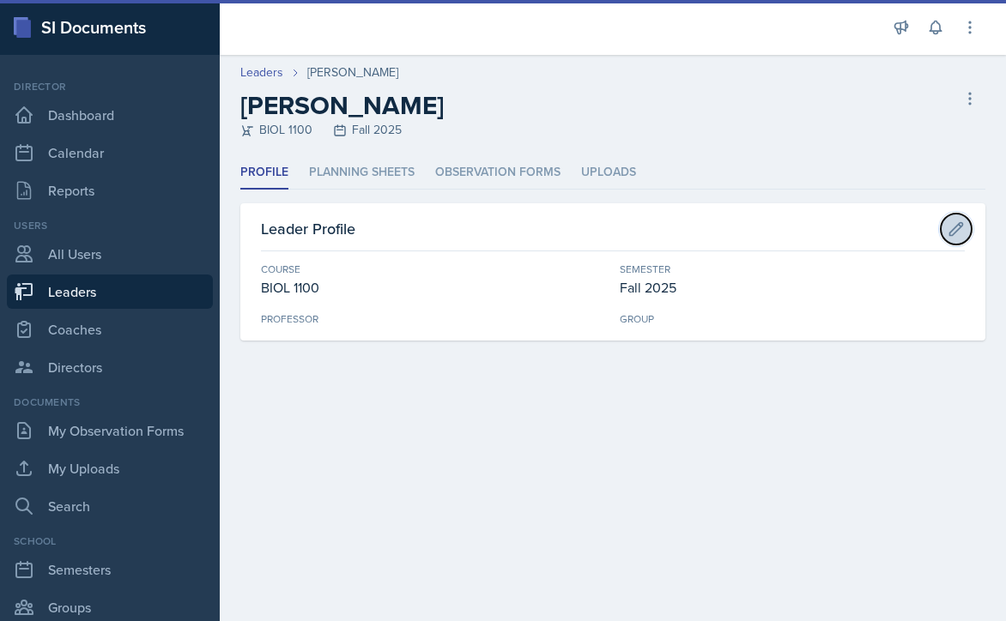
click at [951, 233] on icon at bounding box center [955, 229] width 17 height 17
select select "36541d13-729a-45ef-a9cb-922687840166"
select select "986fdc3e-2246-4ffd-9cb8-78666de4ebed"
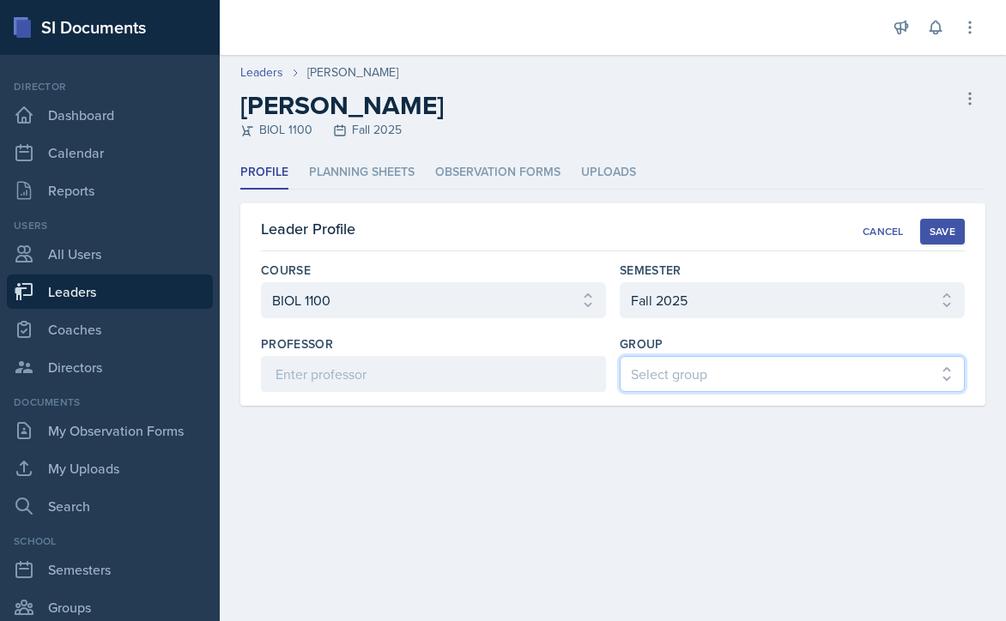
click at [750, 372] on select "Select group [PERSON_NAME] [PERSON_NAME] MENCE" at bounding box center [792, 374] width 345 height 36
select select "9b87640f-6d85-459b-8e62-c3d1492c2763"
click at [620, 356] on select "Select group [PERSON_NAME] [PERSON_NAME] MENCE" at bounding box center [792, 374] width 345 height 36
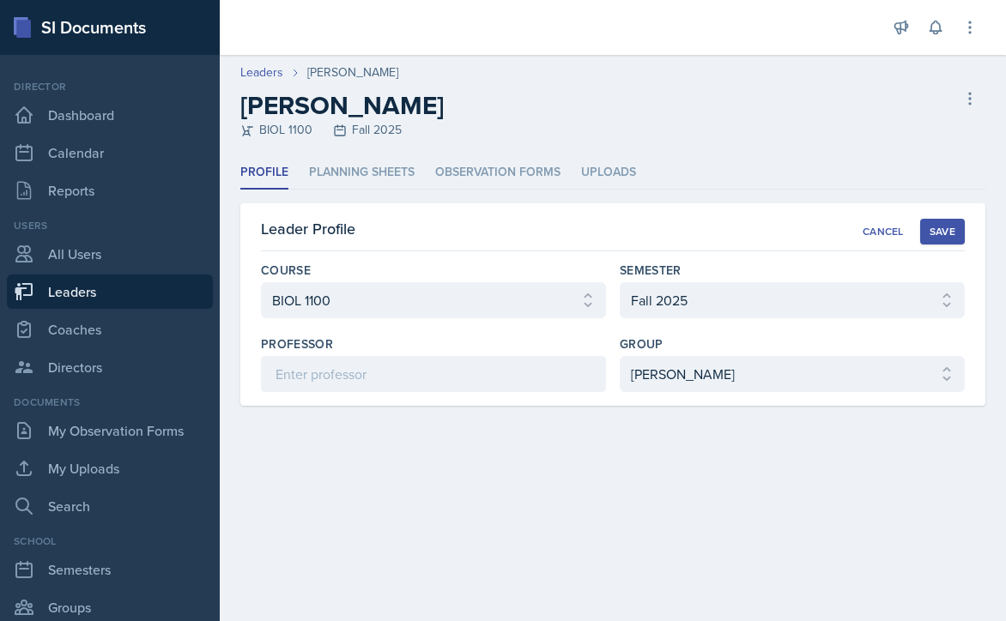
click at [936, 227] on div "Save" at bounding box center [942, 232] width 26 height 14
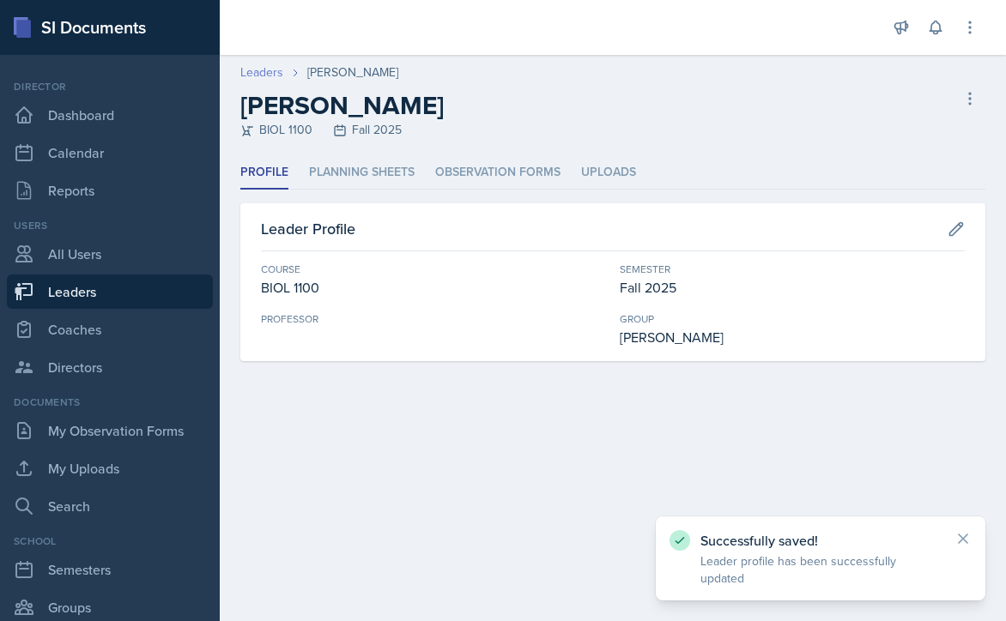
click at [269, 71] on link "Leaders" at bounding box center [261, 72] width 43 height 18
select select "986fdc3e-2246-4ffd-9cb8-78666de4ebed"
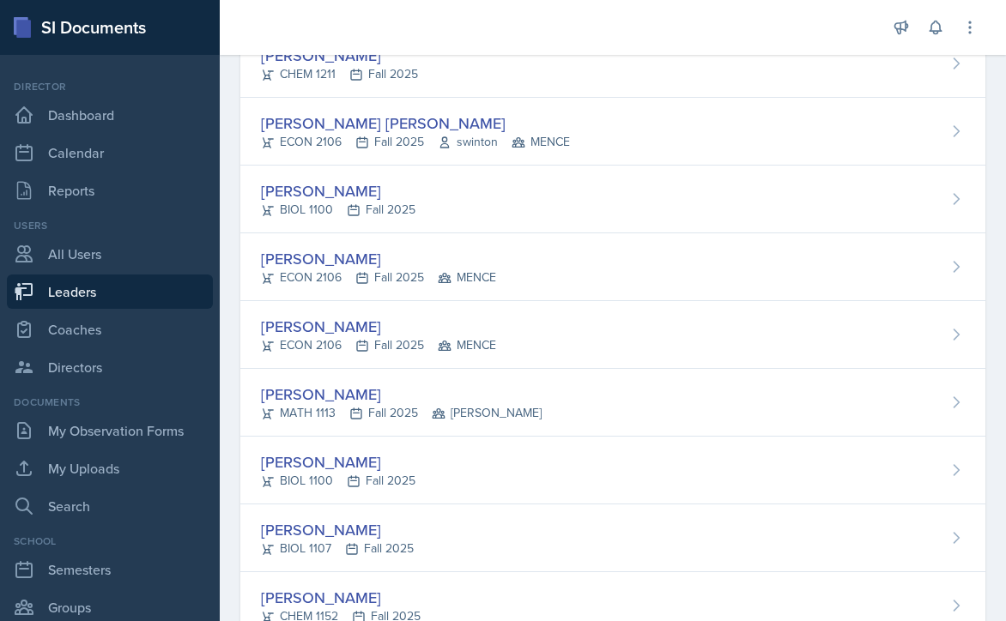
scroll to position [1974, 0]
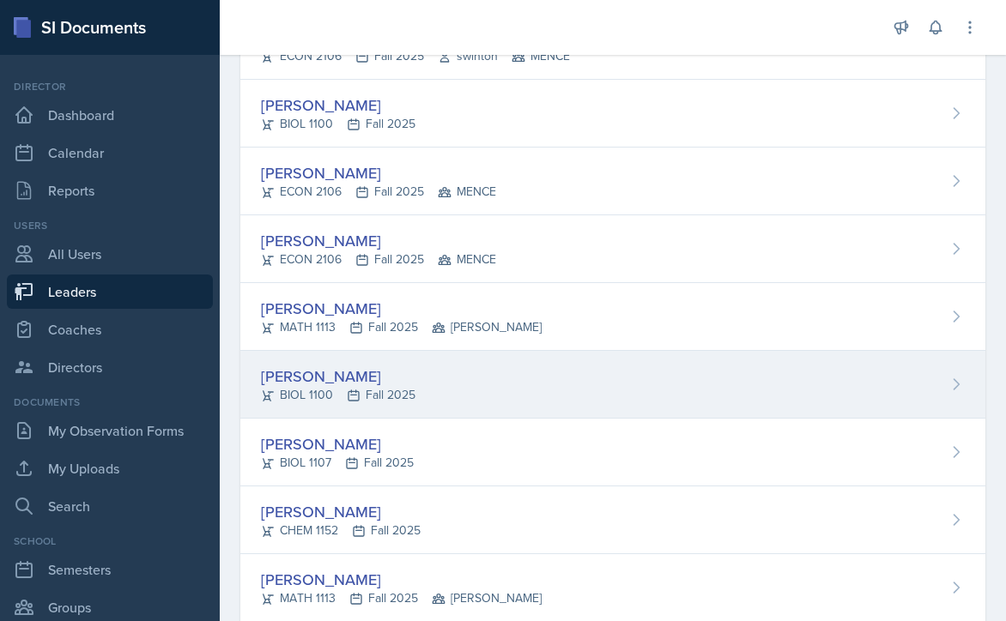
click at [542, 380] on div "Ellie Lahey BIOL 1100 Fall 2025" at bounding box center [612, 385] width 745 height 68
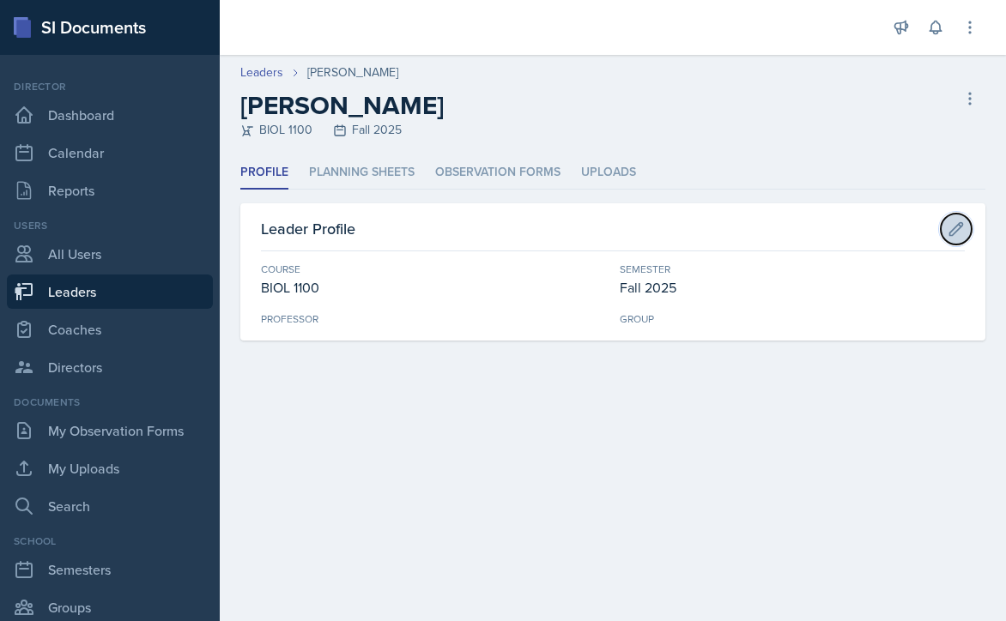
click at [955, 229] on icon at bounding box center [955, 229] width 17 height 17
select select "36541d13-729a-45ef-a9cb-922687840166"
select select "986fdc3e-2246-4ffd-9cb8-78666de4ebed"
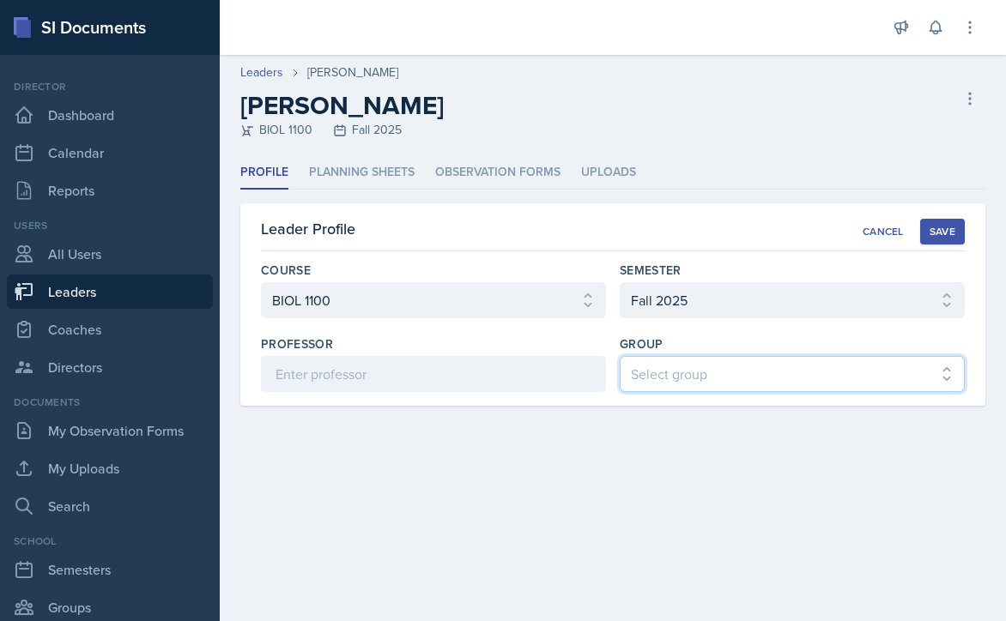
click at [747, 377] on select "Select group [PERSON_NAME] [PERSON_NAME] MENCE" at bounding box center [792, 374] width 345 height 36
select select "9b87640f-6d85-459b-8e62-c3d1492c2763"
click at [620, 356] on select "Select group [PERSON_NAME] [PERSON_NAME] MENCE" at bounding box center [792, 374] width 345 height 36
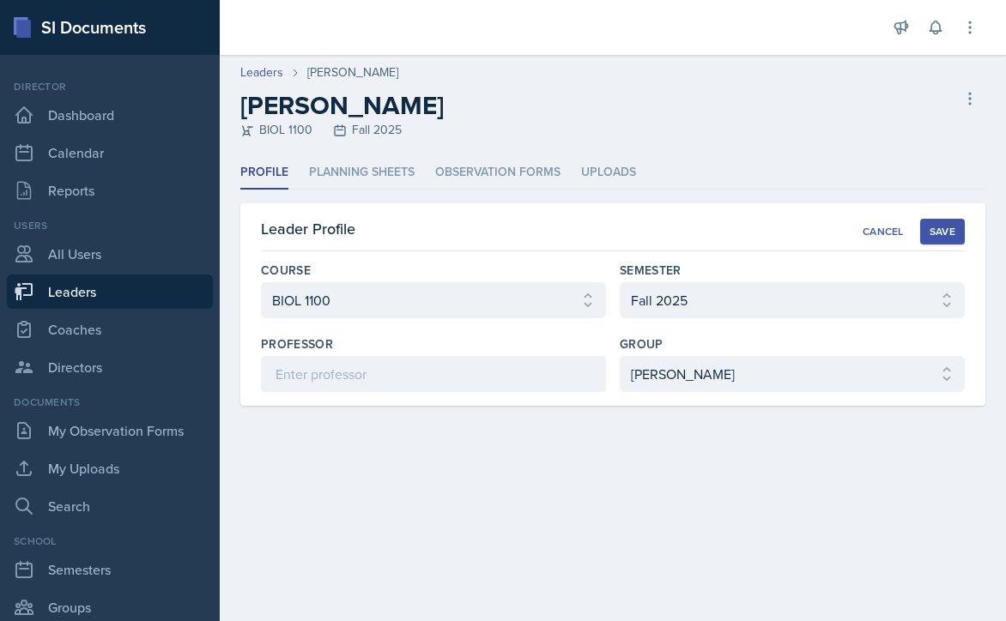
click at [943, 231] on div "Save" at bounding box center [942, 232] width 26 height 14
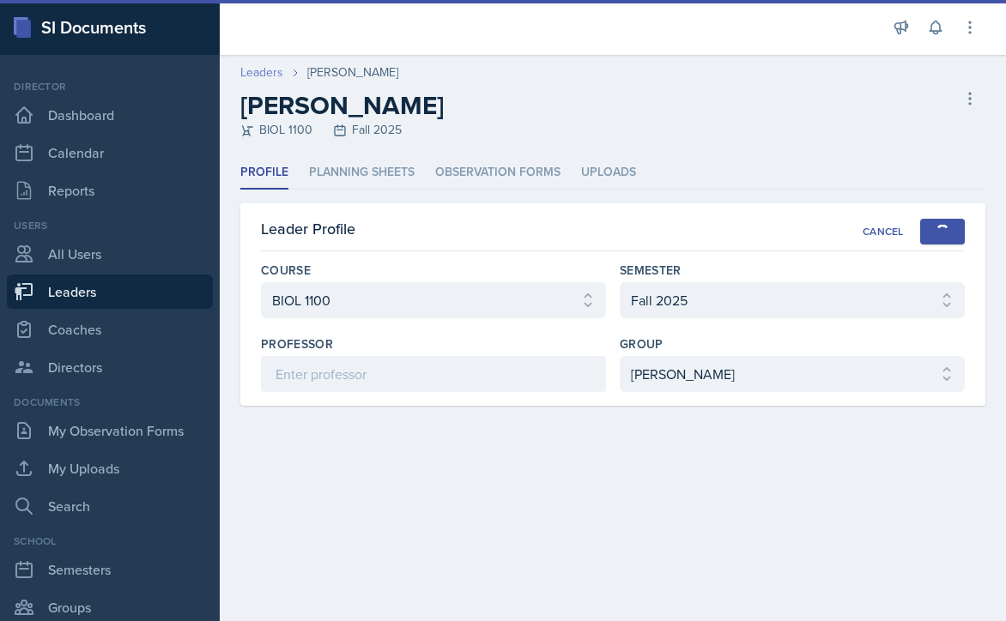
click at [262, 71] on link "Leaders" at bounding box center [261, 72] width 43 height 18
select select "986fdc3e-2246-4ffd-9cb8-78666de4ebed"
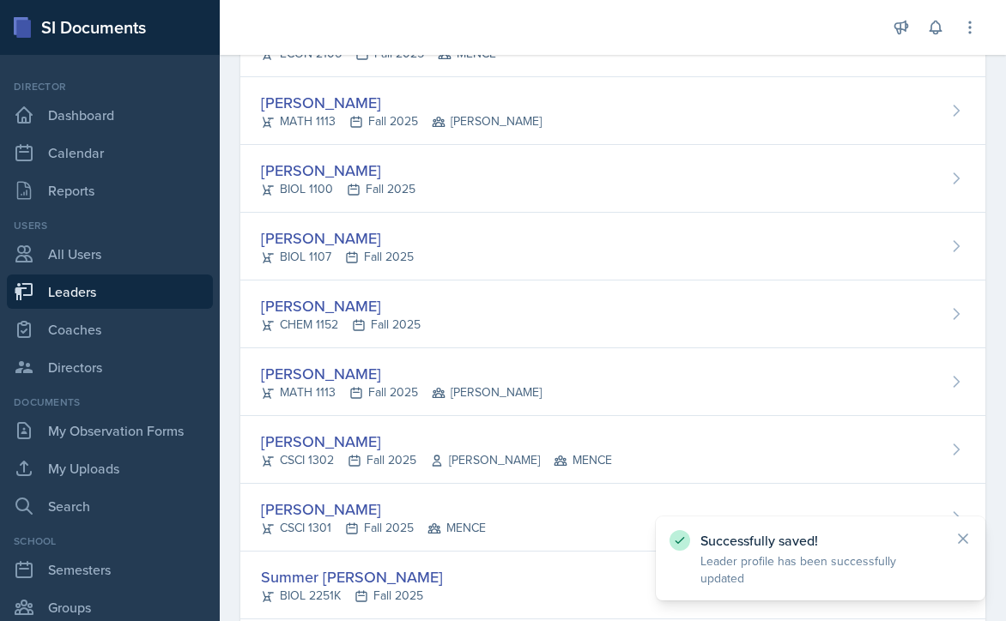
scroll to position [2231, 0]
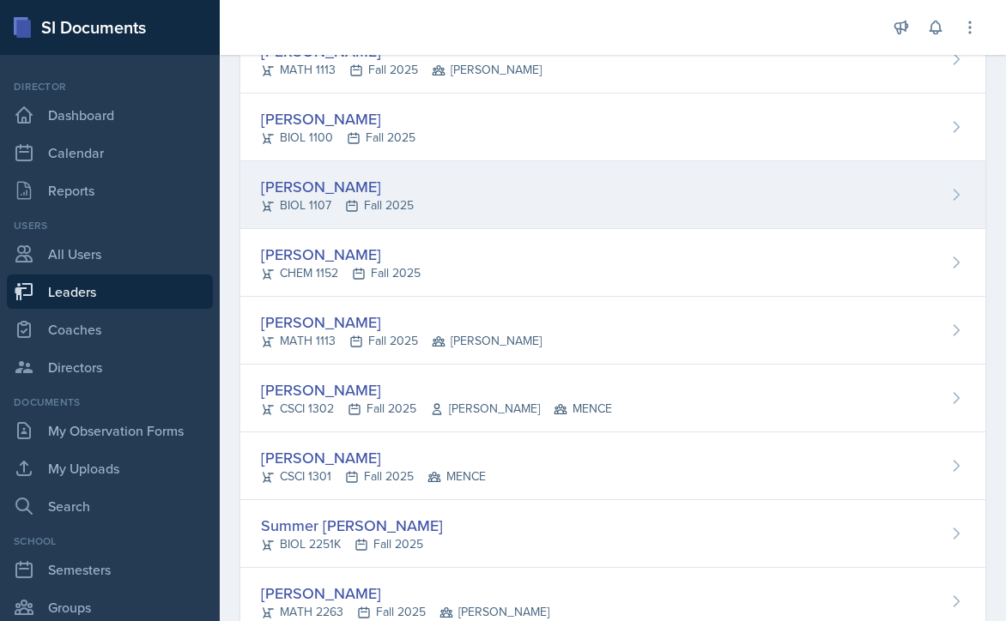
click at [523, 192] on div "Kanchan Laul BIOL 1107 Fall 2025" at bounding box center [612, 195] width 745 height 68
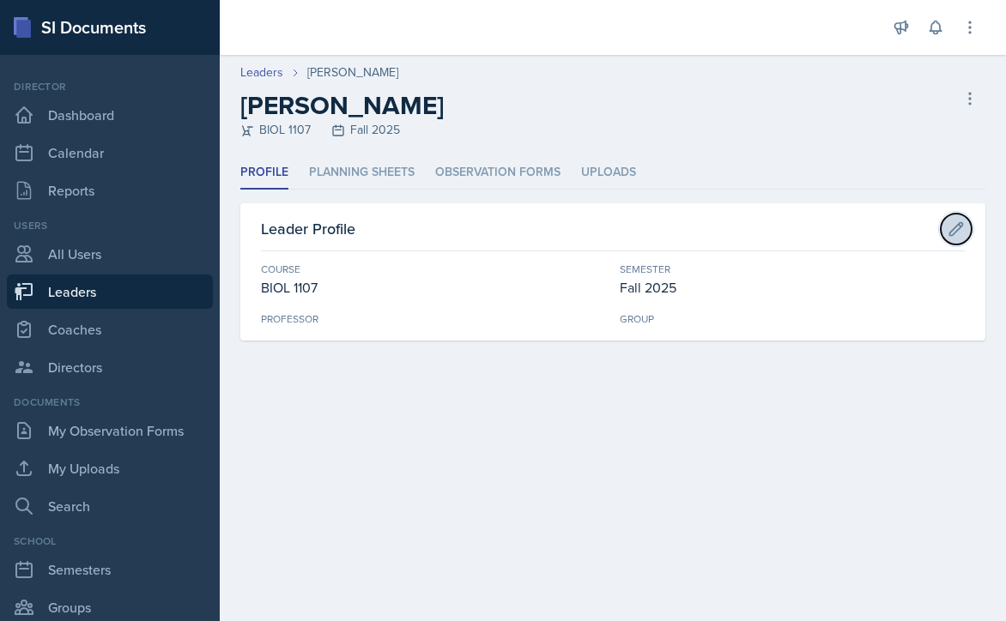
click at [958, 225] on icon at bounding box center [955, 229] width 17 height 17
select select "6d02d006-d2ce-4ab3-bc11-53b48f3c94ca"
select select "986fdc3e-2246-4ffd-9cb8-78666de4ebed"
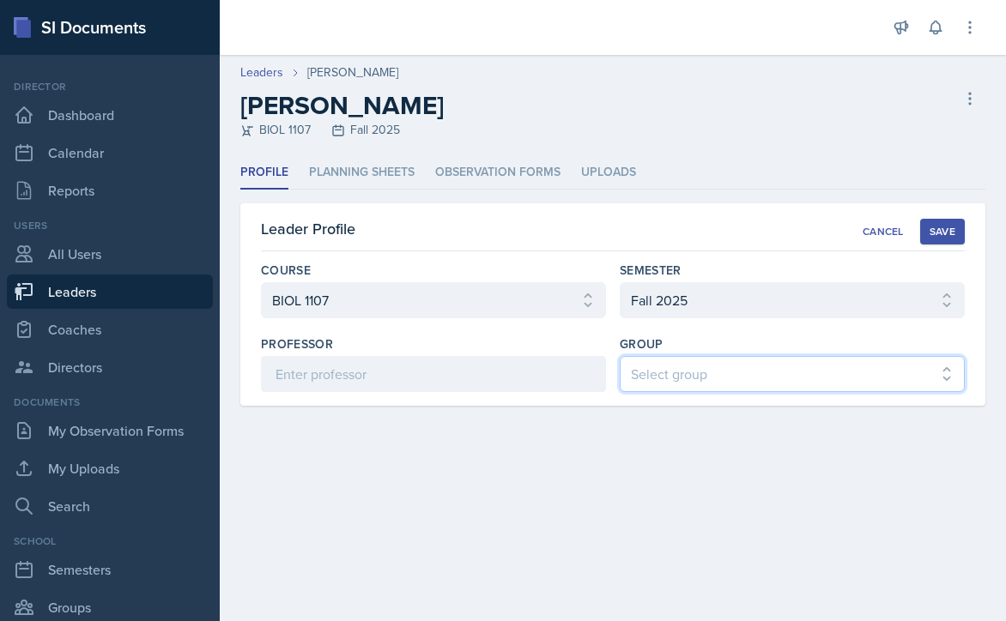
click at [762, 370] on select "Select group BECK MAPP MENCE" at bounding box center [792, 374] width 345 height 36
select select "9b87640f-6d85-459b-8e62-c3d1492c2763"
click at [620, 356] on select "Select group BECK MAPP MENCE" at bounding box center [792, 374] width 345 height 36
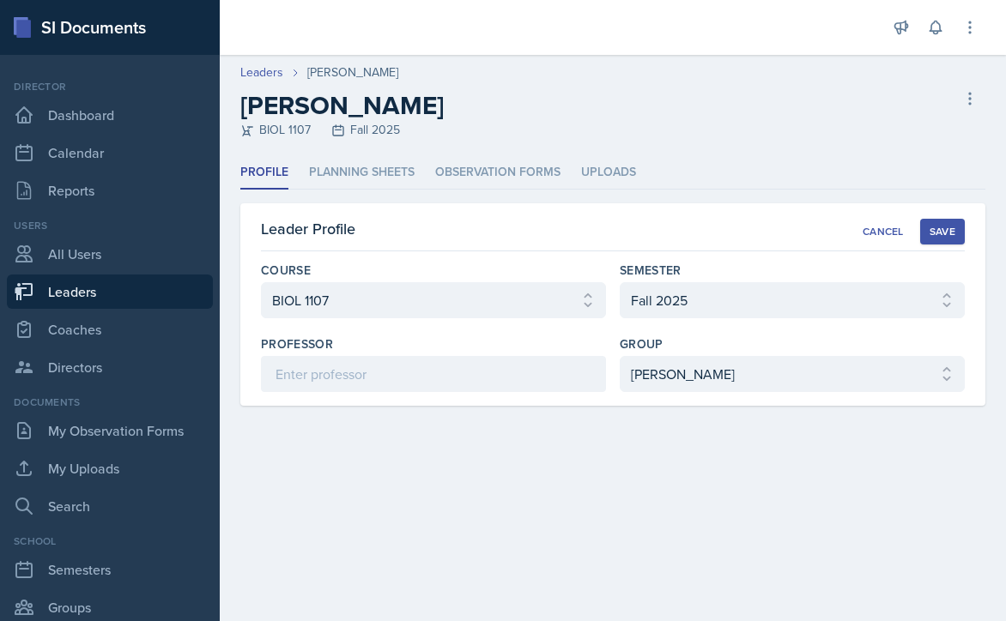
click at [947, 229] on div "Save" at bounding box center [942, 232] width 26 height 14
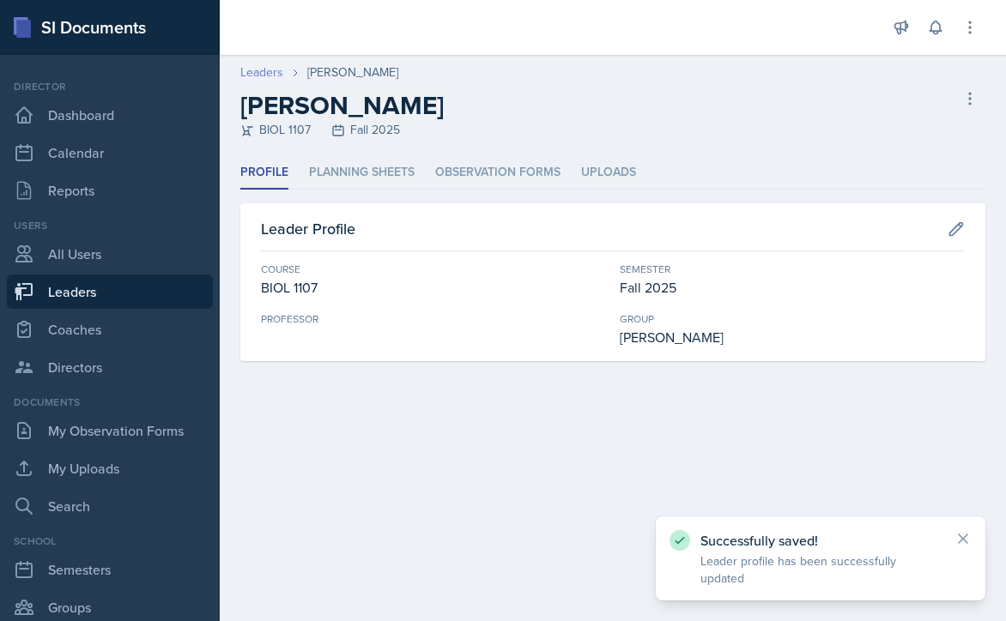
click at [250, 72] on link "Leaders" at bounding box center [261, 72] width 43 height 18
select select "986fdc3e-2246-4ffd-9cb8-78666de4ebed"
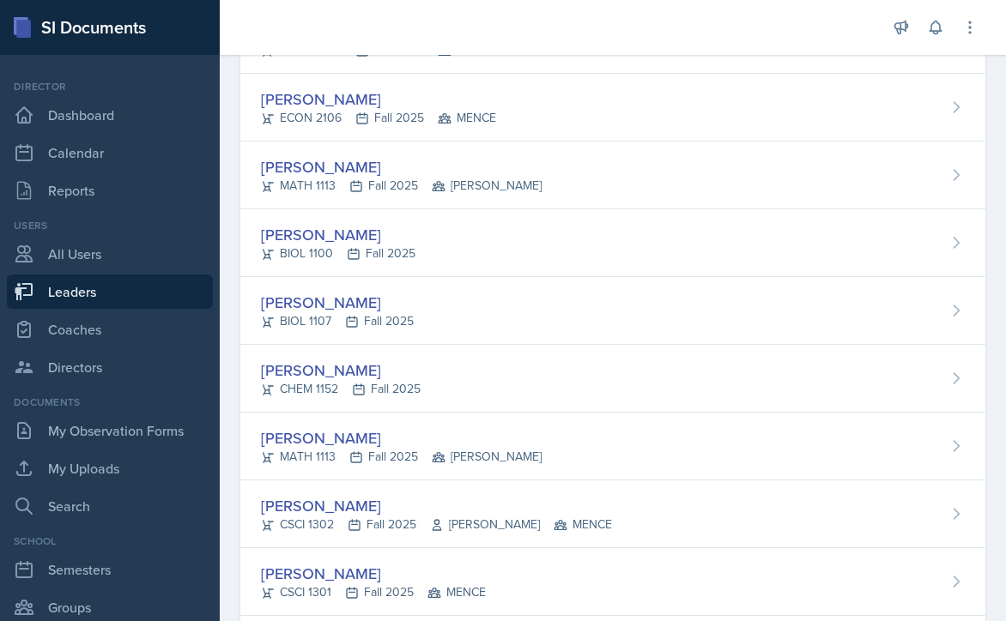
scroll to position [2145, 0]
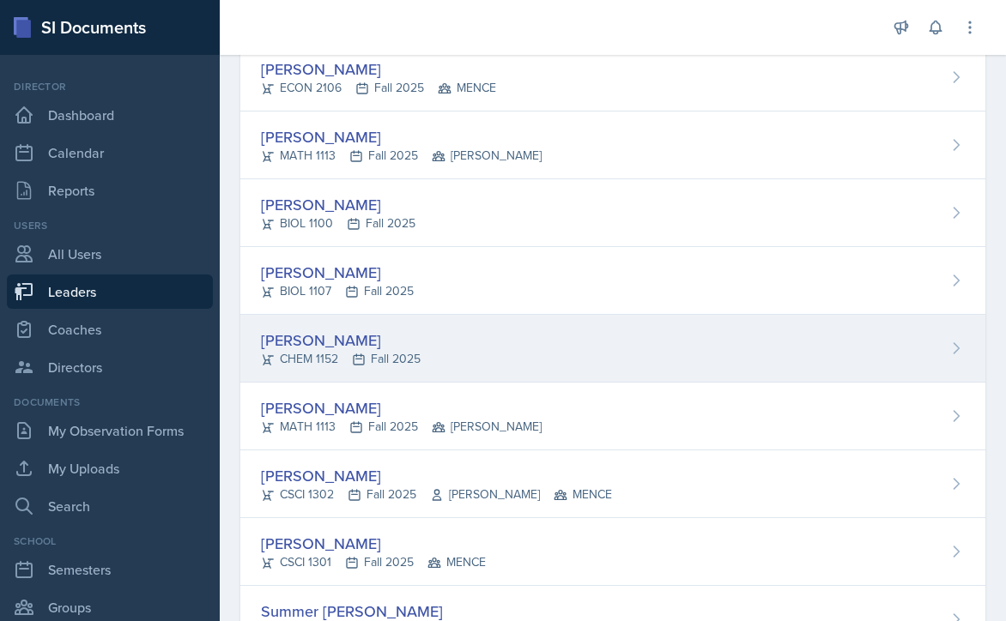
click at [499, 345] on div "Carsyn Lewis CHEM 1152 Fall 2025" at bounding box center [612, 349] width 745 height 68
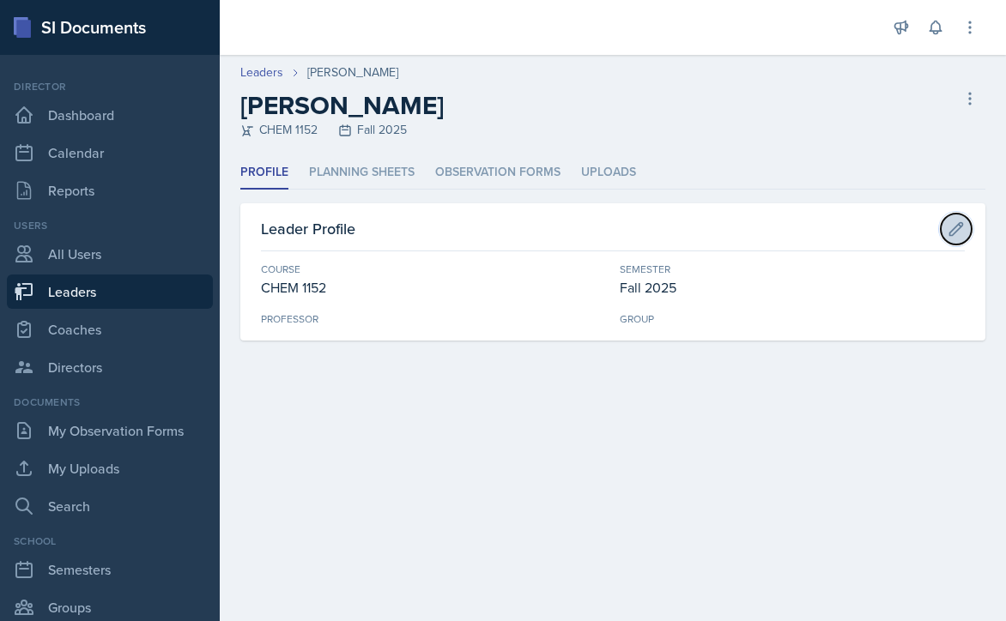
click at [961, 224] on icon at bounding box center [956, 228] width 13 height 13
select select "185b8e9b-55f4-4a59-9d4a-44f2f0c7e695"
select select "986fdc3e-2246-4ffd-9cb8-78666de4ebed"
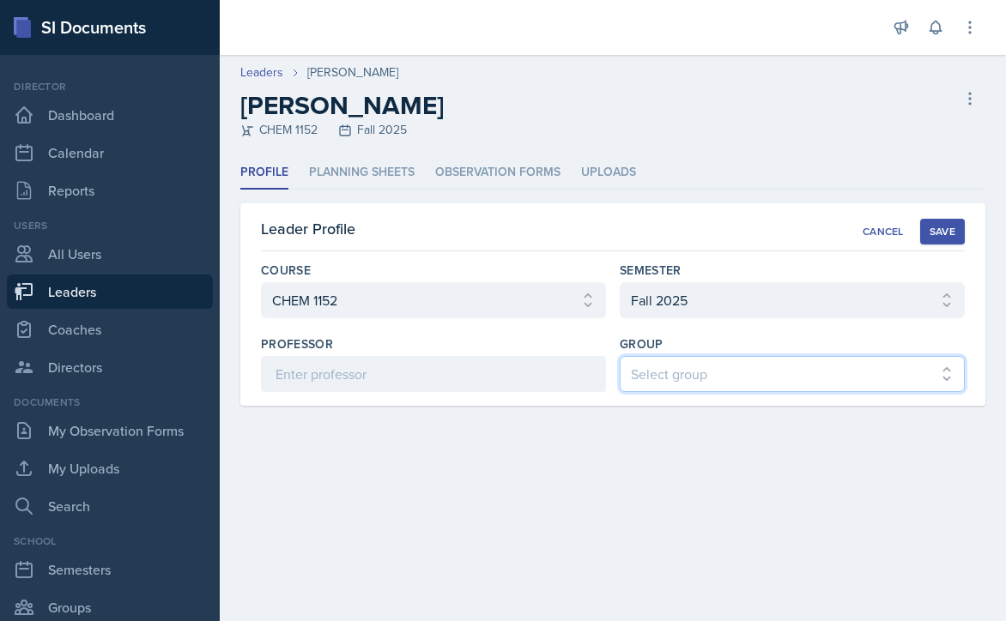
click at [759, 371] on select "Select group BECK MAPP MENCE" at bounding box center [792, 374] width 345 height 36
select select "9b87640f-6d85-459b-8e62-c3d1492c2763"
click at [620, 356] on select "Select group BECK MAPP MENCE" at bounding box center [792, 374] width 345 height 36
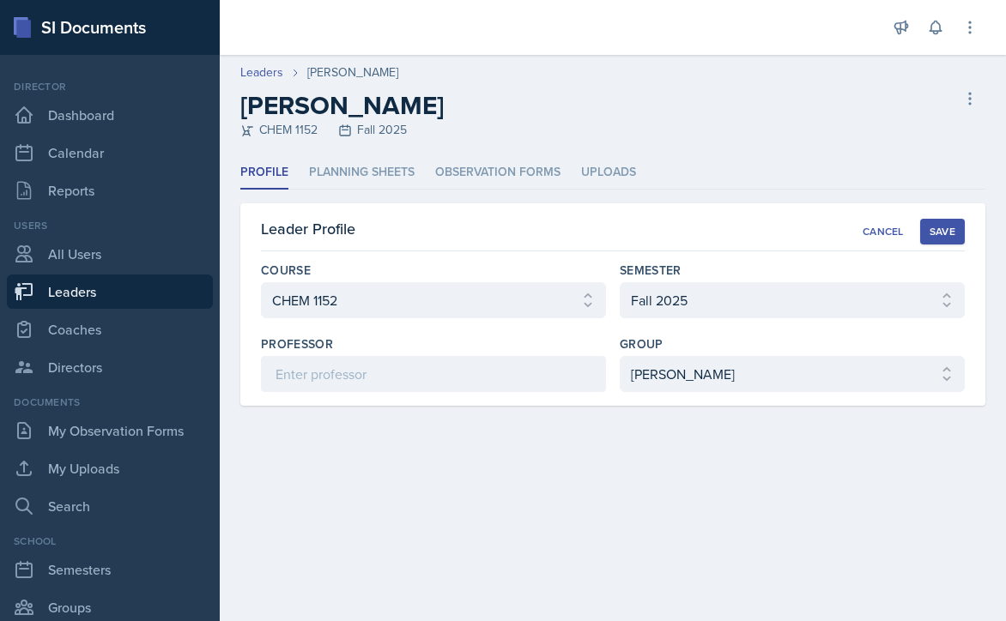
click at [936, 233] on div "Save" at bounding box center [942, 232] width 26 height 14
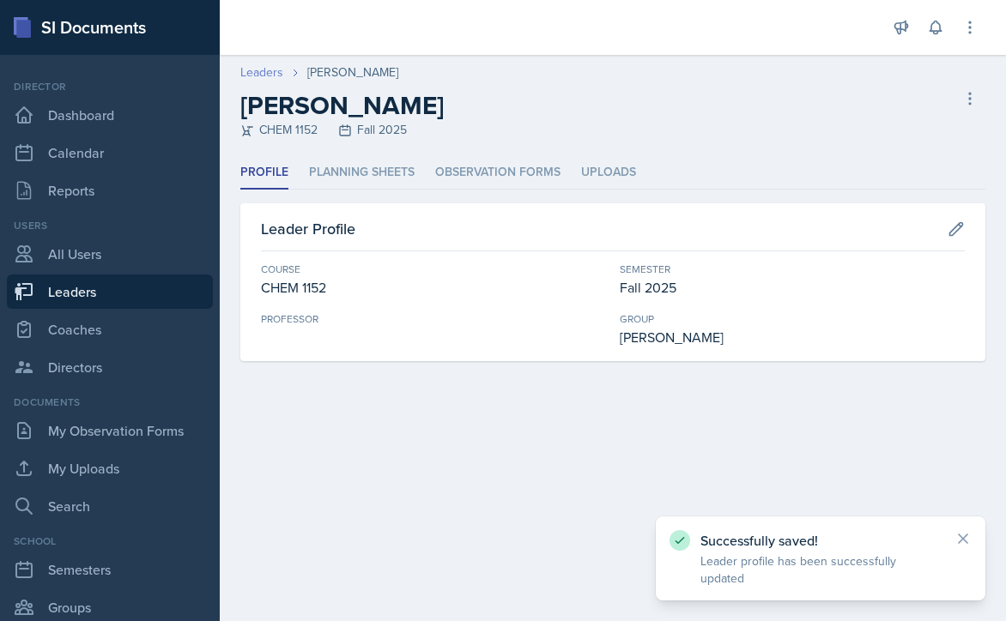
click at [254, 70] on link "Leaders" at bounding box center [261, 72] width 43 height 18
select select "986fdc3e-2246-4ffd-9cb8-78666de4ebed"
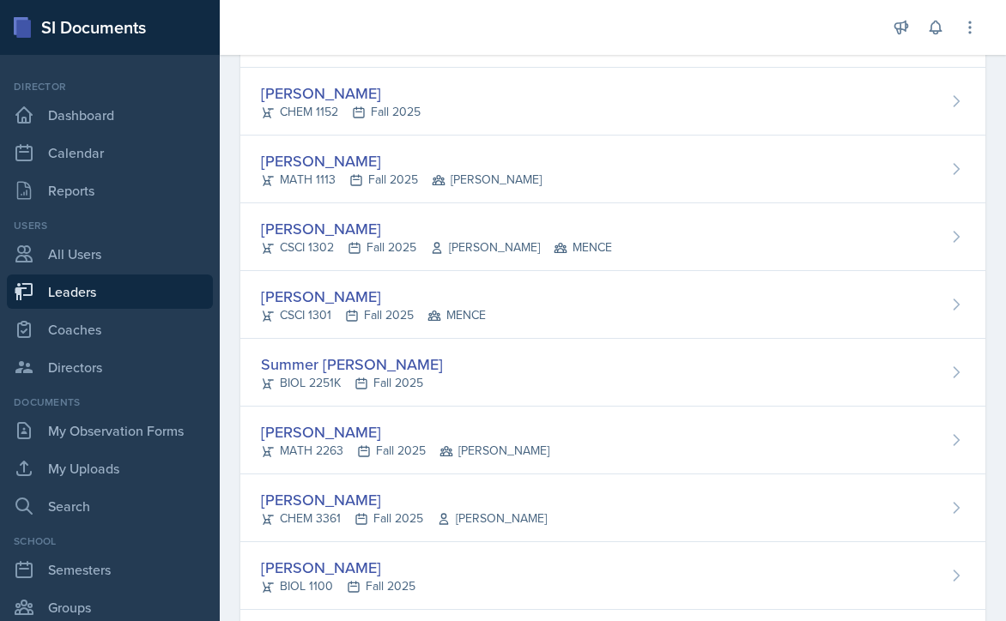
scroll to position [2403, 0]
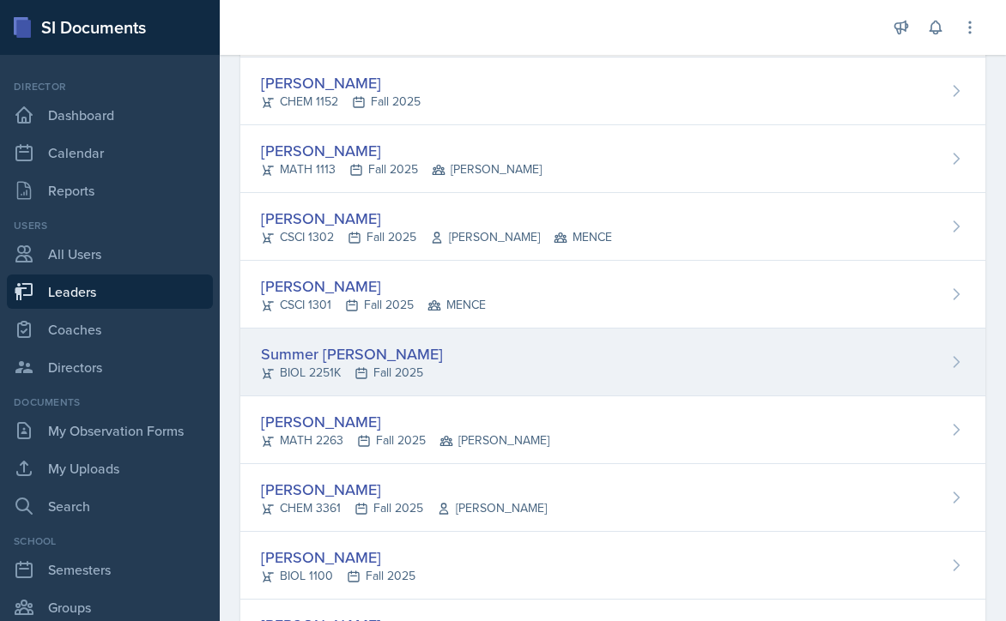
click at [501, 351] on div "Summer Morse BIOL 2251K Fall 2025" at bounding box center [612, 363] width 745 height 68
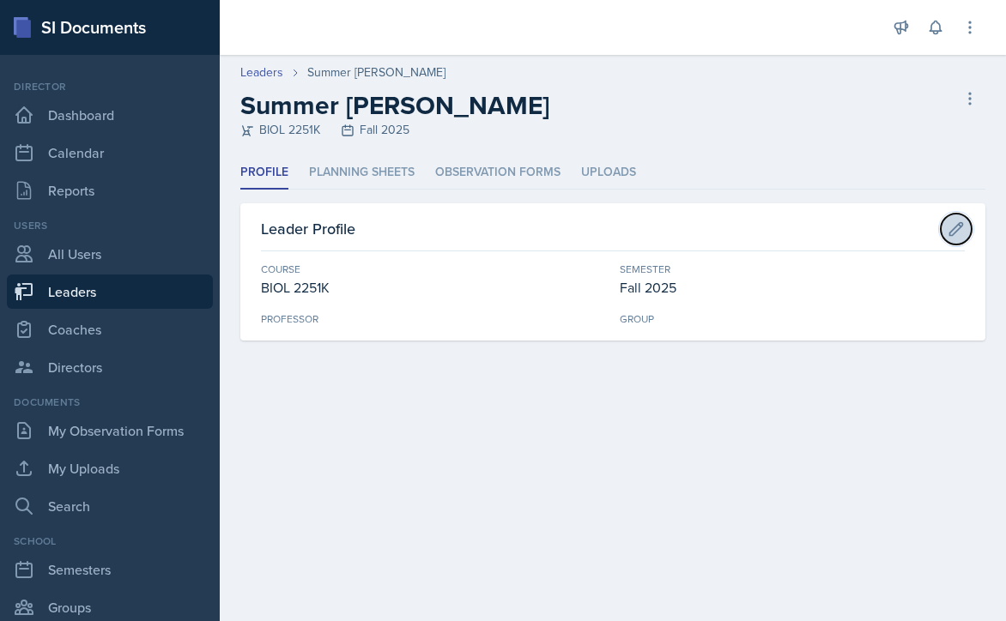
click at [949, 222] on icon at bounding box center [955, 229] width 17 height 17
select select "0962fe08-ee06-47f9-81f7-2fff629c3db1"
select select "986fdc3e-2246-4ffd-9cb8-78666de4ebed"
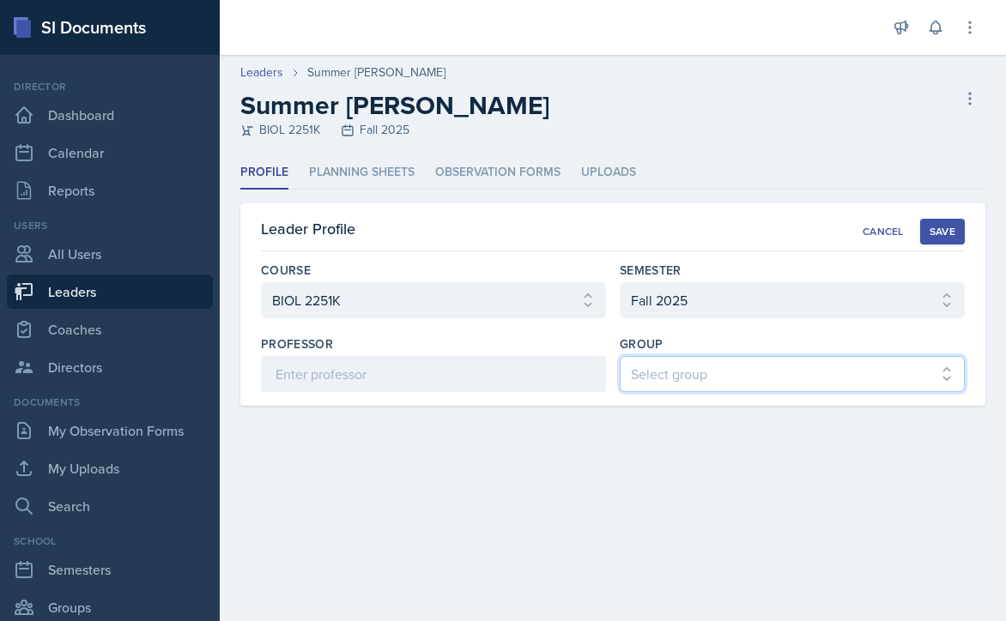
click at [752, 377] on select "Select group BECK MAPP MENCE" at bounding box center [792, 374] width 345 height 36
select select "9b87640f-6d85-459b-8e62-c3d1492c2763"
click at [620, 356] on select "Select group BECK MAPP MENCE" at bounding box center [792, 374] width 345 height 36
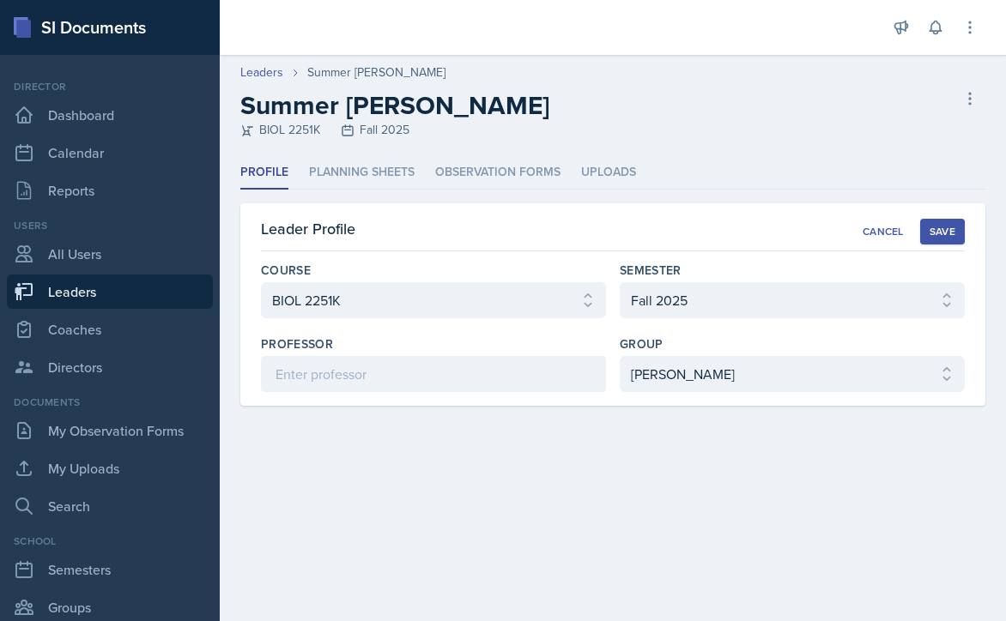
click at [942, 226] on div "Save" at bounding box center [942, 232] width 26 height 14
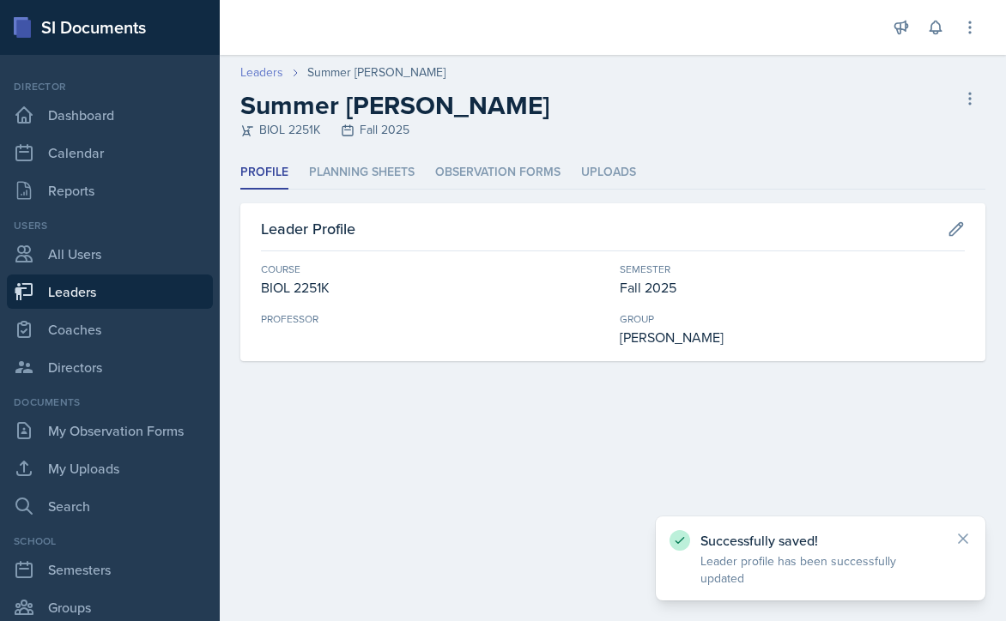
click at [263, 68] on link "Leaders" at bounding box center [261, 72] width 43 height 18
select select "986fdc3e-2246-4ffd-9cb8-78666de4ebed"
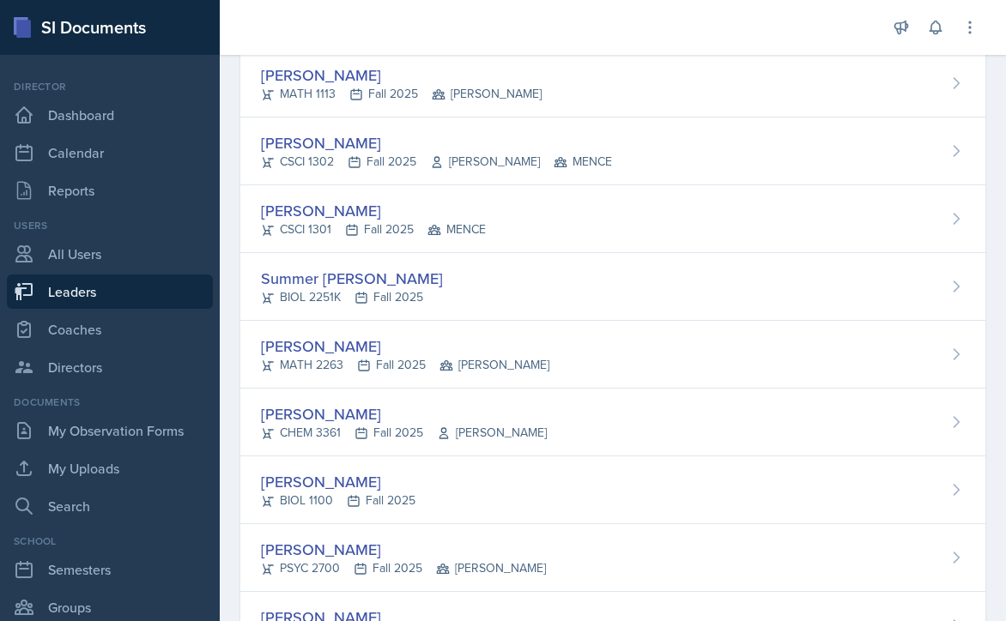
scroll to position [2488, 0]
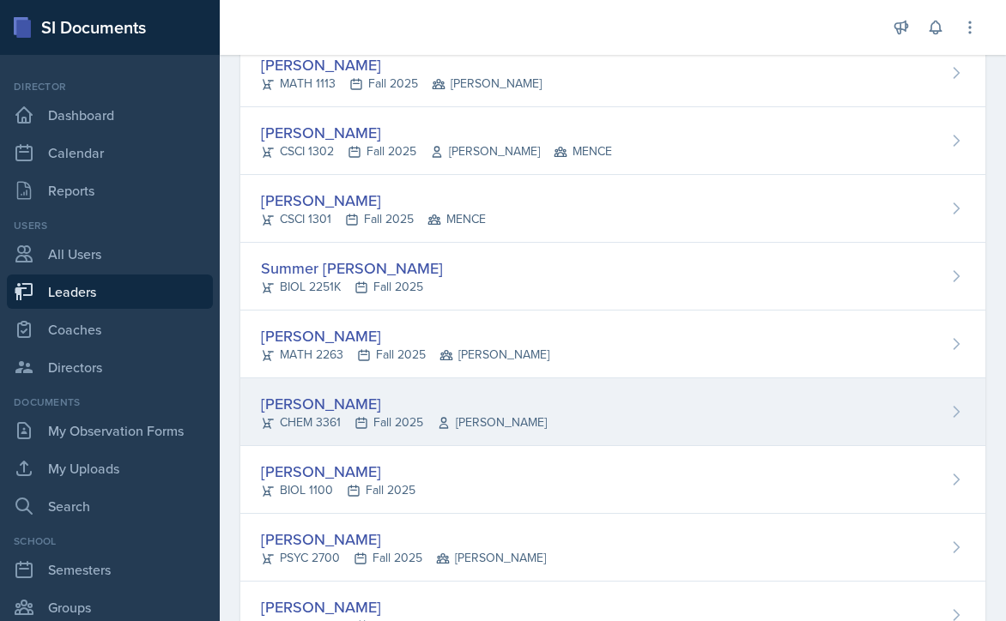
click at [642, 411] on div "Romanee Murillo CHEM 3361 Fall 2025 Gamage" at bounding box center [612, 412] width 745 height 68
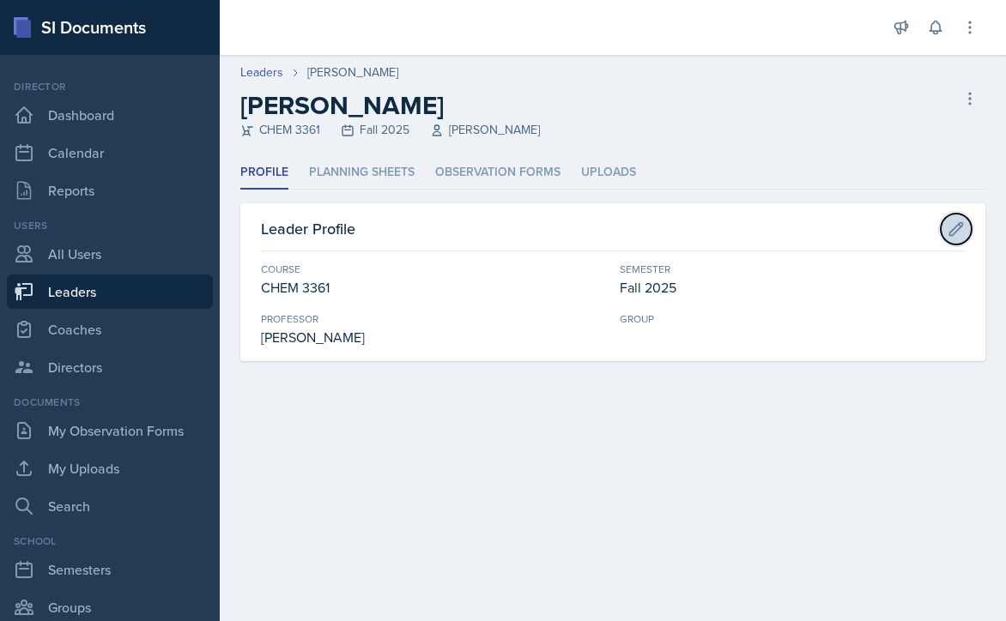
click at [955, 232] on icon at bounding box center [956, 228] width 13 height 13
select select "b8b24a39-b8b2-4597-9e8c-92b6b9994cd0"
select select "986fdc3e-2246-4ffd-9cb8-78666de4ebed"
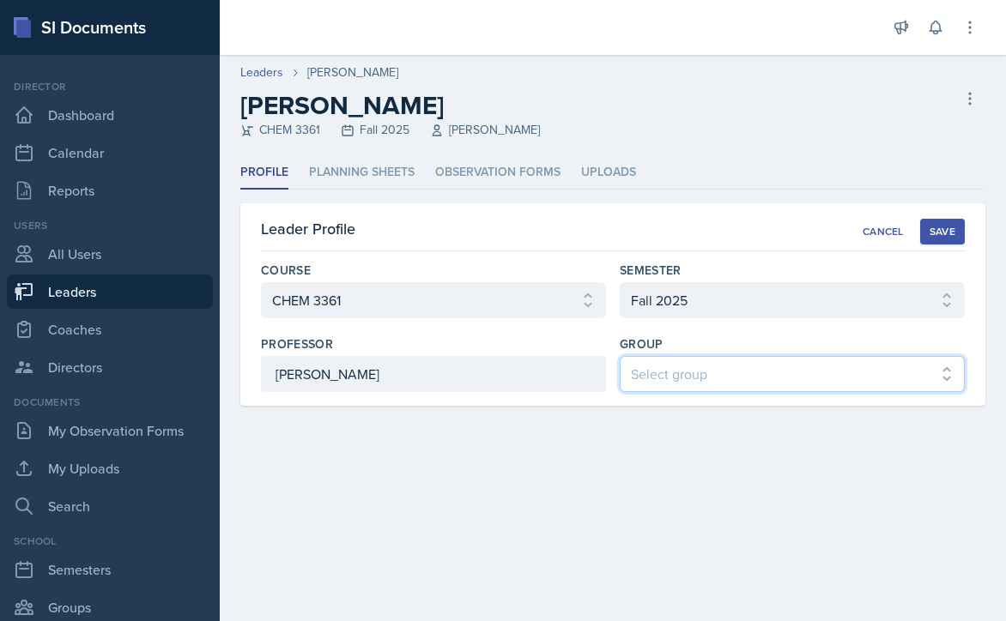
click at [787, 370] on select "Select group BECK MAPP MENCE" at bounding box center [792, 374] width 345 height 36
select select "9b87640f-6d85-459b-8e62-c3d1492c2763"
click at [620, 356] on select "Select group BECK MAPP MENCE" at bounding box center [792, 374] width 345 height 36
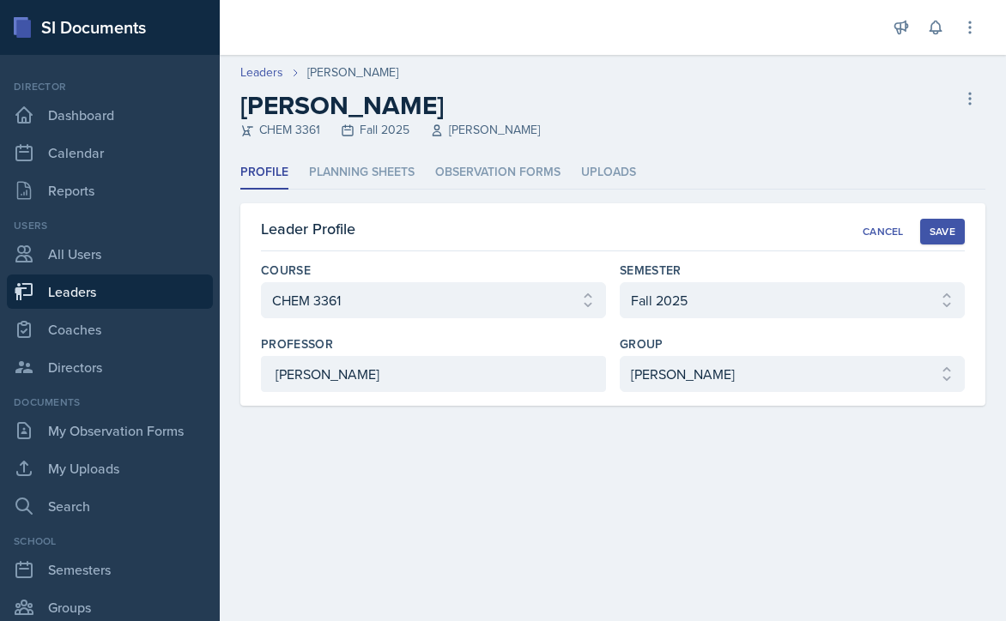
click at [946, 231] on div "Save" at bounding box center [942, 232] width 26 height 14
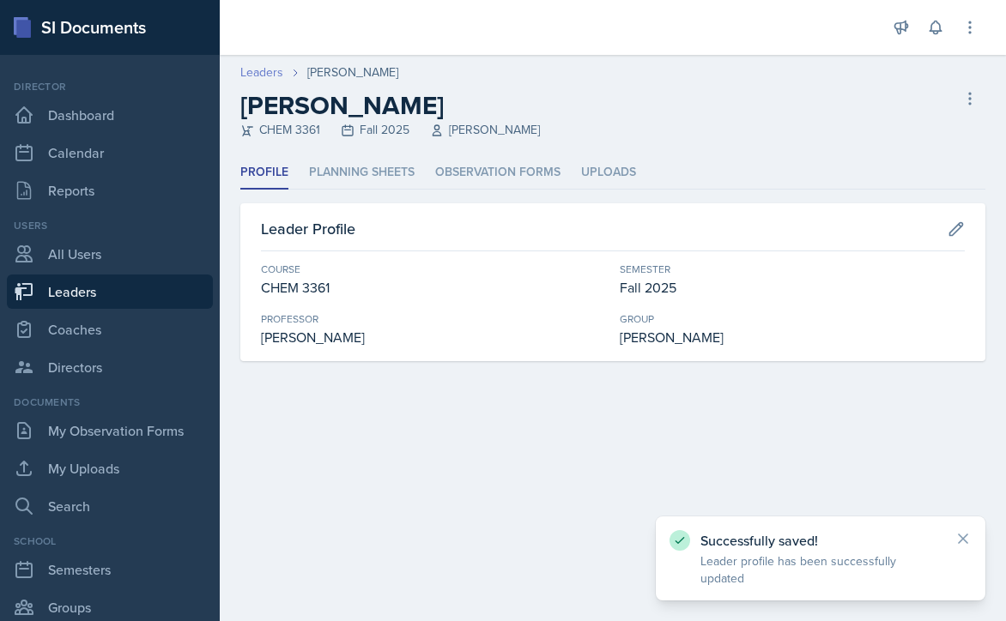
click at [266, 74] on link "Leaders" at bounding box center [261, 72] width 43 height 18
select select "986fdc3e-2246-4ffd-9cb8-78666de4ebed"
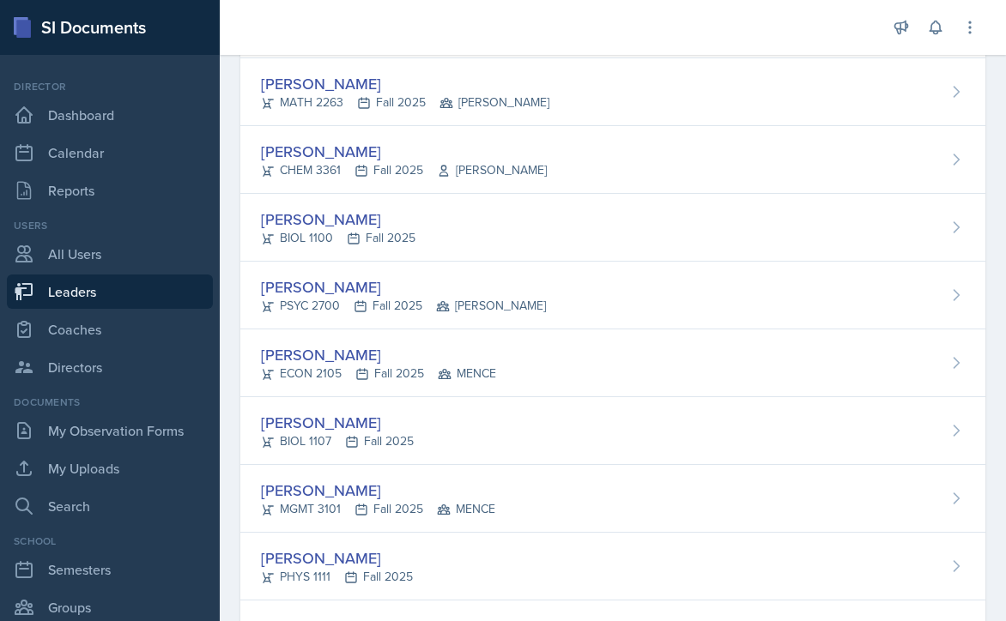
scroll to position [2746, 0]
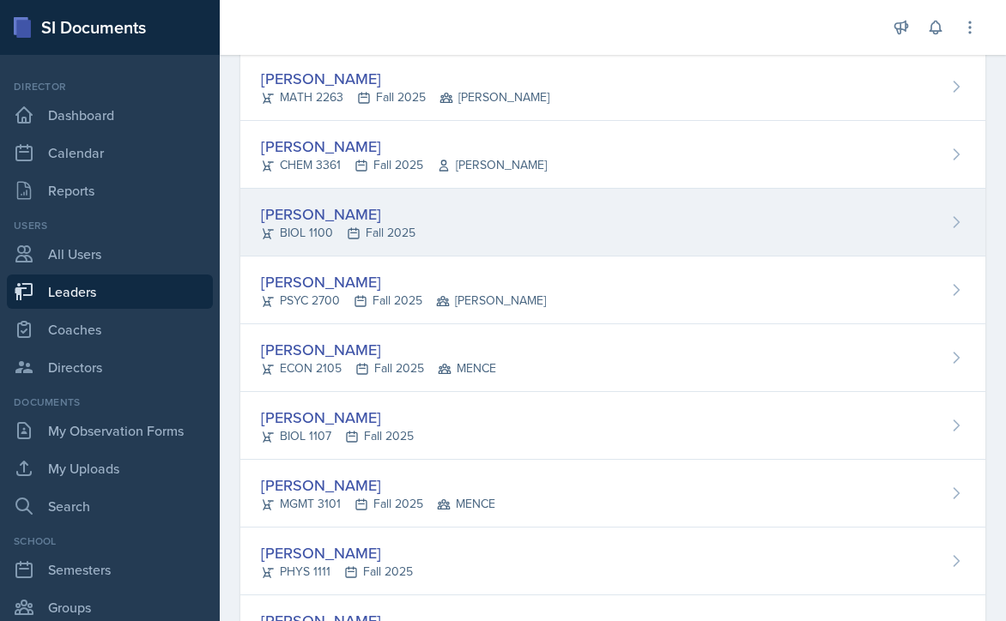
click at [504, 212] on div "Alexis Overton BIOL 1100 Fall 2025" at bounding box center [612, 223] width 745 height 68
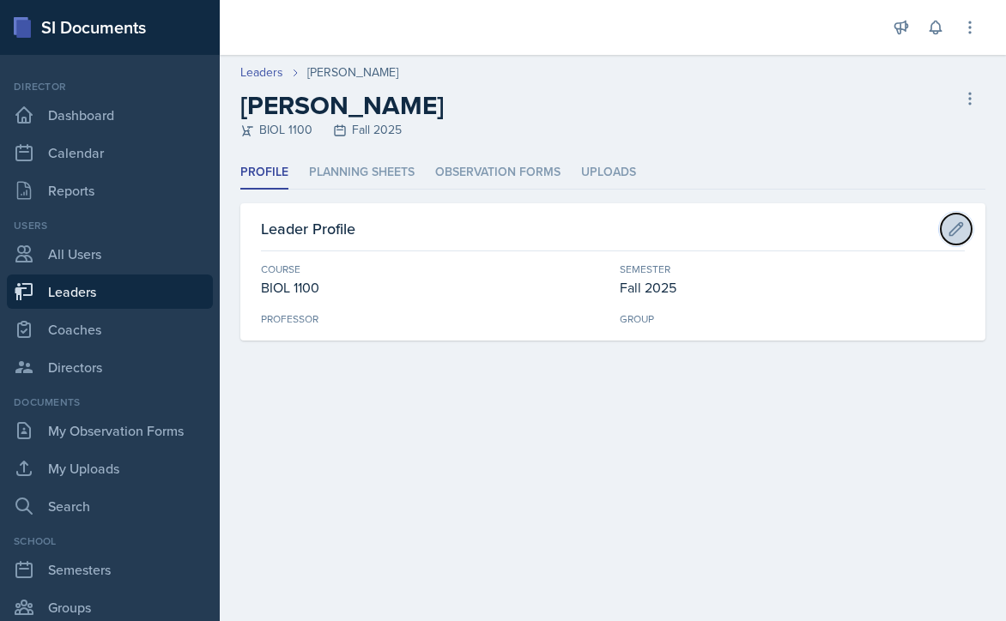
click at [955, 225] on icon at bounding box center [956, 228] width 13 height 13
select select "36541d13-729a-45ef-a9cb-922687840166"
select select "986fdc3e-2246-4ffd-9cb8-78666de4ebed"
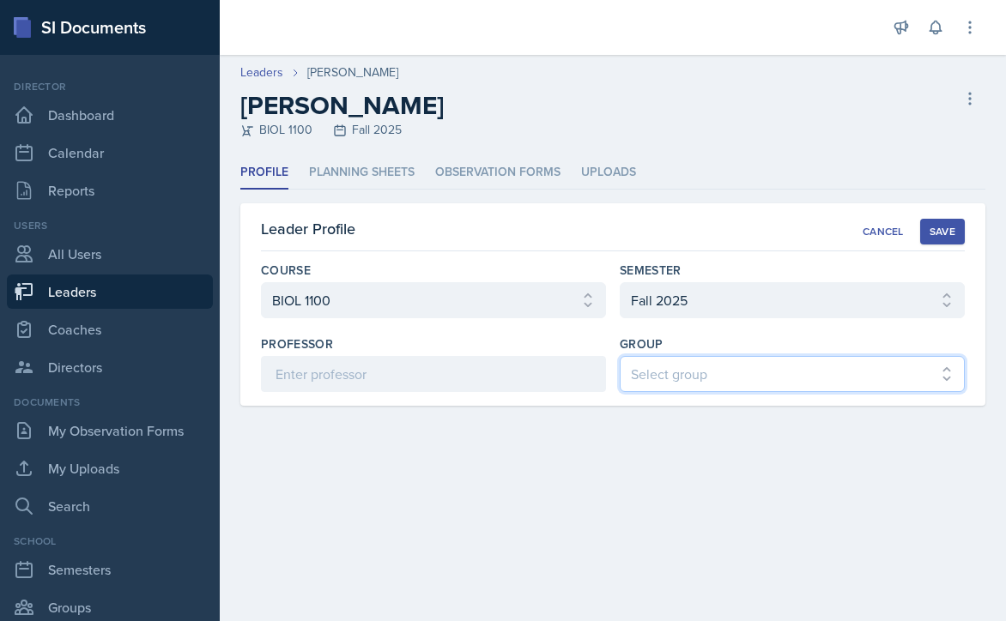
click at [748, 377] on select "Select group BECK MAPP MENCE" at bounding box center [792, 374] width 345 height 36
select select "9b87640f-6d85-459b-8e62-c3d1492c2763"
click at [620, 356] on select "Select group BECK MAPP MENCE" at bounding box center [792, 374] width 345 height 36
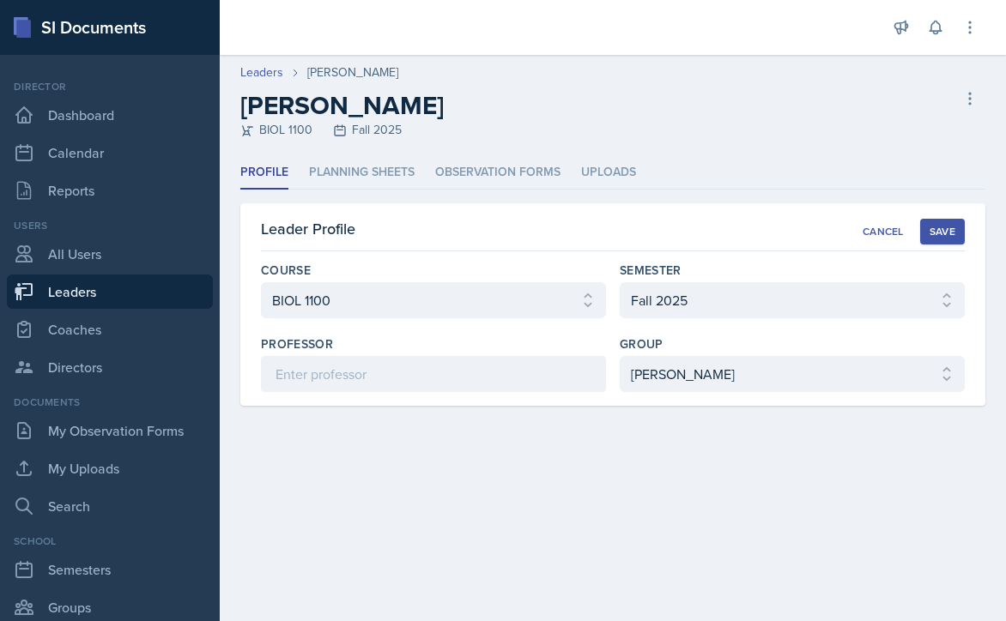
click at [944, 228] on div "Save" at bounding box center [942, 232] width 26 height 14
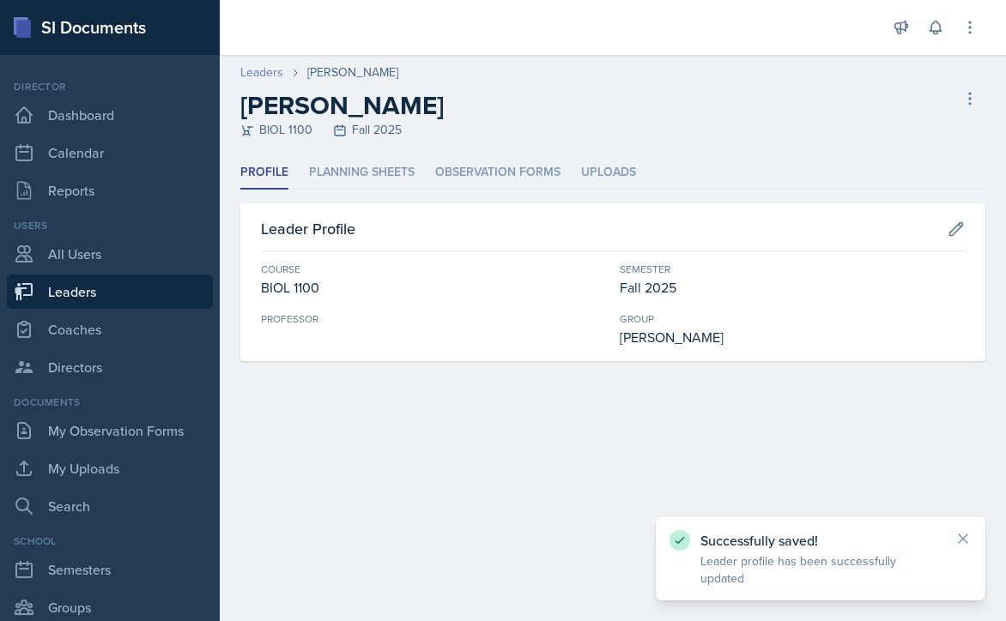
click at [258, 73] on link "Leaders" at bounding box center [261, 72] width 43 height 18
select select "986fdc3e-2246-4ffd-9cb8-78666de4ebed"
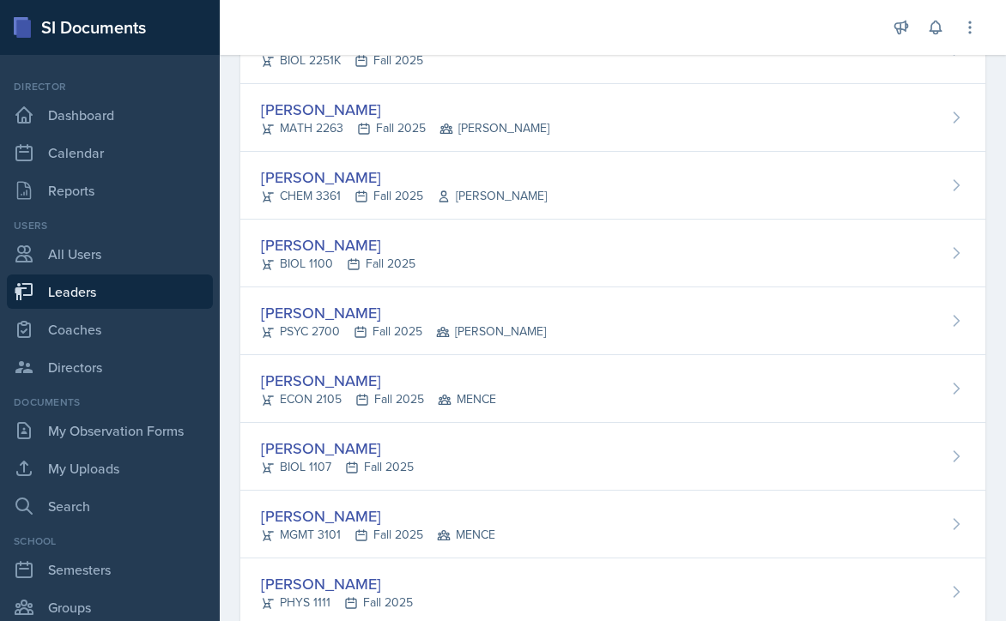
scroll to position [2746, 0]
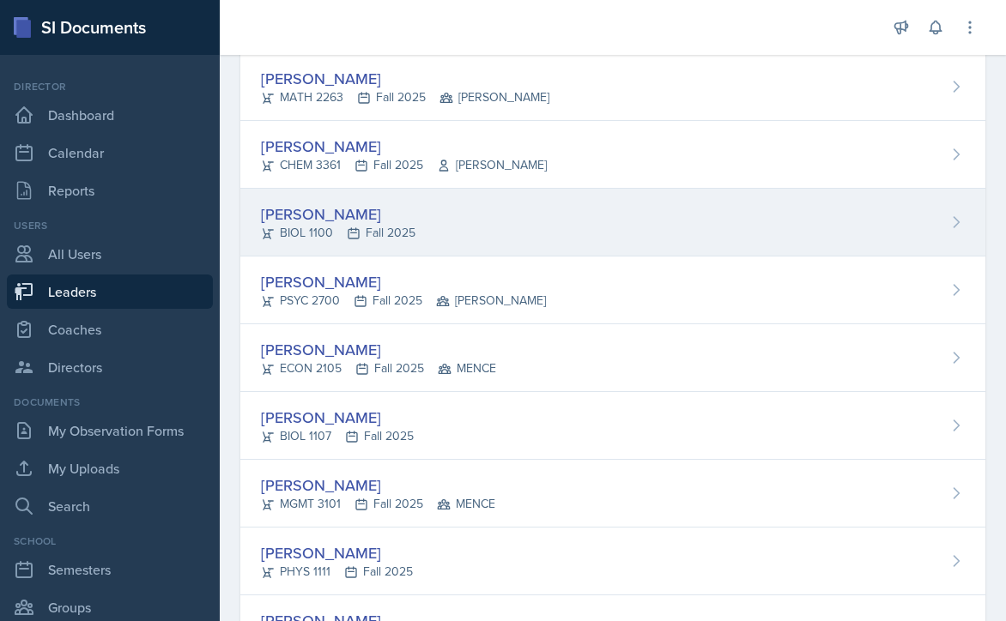
click at [481, 221] on div "Alexis Overton BIOL 1100 Fall 2025" at bounding box center [612, 223] width 745 height 68
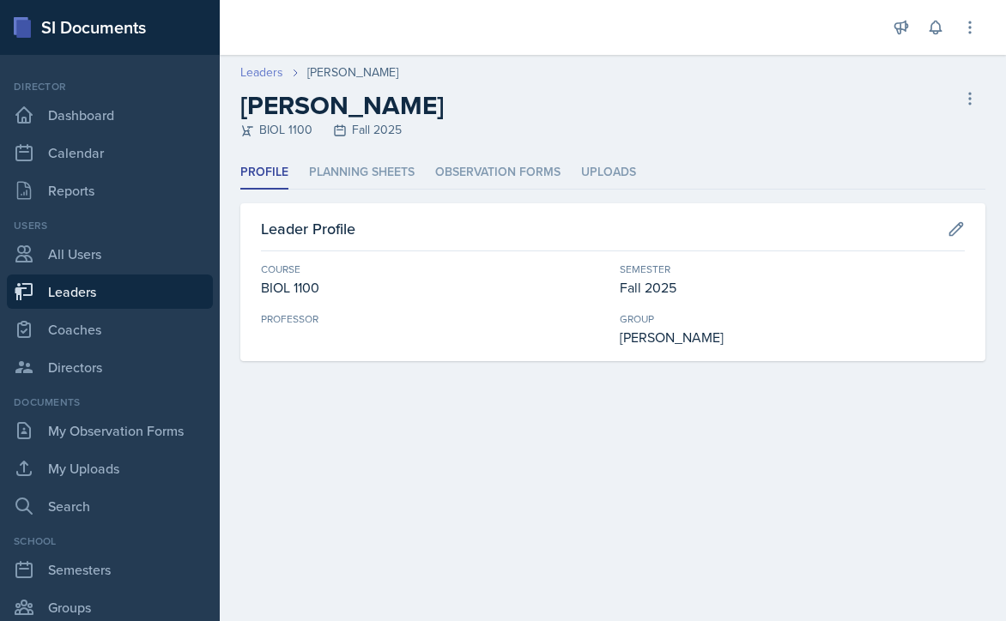
click at [259, 68] on link "Leaders" at bounding box center [261, 72] width 43 height 18
select select "986fdc3e-2246-4ffd-9cb8-78666de4ebed"
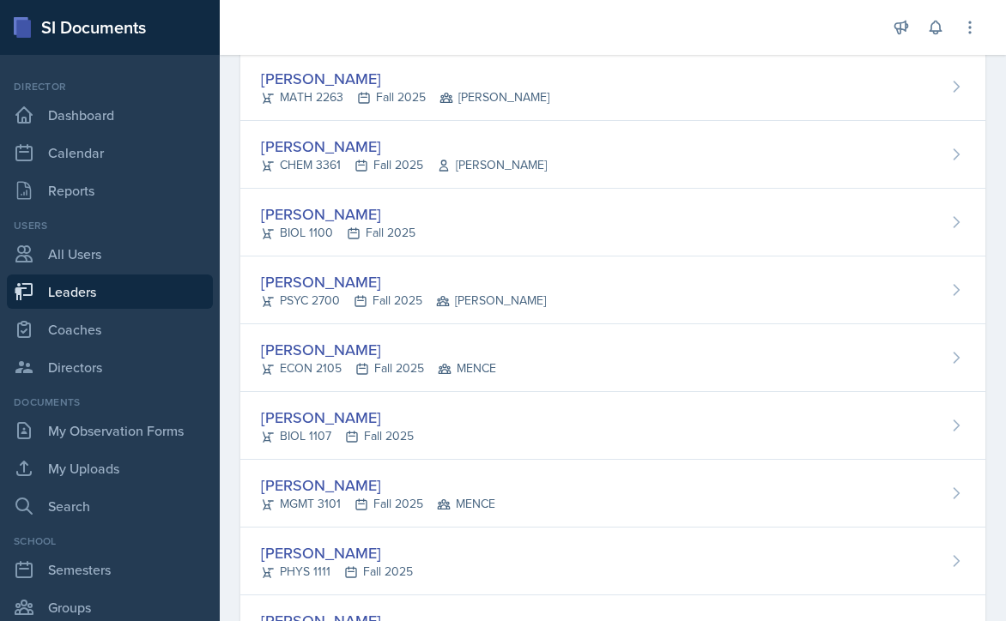
scroll to position [2832, 0]
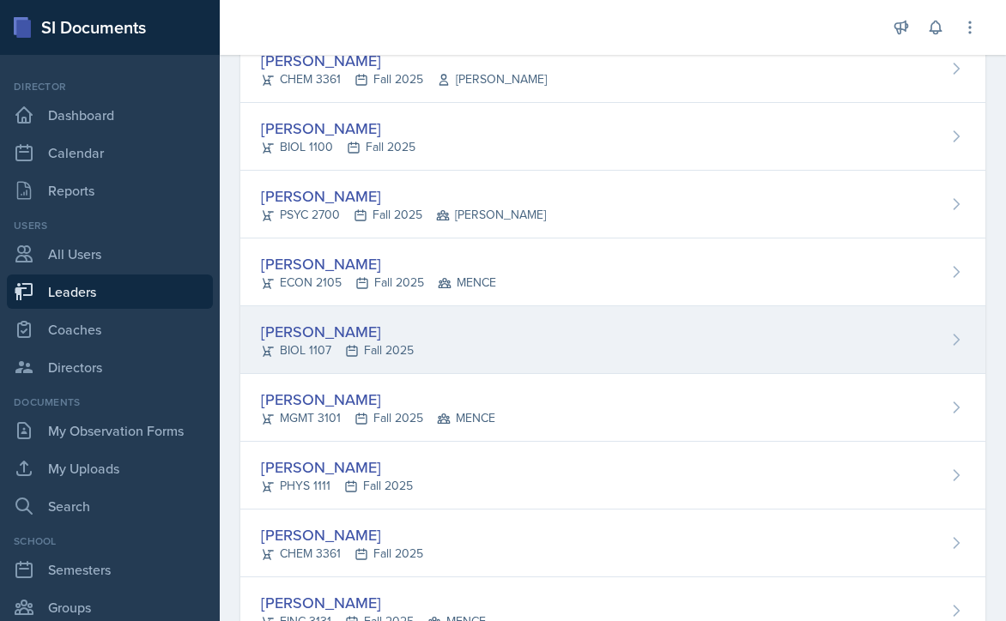
click at [524, 337] on div "Caleb Provenzano BIOL 1107 Fall 2025" at bounding box center [612, 340] width 745 height 68
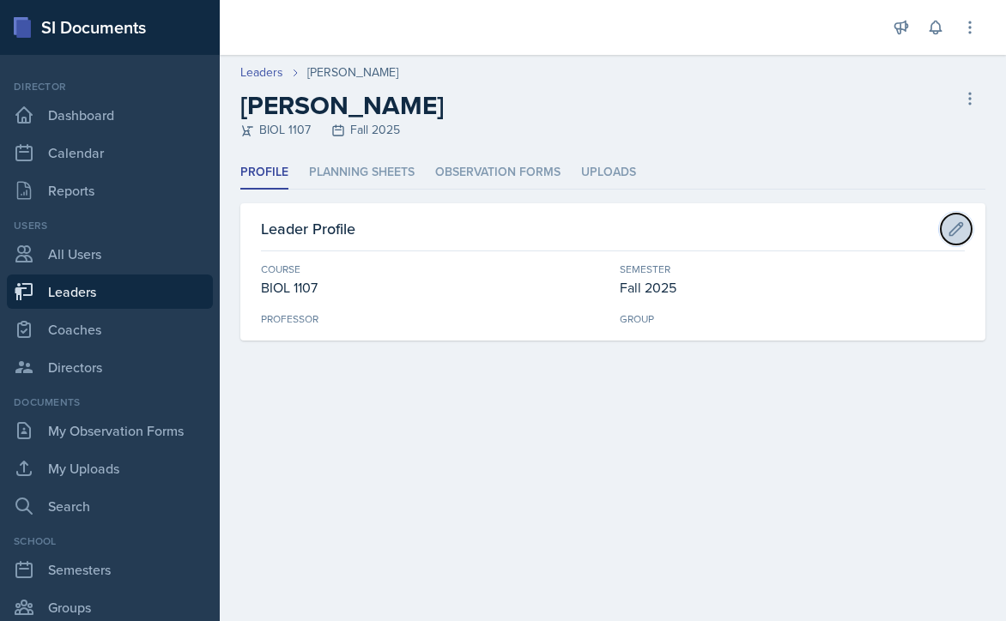
click at [953, 225] on icon at bounding box center [955, 229] width 17 height 17
select select "6d02d006-d2ce-4ab3-bc11-53b48f3c94ca"
select select "986fdc3e-2246-4ffd-9cb8-78666de4ebed"
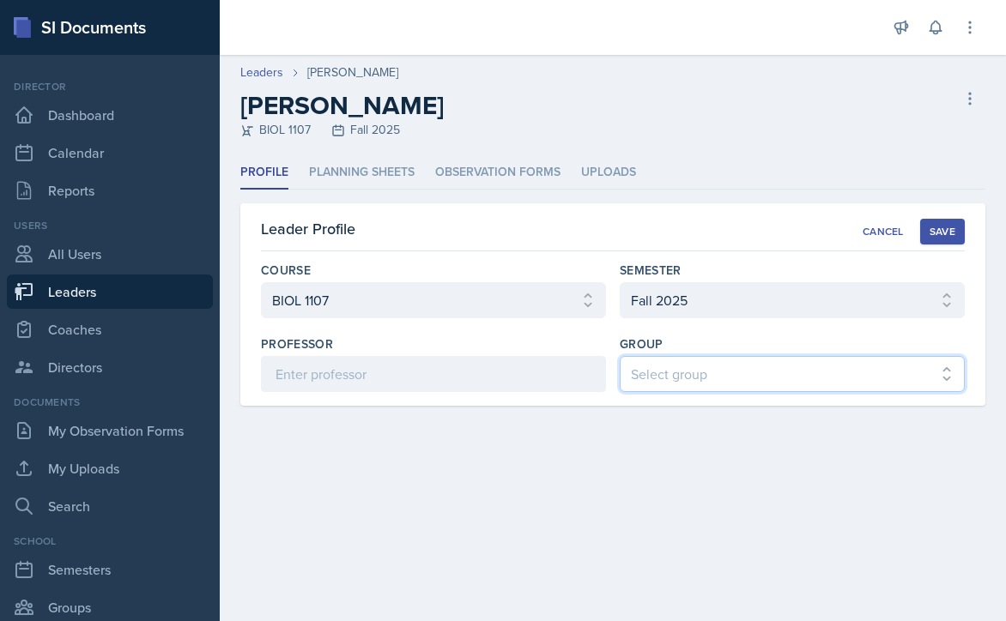
click at [702, 371] on select "Select group BECK MAPP MENCE" at bounding box center [792, 374] width 345 height 36
select select "9b87640f-6d85-459b-8e62-c3d1492c2763"
click at [620, 356] on select "Select group BECK MAPP MENCE" at bounding box center [792, 374] width 345 height 36
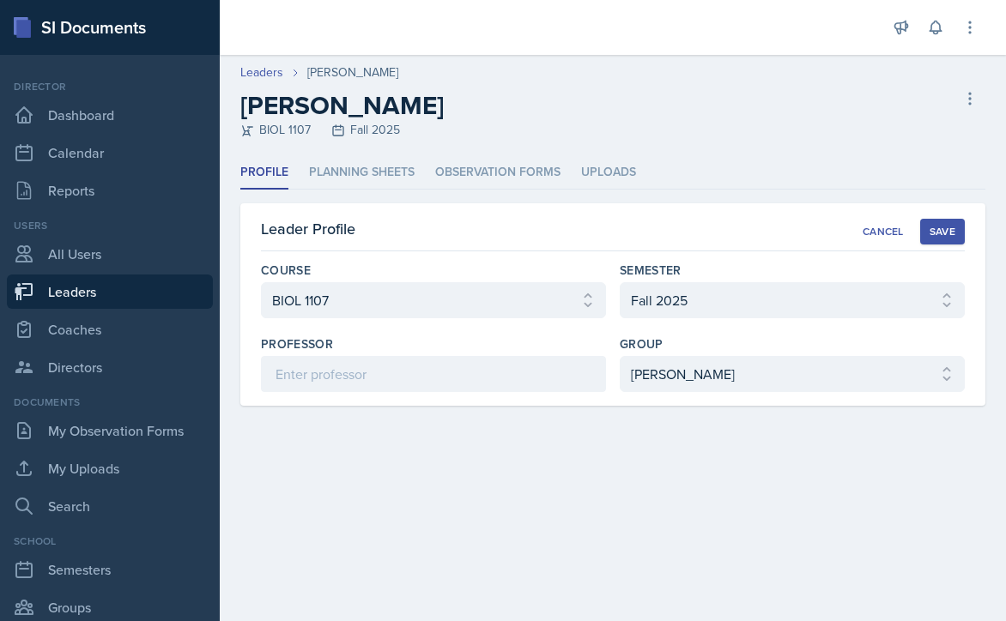
click at [947, 227] on div "Save" at bounding box center [942, 232] width 26 height 14
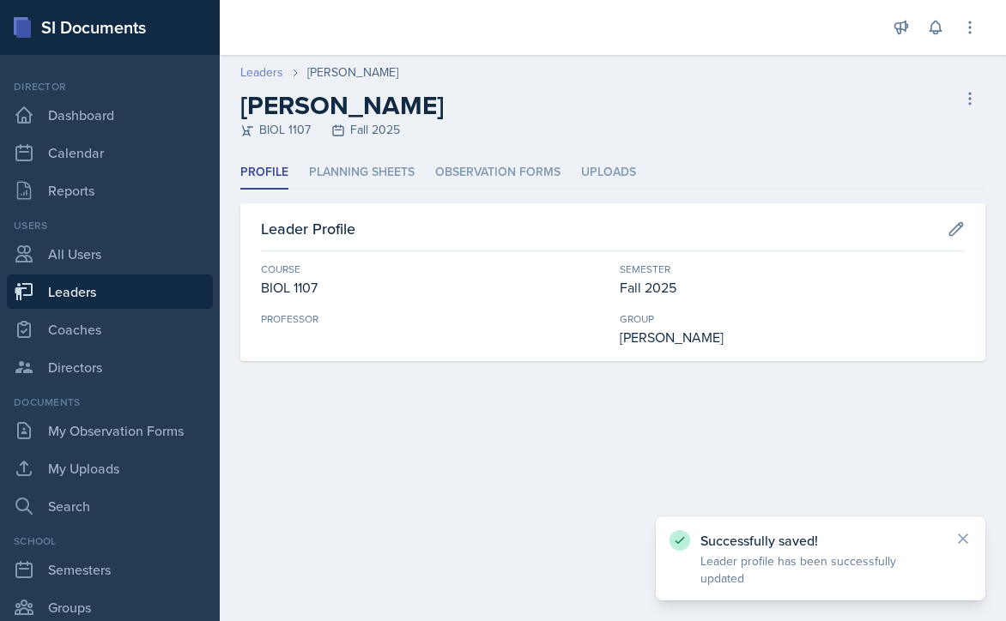
click at [271, 71] on link "Leaders" at bounding box center [261, 72] width 43 height 18
select select "986fdc3e-2246-4ffd-9cb8-78666de4ebed"
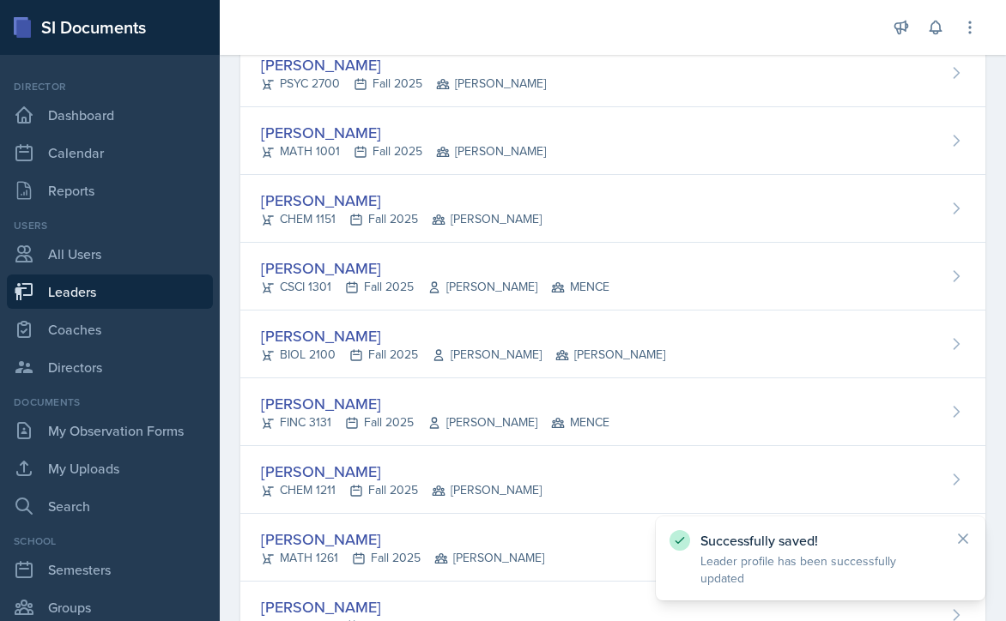
scroll to position [686, 0]
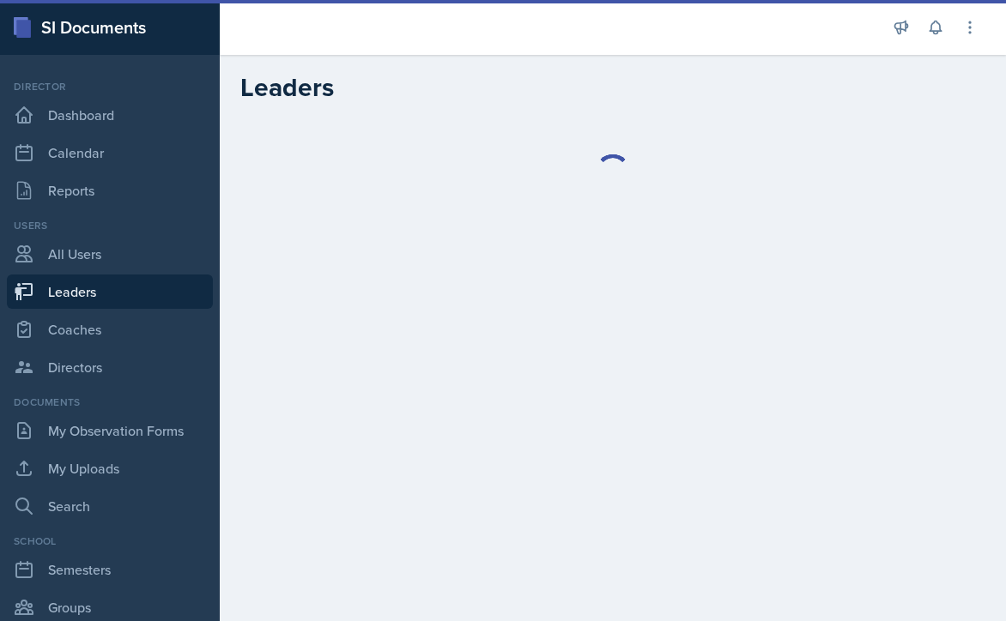
select select "986fdc3e-2246-4ffd-9cb8-78666de4ebed"
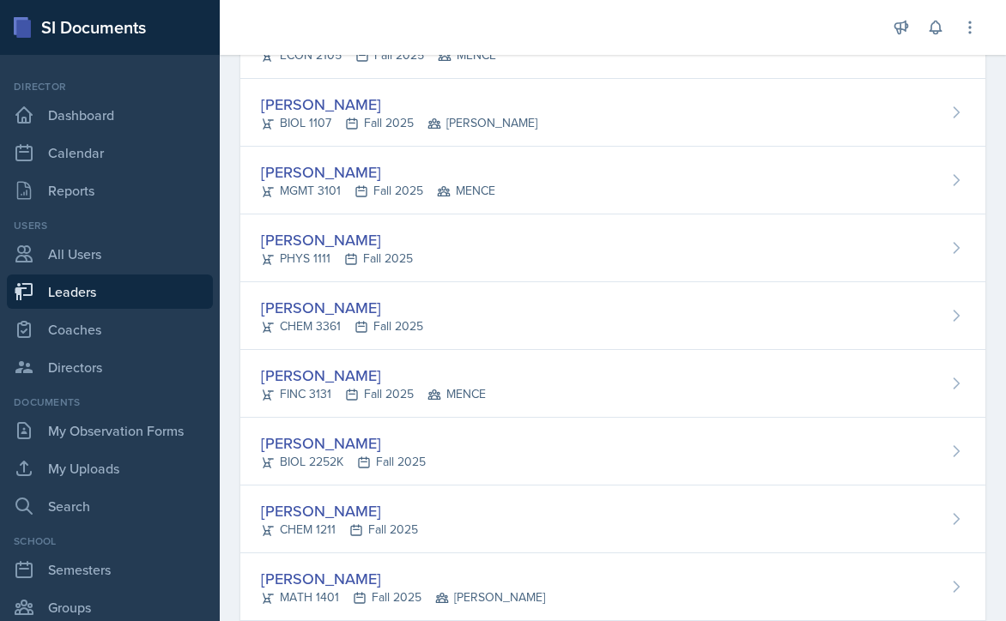
scroll to position [3089, 0]
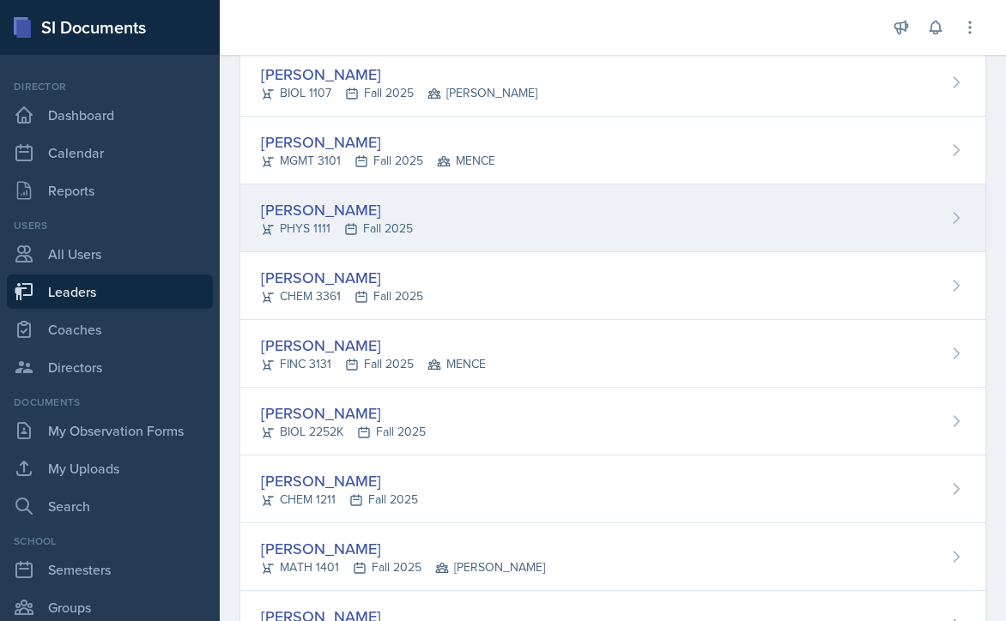
click at [468, 211] on div "[PERSON_NAME] PHYS 1111 Fall 2025" at bounding box center [612, 218] width 745 height 68
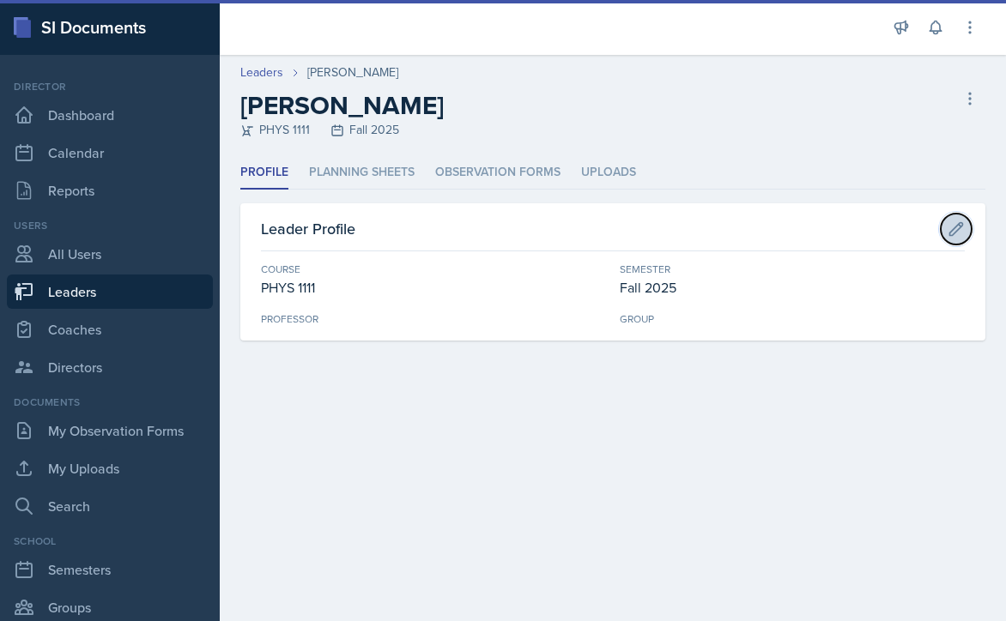
click at [952, 226] on icon at bounding box center [955, 229] width 17 height 17
select select "0f5718e1-b2e4-4c10-acc4-71a11479364b"
select select "986fdc3e-2246-4ffd-9cb8-78666de4ebed"
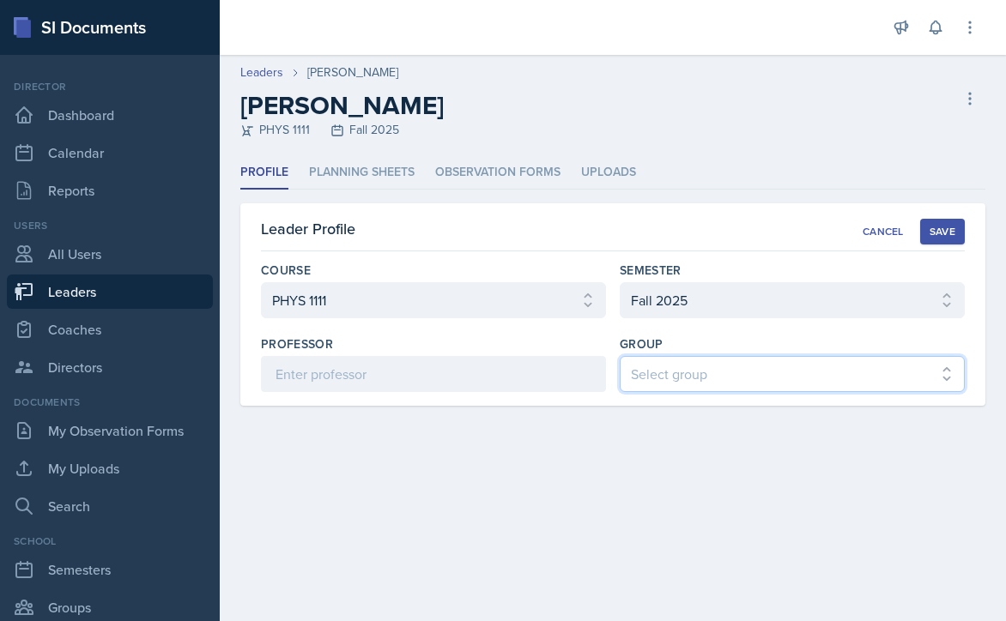
click at [728, 374] on select "Select group [PERSON_NAME] [PERSON_NAME] MENCE" at bounding box center [792, 374] width 345 height 36
select select "7b7b0581-3cff-4db8-9566-fba67390f9c3"
click at [620, 356] on select "Select group [PERSON_NAME] [PERSON_NAME] MENCE" at bounding box center [792, 374] width 345 height 36
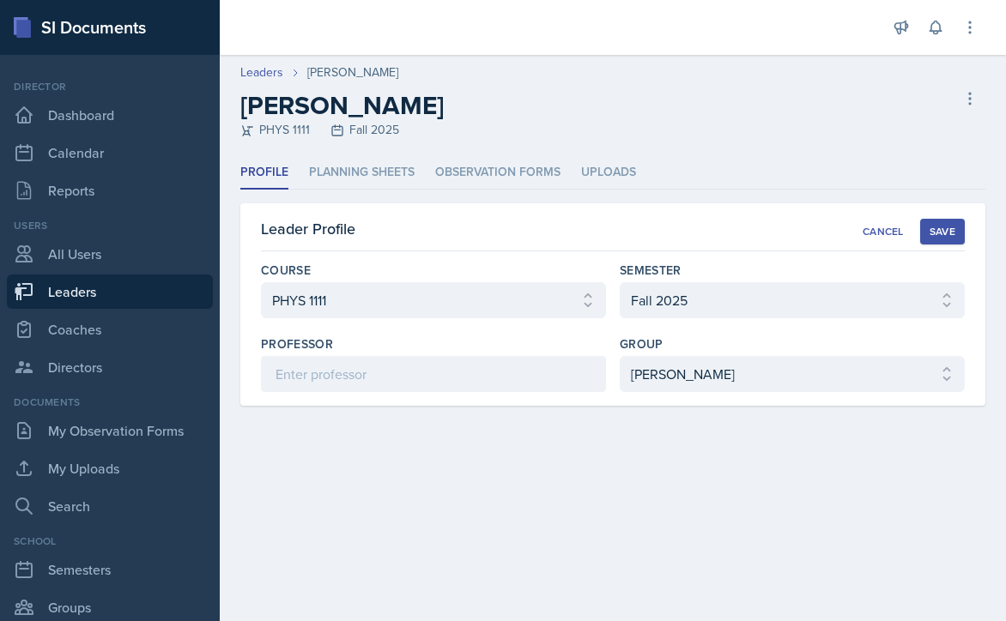
click at [934, 232] on div "Save" at bounding box center [942, 232] width 26 height 14
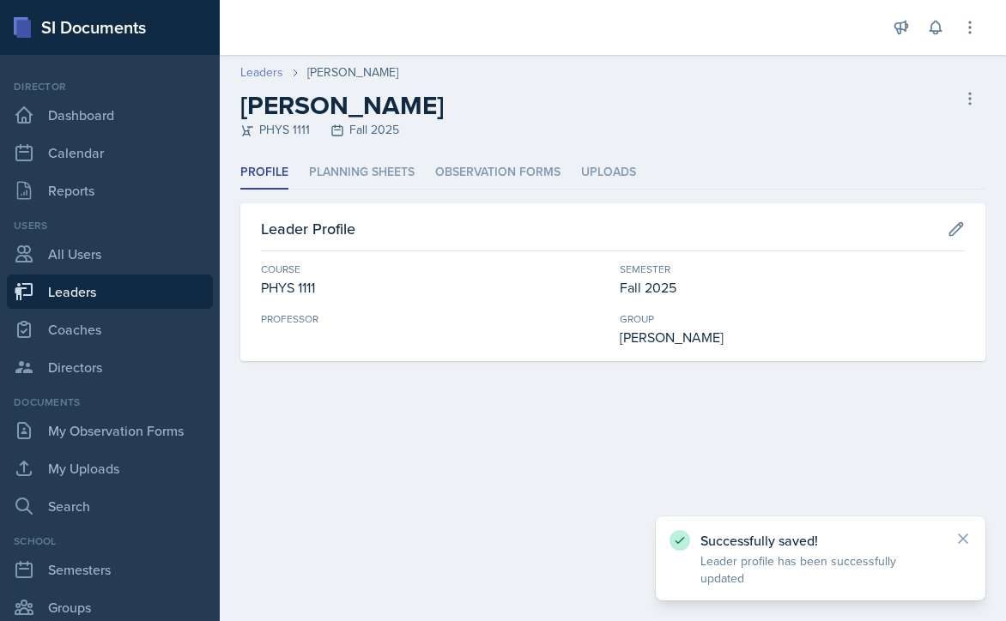
click at [257, 69] on link "Leaders" at bounding box center [261, 72] width 43 height 18
select select "986fdc3e-2246-4ffd-9cb8-78666de4ebed"
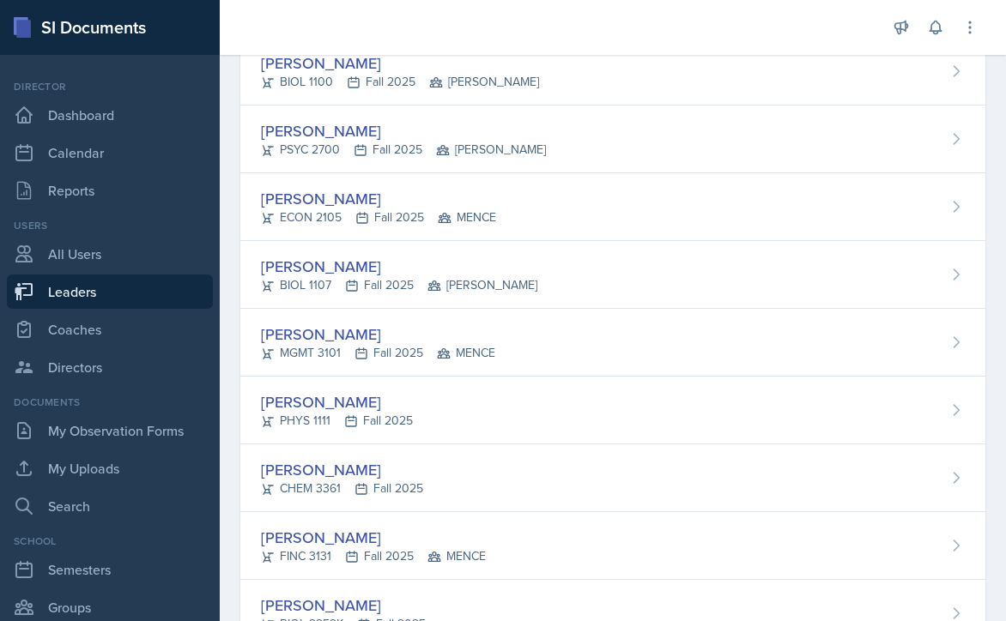
scroll to position [2917, 0]
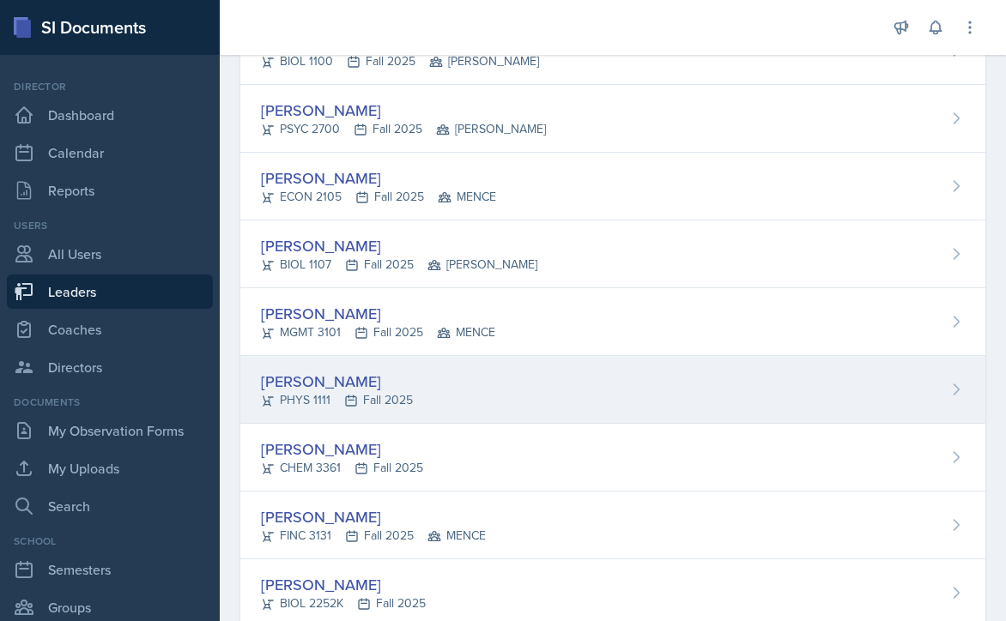
click at [478, 381] on div "[PERSON_NAME] PHYS 1111 Fall 2025" at bounding box center [612, 390] width 745 height 68
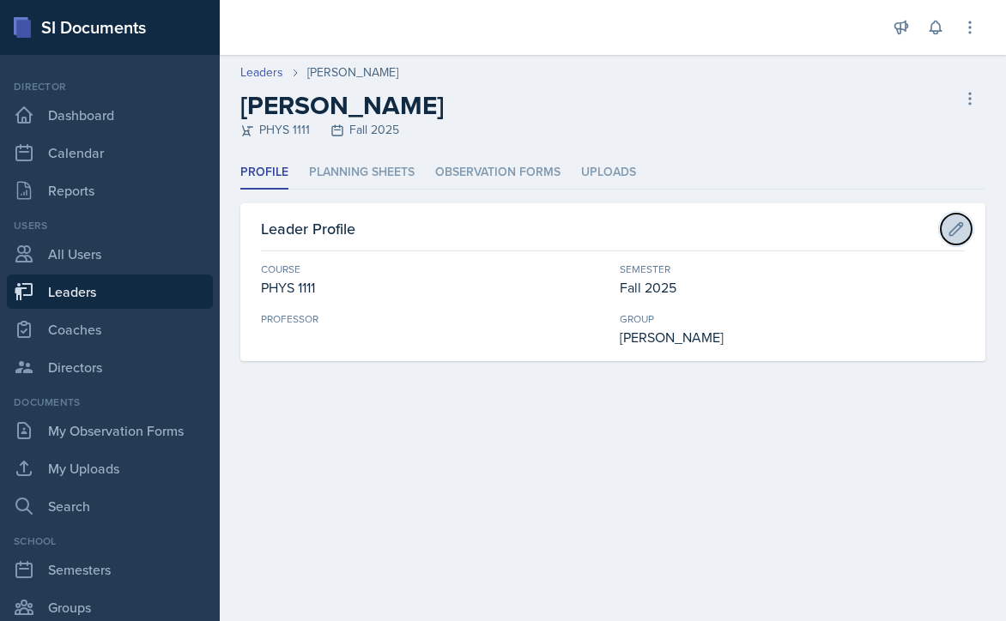
click at [953, 224] on icon at bounding box center [955, 229] width 17 height 17
select select "0f5718e1-b2e4-4c10-acc4-71a11479364b"
select select "986fdc3e-2246-4ffd-9cb8-78666de4ebed"
select select "7b7b0581-3cff-4db8-9566-fba67390f9c3"
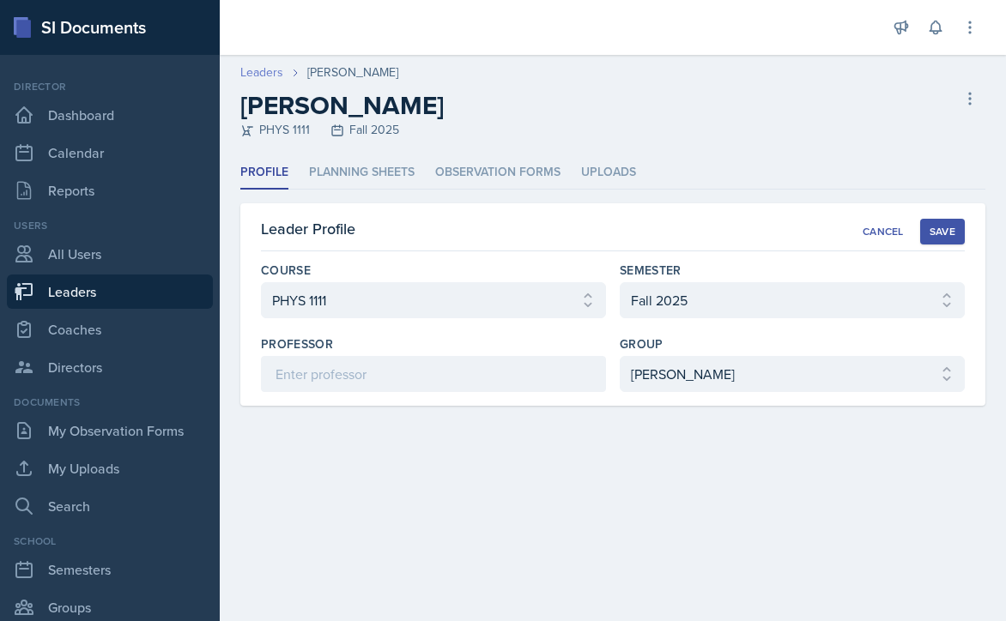
click at [257, 70] on link "Leaders" at bounding box center [261, 72] width 43 height 18
select select "986fdc3e-2246-4ffd-9cb8-78666de4ebed"
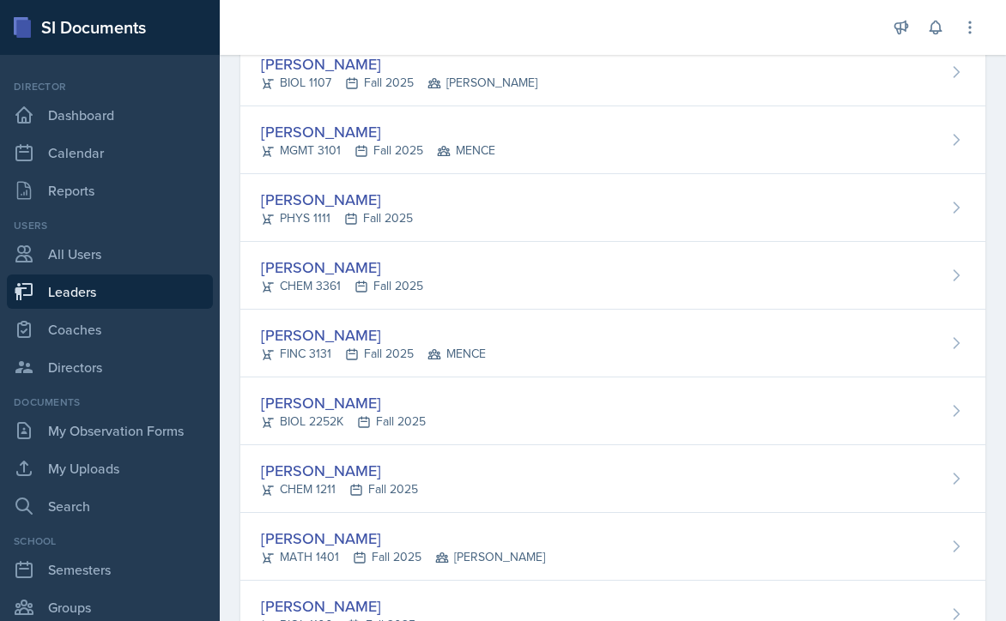
scroll to position [3175, 0]
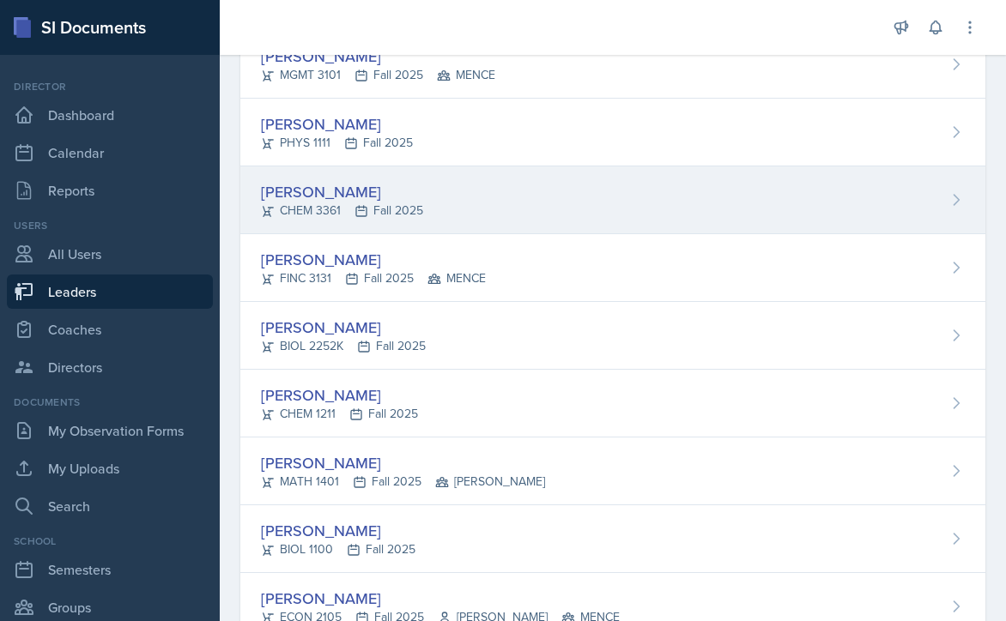
click at [487, 204] on div "[PERSON_NAME] CHEM 3361 Fall 2025" at bounding box center [612, 200] width 745 height 68
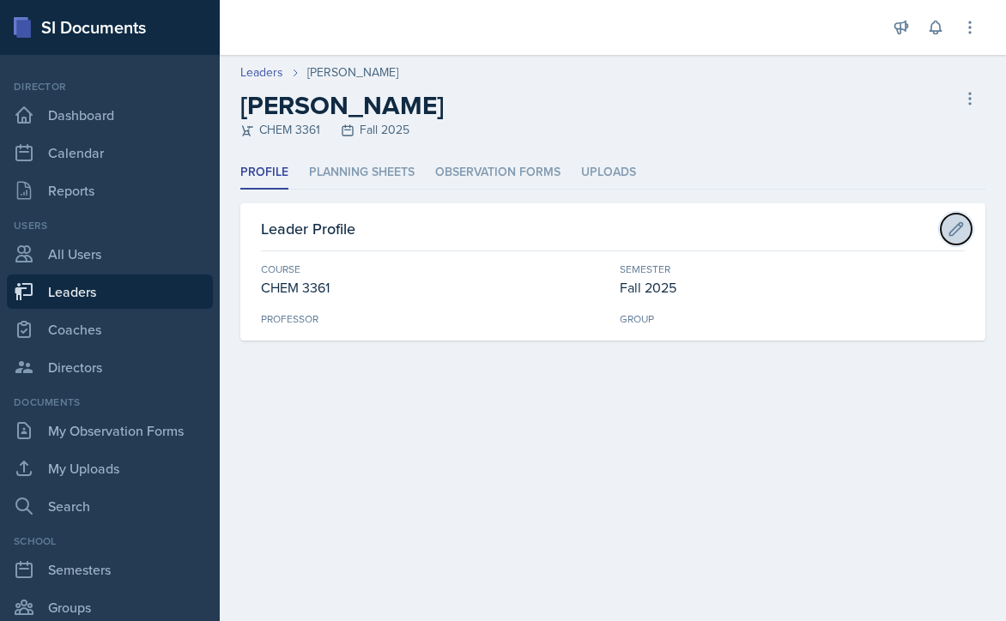
click at [963, 229] on icon at bounding box center [955, 229] width 17 height 17
select select "b8b24a39-b8b2-4597-9e8c-92b6b9994cd0"
select select "986fdc3e-2246-4ffd-9cb8-78666de4ebed"
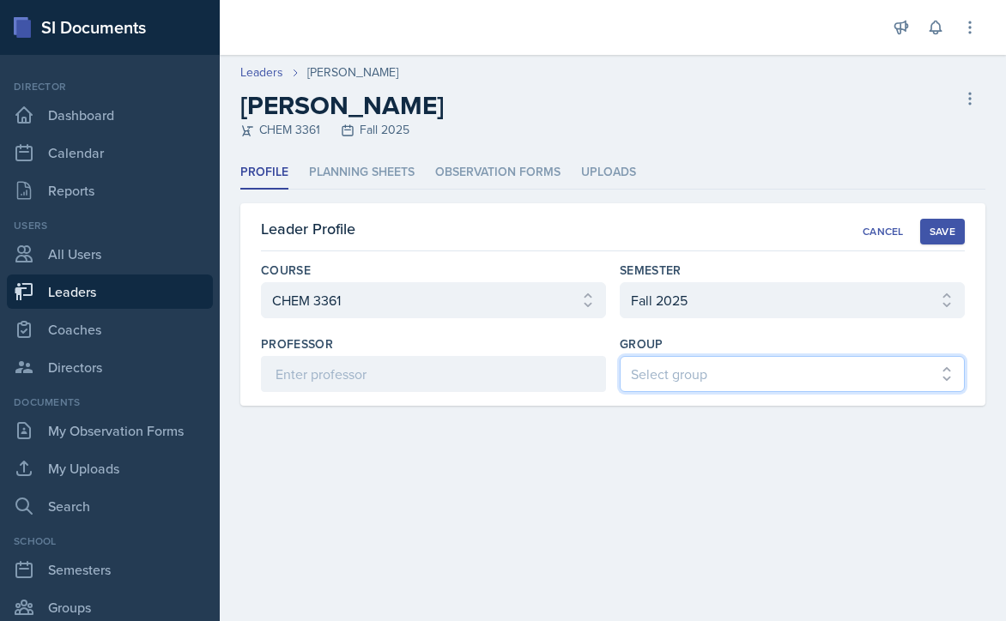
click at [741, 372] on select "Select group [PERSON_NAME] [PERSON_NAME] MENCE" at bounding box center [792, 374] width 345 height 36
select select "9b87640f-6d85-459b-8e62-c3d1492c2763"
click at [620, 356] on select "Select group BECK MAPP MENCE" at bounding box center [792, 374] width 345 height 36
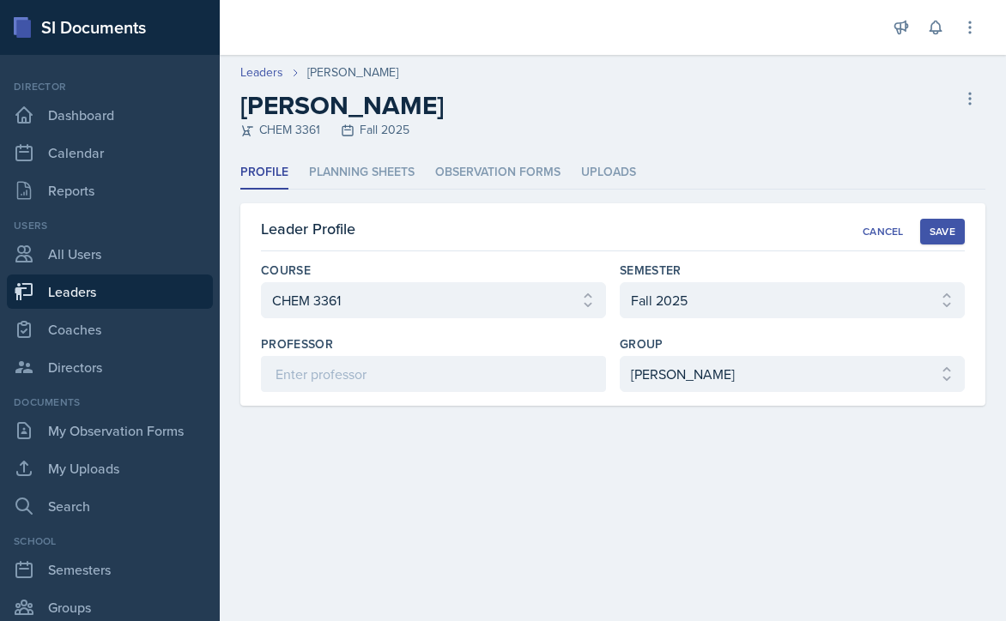
click at [945, 226] on div "Save" at bounding box center [942, 232] width 26 height 14
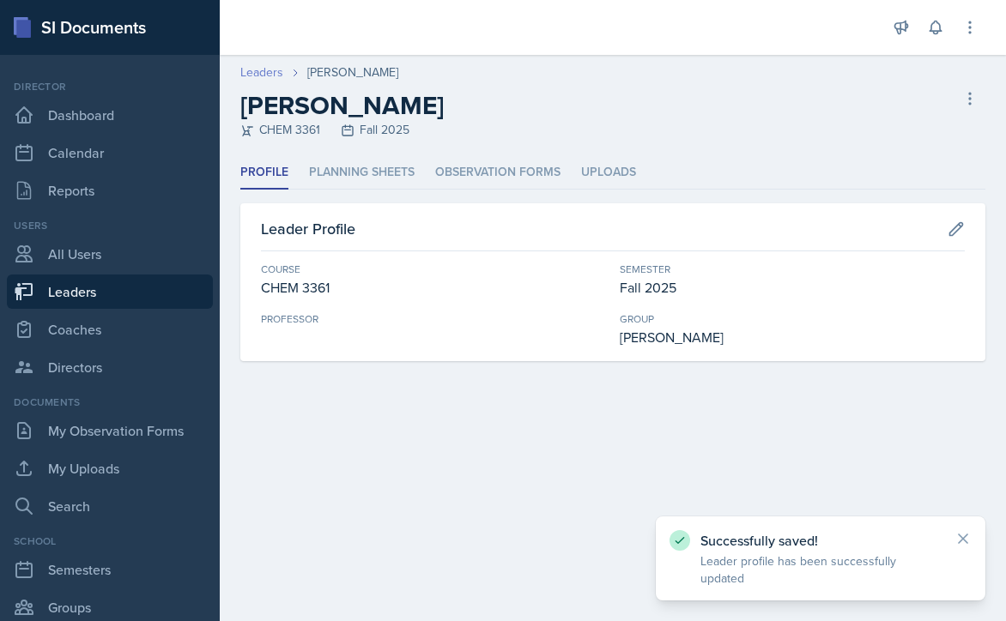
click at [258, 74] on link "Leaders" at bounding box center [261, 72] width 43 height 18
select select "986fdc3e-2246-4ffd-9cb8-78666de4ebed"
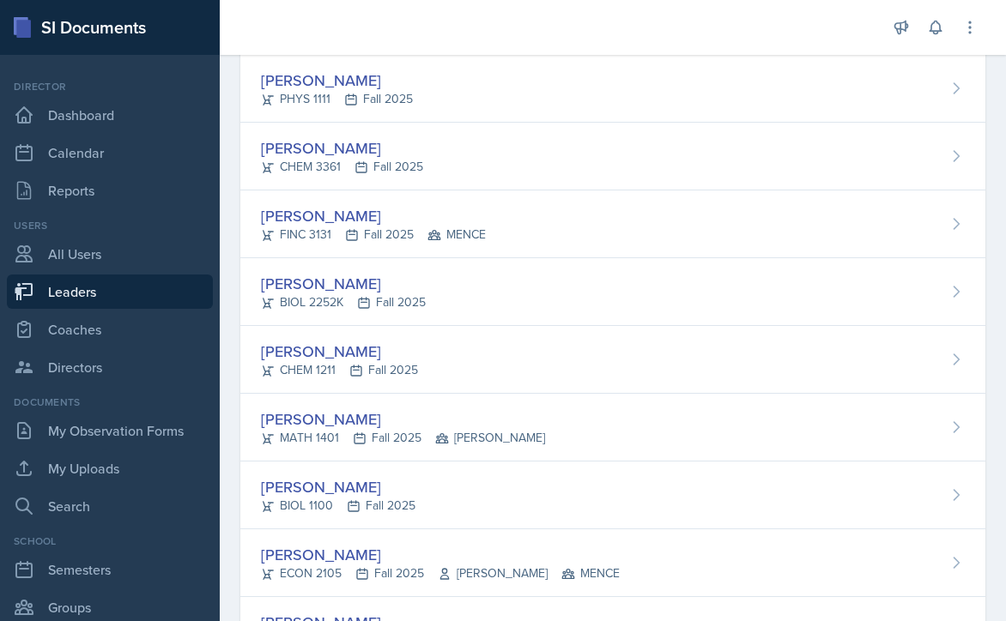
scroll to position [3261, 0]
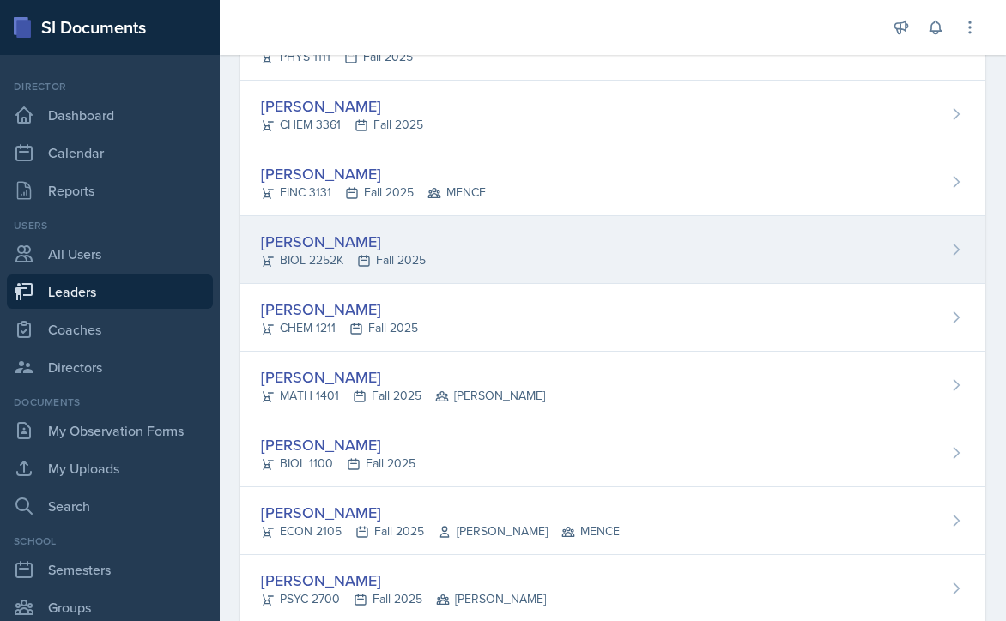
click at [466, 240] on div "Abigail Todd BIOL 2252K Fall 2025" at bounding box center [612, 250] width 745 height 68
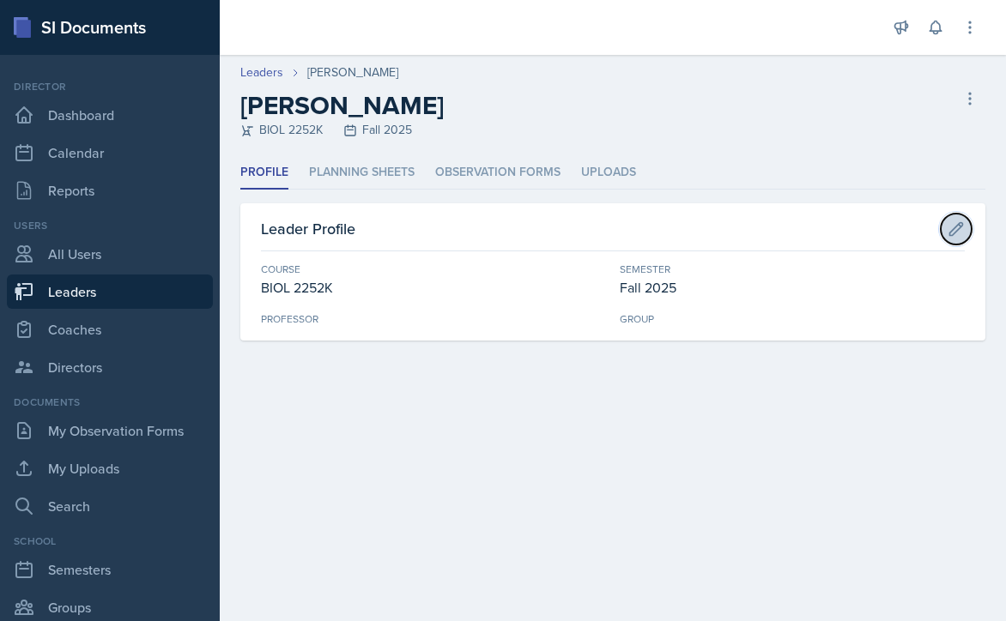
click at [957, 233] on icon at bounding box center [955, 229] width 17 height 17
select select "06a42934-aea8-4ddc-96e0-9f3b6242b8f8"
select select "986fdc3e-2246-4ffd-9cb8-78666de4ebed"
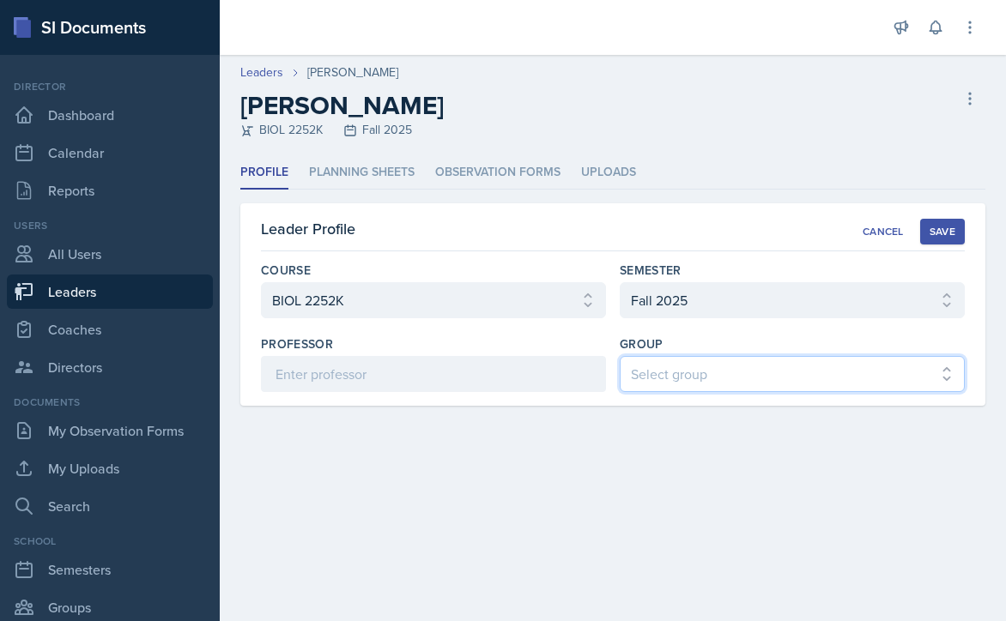
click at [739, 372] on select "Select group BECK MAPP MENCE" at bounding box center [792, 374] width 345 height 36
select select "9b87640f-6d85-459b-8e62-c3d1492c2763"
click at [620, 356] on select "Select group BECK MAPP MENCE" at bounding box center [792, 374] width 345 height 36
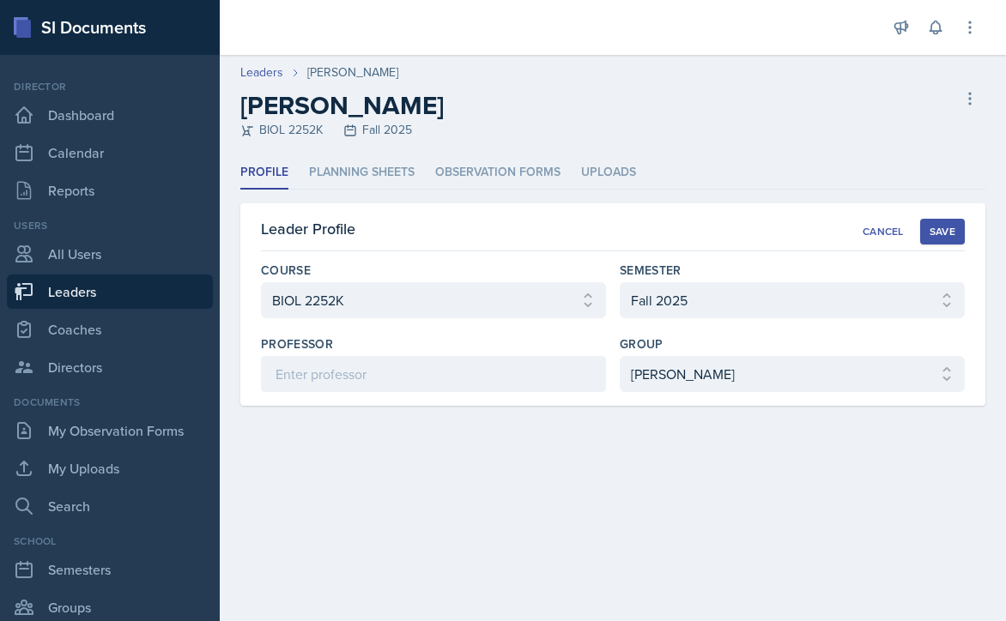
click at [940, 234] on div "Save" at bounding box center [942, 232] width 26 height 14
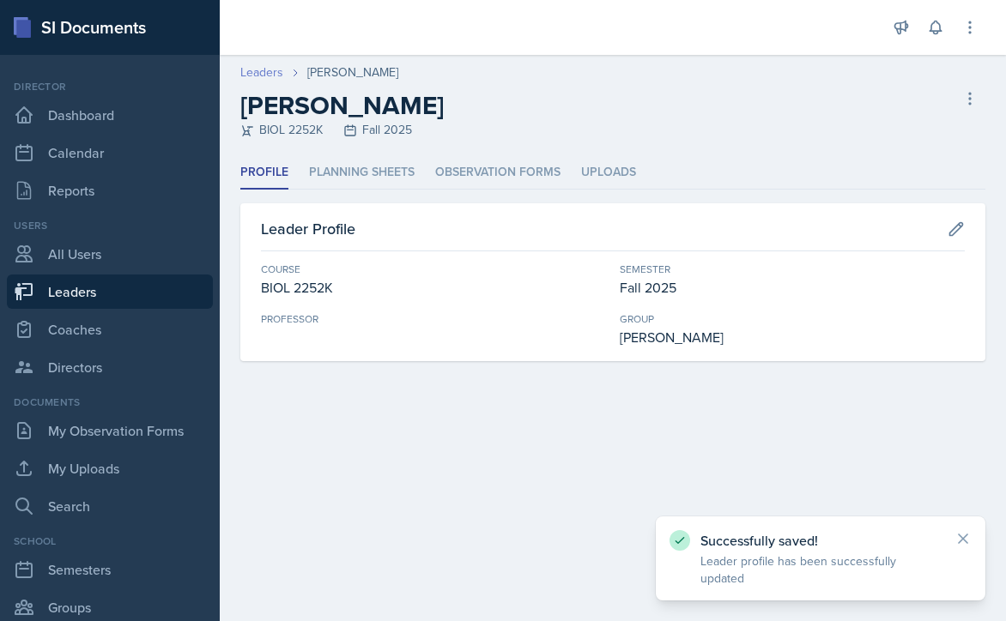
click at [269, 71] on link "Leaders" at bounding box center [261, 72] width 43 height 18
select select "986fdc3e-2246-4ffd-9cb8-78666de4ebed"
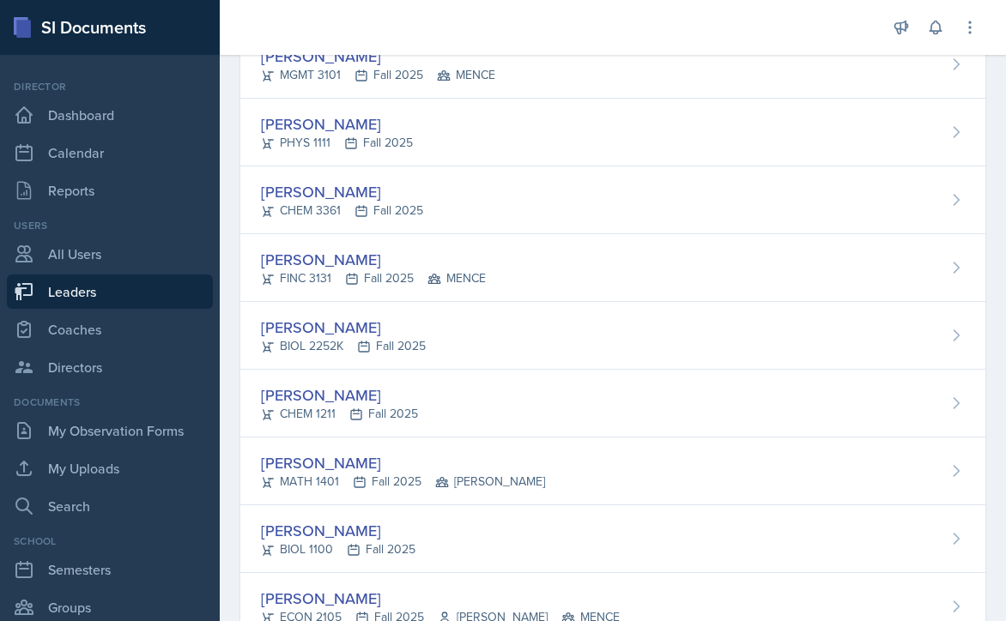
scroll to position [3261, 0]
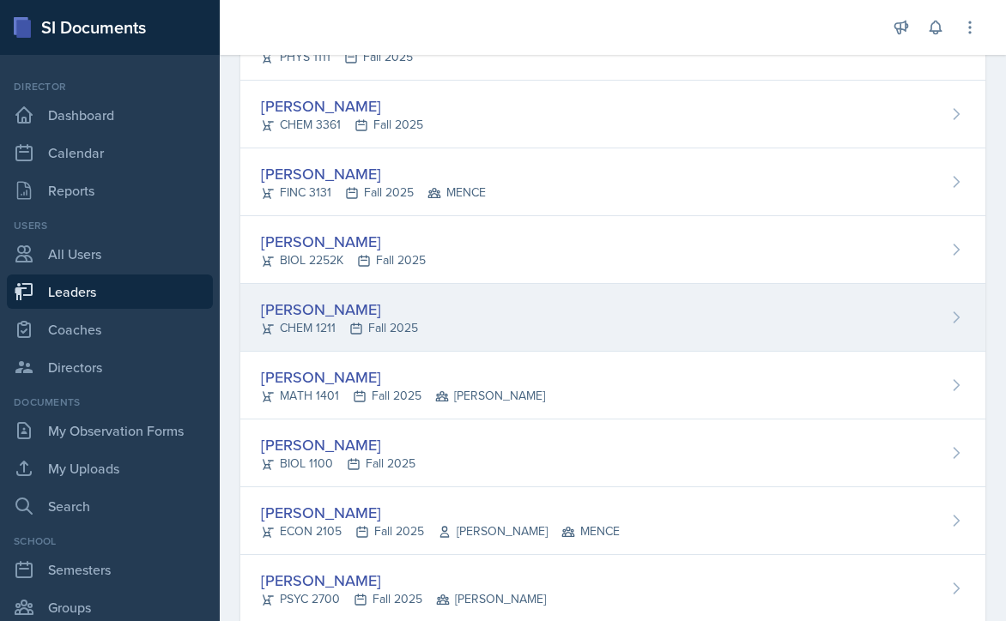
click at [444, 305] on div "Amanda Truong CHEM 1211 Fall 2025" at bounding box center [612, 318] width 745 height 68
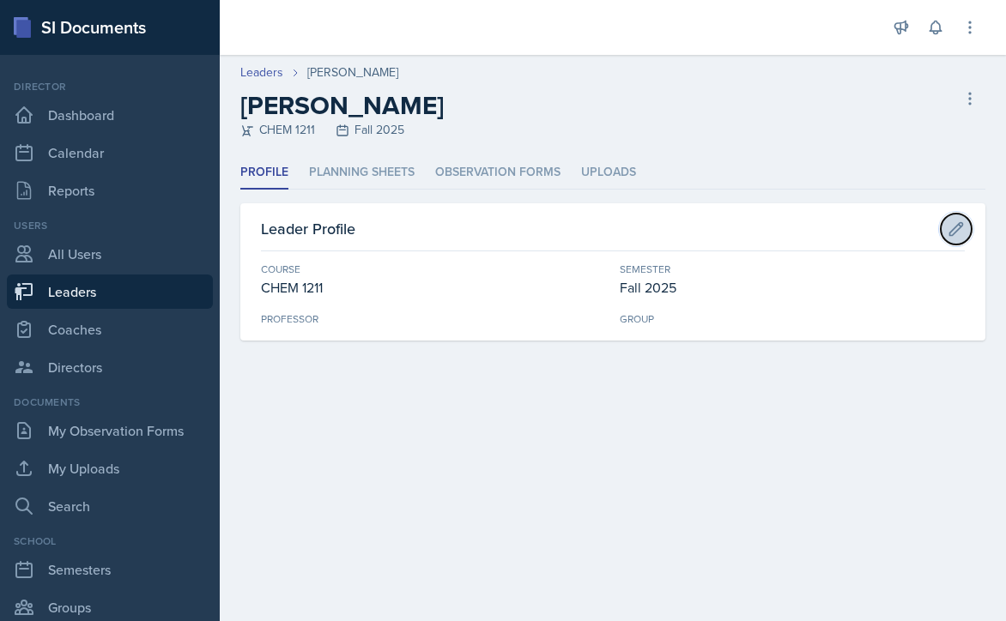
click at [964, 226] on button at bounding box center [955, 229] width 31 height 31
select select "f563b5ee-2306-4600-b49e-4e785f6b30e5"
select select "986fdc3e-2246-4ffd-9cb8-78666de4ebed"
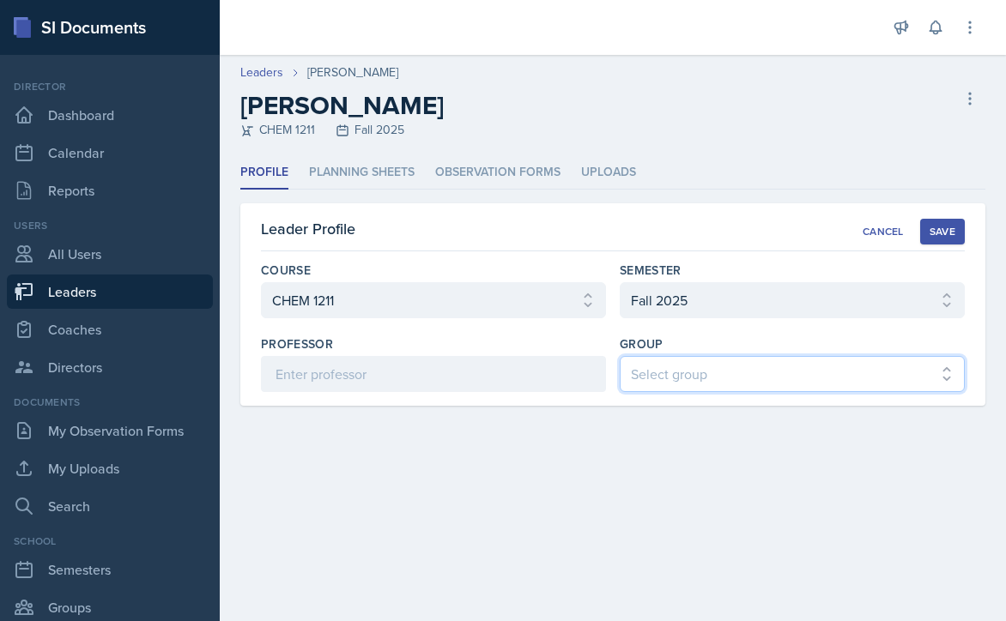
click at [700, 377] on select "Select group BECK MAPP MENCE" at bounding box center [792, 374] width 345 height 36
select select "9b87640f-6d85-459b-8e62-c3d1492c2763"
click at [620, 356] on select "Select group BECK MAPP MENCE" at bounding box center [792, 374] width 345 height 36
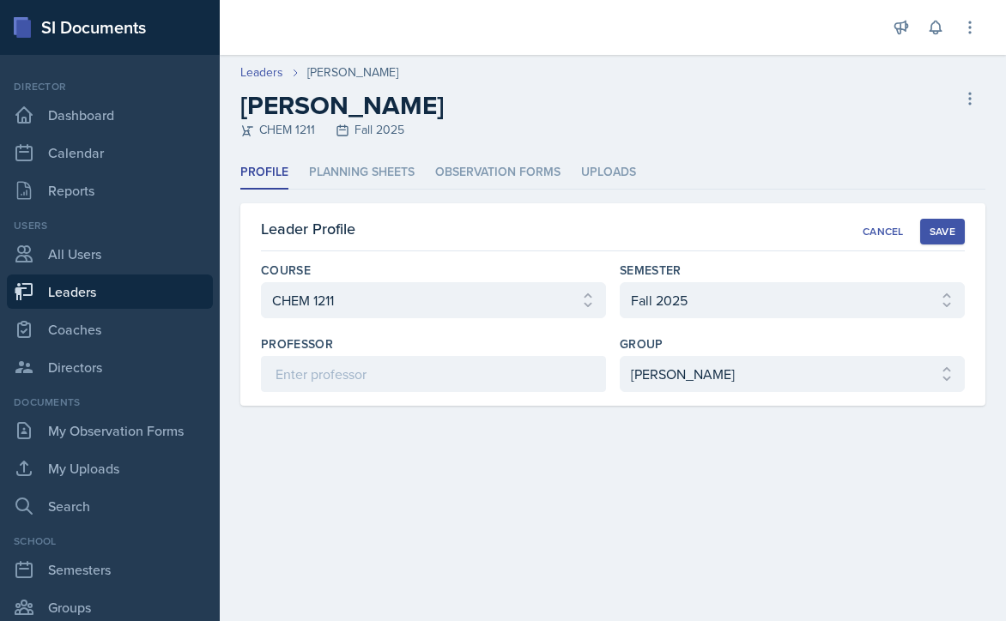
click at [944, 227] on div "Save" at bounding box center [942, 232] width 26 height 14
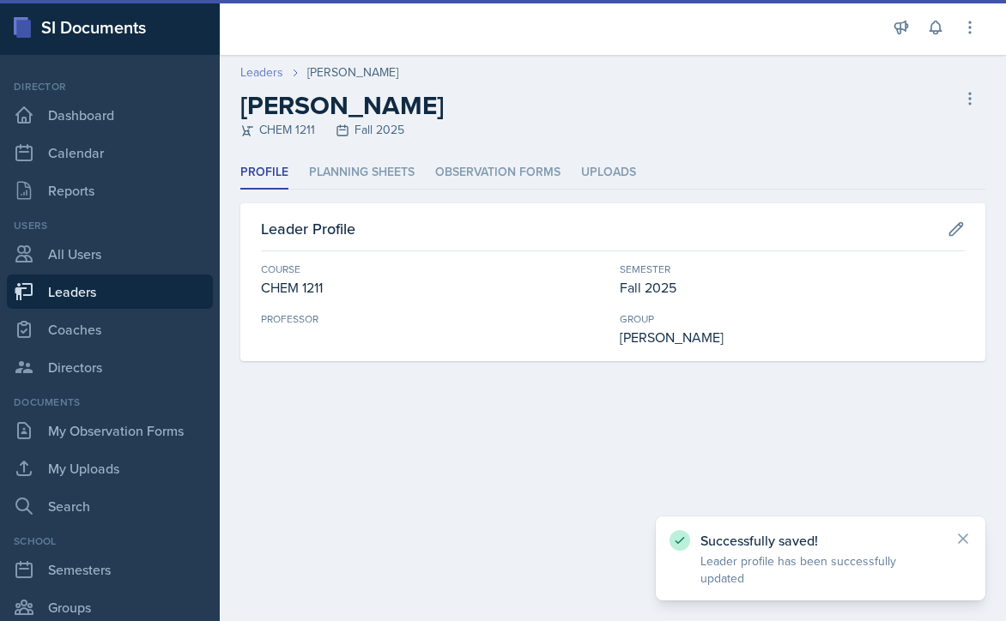
click at [263, 74] on link "Leaders" at bounding box center [261, 72] width 43 height 18
select select "986fdc3e-2246-4ffd-9cb8-78666de4ebed"
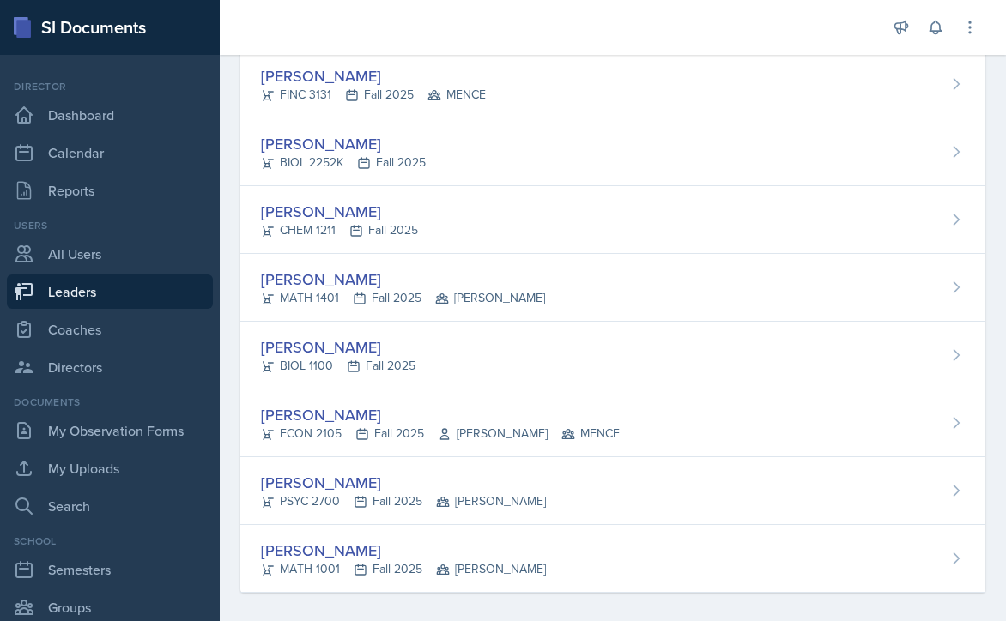
scroll to position [3361, 0]
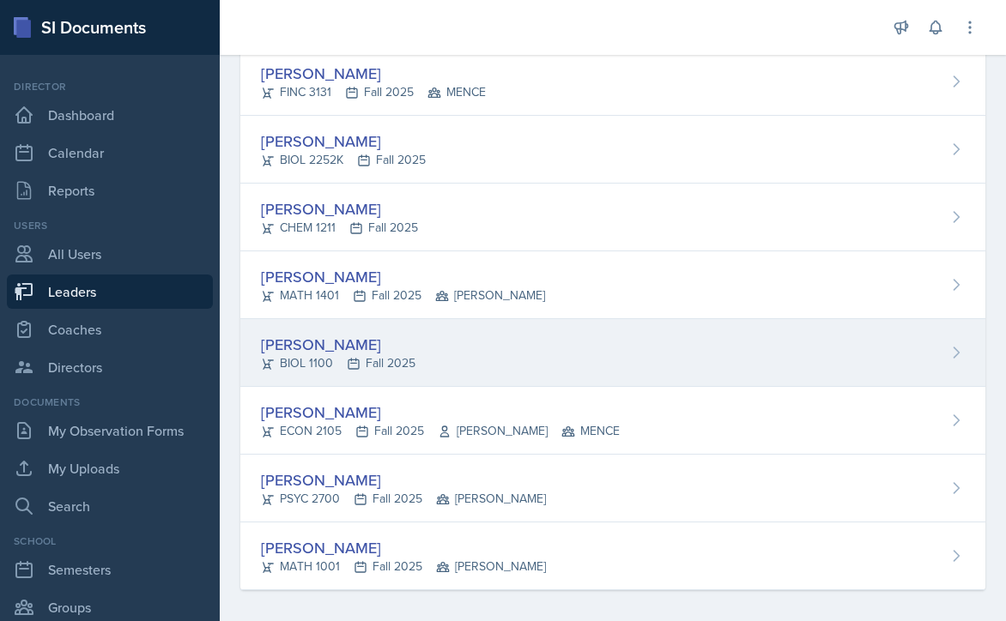
click at [483, 339] on div "Sophia Williams BIOL 1100 Fall 2025" at bounding box center [612, 353] width 745 height 68
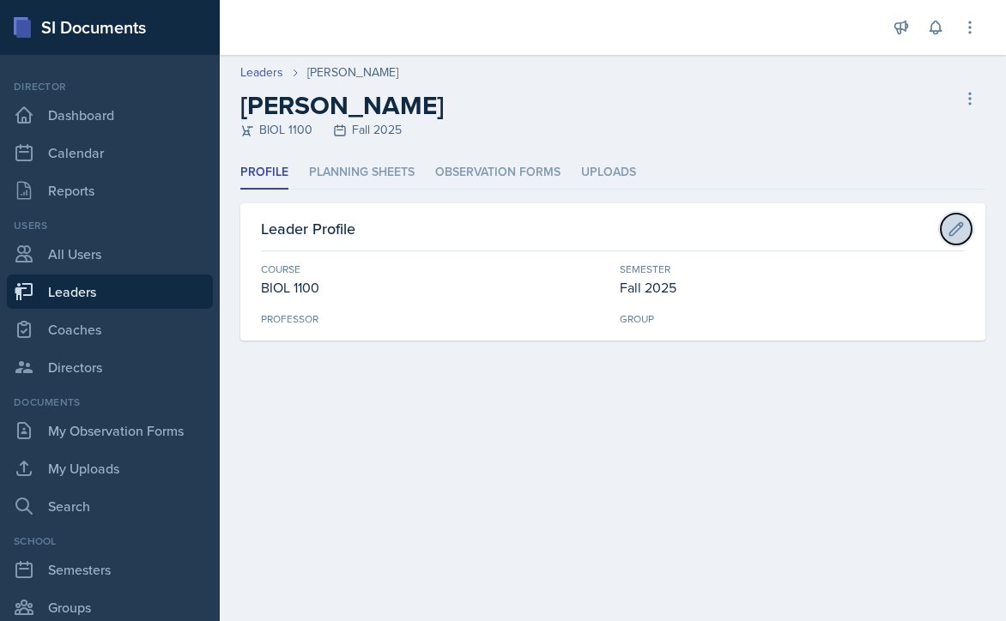
click at [952, 231] on icon at bounding box center [955, 229] width 17 height 17
select select "36541d13-729a-45ef-a9cb-922687840166"
select select "986fdc3e-2246-4ffd-9cb8-78666de4ebed"
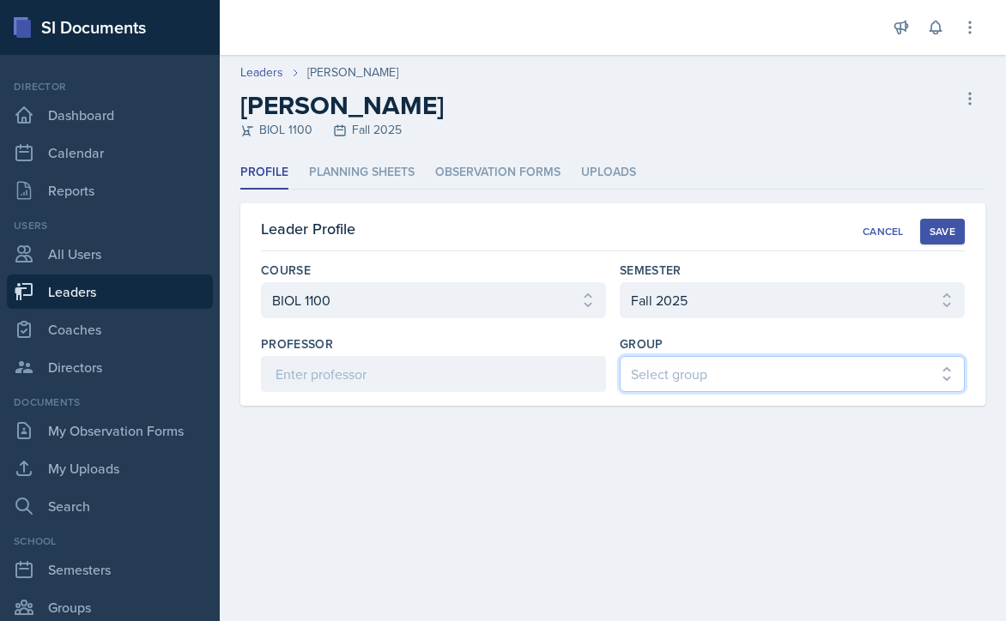
click at [745, 373] on select "Select group BECK MAPP MENCE" at bounding box center [792, 374] width 345 height 36
select select "9b87640f-6d85-459b-8e62-c3d1492c2763"
click at [620, 356] on select "Select group BECK MAPP MENCE" at bounding box center [792, 374] width 345 height 36
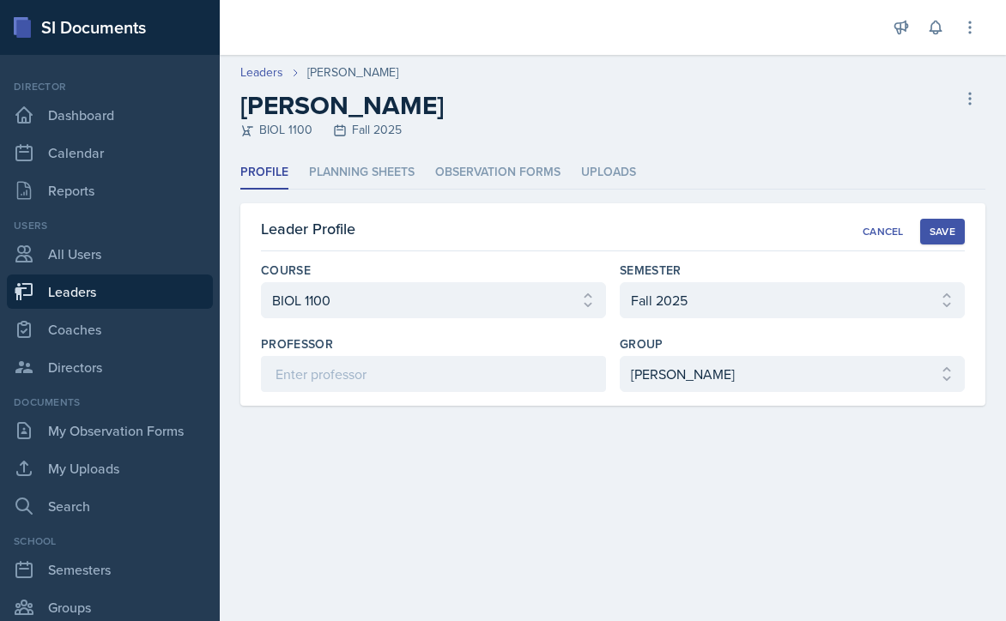
click at [950, 226] on div "Save" at bounding box center [942, 232] width 26 height 14
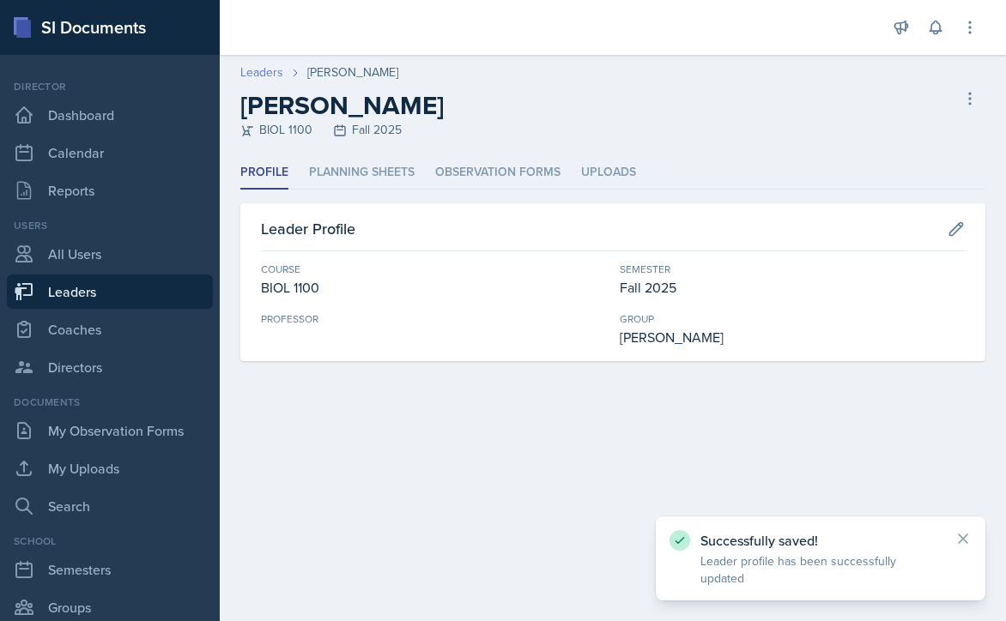
click at [259, 73] on link "Leaders" at bounding box center [261, 72] width 43 height 18
select select "986fdc3e-2246-4ffd-9cb8-78666de4ebed"
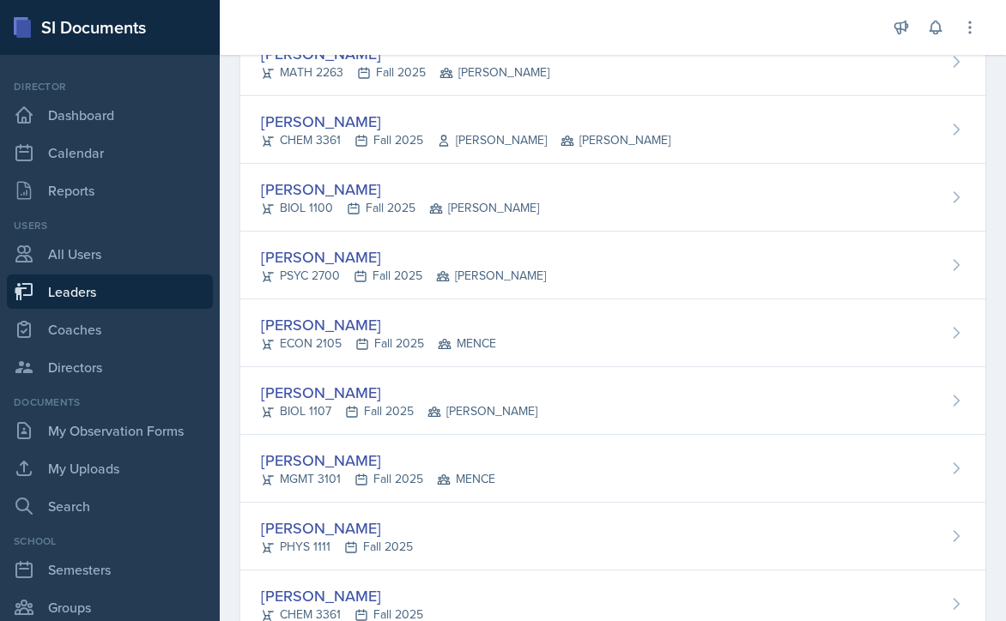
scroll to position [2760, 0]
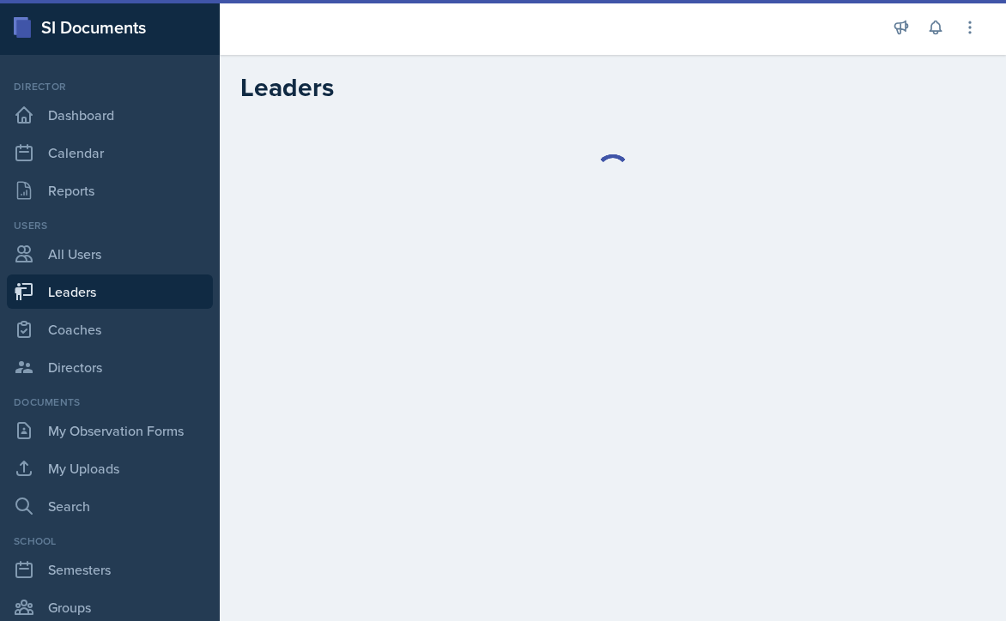
select select "986fdc3e-2246-4ffd-9cb8-78666de4ebed"
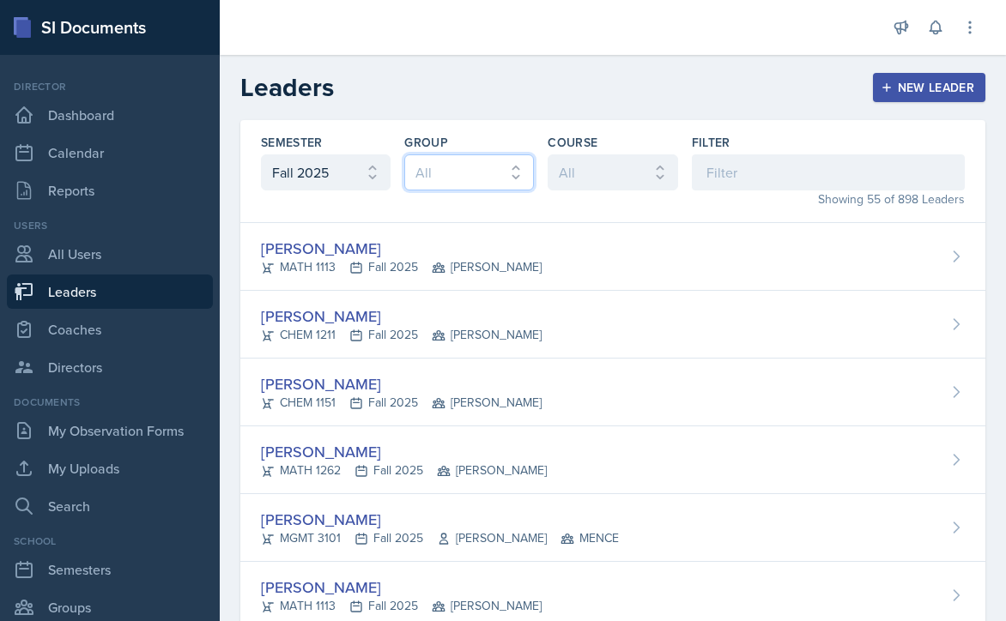
click at [509, 160] on select "All [PERSON_NAME] MENCE [PERSON_NAME]" at bounding box center [469, 172] width 130 height 36
select select "9b87640f-6d85-459b-8e62-c3d1492c2763"
click at [404, 154] on select "All [PERSON_NAME] MENCE [PERSON_NAME]" at bounding box center [469, 172] width 130 height 36
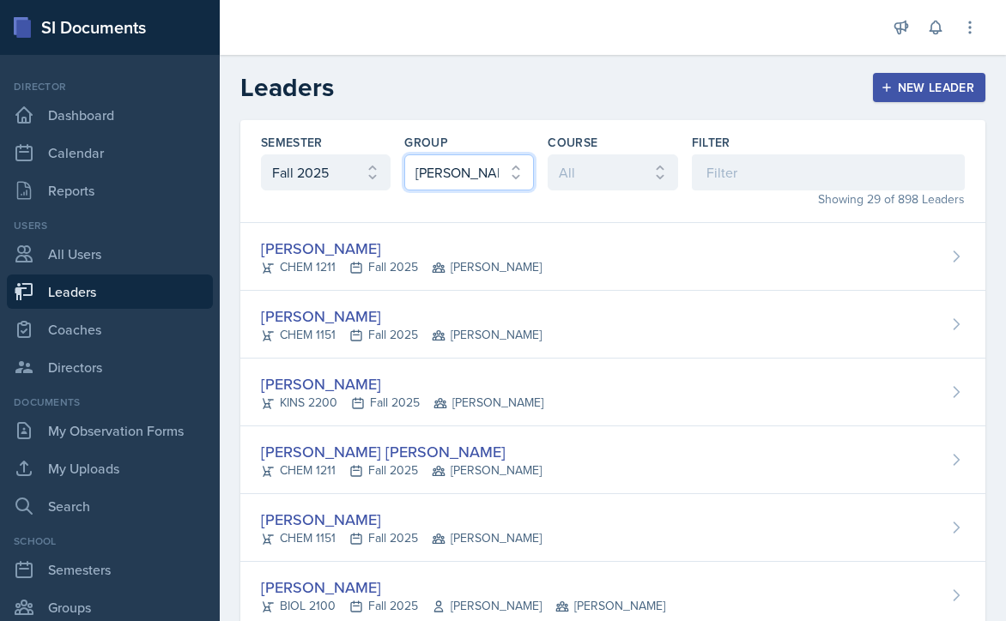
click at [511, 166] on select "All [PERSON_NAME] MENCE [PERSON_NAME]" at bounding box center [469, 172] width 130 height 36
select select
click at [404, 154] on select "All [PERSON_NAME] MENCE [PERSON_NAME]" at bounding box center [469, 172] width 130 height 36
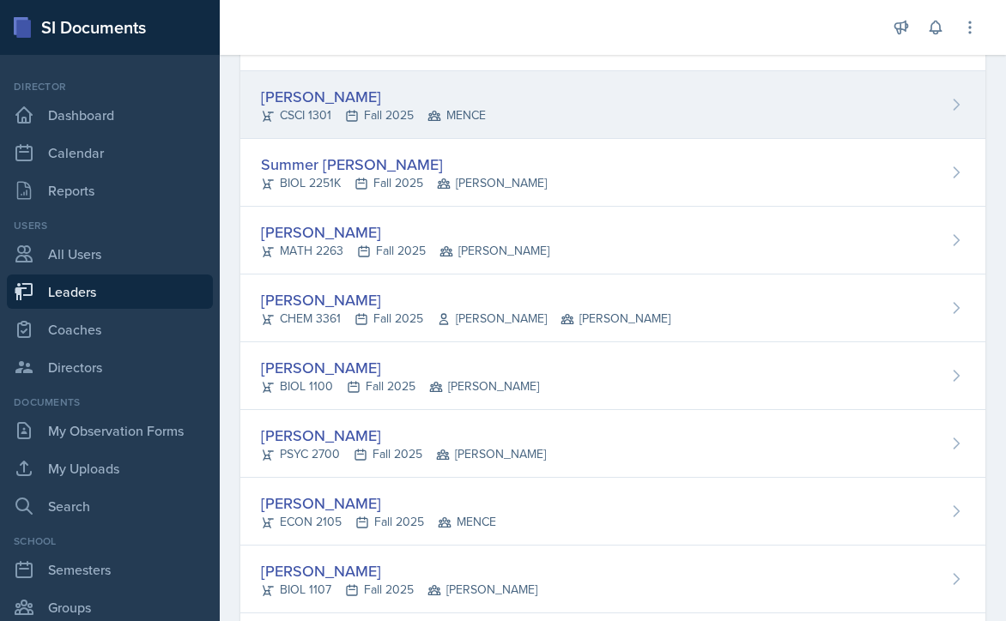
scroll to position [2589, 0]
